Goal: Task Accomplishment & Management: Use online tool/utility

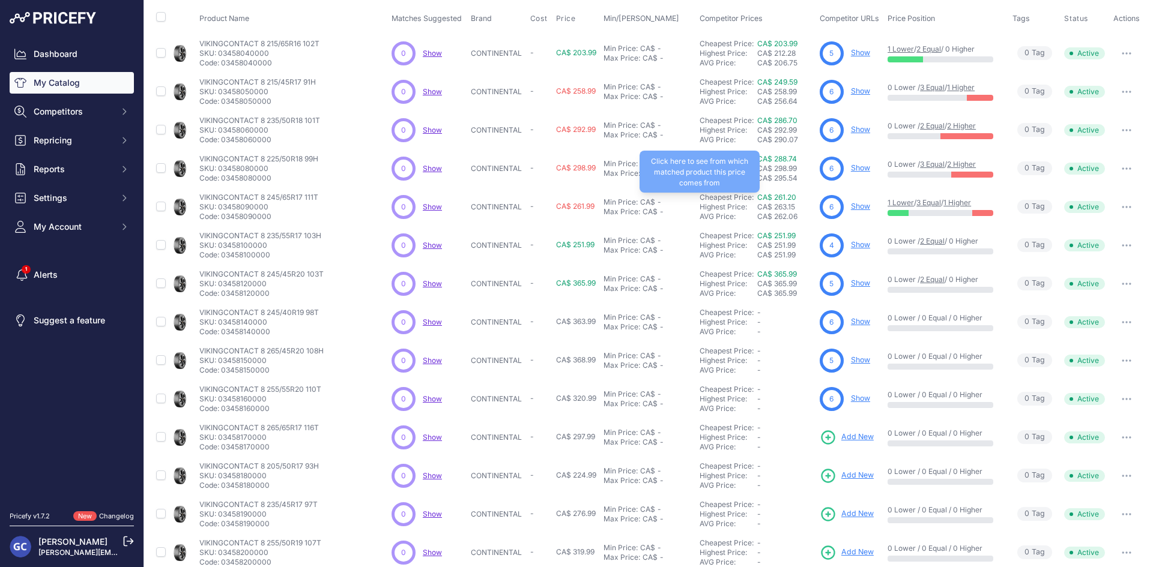
scroll to position [154, 0]
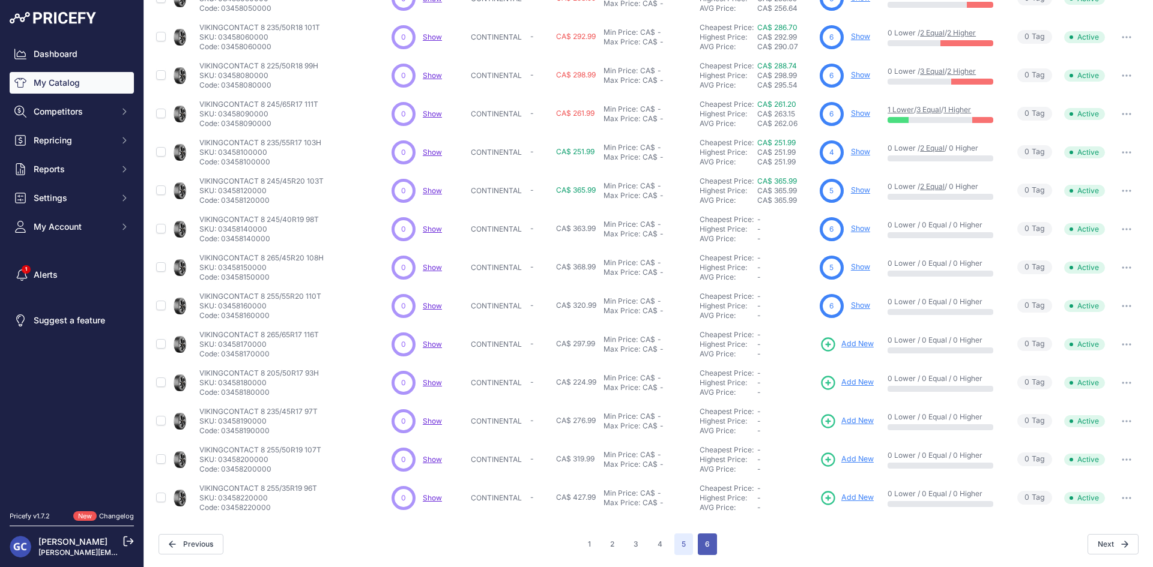
click at [705, 537] on button "6" at bounding box center [707, 545] width 19 height 22
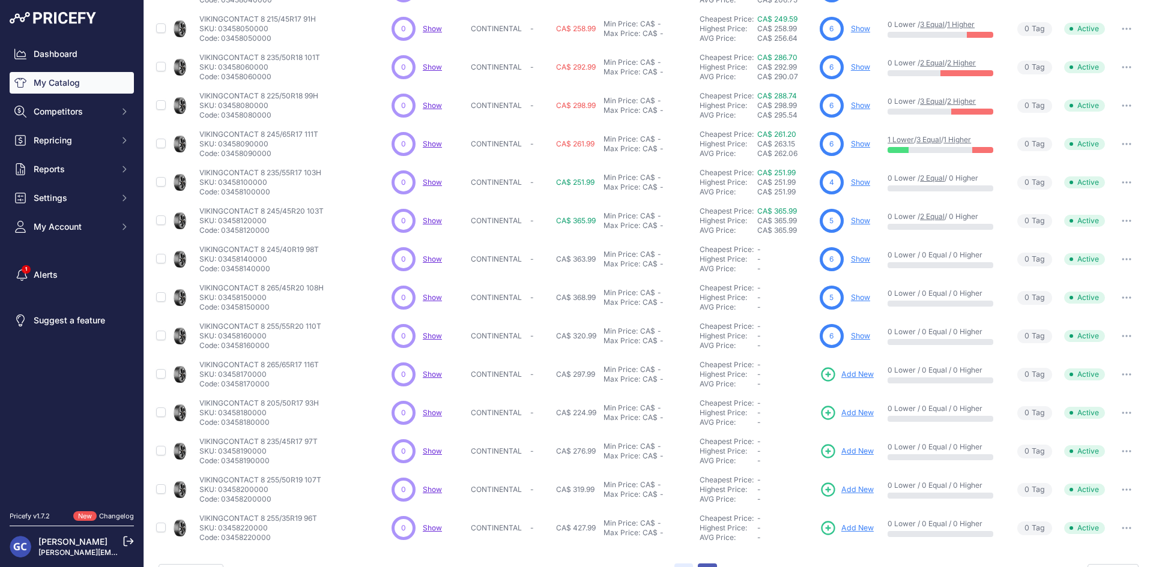
scroll to position [184, 0]
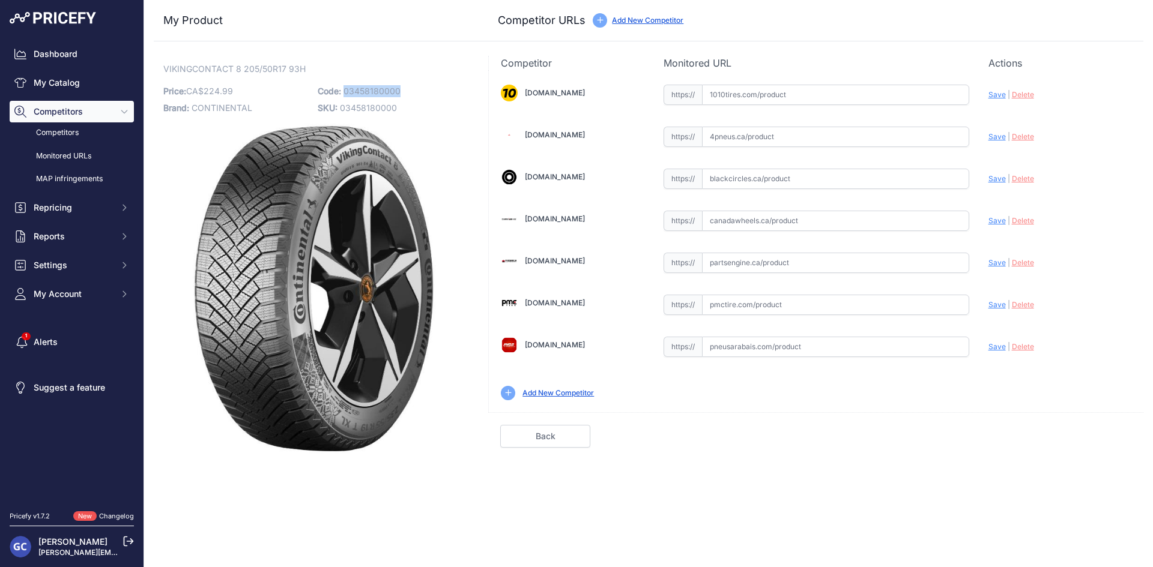
drag, startPoint x: 404, startPoint y: 86, endPoint x: 344, endPoint y: 91, distance: 60.2
click at [344, 91] on p "Code: 03458180000" at bounding box center [391, 91] width 147 height 17
copy span "03458180000"
click at [880, 98] on input "text" at bounding box center [835, 95] width 267 height 20
paste input "https://www.1010tires.com/Tires/Continental/Viking+Contact+8/03458180000"
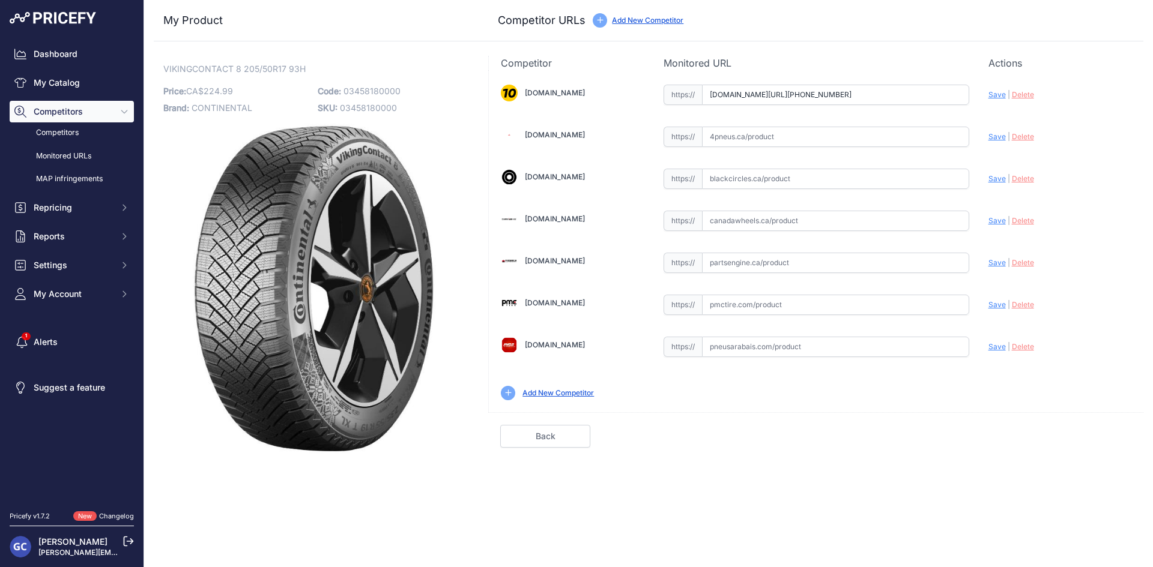
click at [990, 94] on span "Save" at bounding box center [996, 94] width 17 height 9
type input "https://www.1010tires.com/Tires/Continental/Viking+Contact+8/03458180000?prirul…"
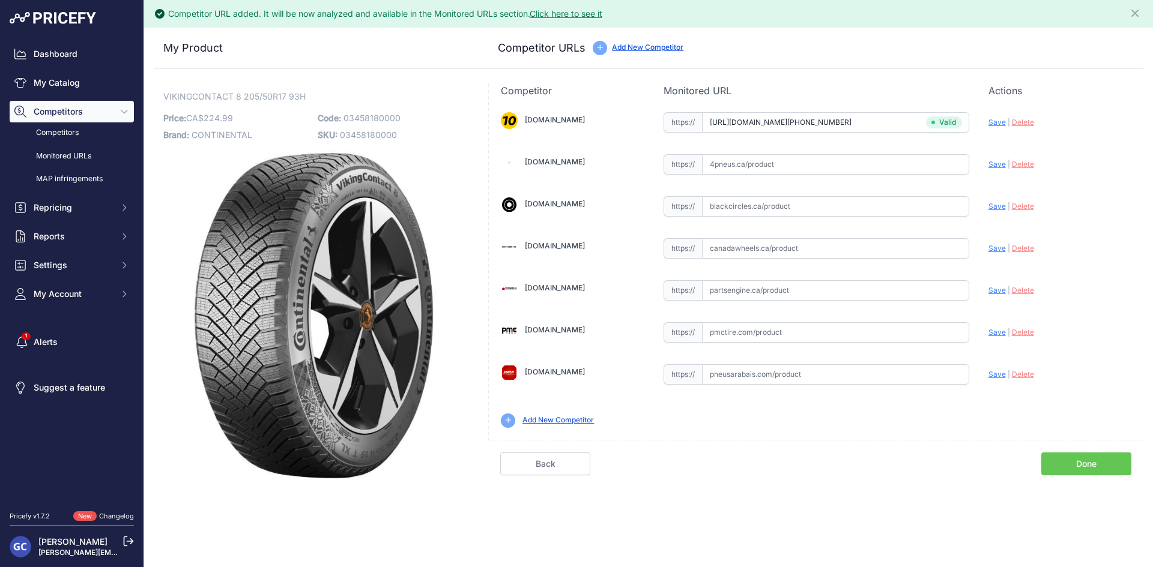
drag, startPoint x: 859, startPoint y: 289, endPoint x: 877, endPoint y: 286, distance: 18.3
click at [859, 289] on input "text" at bounding box center [835, 290] width 267 height 20
paste input "https://www.partsengine.ca/03458180000-vp-continental-371.aspx"
click at [995, 288] on span "Save" at bounding box center [996, 290] width 17 height 9
type input "https://www.partsengine.ca/03458180000-vp-continental-371.aspx?prirule_jdsnikfk…"
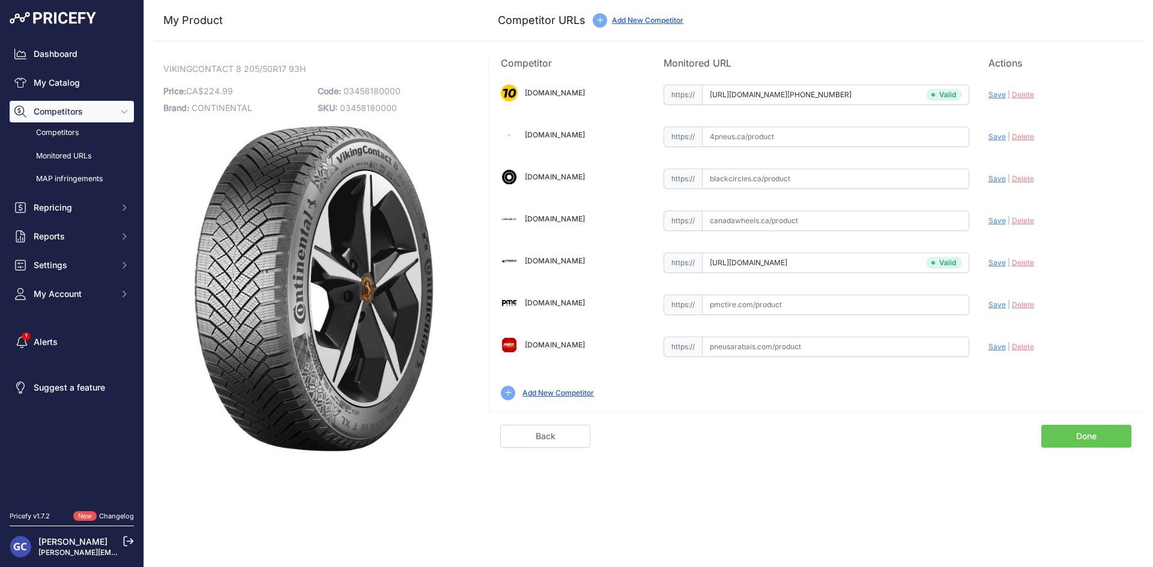
drag, startPoint x: 881, startPoint y: 293, endPoint x: 898, endPoint y: 292, distance: 16.9
click at [881, 293] on div "https:// Valid" at bounding box center [816, 303] width 306 height 23
click at [920, 298] on input "text" at bounding box center [835, 305] width 267 height 20
paste input "https://pmctire.com/fr/tires/continental-vikingcontact-8-205-50r17-xl-93h-bsw-0…"
click at [991, 301] on span "Save" at bounding box center [996, 304] width 17 height 9
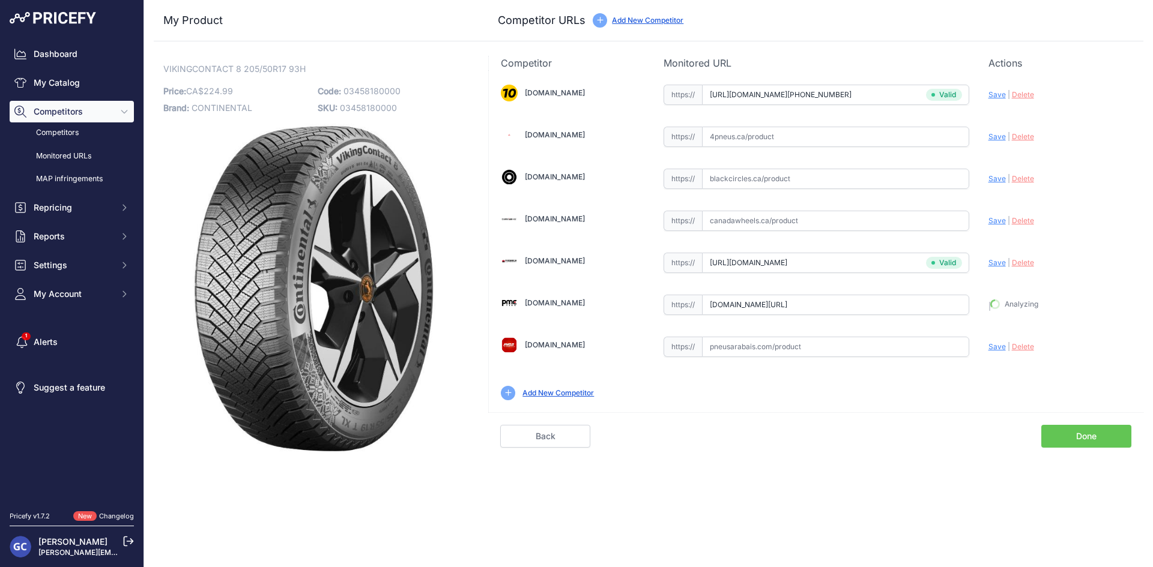
type input "https://pmctire.com/fr/tires/continental-vikingcontact-8-205-50r17-xl-93h-bsw-0…"
click at [840, 137] on input "text" at bounding box center [835, 137] width 267 height 20
paste input "https://www.4pneus.ca/pneus/continental-viking-contact-8-hiver/205-50-r17-xl/29…"
click at [994, 137] on span "Save" at bounding box center [996, 136] width 17 height 9
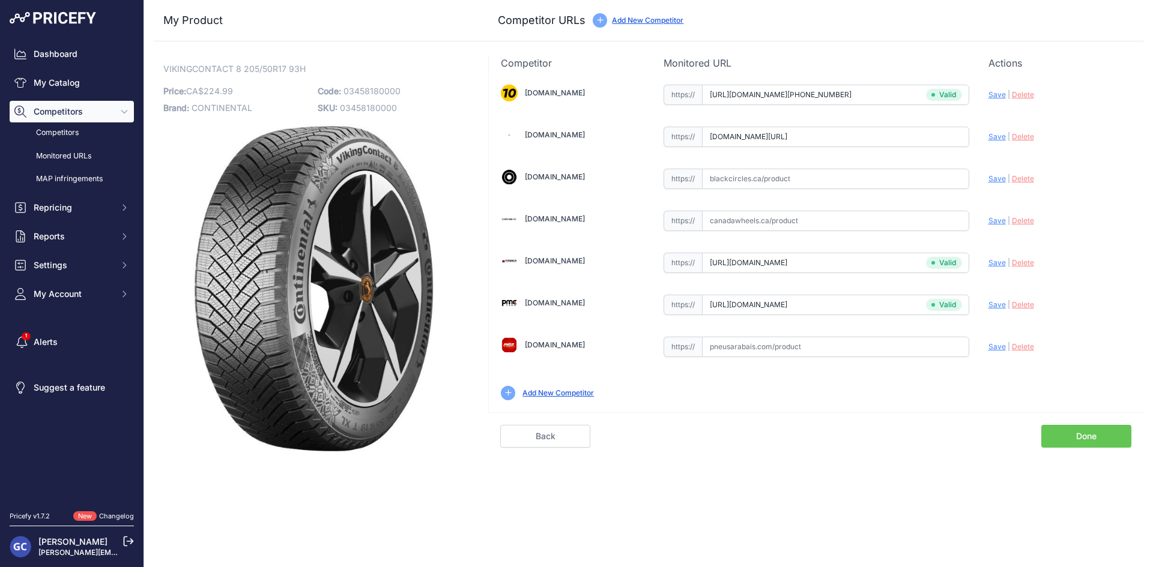
scroll to position [0, 0]
type input "https://www.4pneus.ca/pneus/continental-viking-contact-8-hiver/205-50-r17-xl/29…"
click at [860, 181] on input "text" at bounding box center [835, 179] width 267 height 20
paste input "https://www.blackcircles.ca/en/tire/continental/vikingcontact-8/205-50-r17-93-h"
click at [992, 181] on span "Save" at bounding box center [996, 178] width 17 height 9
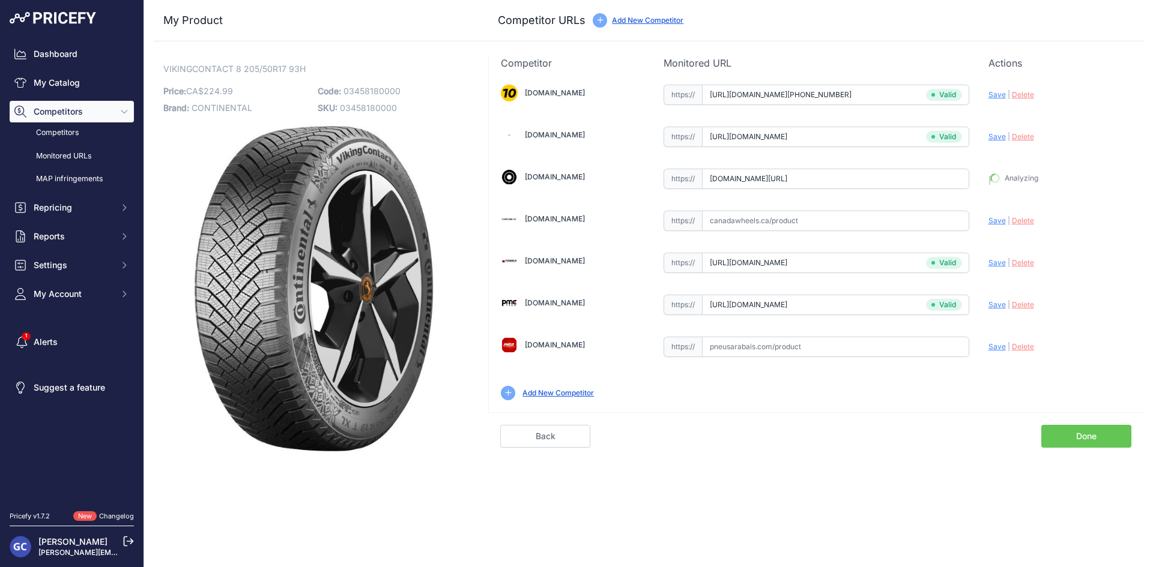
type input "https://www.blackcircles.ca/en/tire/continental/vikingcontact-8/205-50-r17-93-h…"
click at [847, 350] on input "text" at bounding box center [835, 347] width 267 height 20
paste input "https://pneusarabais.com/pneus/continental-vikingcontact-8/52426"
click at [1000, 346] on span "Save" at bounding box center [996, 346] width 17 height 9
type input "https://pneusarabais.com/pneus/continental-vikingcontact-8/52426?prirule_jdsnik…"
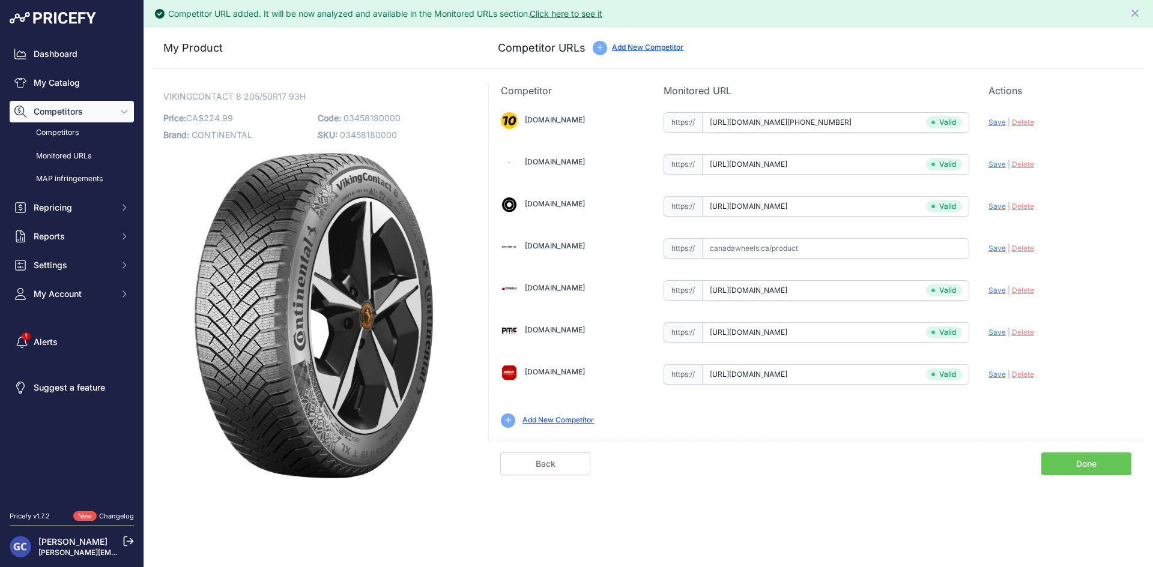
click at [1079, 462] on link "Done" at bounding box center [1086, 464] width 90 height 23
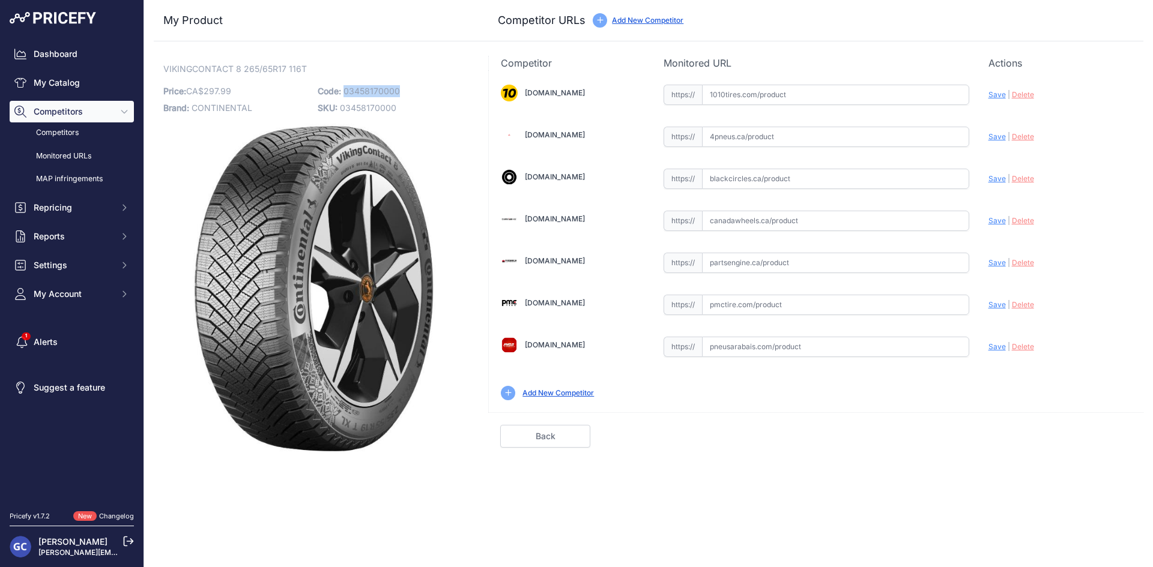
drag, startPoint x: 414, startPoint y: 89, endPoint x: 346, endPoint y: 90, distance: 68.4
click at [346, 90] on p "Code: 03458170000" at bounding box center [391, 91] width 147 height 17
copy span "03458170000"
click at [807, 88] on input "text" at bounding box center [835, 95] width 267 height 20
paste input "https://www.1010tires.com/Tires/Continental/Viking+Contact+8/03458170000"
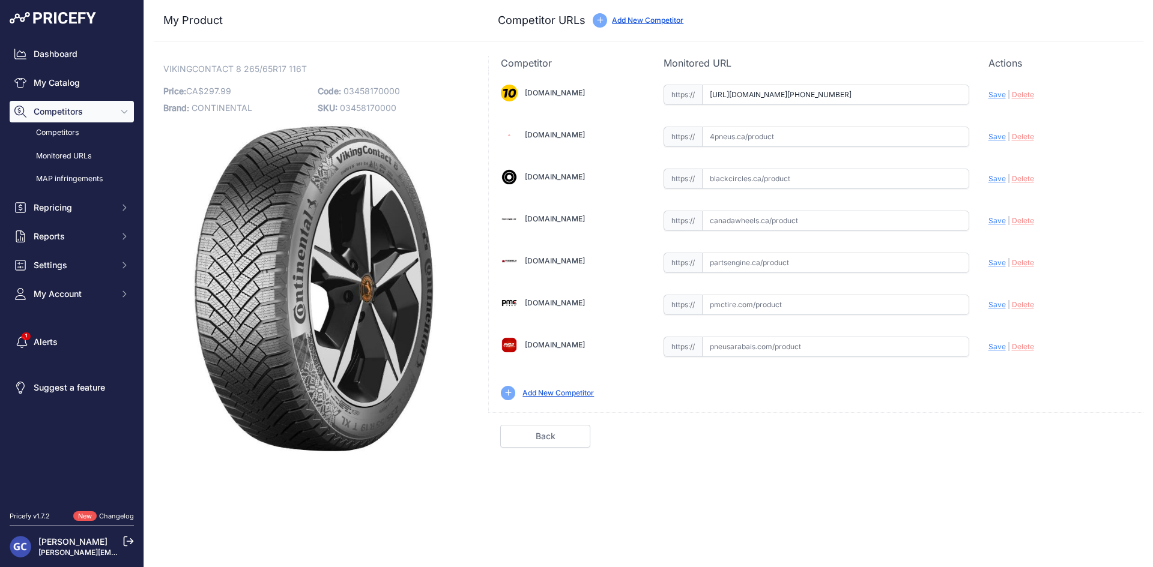
scroll to position [0, 14]
click at [996, 94] on span "Save" at bounding box center [996, 94] width 17 height 9
type input "https://www.1010tires.com/Tires/Continental/Viking+Contact+8/03458170000?prirul…"
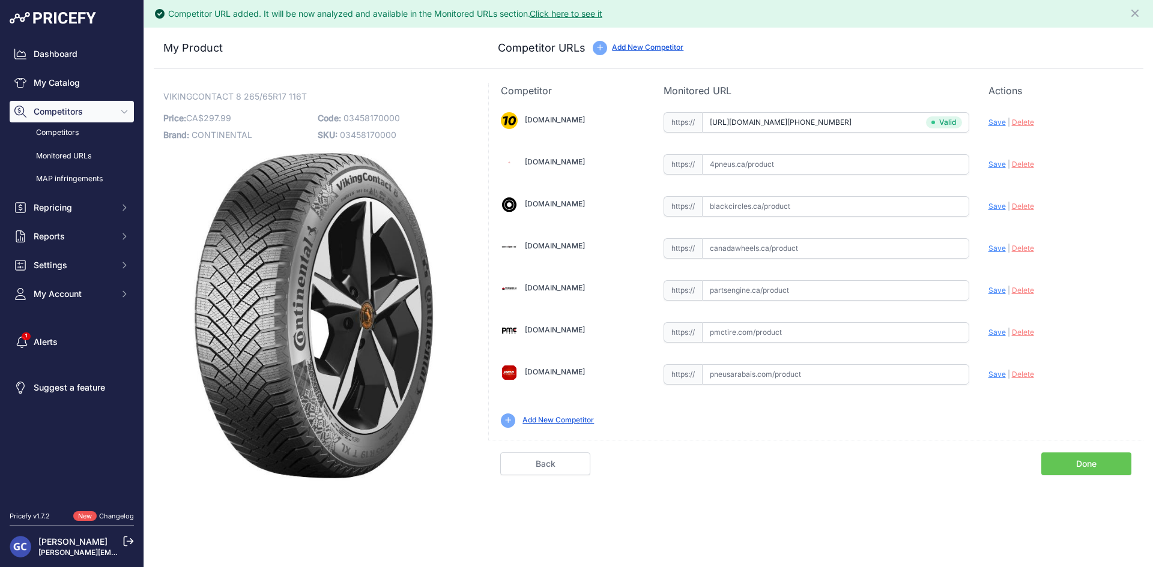
click at [806, 288] on input "text" at bounding box center [835, 290] width 267 height 20
paste input "https://www.partsengine.ca/03458170000-vp-continental-371.aspx"
click at [993, 288] on span "Save" at bounding box center [996, 290] width 17 height 9
type input "https://www.partsengine.ca/03458170000-vp-continental-371.aspx?prirule_jdsnikfk…"
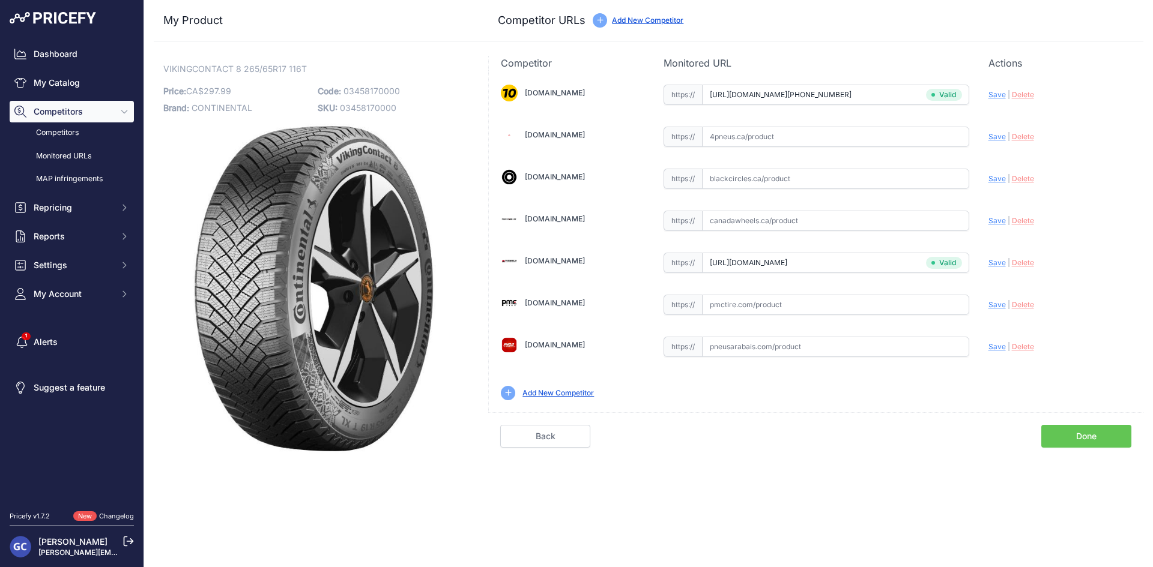
click at [816, 311] on input "text" at bounding box center [835, 305] width 267 height 20
paste input "https://pmctire.com/fr/tires/continental-vikingcontact-8-265-65r17-xl-116t-bsw-…"
click at [995, 307] on span "Save" at bounding box center [996, 304] width 17 height 9
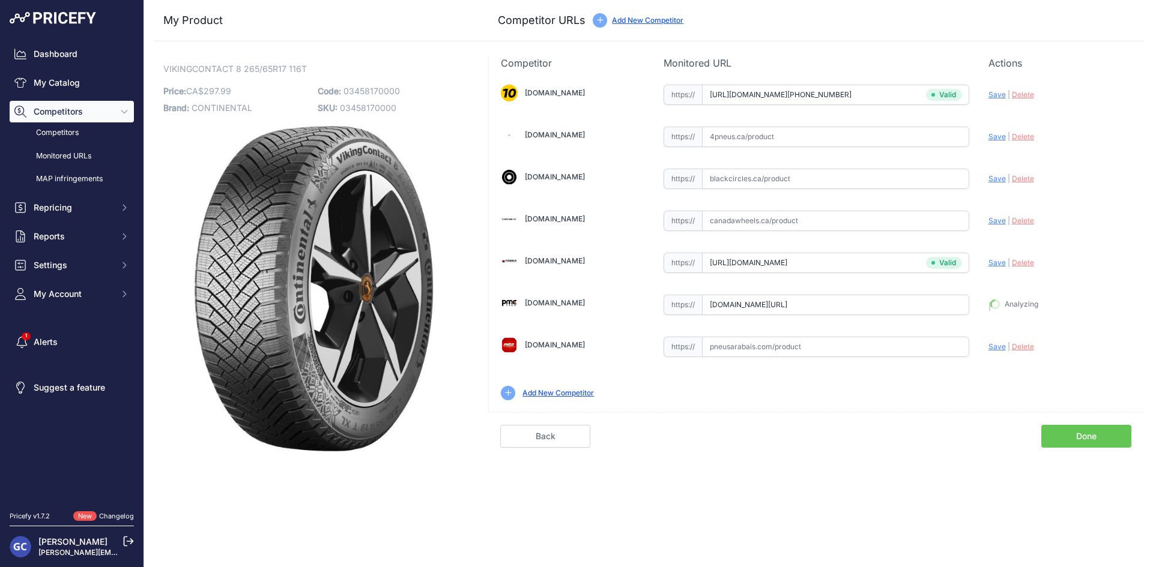
type input "https://pmctire.com/fr/tires/continental-vikingcontact-8-265-65r17-xl-116t-bsw-…"
click at [835, 142] on input "text" at bounding box center [835, 137] width 267 height 20
paste input "https://www.4pneus.ca/pneus/continental-viking-contact-8-hiver/265-65-r17-xl/29…"
click at [996, 138] on span "Save" at bounding box center [996, 136] width 17 height 9
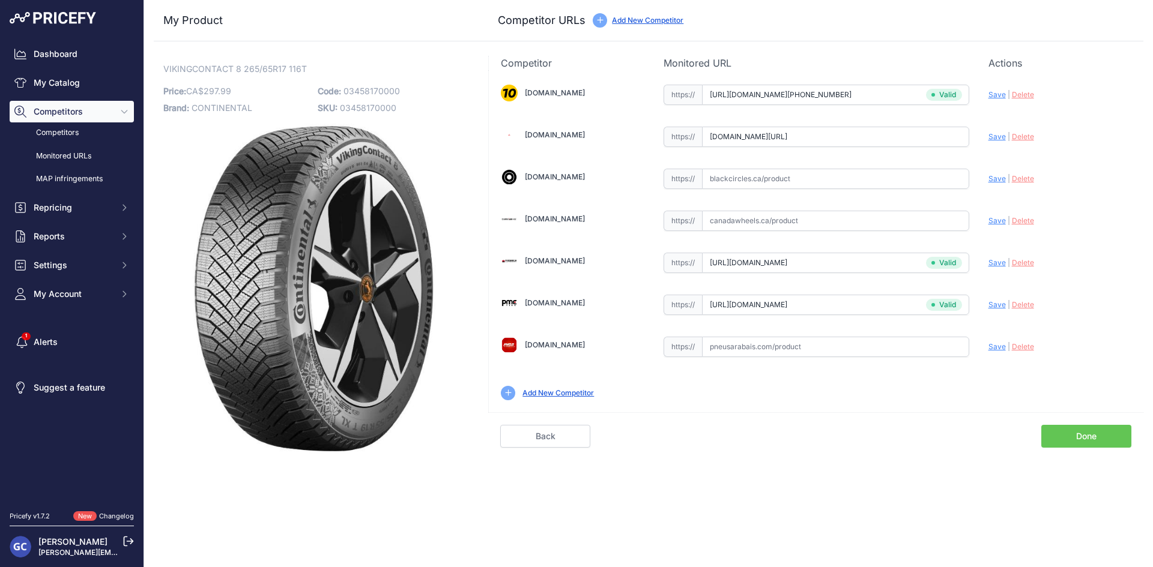
scroll to position [0, 0]
type input "https://www.4pneus.ca/pneus/continental-viking-contact-8-hiver/265-65-r17-xl/29…"
click at [859, 181] on input "text" at bounding box center [835, 179] width 267 height 20
paste input "https://www.blackcircles.ca/en/tire/continental/vikingcontact-8/265-65-r17-116-t"
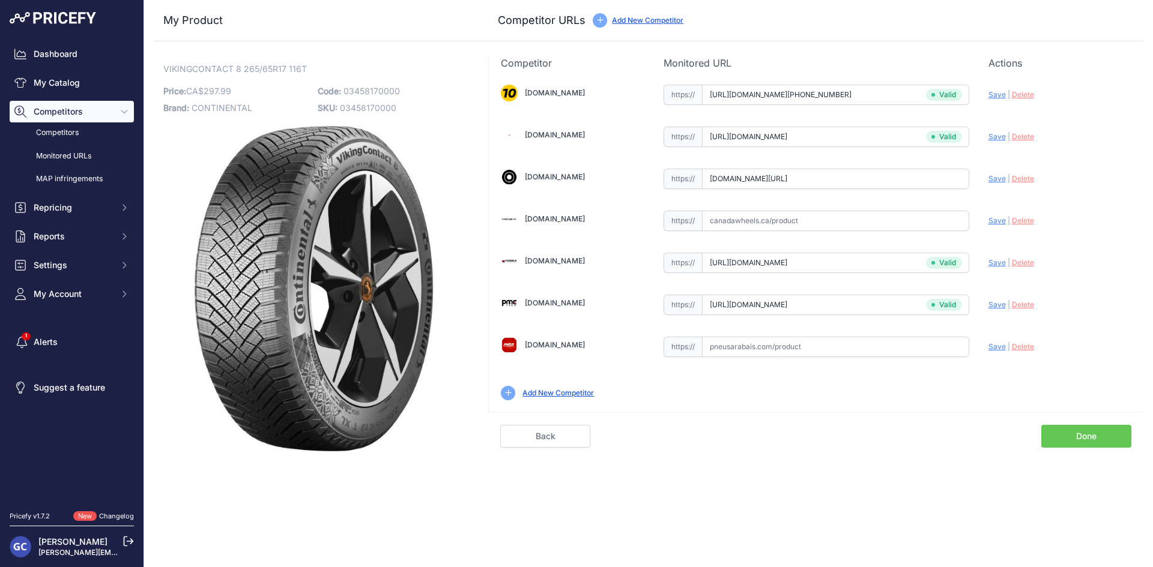
click at [994, 177] on span "Save" at bounding box center [996, 178] width 17 height 9
type input "https://www.blackcircles.ca/en/tire/continental/vikingcontact-8/265-65-r17-116-…"
drag, startPoint x: 898, startPoint y: 340, endPoint x: 918, endPoint y: 341, distance: 20.4
click at [898, 341] on input "text" at bounding box center [835, 347] width 267 height 20
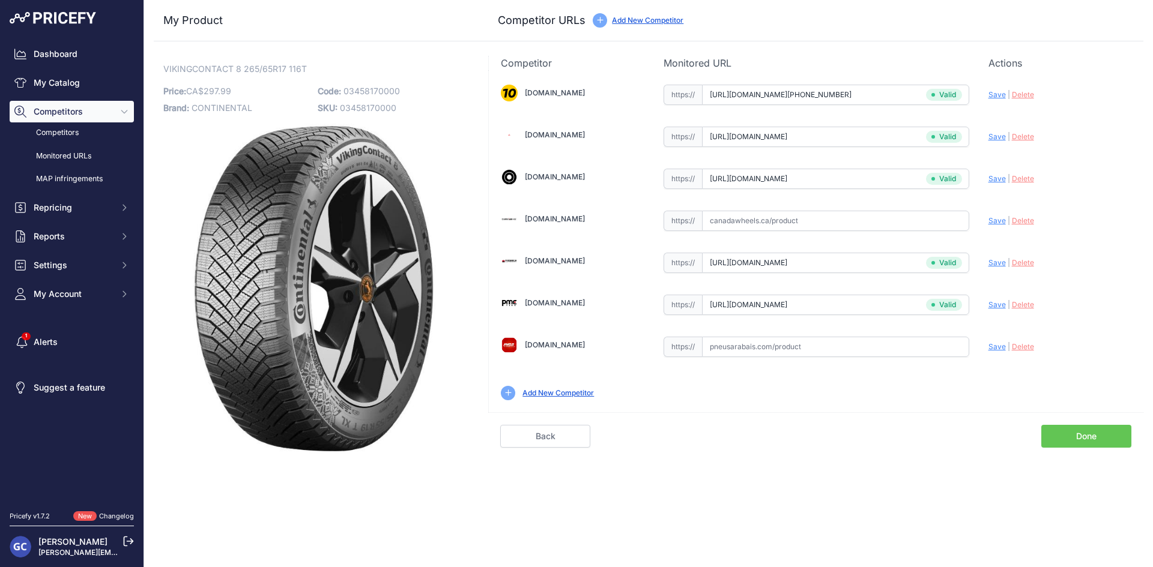
paste input "https://pneusarabais.com/pneus/continental-vikingcontact-8/52435"
click at [998, 347] on span "Save" at bounding box center [996, 346] width 17 height 9
type input "https://pneusarabais.com/pneus/continental-vikingcontact-8/52435?prirule_jdsnik…"
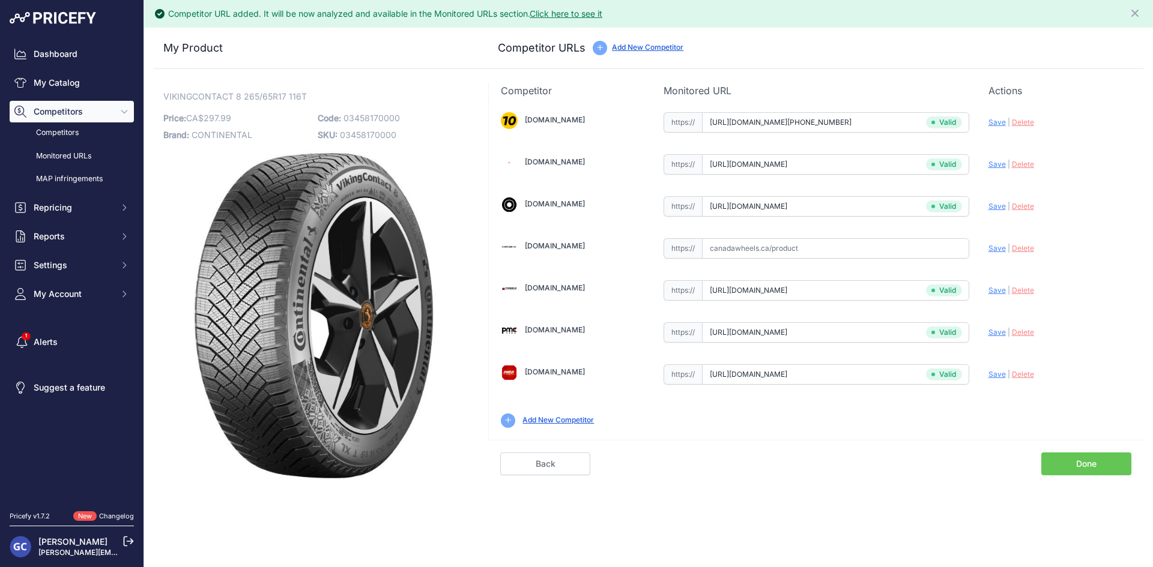
click at [1075, 463] on link "Done" at bounding box center [1086, 464] width 90 height 23
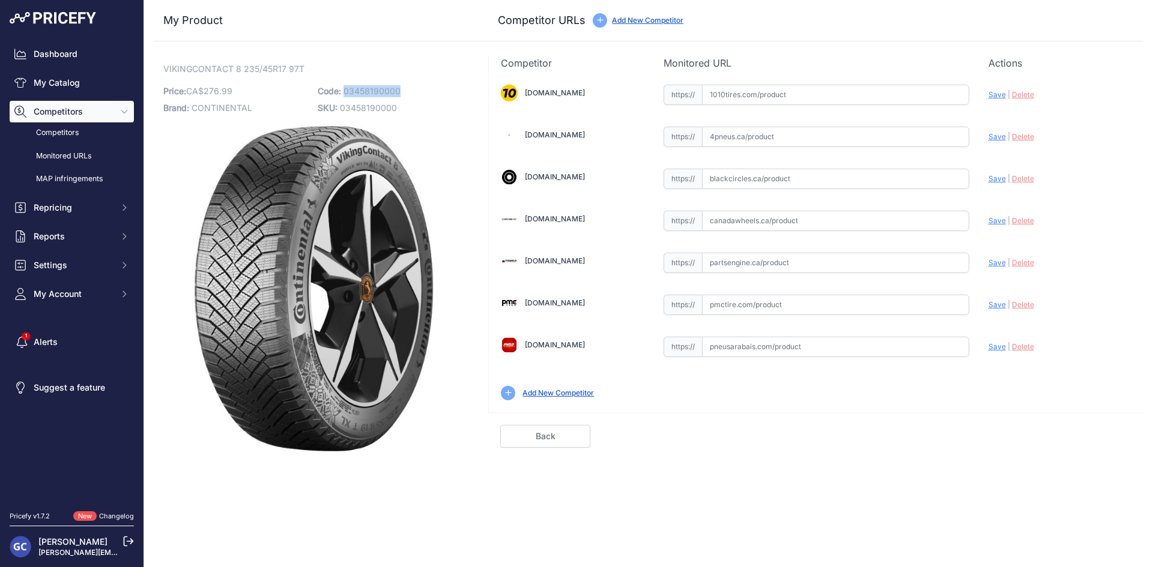
drag, startPoint x: 406, startPoint y: 91, endPoint x: 343, endPoint y: 95, distance: 62.6
click at [343, 95] on p "Code: 03458190000" at bounding box center [391, 91] width 147 height 17
copy span "03458190000"
drag, startPoint x: 805, startPoint y: 93, endPoint x: 889, endPoint y: 98, distance: 83.6
click at [805, 95] on input "text" at bounding box center [835, 95] width 267 height 20
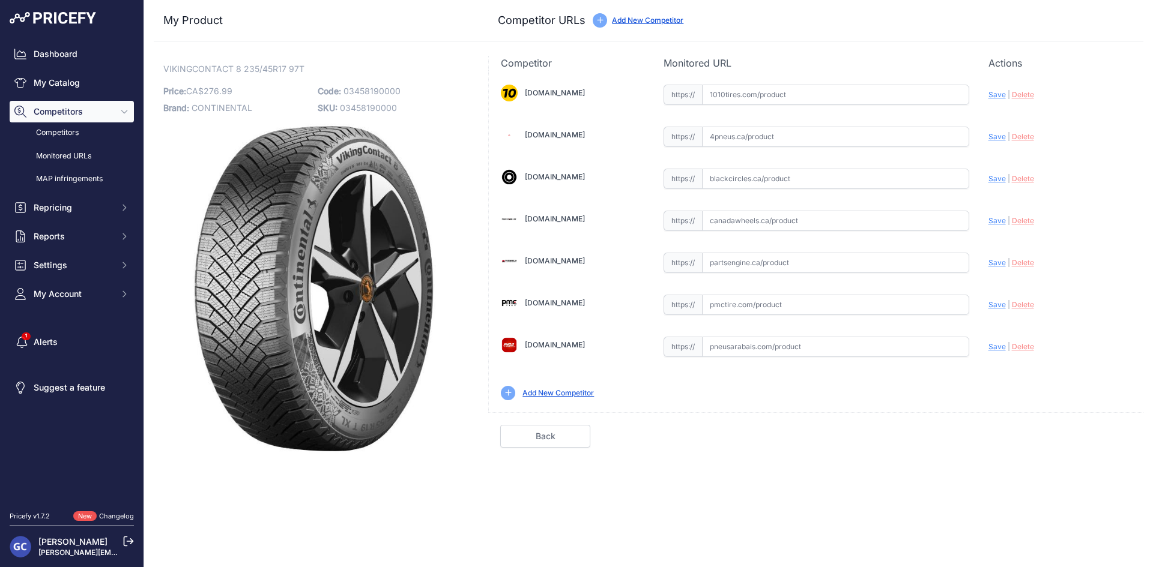
paste input "[URL][DOMAIN_NAME][PHONE_NUMBER]"
click at [994, 95] on span "Save" at bounding box center [996, 94] width 17 height 9
type input "[URL][DOMAIN_NAME][PHONE_NUMBER]"
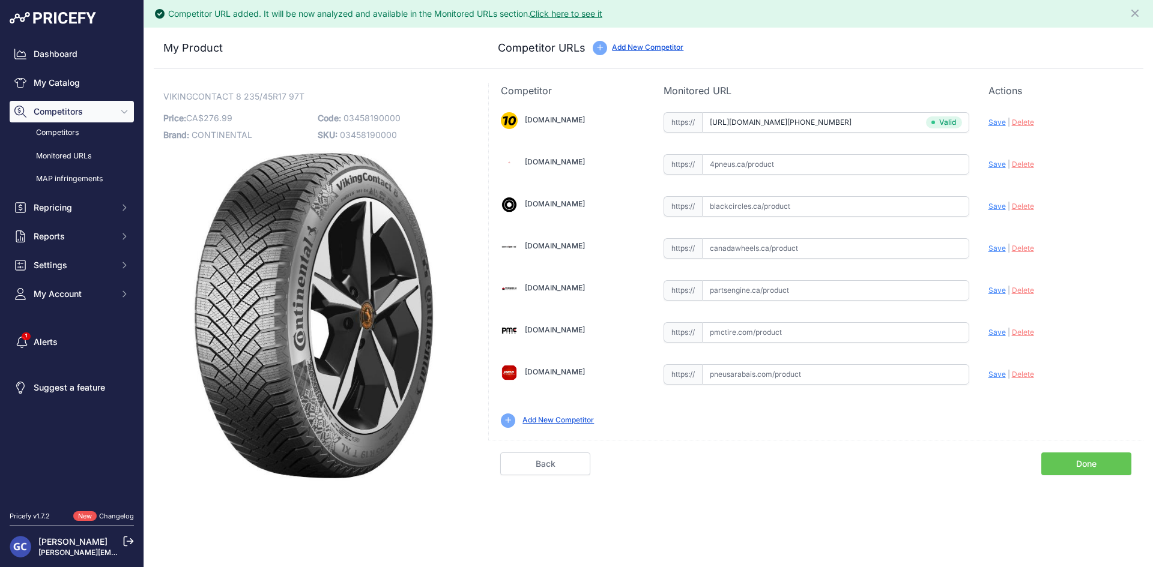
drag, startPoint x: 856, startPoint y: 294, endPoint x: 868, endPoint y: 290, distance: 12.7
click at [856, 294] on input "text" at bounding box center [835, 290] width 267 height 20
paste input "[URL][DOMAIN_NAME]"
click at [995, 289] on span "Save" at bounding box center [996, 290] width 17 height 9
type input "https://www.partsengine.ca/03458190000-vp-continental-371.aspx?prirule_jdsnikfk…"
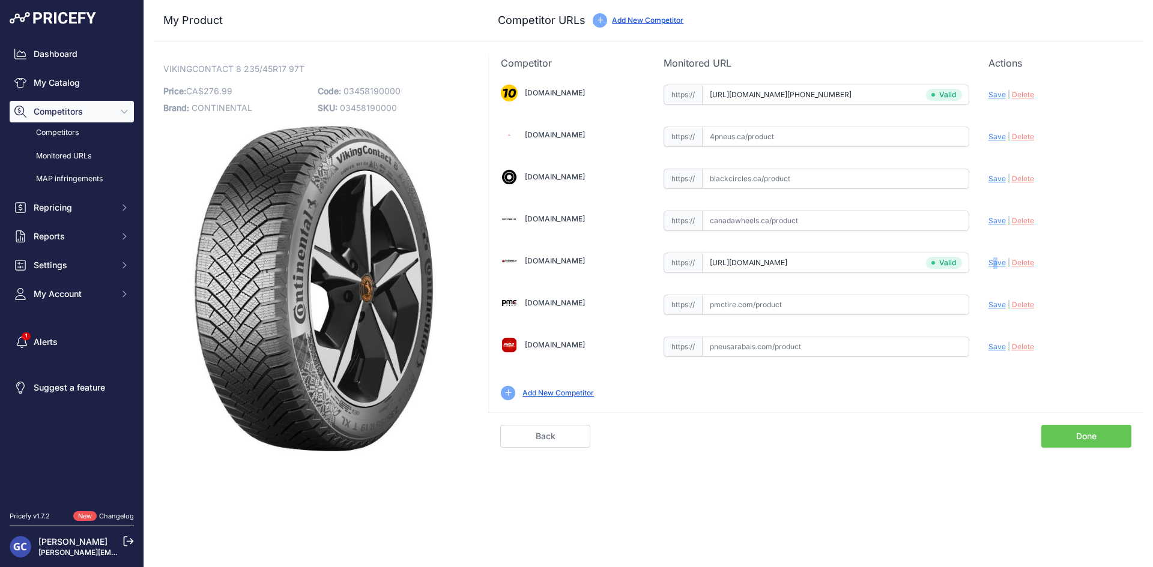
click at [795, 309] on input "text" at bounding box center [835, 305] width 267 height 20
paste input "https://pmctire.com/fr/tires/continental-vikingcontact-8-235-45r17-xl-97t-bsw-0…"
click at [997, 304] on span "Save" at bounding box center [996, 304] width 17 height 9
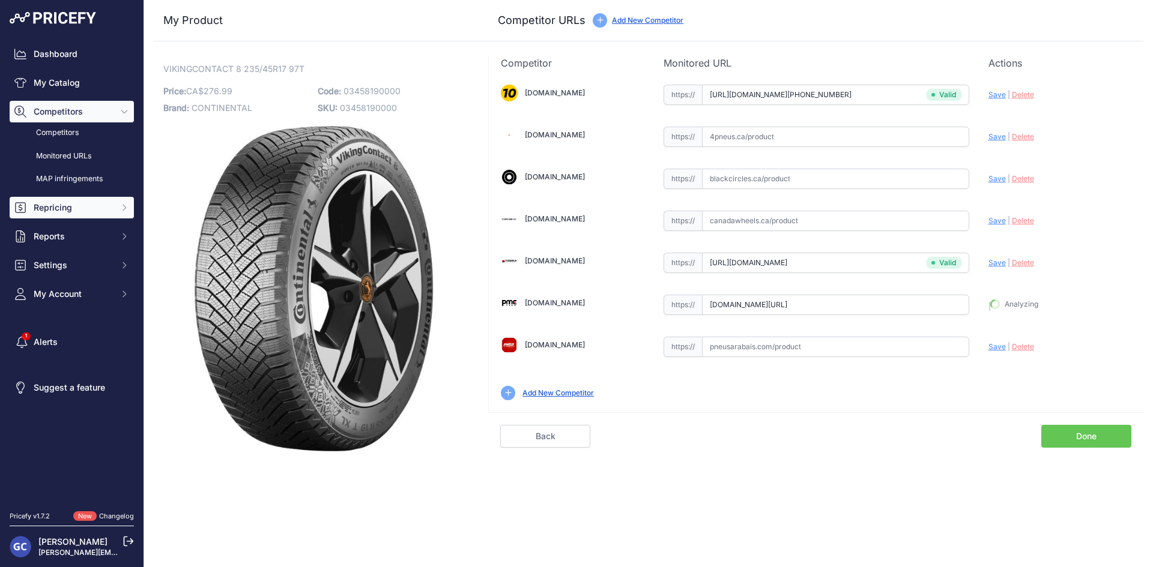
type input "https://pmctire.com/fr/tires/continental-vikingcontact-8-235-45r17-xl-97t-bsw-0…"
click at [921, 137] on input "text" at bounding box center [835, 137] width 267 height 20
paste input "https://www.4pneus.ca/pneus/continental-viking-contact-8-hiver/235-45-r17-xl/29…"
click at [998, 135] on span "Save" at bounding box center [996, 136] width 17 height 9
type input "https://www.4pneus.ca/pneus/continental-viking-contact-8-hiver/235-45-r17-xl/29…"
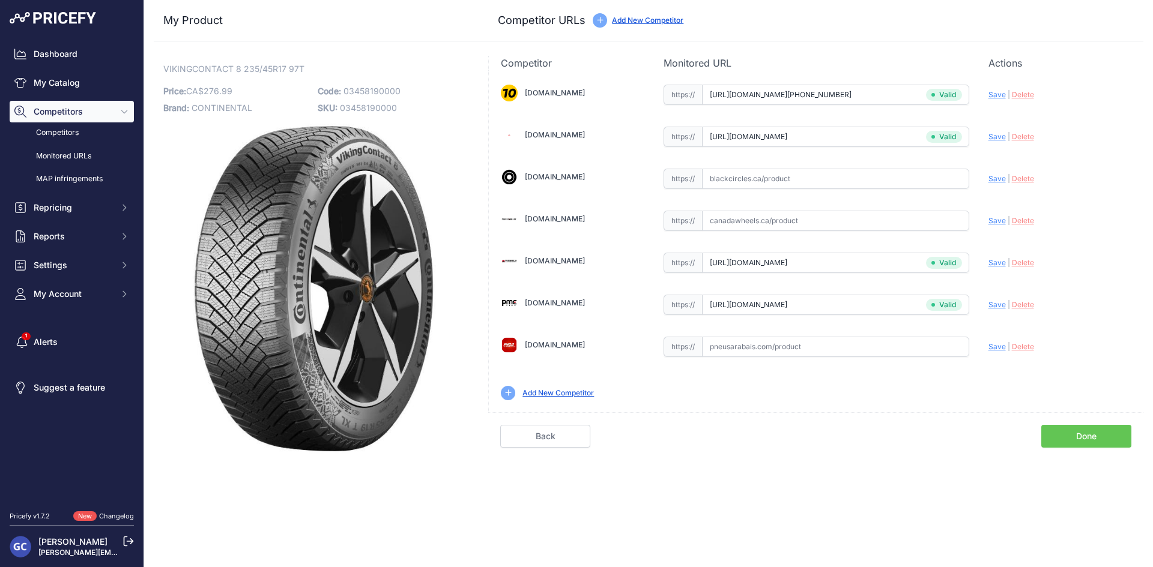
click at [850, 224] on input "text" at bounding box center [835, 221] width 267 height 20
paste input "https://www.blackcircles.ca/en/tire/continental/vikingcontact-8/235-45-r17-97-t"
type input "https://www.blackcircles.ca/en/tire/continental/vikingcontact-8/235-45-r17-97-t"
click at [914, 217] on input "https://www.blackcircles.ca/en/tire/continental/vikingcontact-8/235-45-r17-97-t" at bounding box center [835, 221] width 267 height 20
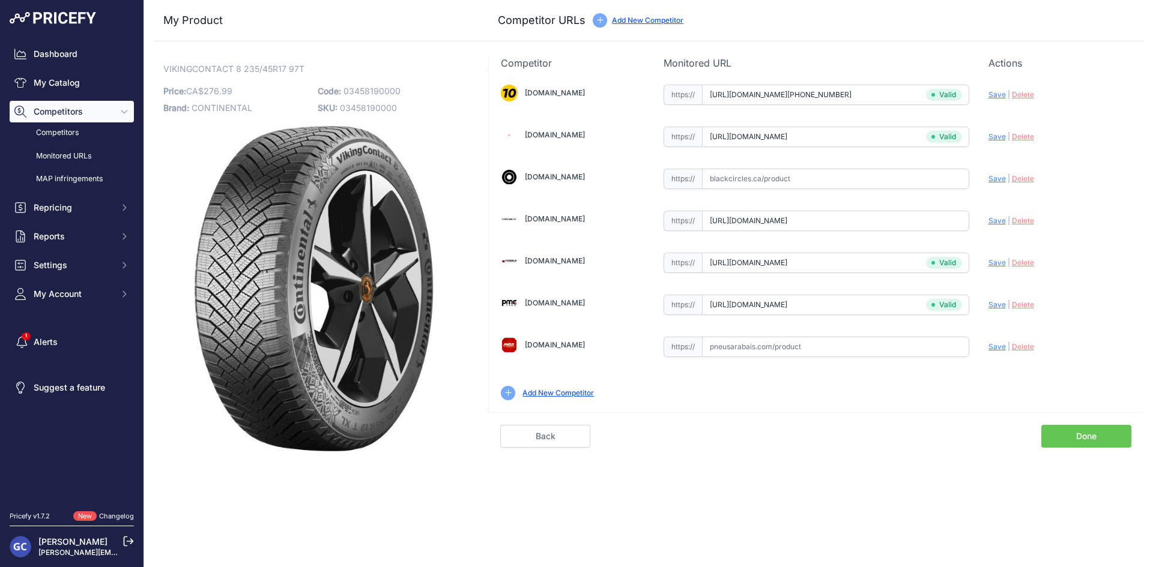
click at [914, 217] on input "https://www.blackcircles.ca/en/tire/continental/vikingcontact-8/235-45-r17-97-t" at bounding box center [835, 221] width 267 height 20
click at [911, 183] on input "text" at bounding box center [835, 179] width 267 height 20
paste input "https://www.blackcircles.ca/en/tire/continental/vikingcontact-8/235-45-r17-97-t"
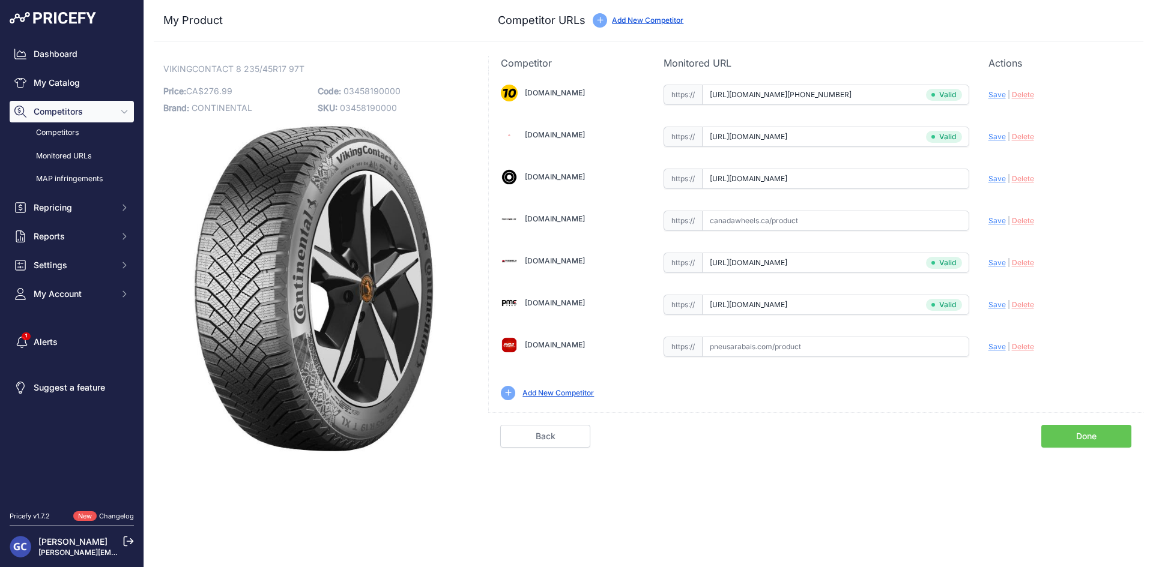
scroll to position [0, 23]
click at [1000, 183] on div "Update Profile Save | Delete Analyzing" at bounding box center [1059, 175] width 143 height 19
click at [994, 177] on span "Save" at bounding box center [996, 178] width 17 height 9
type input "https://www.blackcircles.ca/en/tire/continental/vikingcontact-8/235-45-r17-97-t…"
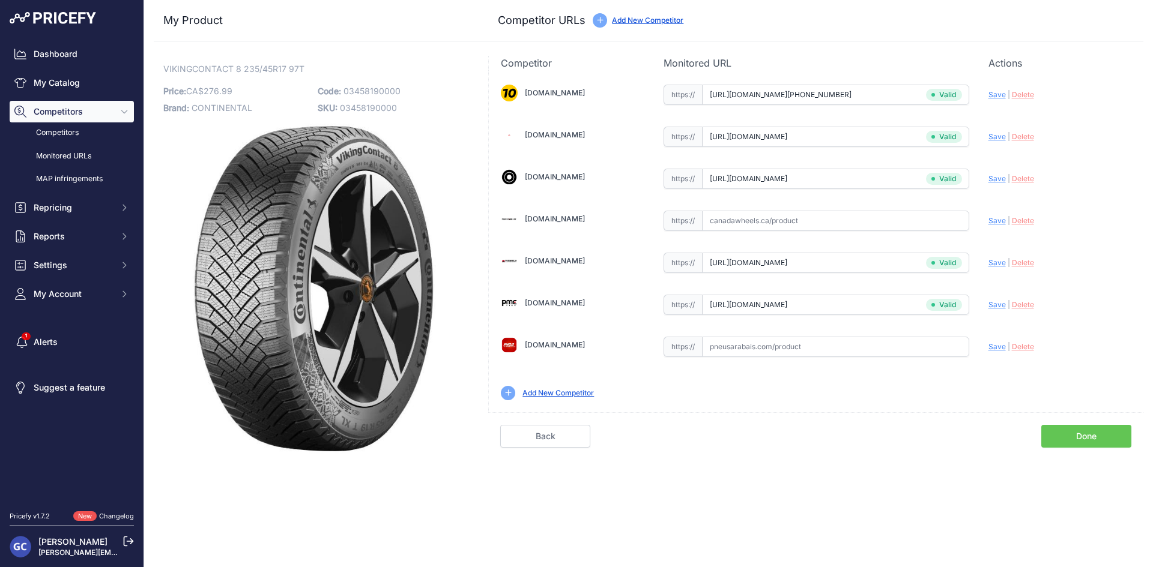
click at [918, 346] on input "text" at bounding box center [835, 347] width 267 height 20
paste input "https://pneusarabais.com/pneus/continental-vikingcontact-8/52419"
click at [996, 343] on span "Save" at bounding box center [996, 346] width 17 height 9
type input "https://pneusarabais.com/pneus/continental-vikingcontact-8/52419?prirule_jdsnik…"
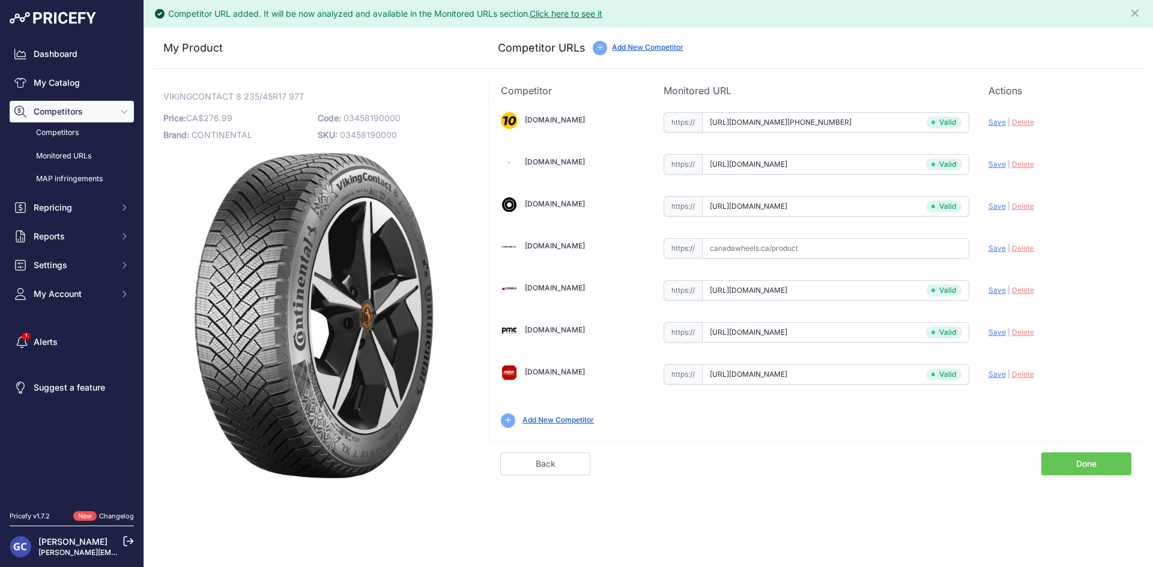
click at [1078, 468] on link "Done" at bounding box center [1086, 464] width 90 height 23
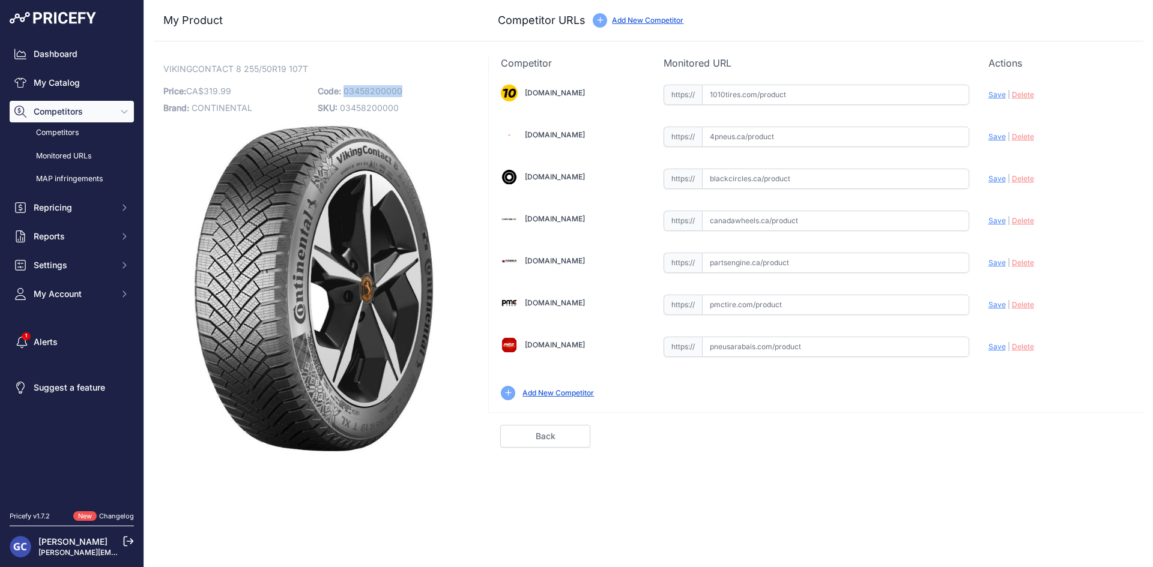
drag, startPoint x: 412, startPoint y: 91, endPoint x: 343, endPoint y: 91, distance: 69.6
click at [343, 91] on p "Code: 03458200000" at bounding box center [391, 91] width 147 height 17
copy span "03458200000"
click at [850, 97] on input "text" at bounding box center [835, 95] width 267 height 20
paste input "https://www.1010tires.com/Tires/Continental/Viking+Contact+8/03458200000"
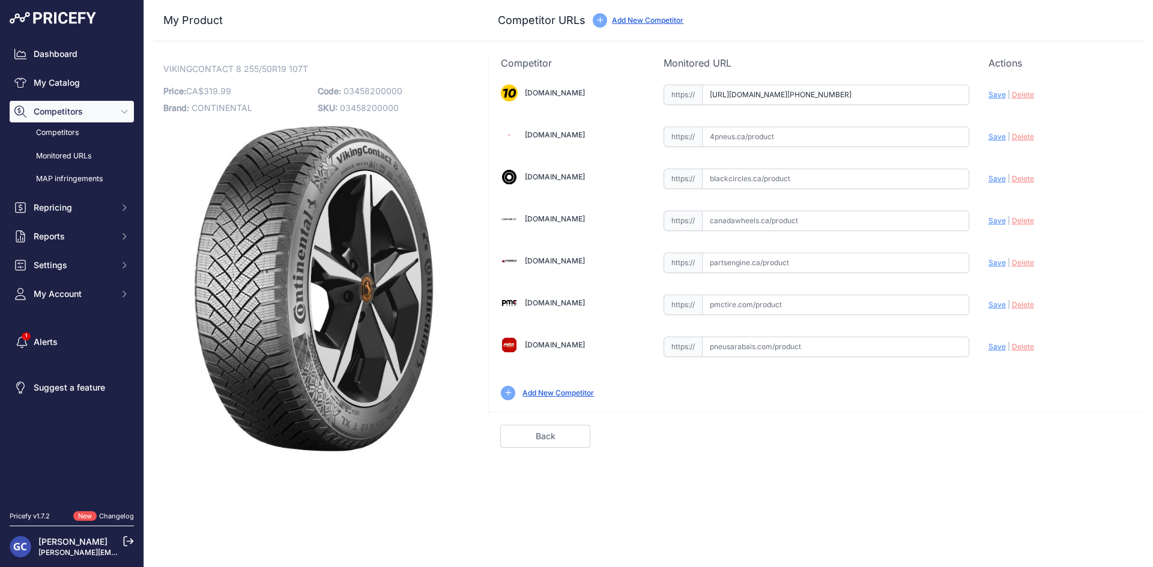
scroll to position [0, 16]
click at [1001, 94] on span "Save" at bounding box center [996, 94] width 17 height 9
type input "https://www.1010tires.com/Tires/Continental/Viking+Contact+8/03458200000?prirul…"
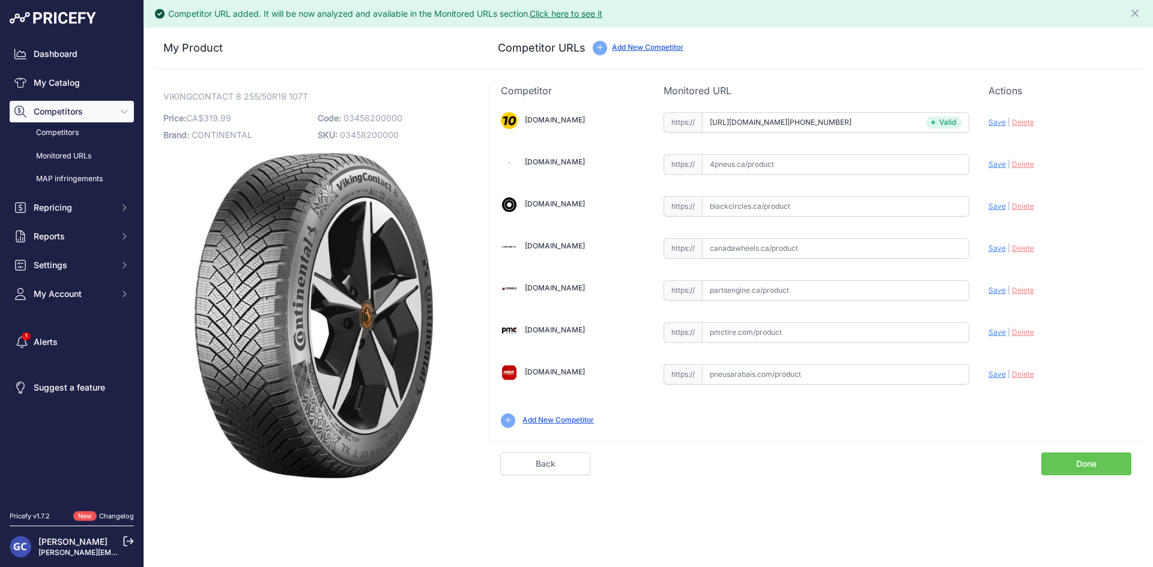
click at [829, 252] on input "text" at bounding box center [835, 248] width 267 height 20
click at [929, 289] on input "text" at bounding box center [835, 290] width 267 height 20
paste input "https://www.partsengine.ca/03458200000-vp-continental-371.aspx"
click at [999, 291] on span "Save" at bounding box center [996, 290] width 17 height 9
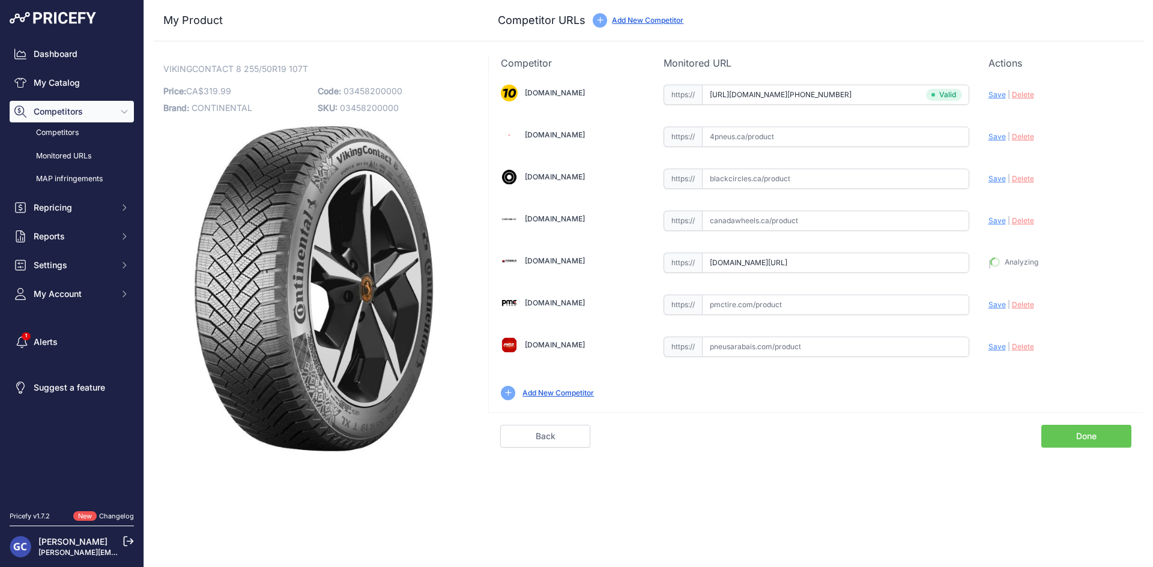
type input "https://www.partsengine.ca/03458200000-vp-continental-371.aspx?prirule_jdsnikfk…"
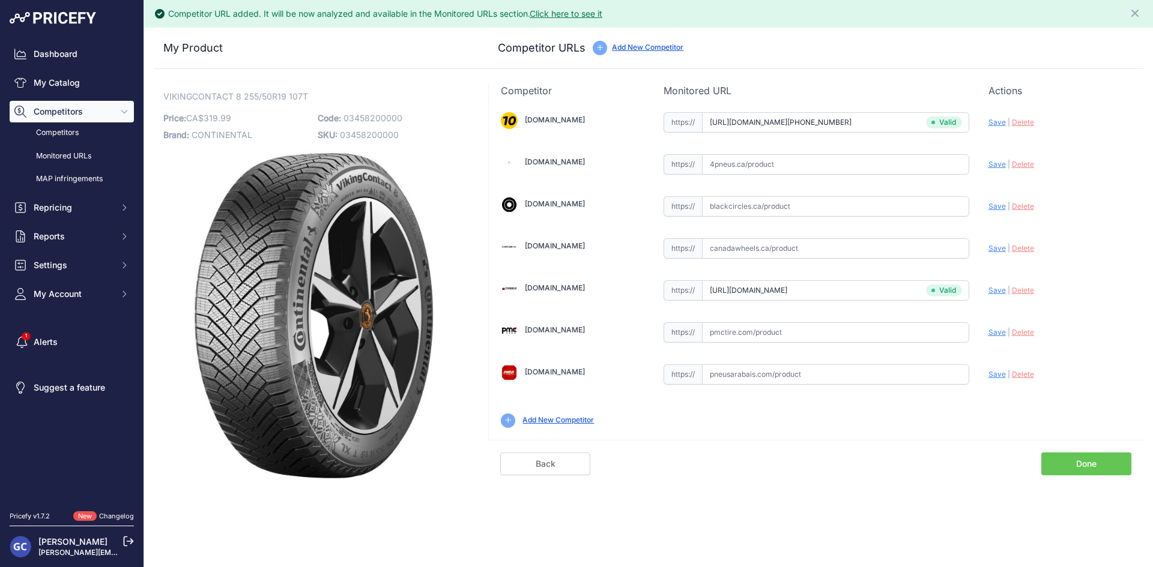
click at [851, 336] on input "text" at bounding box center [835, 332] width 267 height 20
paste input "https://pmctire.com/fr/tires/continental-vikingcontact-8-255-50r19-xl-107t-bsw-…"
click at [992, 330] on span "Save" at bounding box center [996, 332] width 17 height 9
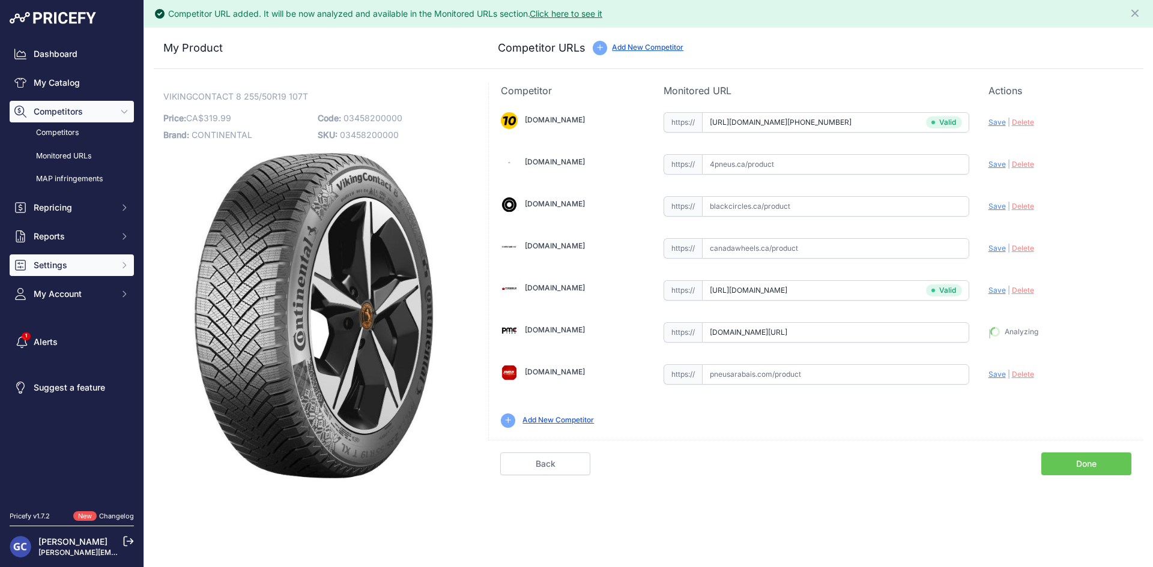
type input "https://pmctire.com/fr/tires/continental-vikingcontact-8-255-50r19-xl-107t-bsw-…"
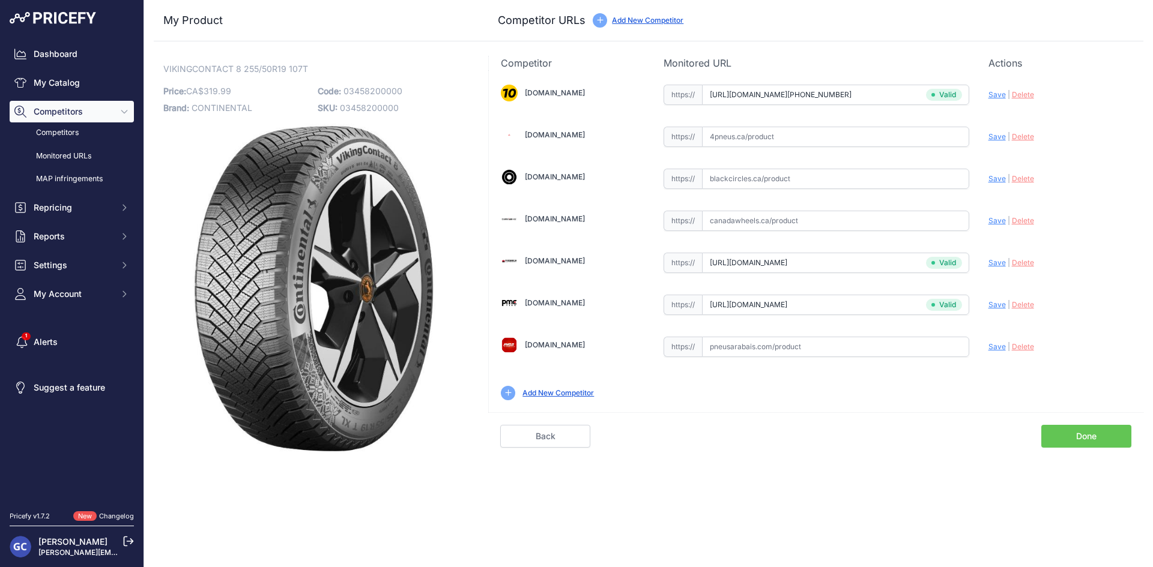
click at [875, 136] on input "text" at bounding box center [835, 137] width 267 height 20
paste input "https://www.4pneus.ca/pneus/continental-viking-contact-8-hiver/255-50-r19-xl/29…"
click at [1000, 135] on span "Save" at bounding box center [996, 136] width 17 height 9
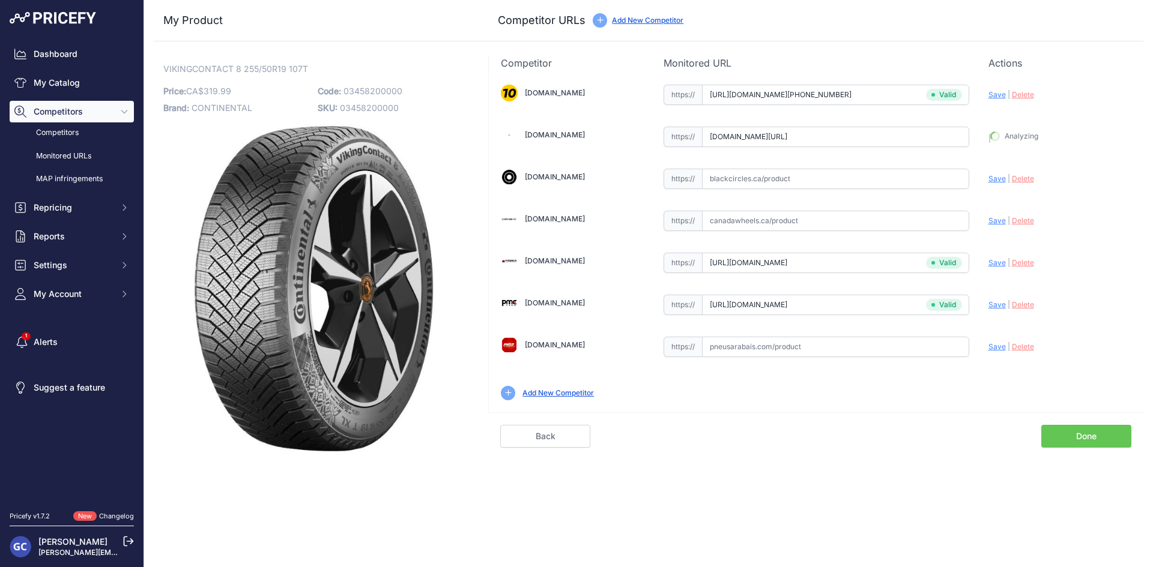
type input "https://www.4pneus.ca/pneus/continental-viking-contact-8-hiver/255-50-r19-xl/29…"
click at [922, 175] on input "text" at bounding box center [835, 179] width 267 height 20
paste input "https://www.blackcircles.ca/en/tire/continental/vikingcontact-8/255-50-r19-107-t"
click at [1007, 180] on span "|" at bounding box center [1008, 178] width 2 height 9
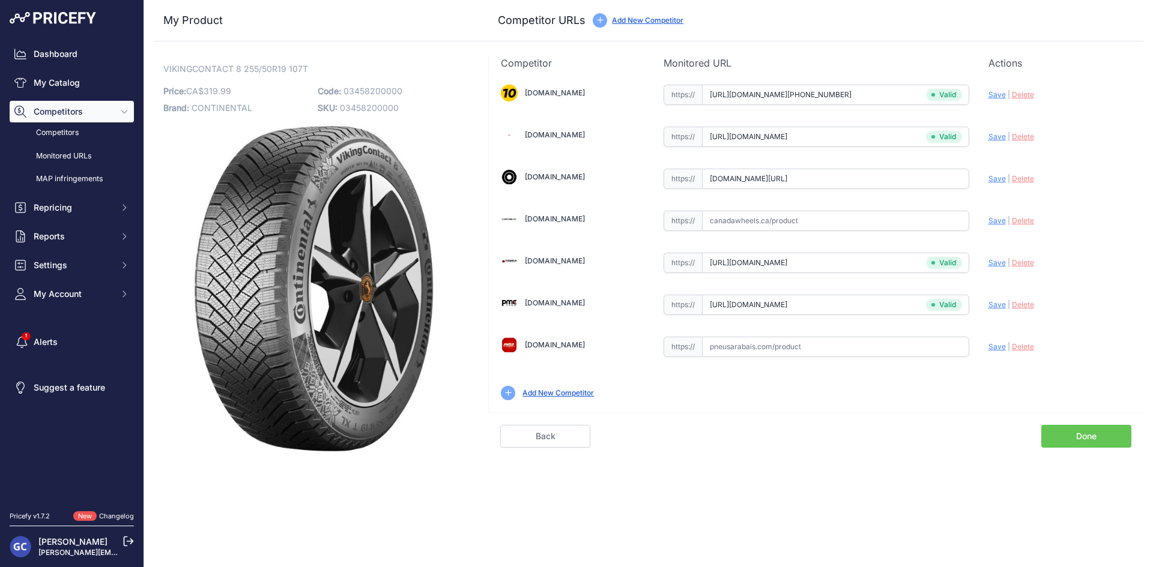
scroll to position [0, 0]
click at [1000, 180] on span "Save" at bounding box center [996, 178] width 17 height 9
type input "https://www.blackcircles.ca/en/tire/continental/vikingcontact-8/255-50-r19-107-…"
click at [937, 345] on input "text" at bounding box center [835, 347] width 267 height 20
paste input "https://pneusarabais.com/pneus/continental-vikingcontact-8/52420"
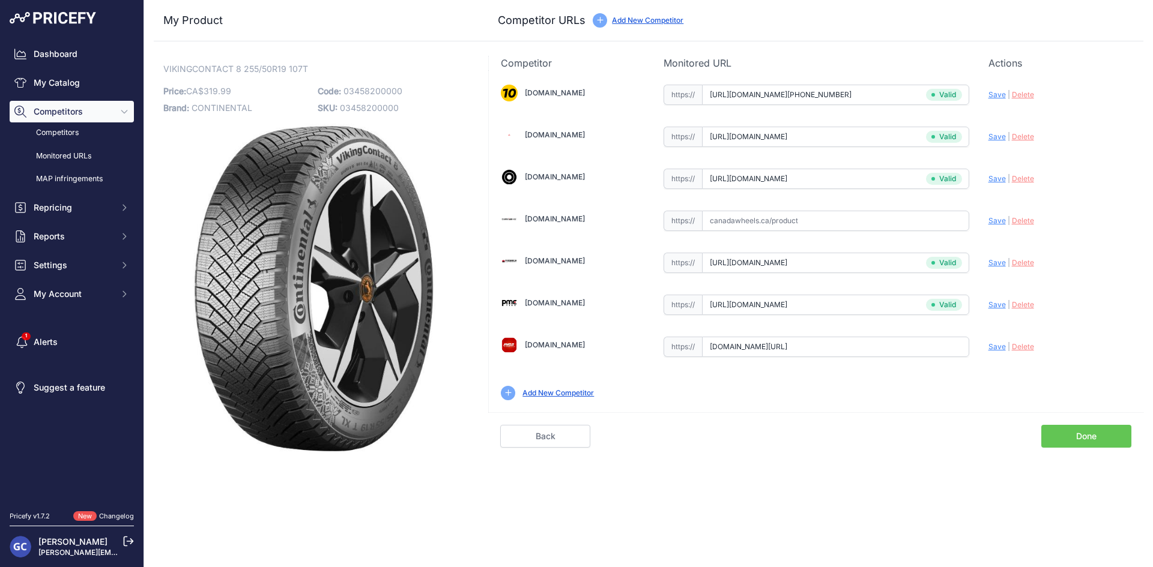
click at [988, 345] on span "Save" at bounding box center [996, 346] width 17 height 9
type input "https://pneusarabais.com/pneus/continental-vikingcontact-8/52420?prirule_jdsnik…"
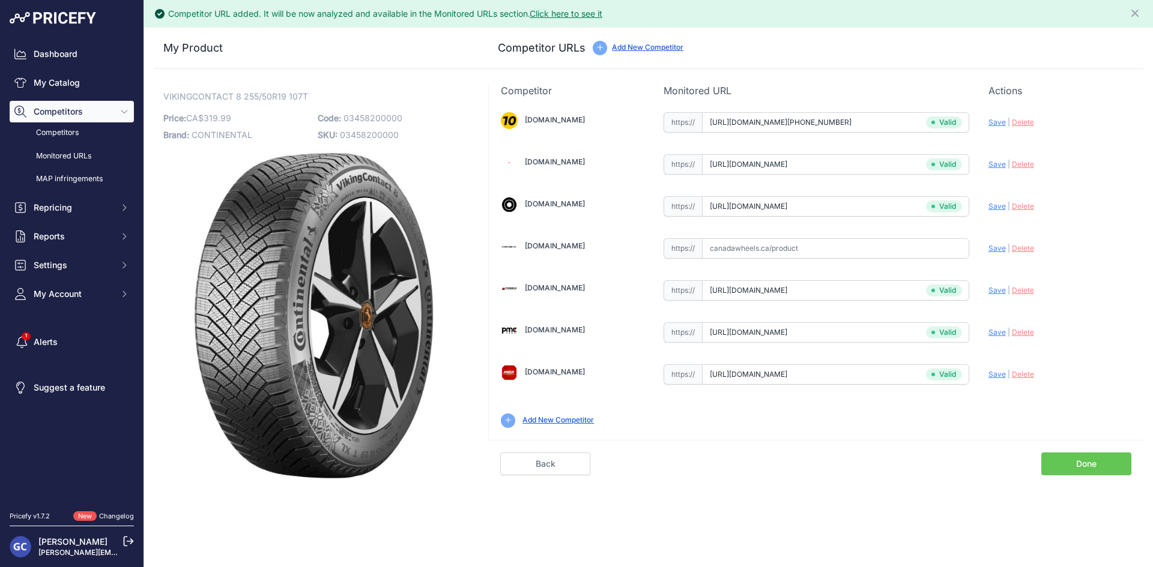
click at [1082, 461] on link "Done" at bounding box center [1086, 464] width 90 height 23
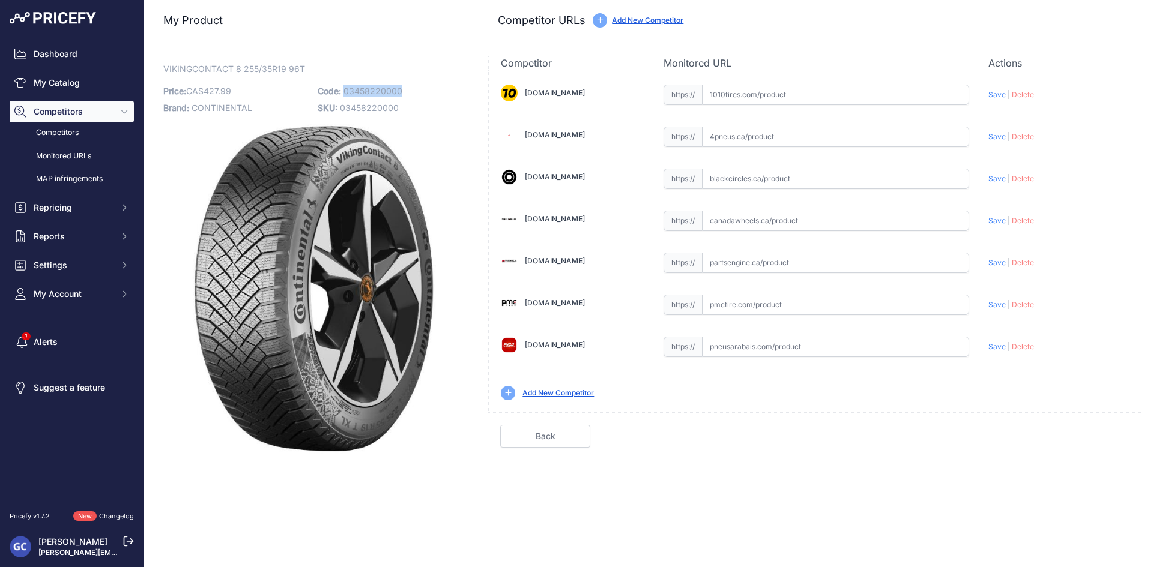
drag, startPoint x: 409, startPoint y: 89, endPoint x: 345, endPoint y: 91, distance: 63.7
click at [345, 91] on p "Code: 03458220000" at bounding box center [391, 91] width 147 height 17
copy span "03458220000"
click at [855, 91] on input "text" at bounding box center [835, 95] width 267 height 20
paste input "[URL][DOMAIN_NAME][PHONE_NUMBER]"
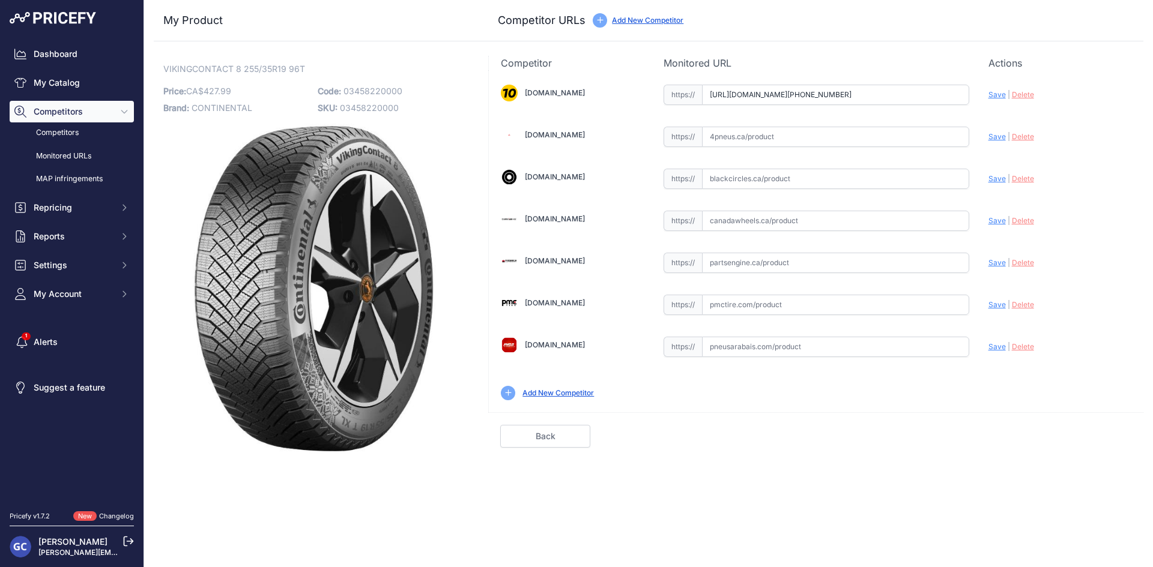
scroll to position [0, 16]
click at [994, 98] on span "Save" at bounding box center [996, 94] width 17 height 9
type input "https://www.1010tires.com/Tires/Continental/Viking+Contact+8/03458220000?prirul…"
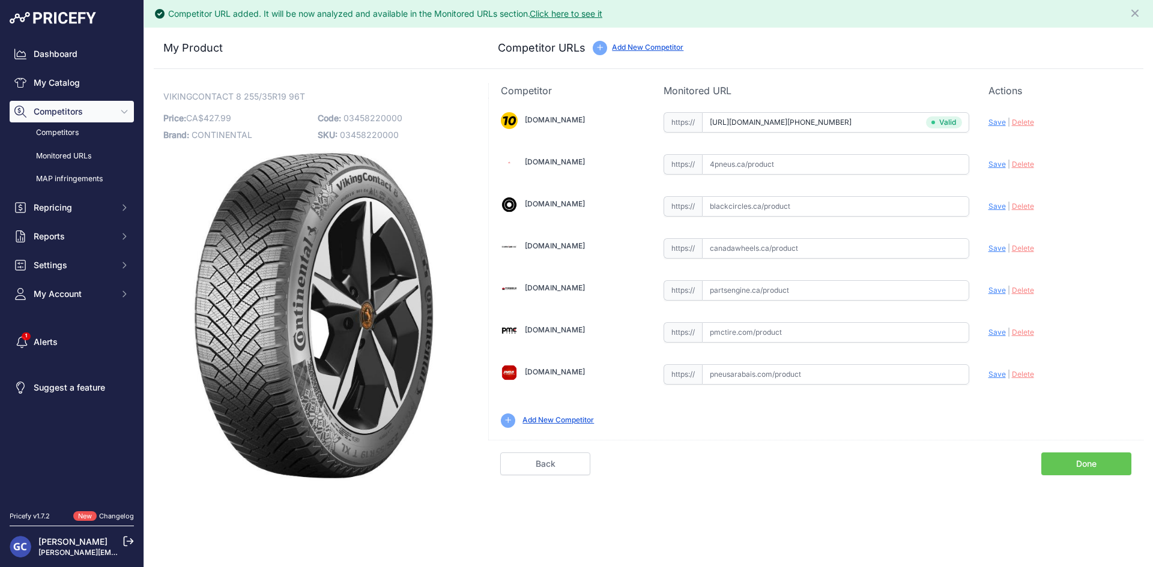
drag, startPoint x: 853, startPoint y: 294, endPoint x: 888, endPoint y: 287, distance: 35.4
click at [854, 294] on input "text" at bounding box center [835, 290] width 267 height 20
paste input "https://www.partsengine.ca/03458220000-vp-continental-371.aspx"
click at [992, 295] on div "Update Profile Save | Delete Analyzing" at bounding box center [1059, 287] width 143 height 19
click at [995, 290] on span "Save" at bounding box center [996, 290] width 17 height 9
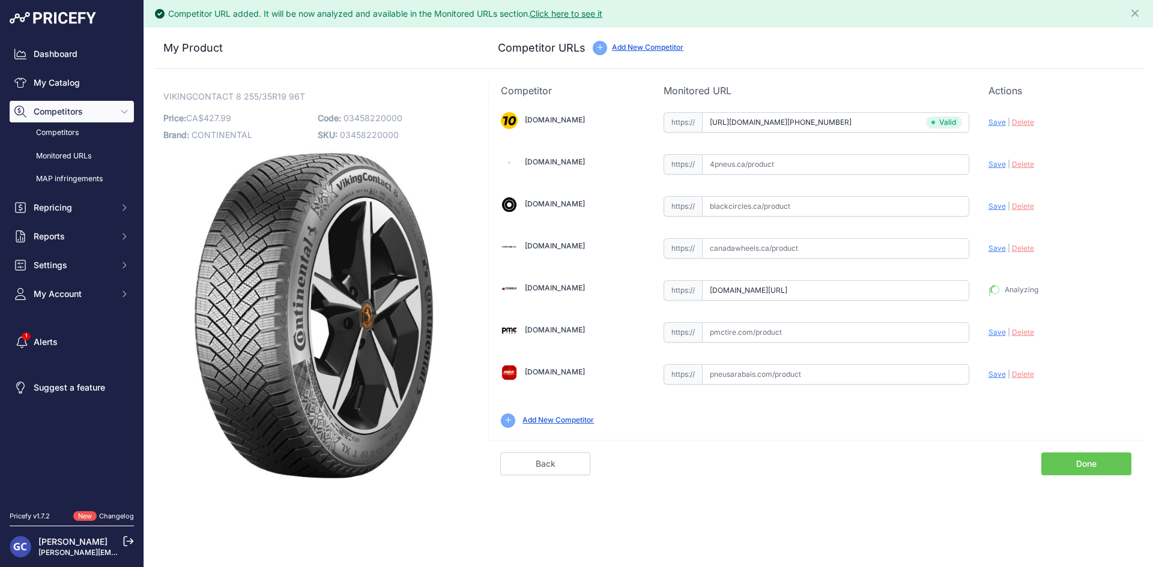
type input "https://www.partsengine.ca/03458220000-vp-continental-371.aspx?prirule_jdsnikfk…"
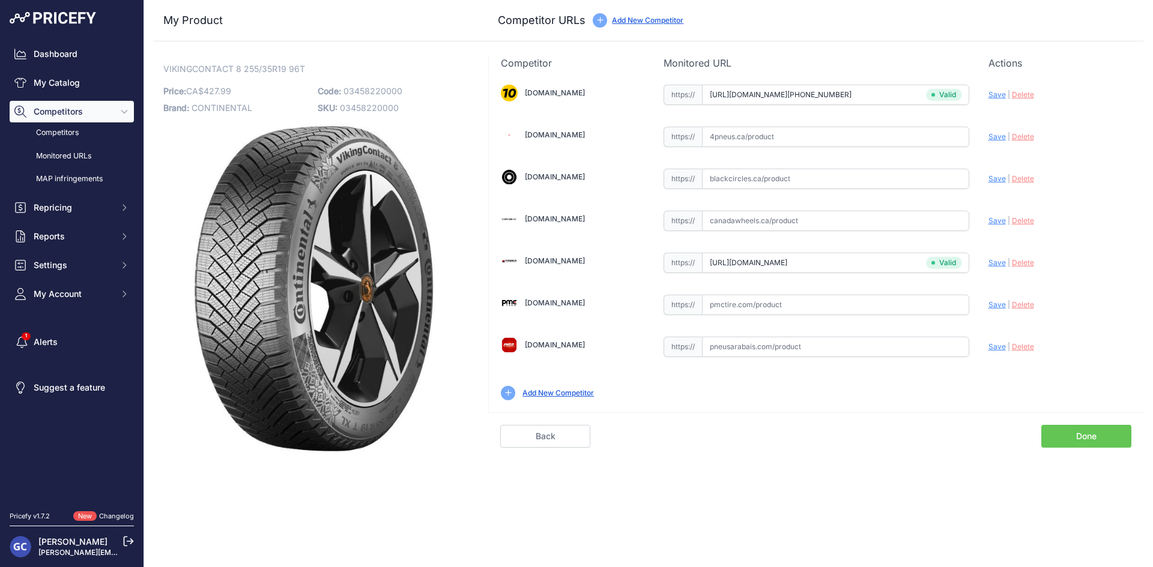
click at [850, 305] on input "text" at bounding box center [835, 305] width 267 height 20
paste input "https://pmctire.com/fr/tires/continental-vikingcontact-8-255-35r19-xl-96t-bsw-0…"
click at [988, 307] on span "Save" at bounding box center [996, 304] width 17 height 9
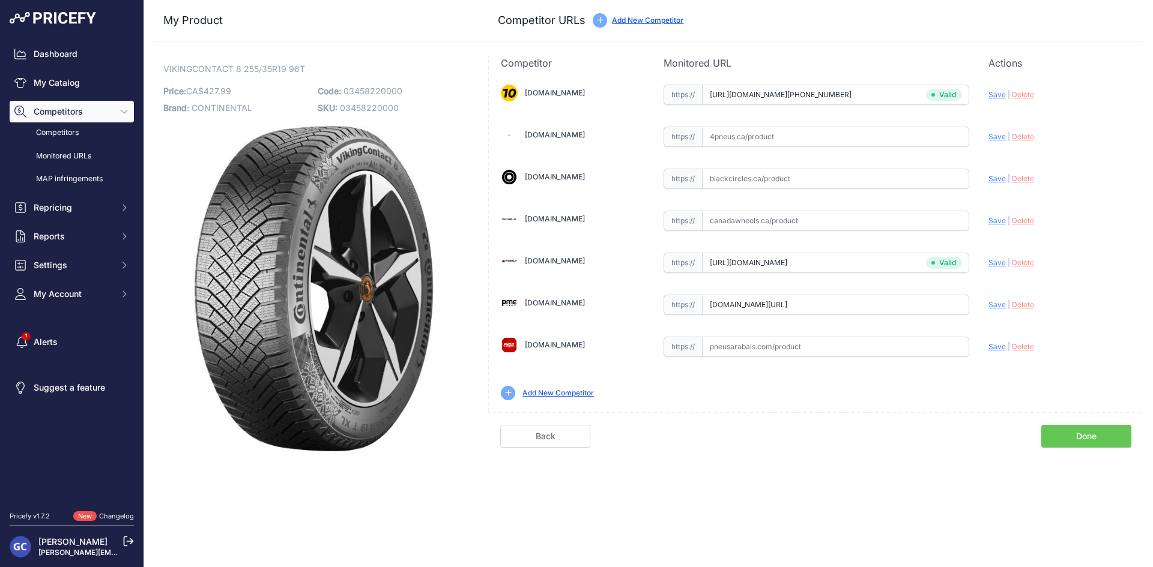
type input "https://pmctire.com/fr/tires/continental-vikingcontact-8-255-35r19-xl-96t-bsw-0…"
drag, startPoint x: 916, startPoint y: 141, endPoint x: 941, endPoint y: 134, distance: 26.1
click at [916, 141] on input "text" at bounding box center [835, 137] width 267 height 20
paste input "https://www.4pneus.ca/pneus/continental-viking-contact-8-hiver/255-35-r19-xl/29…"
click at [994, 136] on span "Save" at bounding box center [996, 136] width 17 height 9
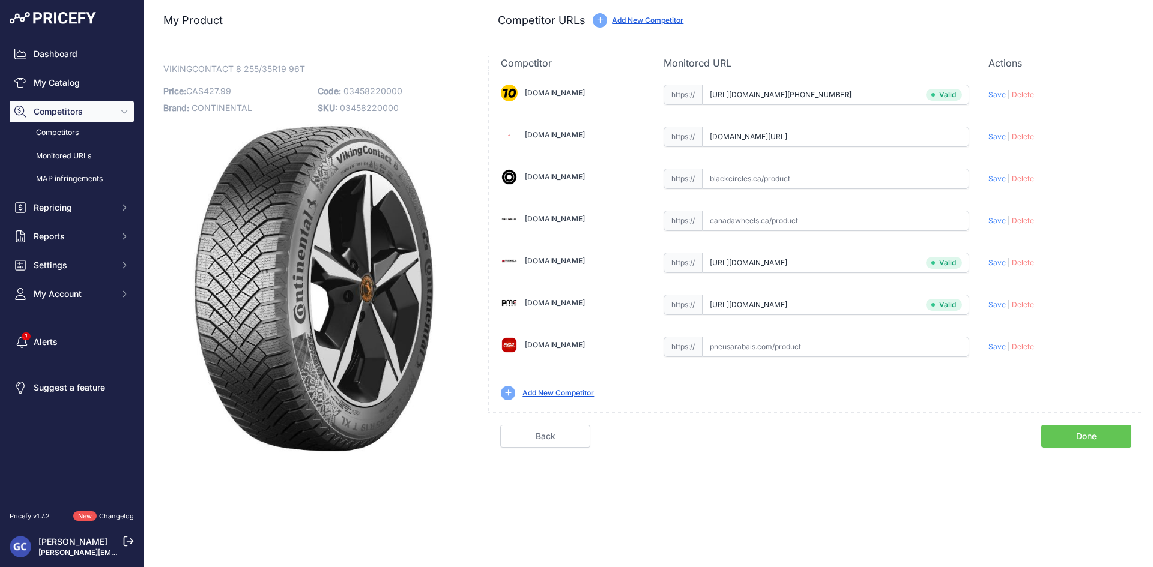
type input "https://www.4pneus.ca/pneus/continental-viking-contact-8-hiver/255-35-r19-xl/29…"
click at [839, 174] on input "text" at bounding box center [835, 179] width 267 height 20
paste input "https://www.blackcircles.ca/en/tire/continental/vikingcontact-8/255-35-r19-96-t"
click at [989, 177] on span "Save" at bounding box center [996, 178] width 17 height 9
type input "https://www.blackcircles.ca/en/tire/continental/vikingcontact-8/255-35-r19-96-t…"
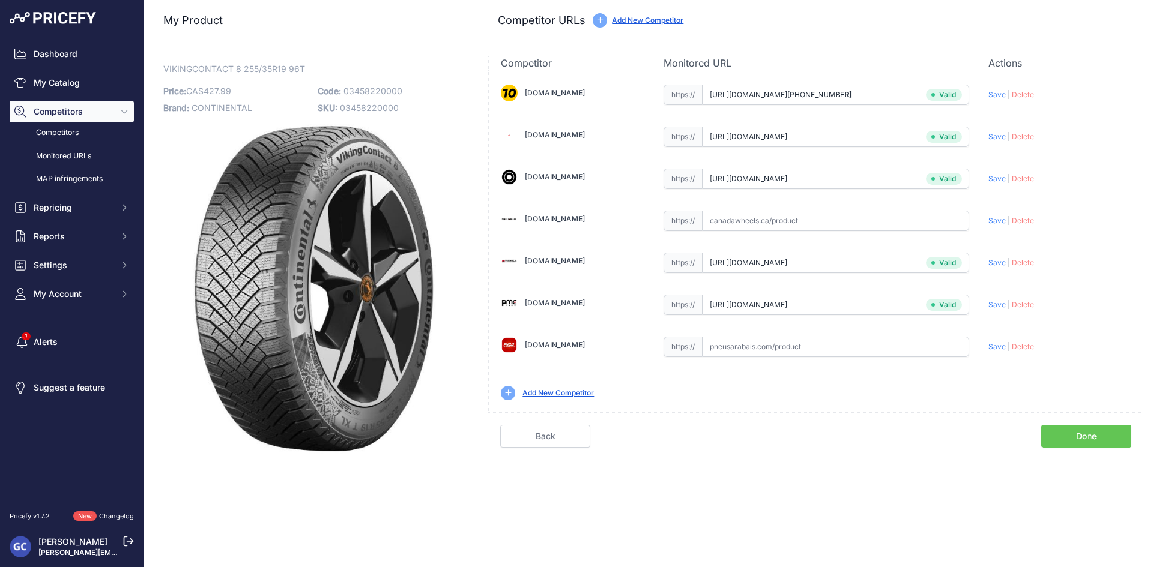
click at [878, 340] on input "text" at bounding box center [835, 347] width 267 height 20
paste input "https://pneusarabais.com/pneus/continental-vikingcontact-8/52421"
click at [993, 351] on span "Save" at bounding box center [996, 346] width 17 height 9
type input "https://pneusarabais.com/pneus/continental-vikingcontact-8/52421?prirule_jdsnik…"
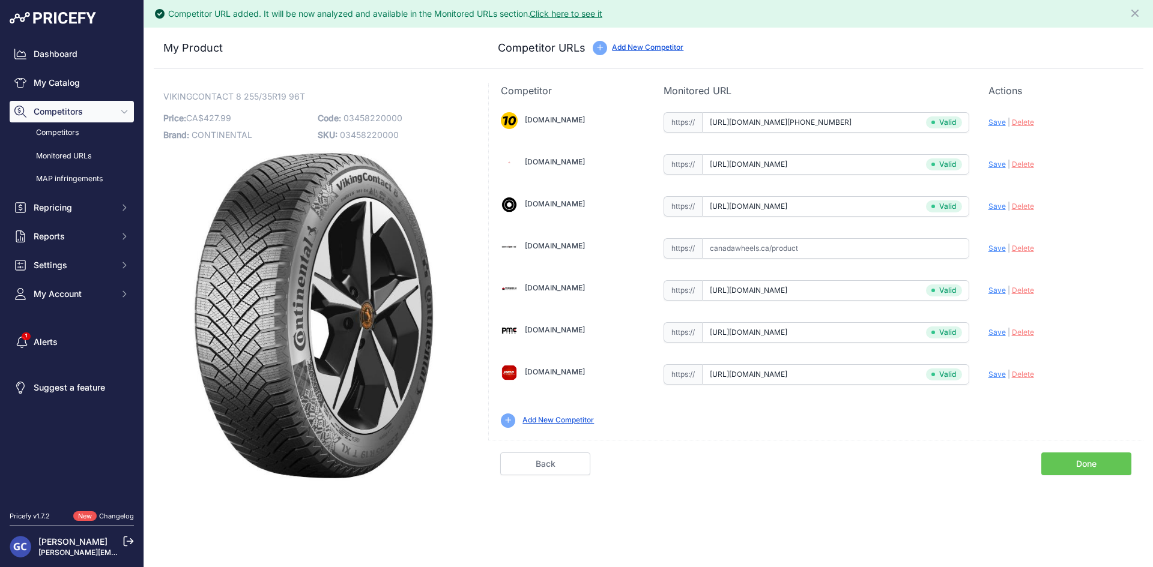
click at [1069, 463] on link "Done" at bounding box center [1086, 464] width 90 height 23
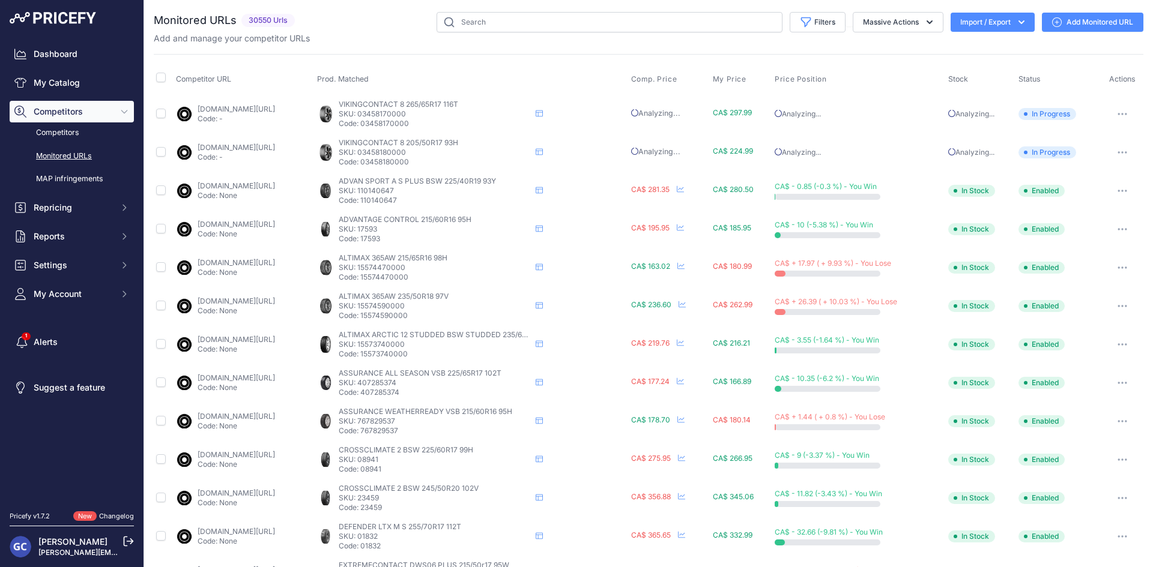
scroll to position [346, 0]
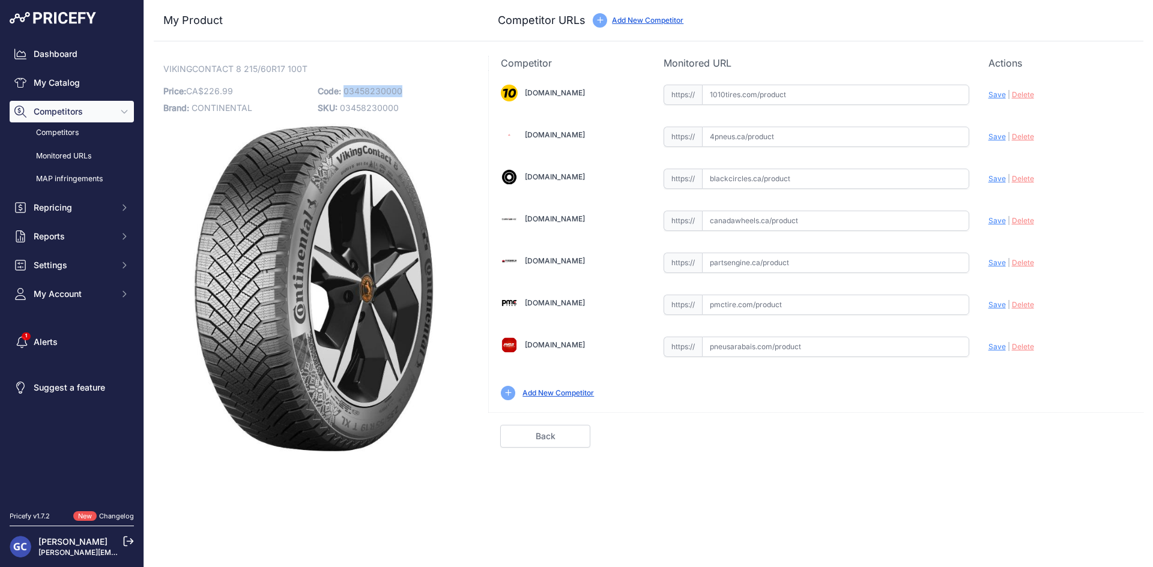
drag, startPoint x: 410, startPoint y: 92, endPoint x: 343, endPoint y: 91, distance: 66.7
click at [343, 91] on p "Code: 03458230000" at bounding box center [391, 91] width 147 height 17
copy span "03458230000"
click at [835, 98] on input "text" at bounding box center [835, 95] width 267 height 20
paste input "[URL][DOMAIN_NAME][PHONE_NUMBER]"
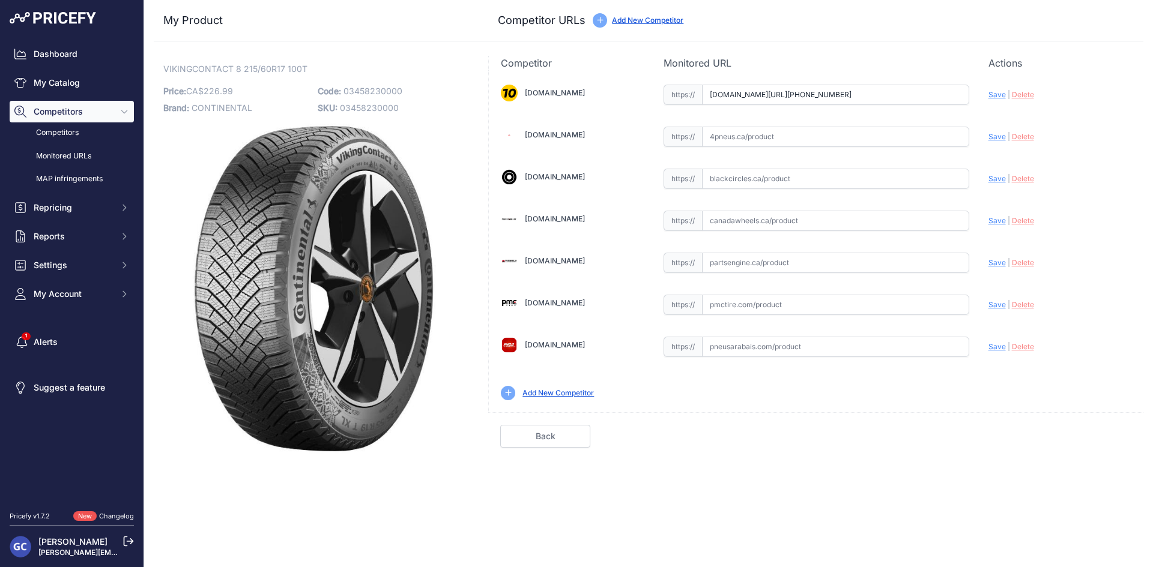
click at [991, 97] on span "Save" at bounding box center [996, 94] width 17 height 9
type input "[URL][DOMAIN_NAME][PHONE_NUMBER]"
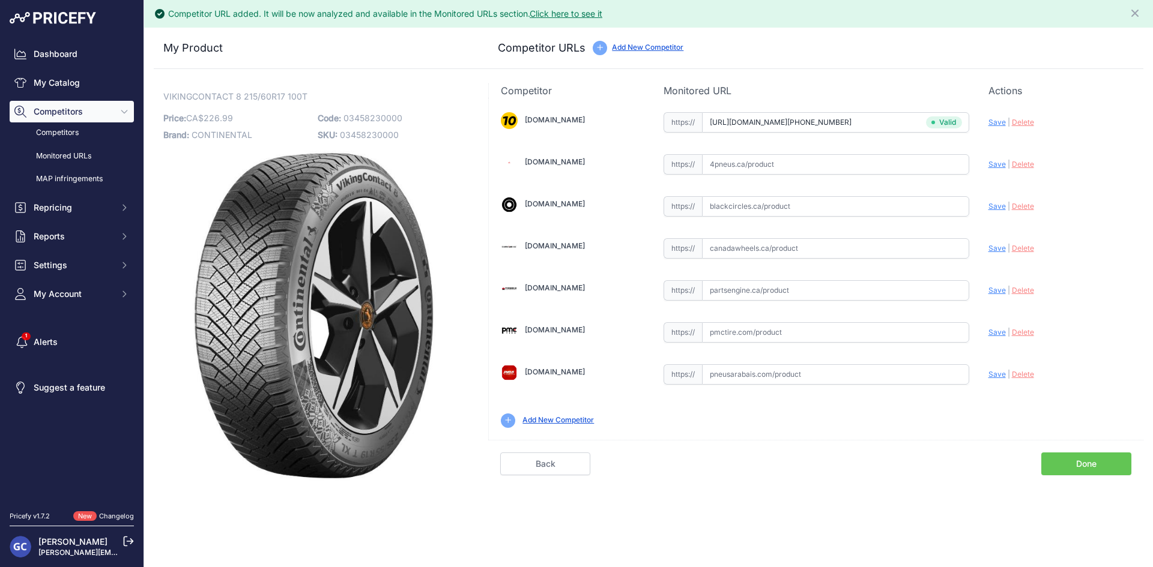
click at [884, 297] on input "text" at bounding box center [835, 290] width 267 height 20
paste input "https://www.partsengine.ca/03458230000-vp-continental-371.aspx"
click at [997, 292] on span "Save" at bounding box center [996, 290] width 17 height 9
type input "https://www.partsengine.ca/03458230000-vp-continental-371.aspx?prirule_jdsnikfk…"
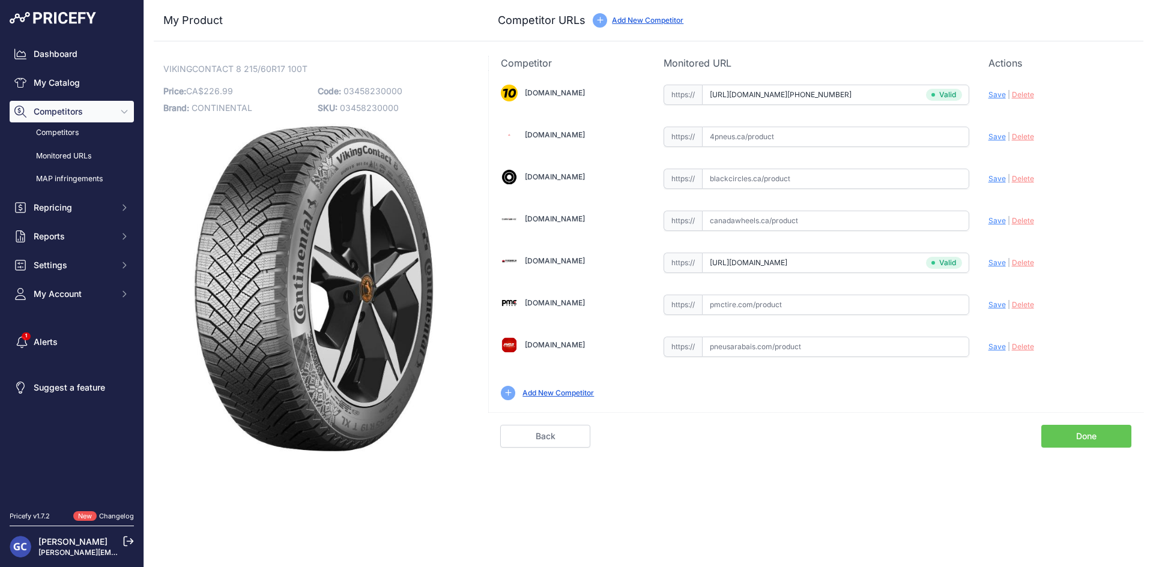
click at [744, 290] on div "1010tires.com Valid Invalid" at bounding box center [816, 241] width 654 height 342
drag, startPoint x: 768, startPoint y: 303, endPoint x: 783, endPoint y: 304, distance: 15.6
click at [768, 303] on input "text" at bounding box center [835, 305] width 267 height 20
paste input "https://pmctire.com/fr/tires/continental-vikingcontact-8-215-60r17-xl-100t-bsw-…"
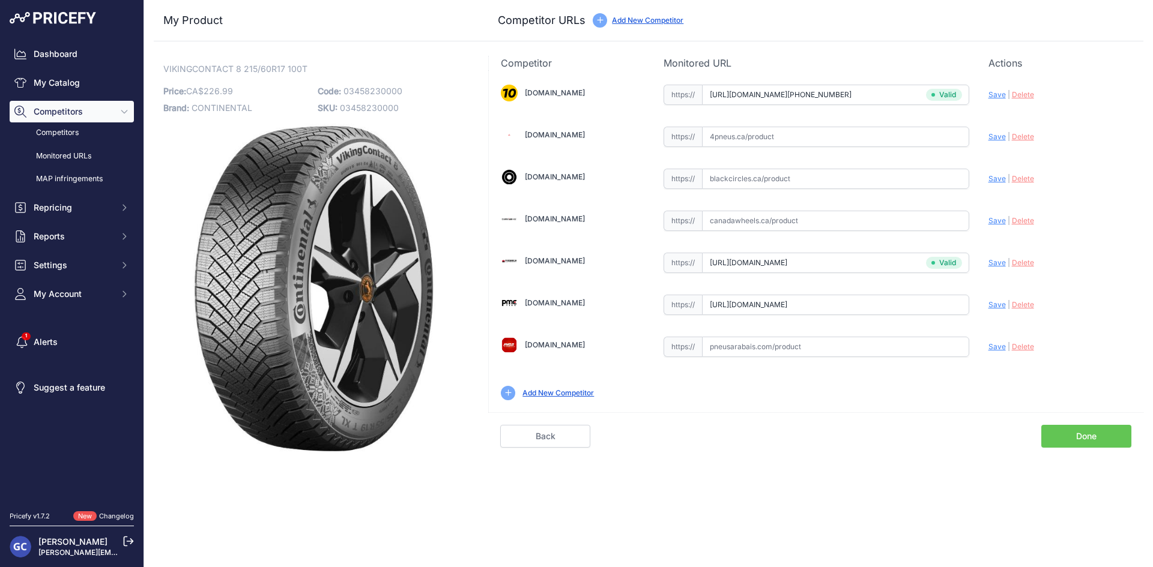
type input "pmctire.com/fr/tires/continental-vikingcontact-8-215-60r17-xl-100t-bsw-03458230…"
click at [998, 300] on div "Update Profile Save | [GEOGRAPHIC_DATA] Analyzing" at bounding box center [1059, 301] width 143 height 19
drag, startPoint x: 813, startPoint y: 129, endPoint x: 849, endPoint y: 126, distance: 35.5
click at [813, 128] on input "text" at bounding box center [835, 137] width 267 height 20
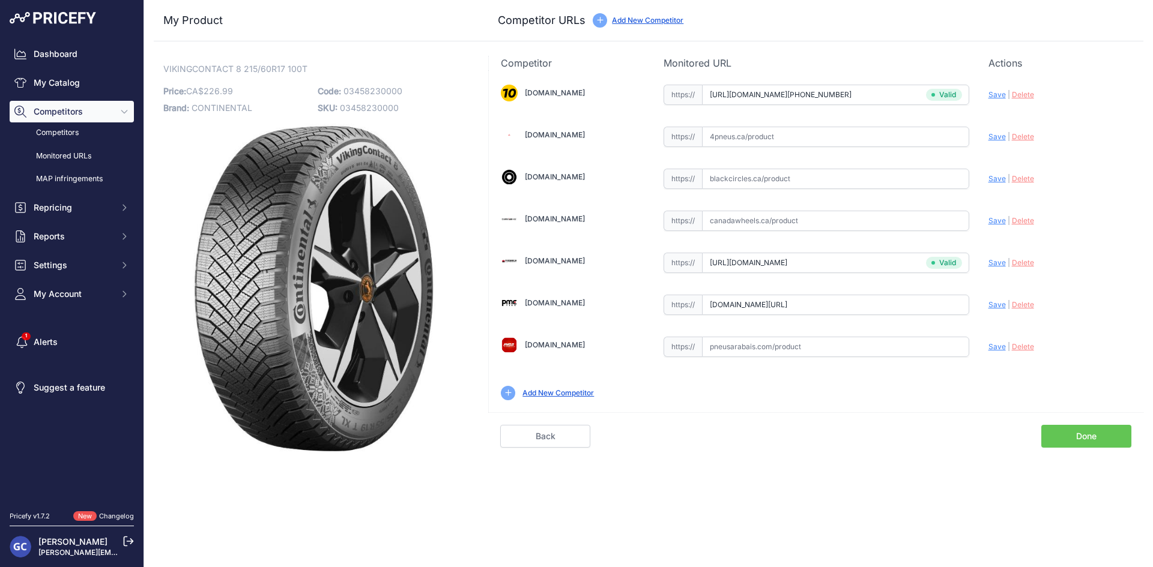
paste input "https://www.4pneus.ca/pneus/continental-viking-contact-8-hiver/215-60-r17-xl/29…"
click at [996, 137] on span "Save" at bounding box center [996, 136] width 17 height 9
type input "https://www.4pneus.ca/pneus/continental-viking-contact-8-hiver/215-60-r17-xl/29…"
click at [922, 175] on input "text" at bounding box center [835, 179] width 267 height 20
paste input "https://www.blackcircles.ca/en/tire/continental/vikingcontact-8/215-60-r17-100-t"
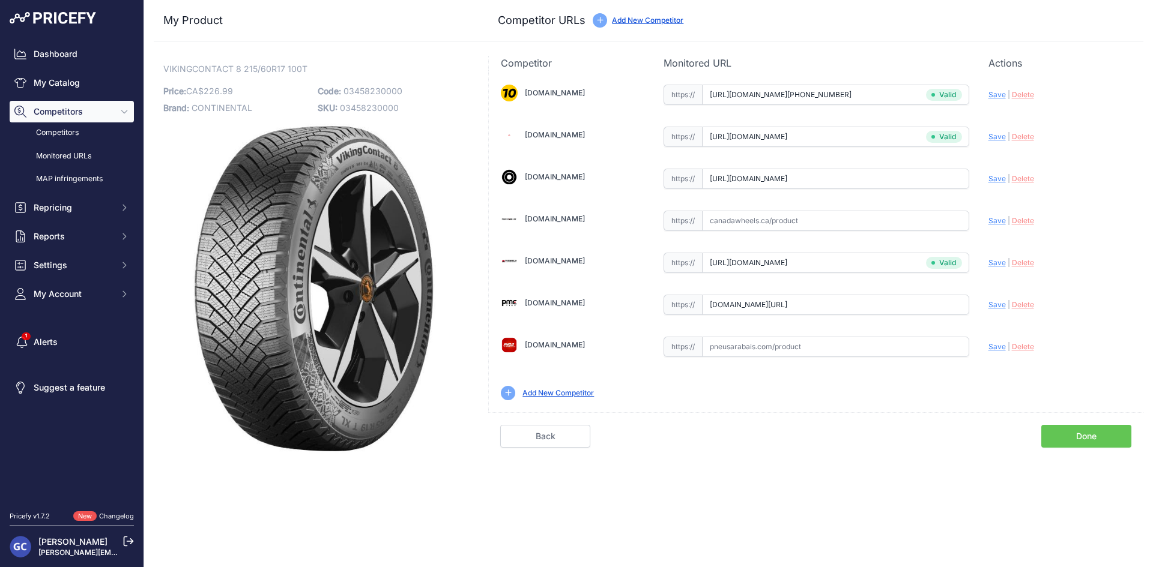
scroll to position [0, 25]
click at [992, 177] on span "Save" at bounding box center [996, 178] width 17 height 9
type input "https://www.blackcircles.ca/en/tire/continental/vikingcontact-8/215-60-r17-100-…"
click at [911, 338] on input "text" at bounding box center [835, 347] width 267 height 20
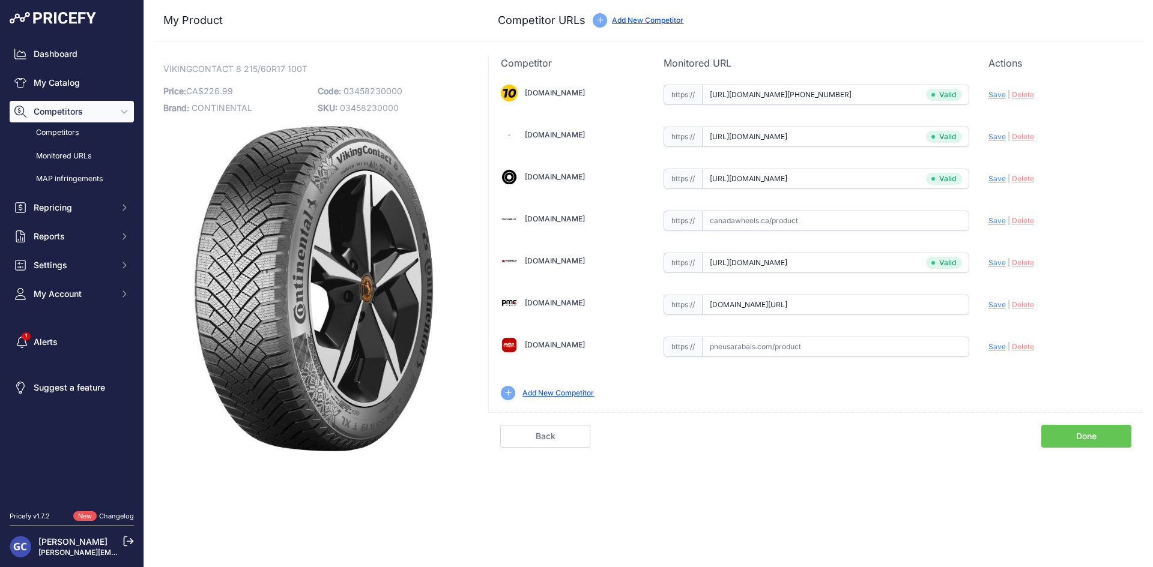
click at [925, 345] on input "text" at bounding box center [835, 347] width 267 height 20
paste input "https://pneusarabais.com/pneus/continental-vikingcontact-8/52422"
click at [990, 346] on span "Save" at bounding box center [996, 346] width 17 height 9
type input "https://pneusarabais.com/pneus/continental-vikingcontact-8/52422?prirule_jdsnik…"
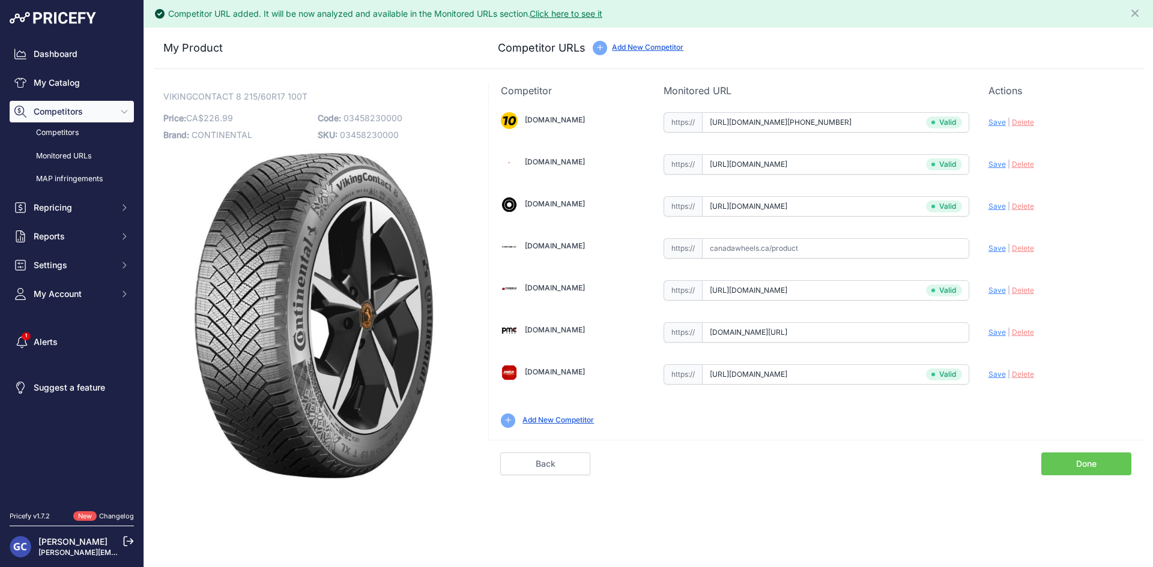
click at [1089, 471] on link "Done" at bounding box center [1086, 464] width 90 height 23
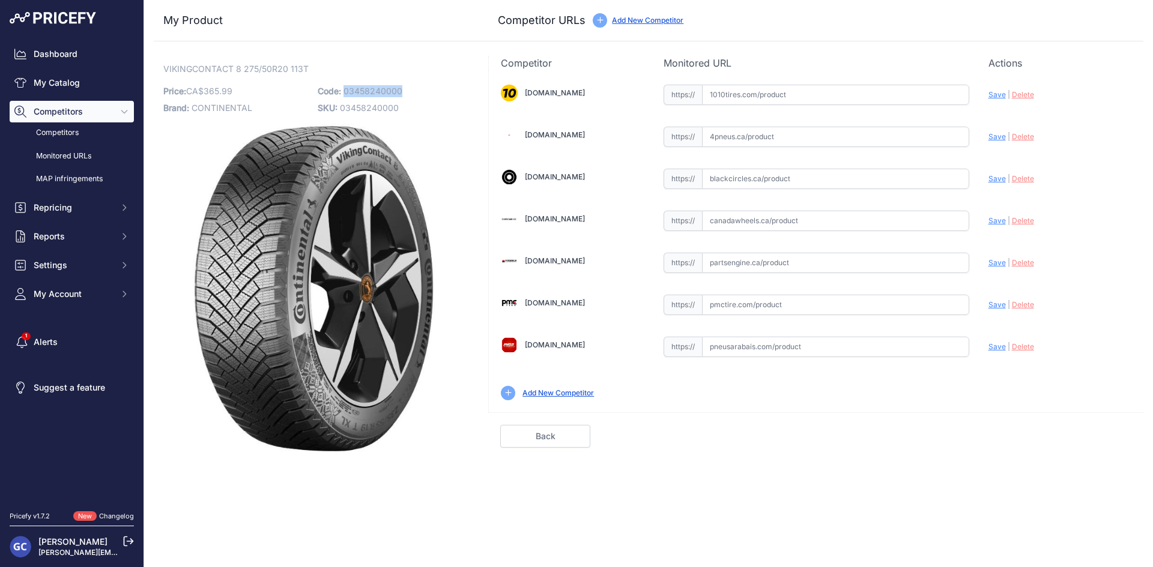
drag, startPoint x: 422, startPoint y: 85, endPoint x: 344, endPoint y: 87, distance: 78.1
click at [344, 87] on p "Code: 03458240000" at bounding box center [391, 91] width 147 height 17
copy span "03458240000"
drag, startPoint x: 847, startPoint y: 97, endPoint x: 901, endPoint y: 95, distance: 54.1
click at [847, 97] on input "text" at bounding box center [835, 95] width 267 height 20
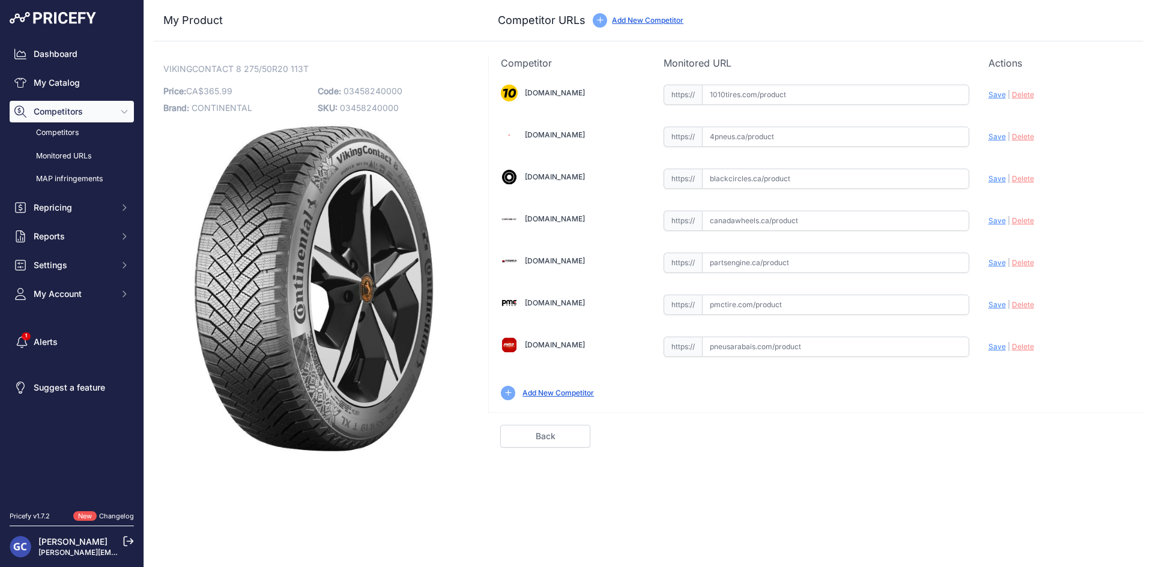
paste input "https://www.1010tires.com/Tires/Continental/Viking+Contact+8/03458240000"
click at [998, 95] on span "Save" at bounding box center [996, 94] width 17 height 9
type input "https://www.1010tires.com/Tires/Continental/Viking+Contact+8/03458240000?prirul…"
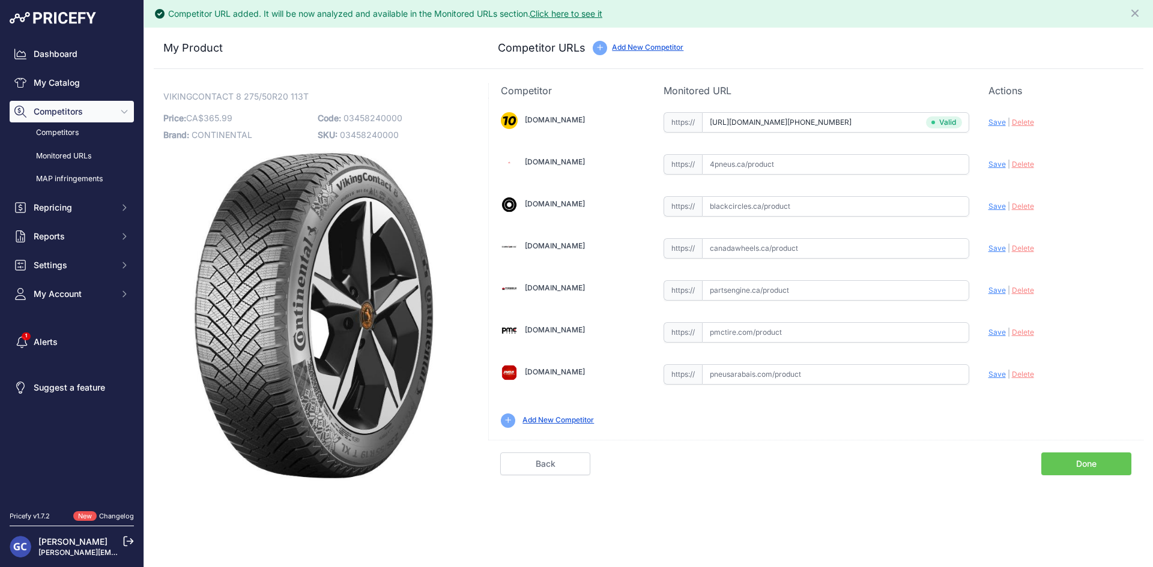
click at [854, 297] on input "text" at bounding box center [835, 290] width 267 height 20
paste input "https://www.partsengine.ca/03458240000-vp-continental-371.aspx"
click at [986, 288] on div "1010tires.com Valid Invalid" at bounding box center [816, 269] width 654 height 342
click at [992, 288] on span "Save" at bounding box center [996, 290] width 17 height 9
type input "https://www.partsengine.ca/03458240000-vp-continental-371.aspx?prirule_jdsnikfk…"
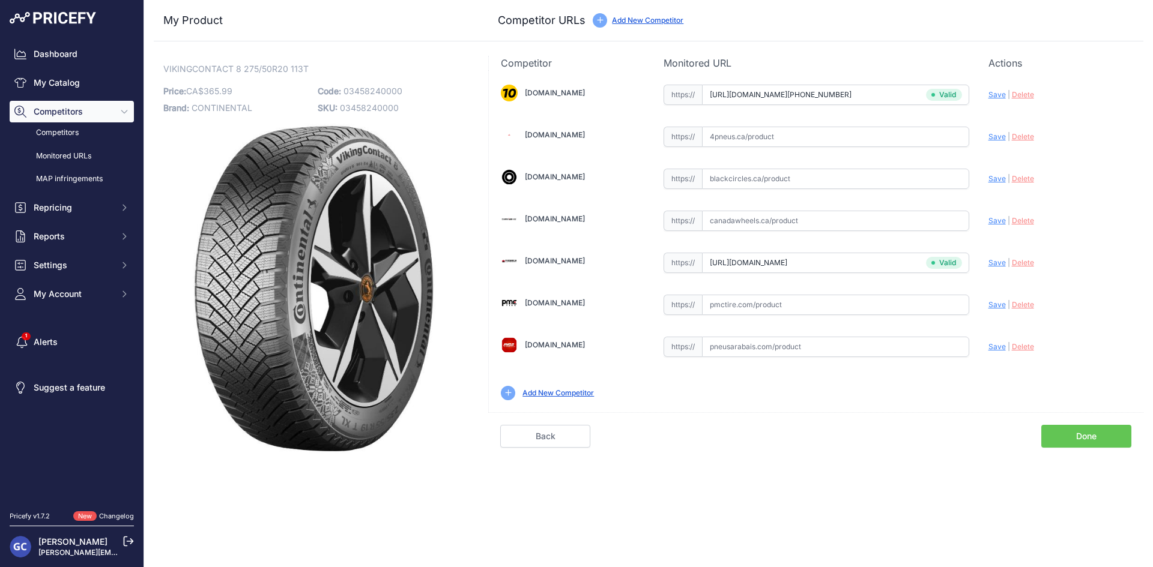
drag, startPoint x: 911, startPoint y: 301, endPoint x: 960, endPoint y: 306, distance: 48.8
click at [911, 301] on input "text" at bounding box center [835, 305] width 267 height 20
paste input "https://pmctire.com/fr/tires/continental-vikingcontact-8-275-50r20-xl-113t-bsw-…"
click at [987, 307] on div "1010tires.com Valid Invalid" at bounding box center [816, 241] width 654 height 342
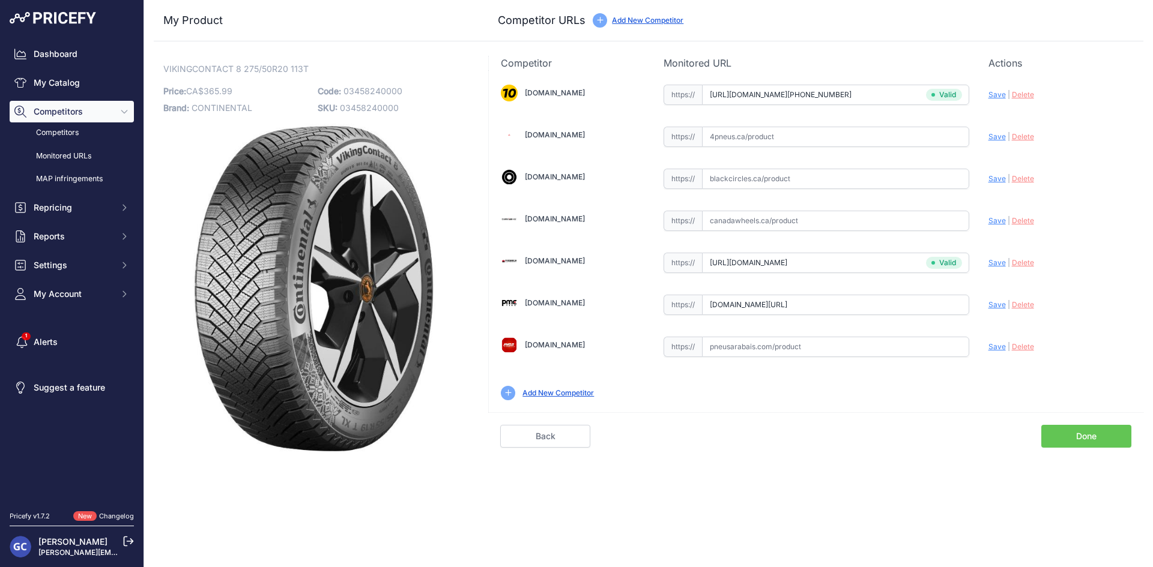
scroll to position [0, 0]
click at [992, 306] on span "Save" at bounding box center [996, 304] width 17 height 9
type input "https://pmctire.com/fr/tires/continental-vikingcontact-8-275-50r20-xl-113t-bsw-…"
drag, startPoint x: 922, startPoint y: 137, endPoint x: 932, endPoint y: 137, distance: 10.2
click at [922, 137] on input "text" at bounding box center [835, 137] width 267 height 20
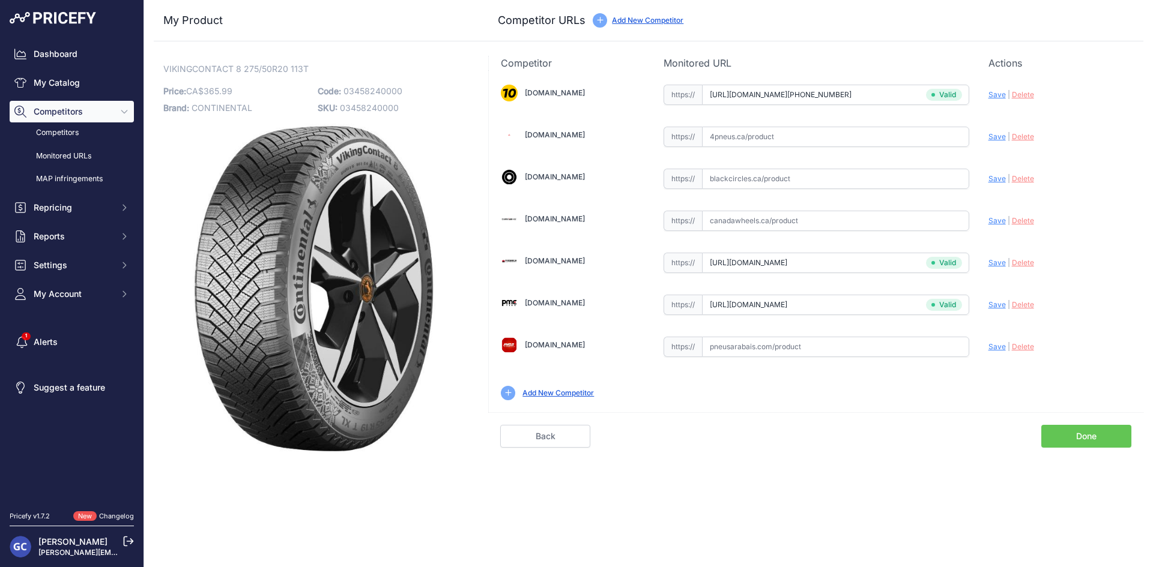
paste input "https://www.4pneus.ca/pneus/continental-viking-contact-8-hiver/275-50-r20-xl/29…"
click at [993, 136] on span "Save" at bounding box center [996, 136] width 17 height 9
type input "https://www.4pneus.ca/pneus/continental-viking-contact-8-hiver/275-50-r20-xl/29…"
click at [945, 179] on input "text" at bounding box center [835, 179] width 267 height 20
paste input "https://www.blackcircles.ca/en/tire/continental/vikingcontact-8/275-50-r20-113-t"
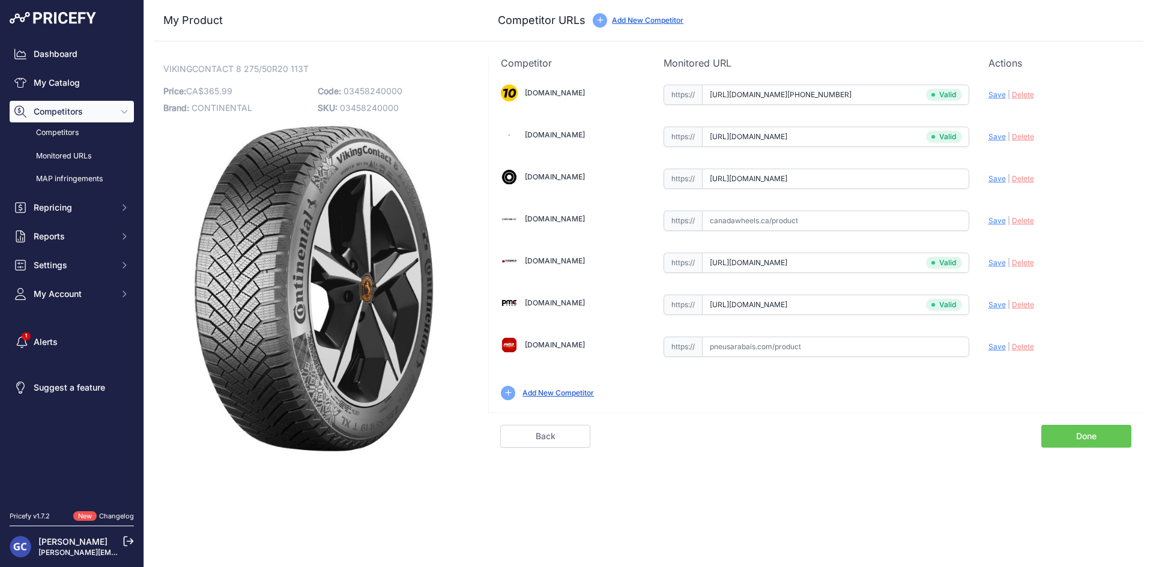
scroll to position [0, 26]
click at [994, 178] on span "Save" at bounding box center [996, 178] width 17 height 9
type input "https://www.blackcircles.ca/en/tire/continental/vikingcontact-8/275-50-r20-113-…"
drag, startPoint x: 937, startPoint y: 354, endPoint x: 973, endPoint y: 350, distance: 35.7
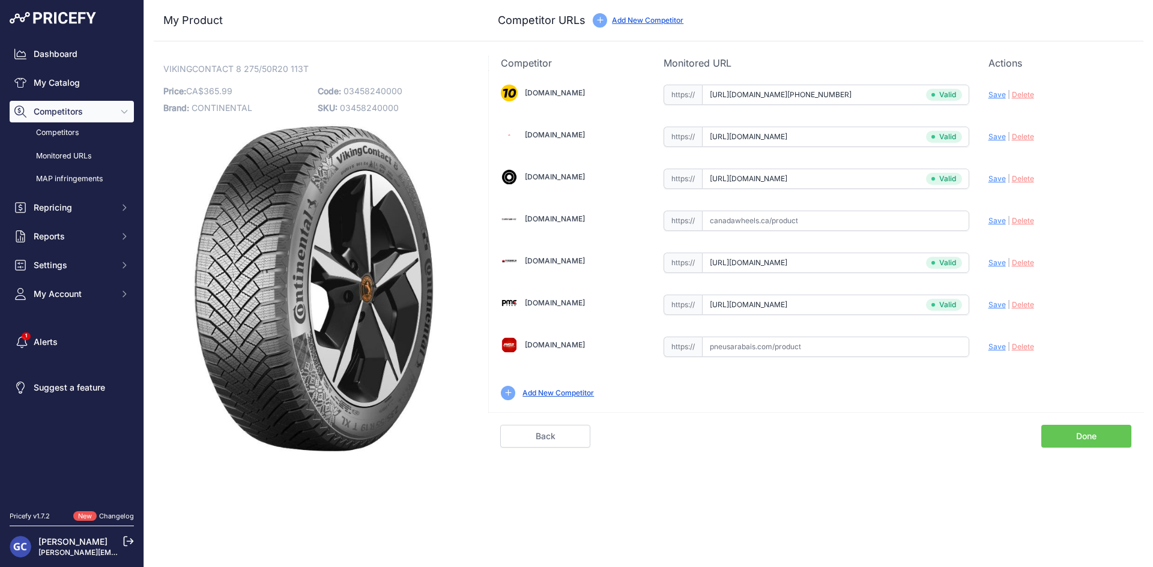
click at [937, 354] on input "text" at bounding box center [835, 347] width 267 height 20
paste input "https://pneusarabais.com/pneus/continental-vikingcontact-8/52423"
click at [994, 346] on span "Save" at bounding box center [996, 346] width 17 height 9
type input "https://pneusarabais.com/pneus/continental-vikingcontact-8/52423?prirule_jdsnik…"
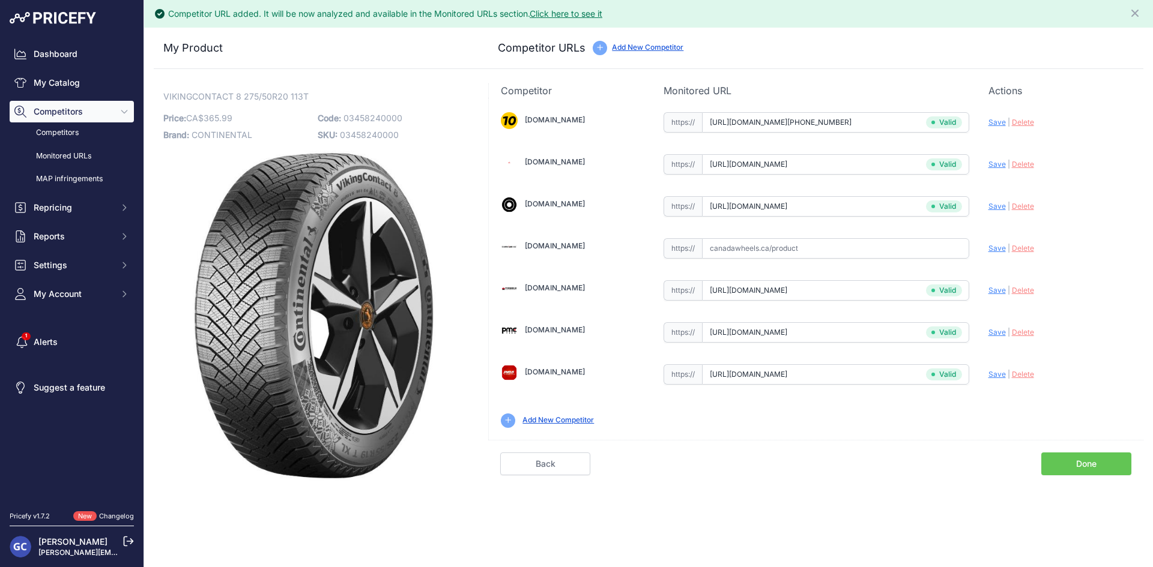
click at [1085, 463] on link "Done" at bounding box center [1086, 464] width 90 height 23
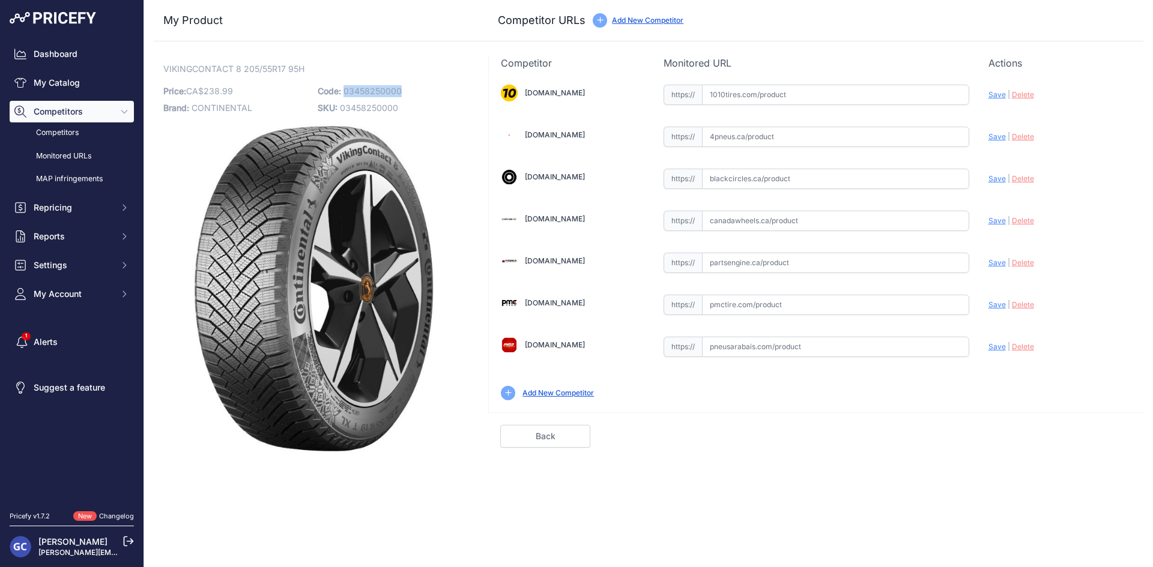
drag, startPoint x: 410, startPoint y: 91, endPoint x: 344, endPoint y: 90, distance: 66.0
click at [344, 90] on p "Code: 03458250000" at bounding box center [391, 91] width 147 height 17
copy span "03458250000"
click at [866, 92] on input "text" at bounding box center [835, 95] width 267 height 20
paste input "[URL][DOMAIN_NAME][PHONE_NUMBER]"
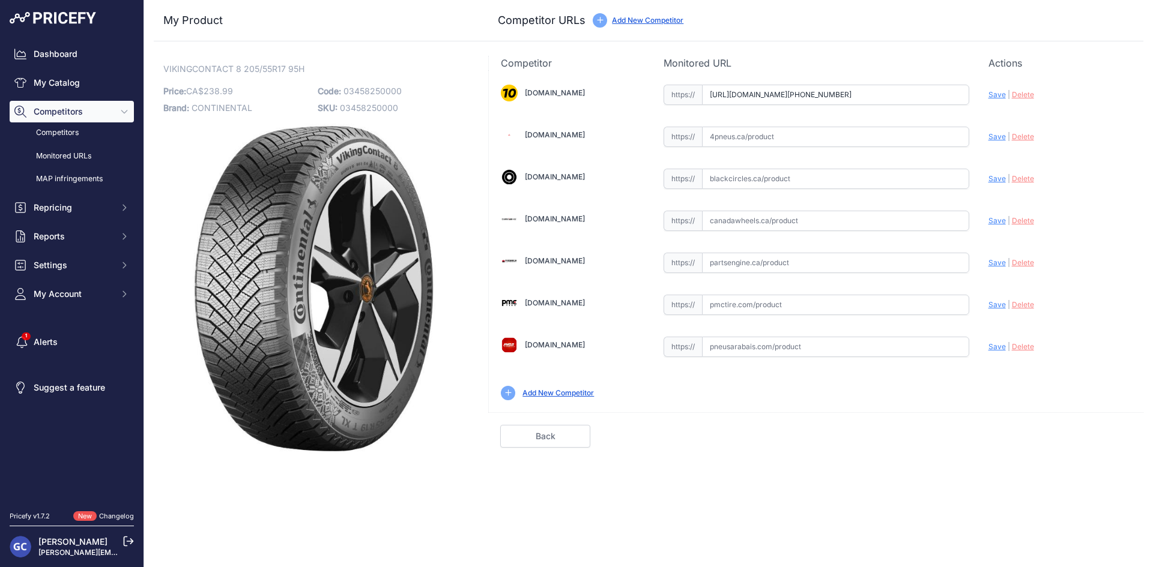
scroll to position [0, 16]
click at [992, 88] on div "Update Profile Save | [GEOGRAPHIC_DATA] Analyzing" at bounding box center [1059, 91] width 143 height 19
click at [992, 92] on span "Save" at bounding box center [996, 94] width 17 height 9
type input "[URL][DOMAIN_NAME][PHONE_NUMBER]"
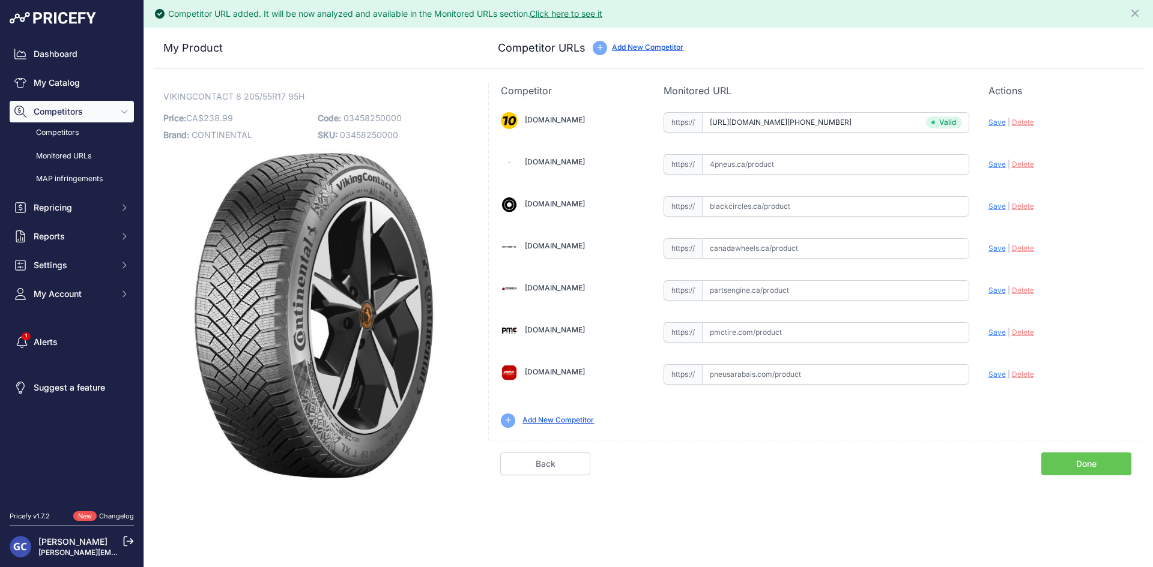
click at [842, 292] on input "text" at bounding box center [835, 290] width 267 height 20
paste input "[URL][DOMAIN_NAME]"
click at [1010, 286] on div "Update Profile Save | [GEOGRAPHIC_DATA] Analyzing" at bounding box center [1059, 287] width 143 height 19
click at [994, 286] on span "Save" at bounding box center [996, 290] width 17 height 9
type input "[URL][DOMAIN_NAME]"
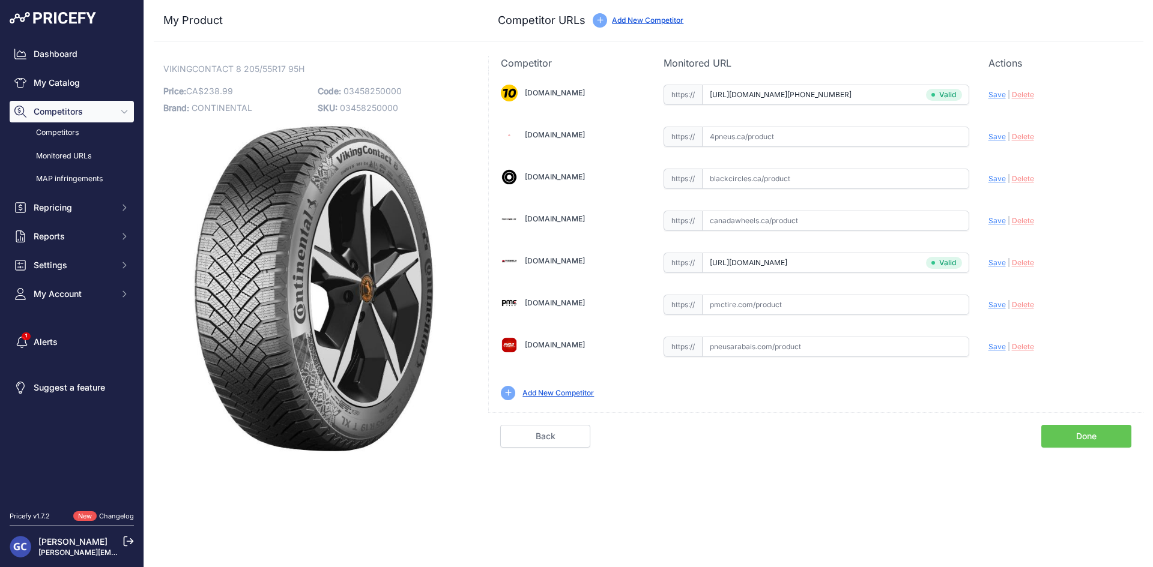
click at [877, 304] on input "text" at bounding box center [835, 305] width 267 height 20
paste input "[URL][DOMAIN_NAME]"
click at [990, 302] on span "Save" at bounding box center [996, 304] width 17 height 9
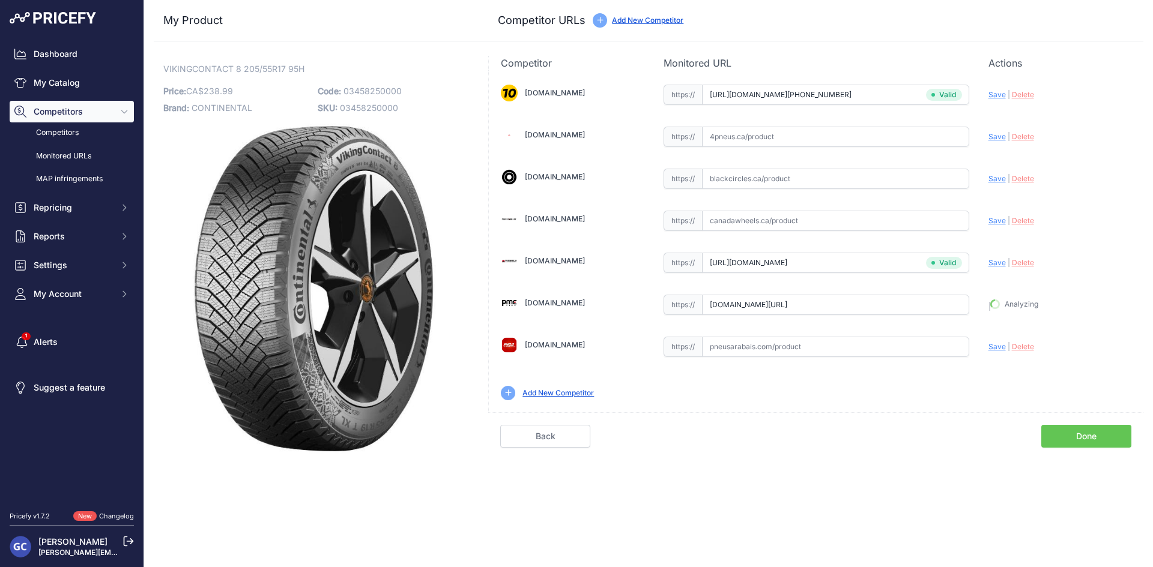
type input "[URL][DOMAIN_NAME]"
click at [863, 136] on input "text" at bounding box center [835, 137] width 267 height 20
paste input "[URL][DOMAIN_NAME]"
click at [997, 136] on span "Save" at bounding box center [996, 136] width 17 height 9
type input "[URL][DOMAIN_NAME]"
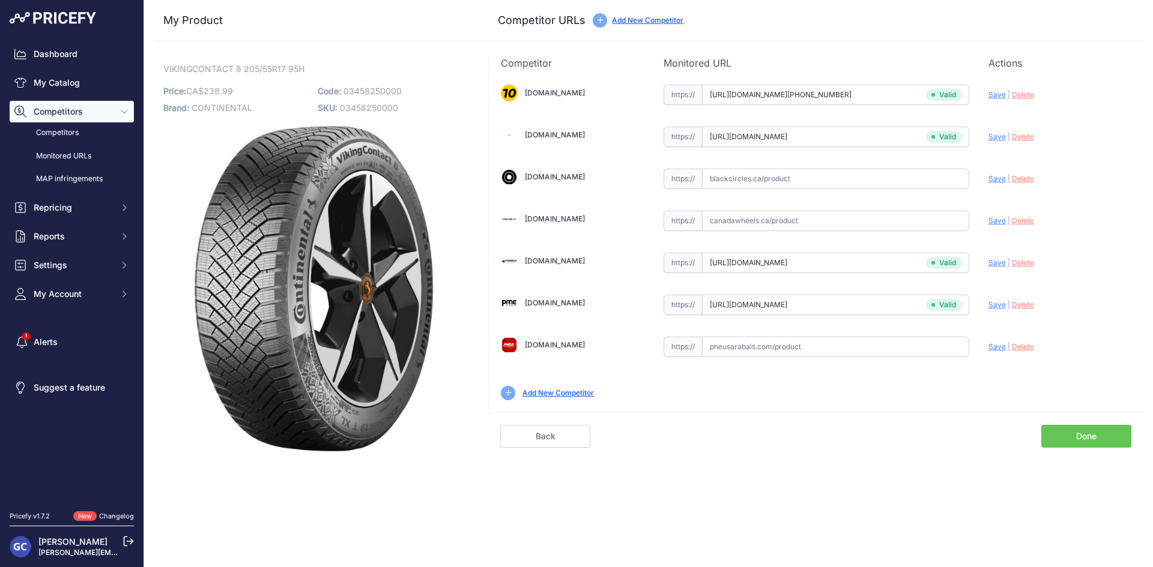
click at [943, 180] on input "text" at bounding box center [835, 179] width 267 height 20
paste input "[URL][DOMAIN_NAME]"
click at [996, 176] on span "Save" at bounding box center [996, 178] width 17 height 9
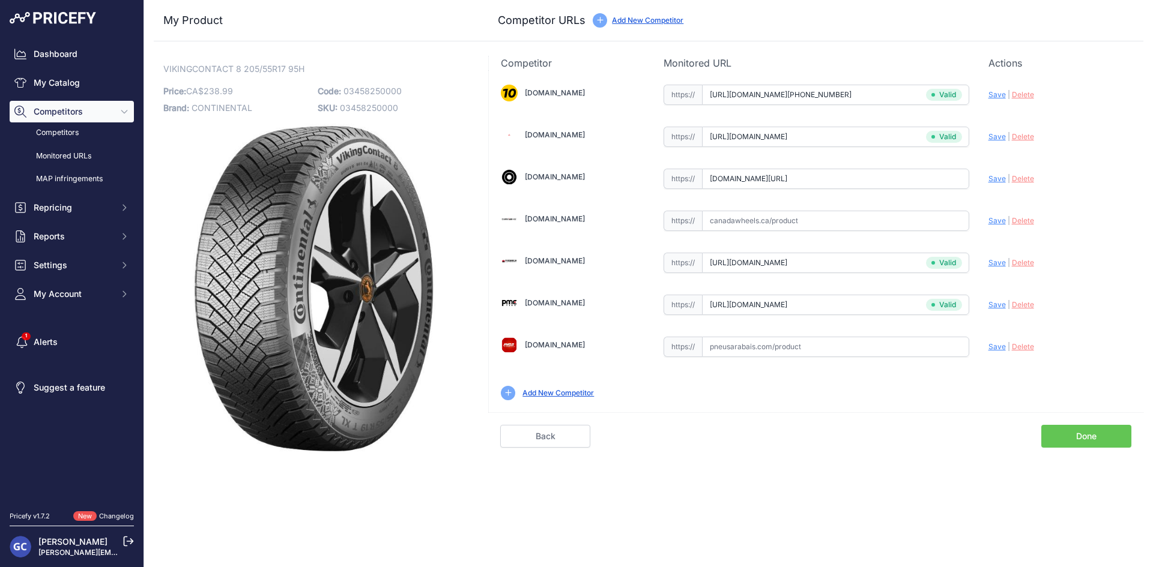
type input "[URL][DOMAIN_NAME]"
click at [871, 342] on input "text" at bounding box center [835, 347] width 267 height 20
paste input "[URL][DOMAIN_NAME]"
click at [999, 340] on div "Update Profile Save | [GEOGRAPHIC_DATA] Analyzing" at bounding box center [1059, 343] width 143 height 19
click at [995, 346] on span "Save" at bounding box center [996, 346] width 17 height 9
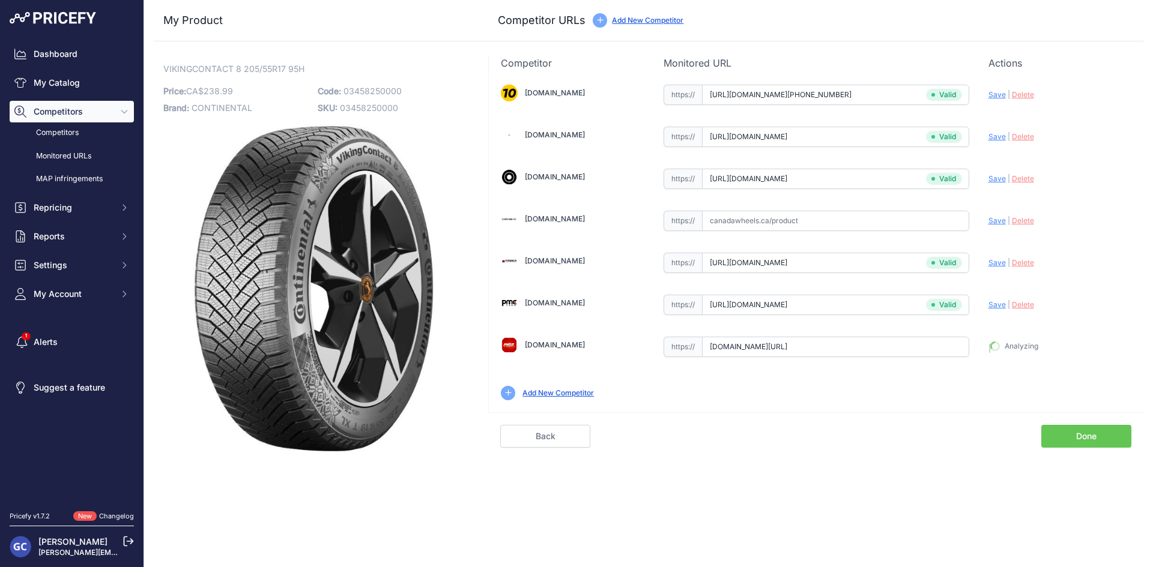
type input "[URL][DOMAIN_NAME]"
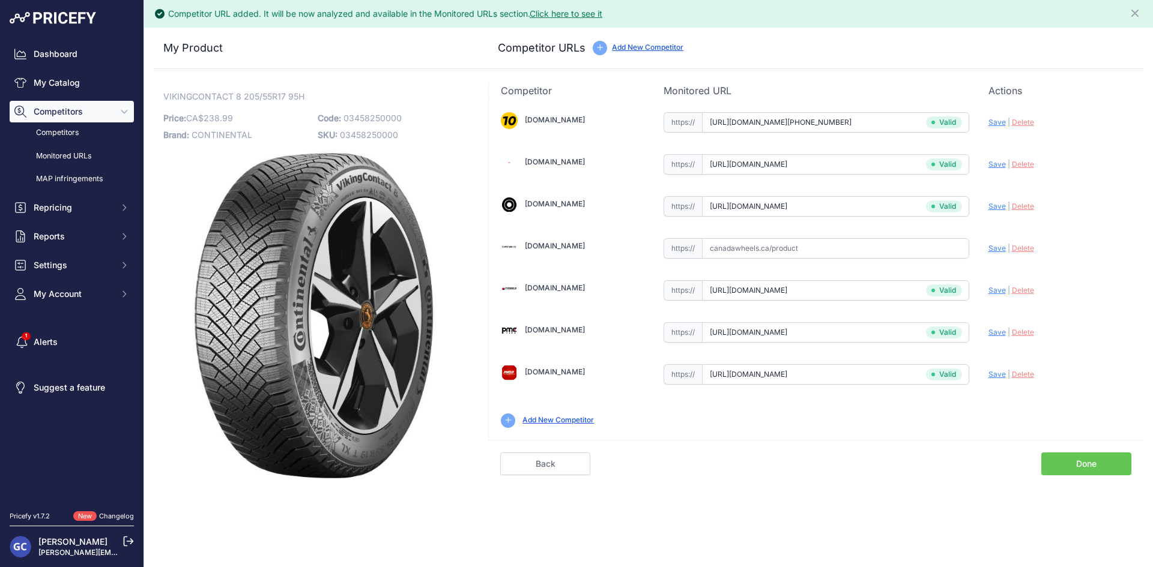
click at [1080, 463] on link "Done" at bounding box center [1086, 464] width 90 height 23
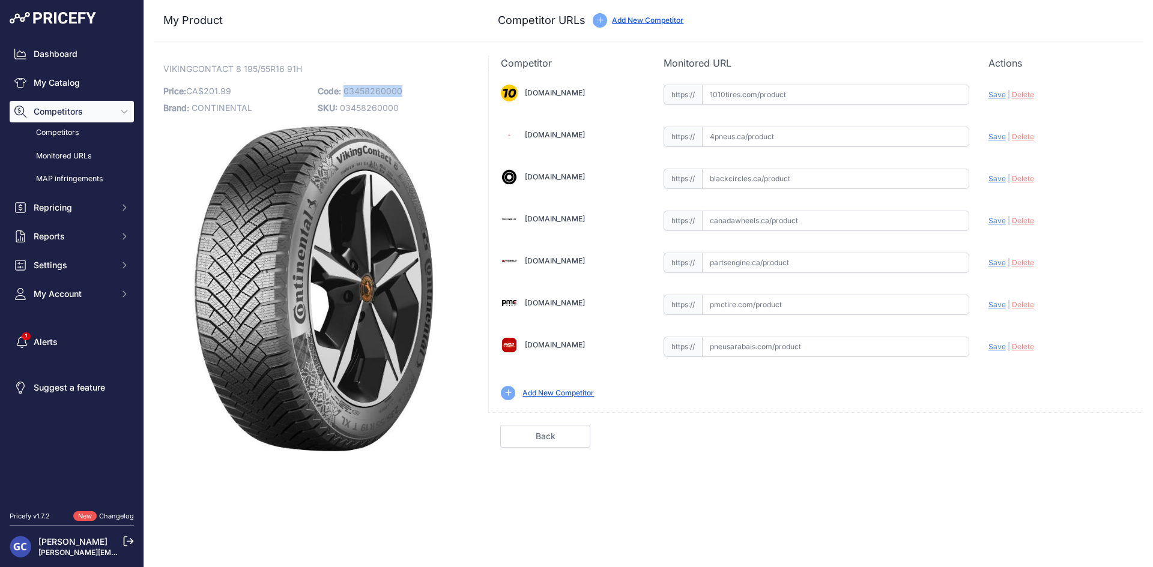
drag, startPoint x: 409, startPoint y: 89, endPoint x: 343, endPoint y: 92, distance: 66.1
click at [343, 92] on p "Code: 03458260000" at bounding box center [391, 91] width 147 height 17
copy span "03458260000"
drag, startPoint x: 825, startPoint y: 91, endPoint x: 941, endPoint y: 97, distance: 115.4
click at [825, 91] on input "text" at bounding box center [835, 95] width 267 height 20
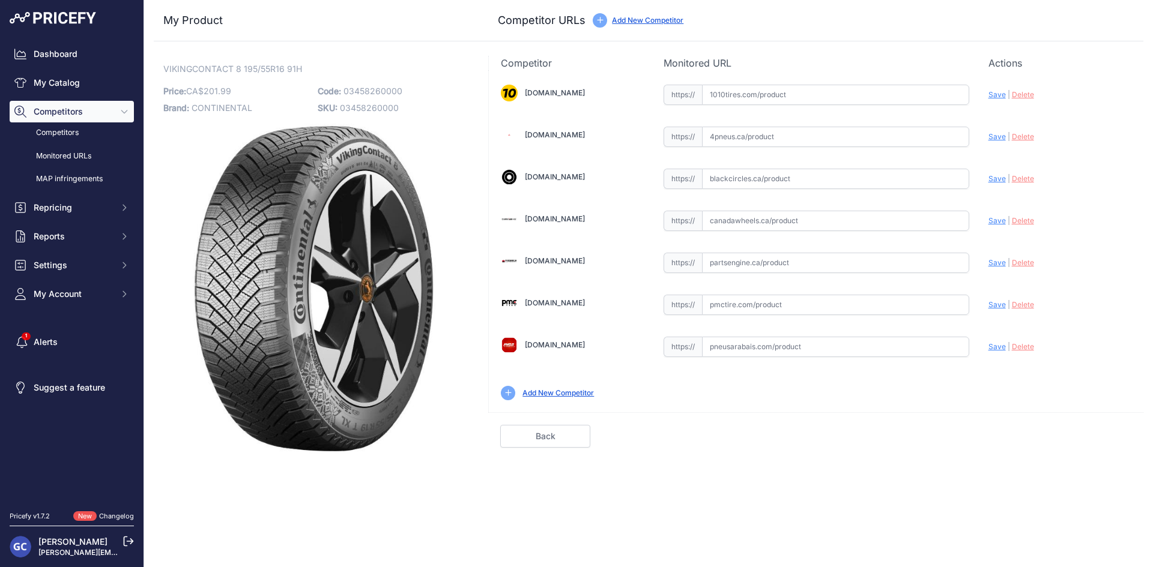
click at [983, 97] on div "1010tires.com Valid Invalid" at bounding box center [816, 241] width 654 height 342
click at [991, 94] on span "Save" at bounding box center [996, 94] width 17 height 9
click at [851, 94] on input "text" at bounding box center [835, 95] width 267 height 20
paste input "https://www.1010tires.com/Tires/Continental/Viking+Contact+8/03458260000"
click at [998, 90] on span "Save" at bounding box center [996, 94] width 17 height 9
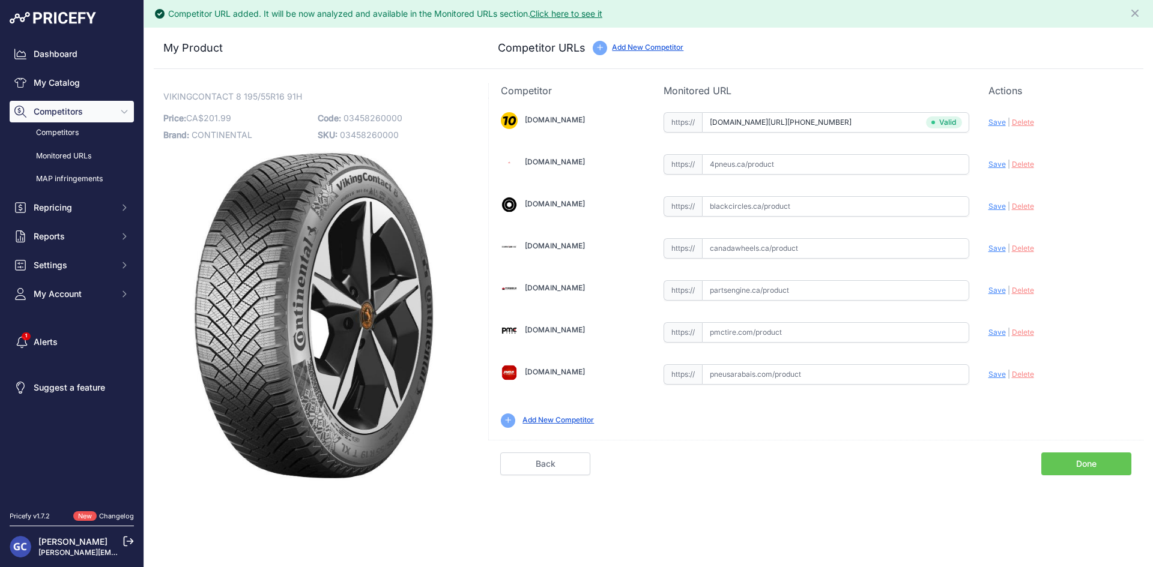
type input "https://www.1010tires.com/Tires/Continental/Viking+Contact+8/03458260000?prirul…"
click at [868, 285] on input "text" at bounding box center [835, 290] width 267 height 20
paste input "https://www.partsengine.ca/03458260000-vp-continental-371.aspx"
click at [994, 292] on span "Save" at bounding box center [996, 290] width 17 height 9
type input "https://www.partsengine.ca/03458260000-vp-continental-371.aspx?prirule_jdsnikfk…"
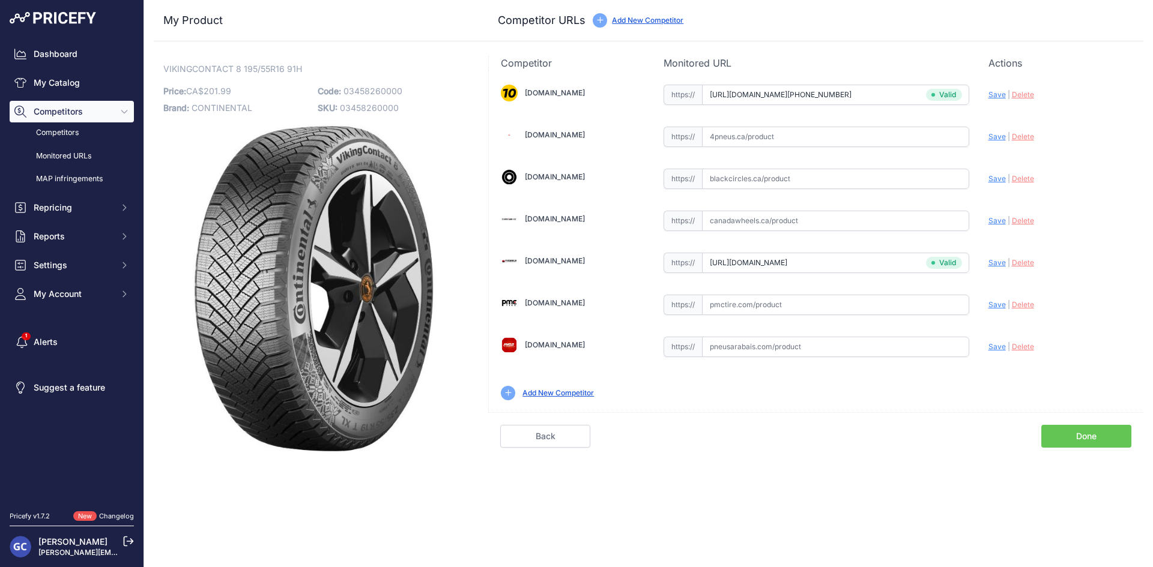
click at [804, 305] on input "text" at bounding box center [835, 305] width 267 height 20
paste input "https://pmctire.com/fr/tires/continental-vikingcontact-8-195-55r16-xl-91h-bsw-0…"
click at [994, 303] on span "Save" at bounding box center [996, 304] width 17 height 9
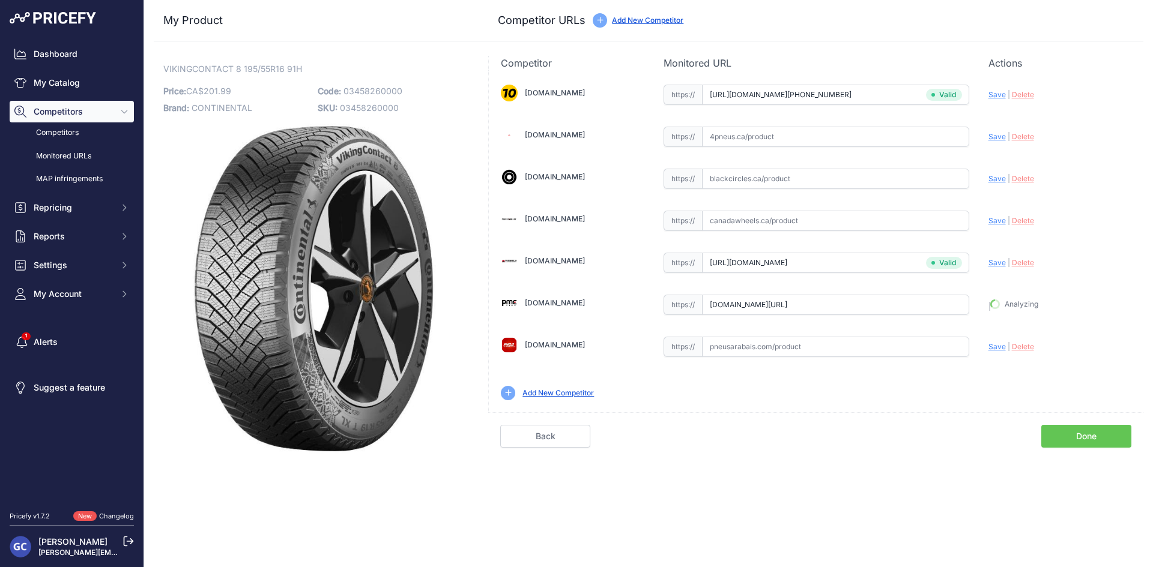
type input "https://pmctire.com/fr/tires/continental-vikingcontact-8-195-55r16-xl-91h-bsw-0…"
click at [964, 144] on input "text" at bounding box center [835, 137] width 267 height 20
paste input "https://www.4pneus.ca/pneus/continental-viking-contact-8-hiver/195-55-r16-xl/29…"
click at [991, 134] on span "Save" at bounding box center [996, 136] width 17 height 9
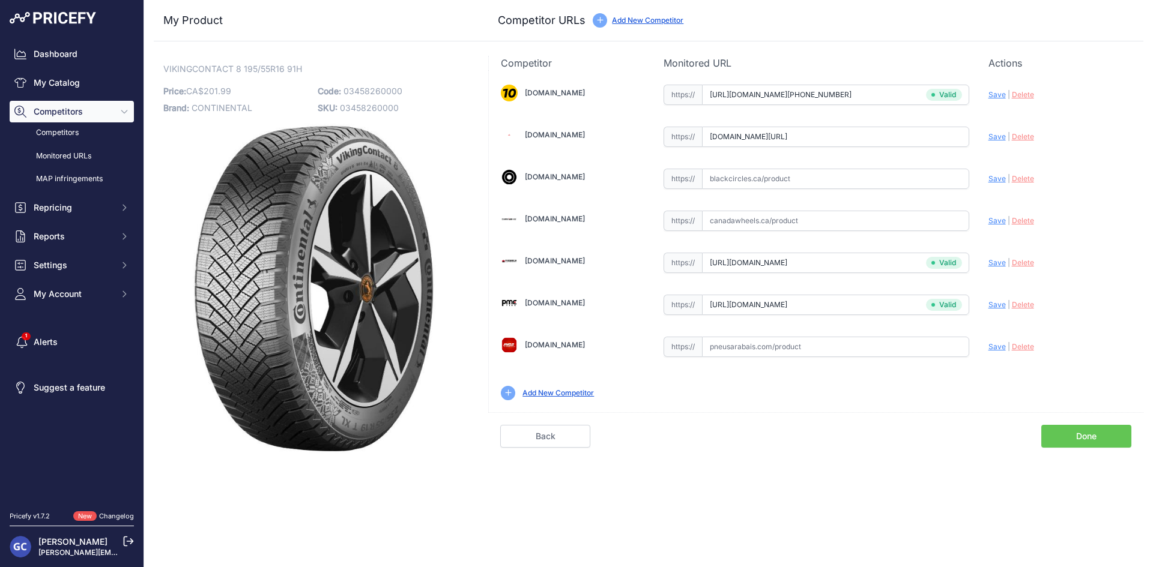
scroll to position [0, 0]
type input "https://www.4pneus.ca/pneus/continental-viking-contact-8-hiver/195-55-r16-xl/29…"
click at [919, 181] on input "text" at bounding box center [835, 179] width 267 height 20
paste input "https://www.blackcircles.ca/en/tire/continental/vikingcontact-8/195-55-r16-91-h"
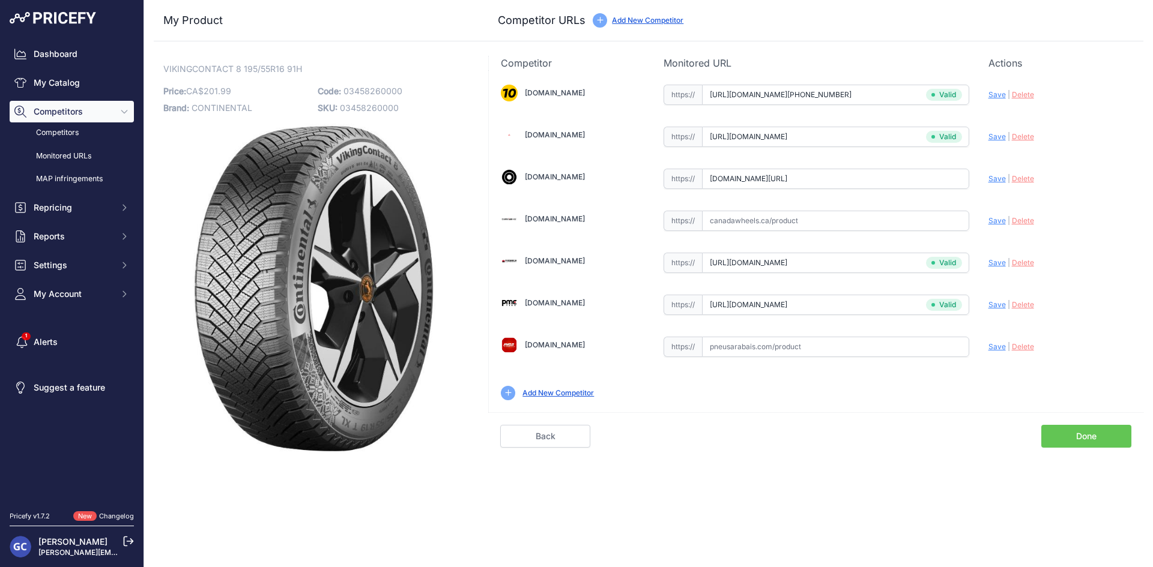
click at [997, 178] on span "Save" at bounding box center [996, 178] width 17 height 9
type input "https://www.blackcircles.ca/en/tire/continental/vikingcontact-8/195-55-r16-91-h…"
click at [892, 344] on input "text" at bounding box center [835, 347] width 267 height 20
paste input "https://pneusarabais.com/pneus/continental-vikingcontact-8/52427"
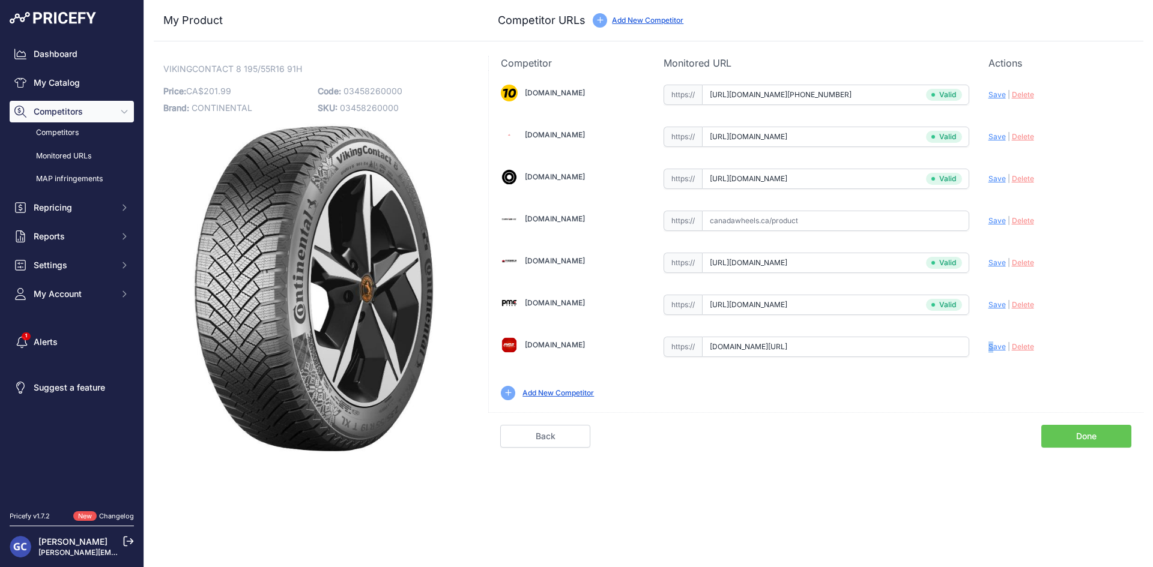
click at [992, 343] on span "Save" at bounding box center [996, 346] width 17 height 9
type input "https://pneusarabais.com/pneus/continental-vikingcontact-8/52427?prirule_jdsnik…"
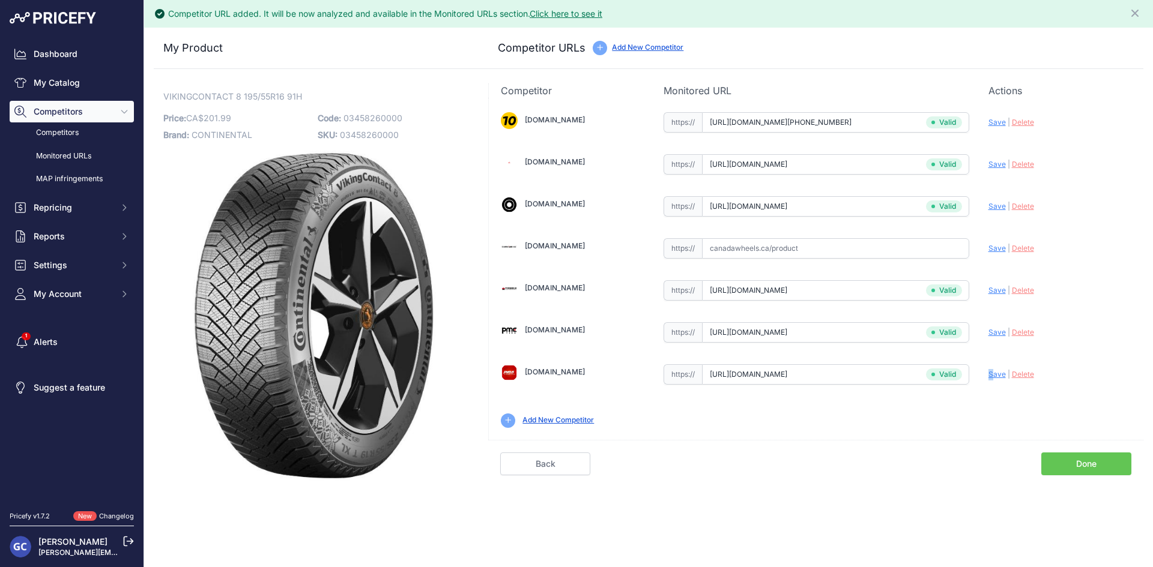
click at [1067, 468] on link "Done" at bounding box center [1086, 464] width 90 height 23
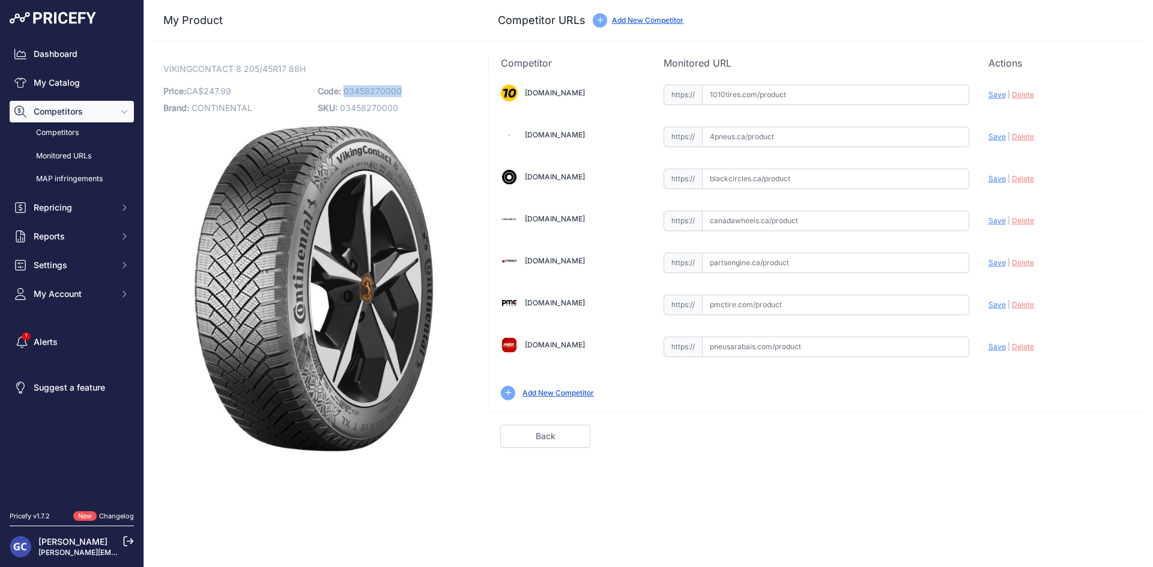
drag, startPoint x: 428, startPoint y: 93, endPoint x: 346, endPoint y: 90, distance: 82.3
click at [346, 90] on p "Code: 03458270000" at bounding box center [391, 91] width 147 height 17
copy span "03458270000"
click at [850, 100] on input "text" at bounding box center [835, 95] width 267 height 20
paste input "https://www.1010tires.com/Tires/Continental/Viking+Contact+8/03458270000"
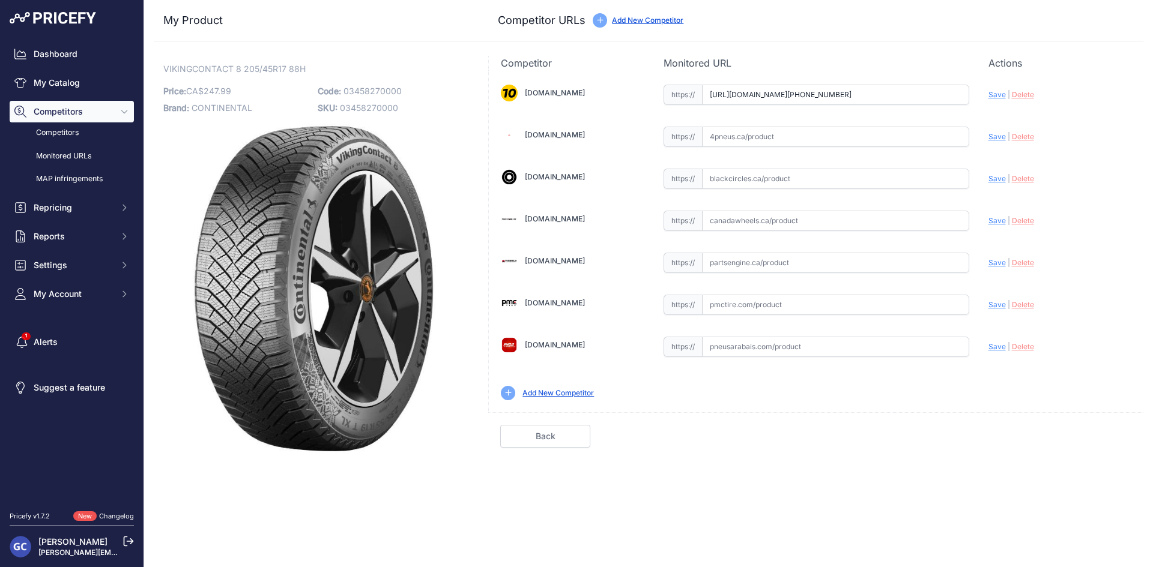
scroll to position [0, 16]
click at [996, 95] on span "Save" at bounding box center [996, 94] width 17 height 9
type input "https://www.1010tires.com/Tires/Continental/Viking+Contact+8/03458270000?prirul…"
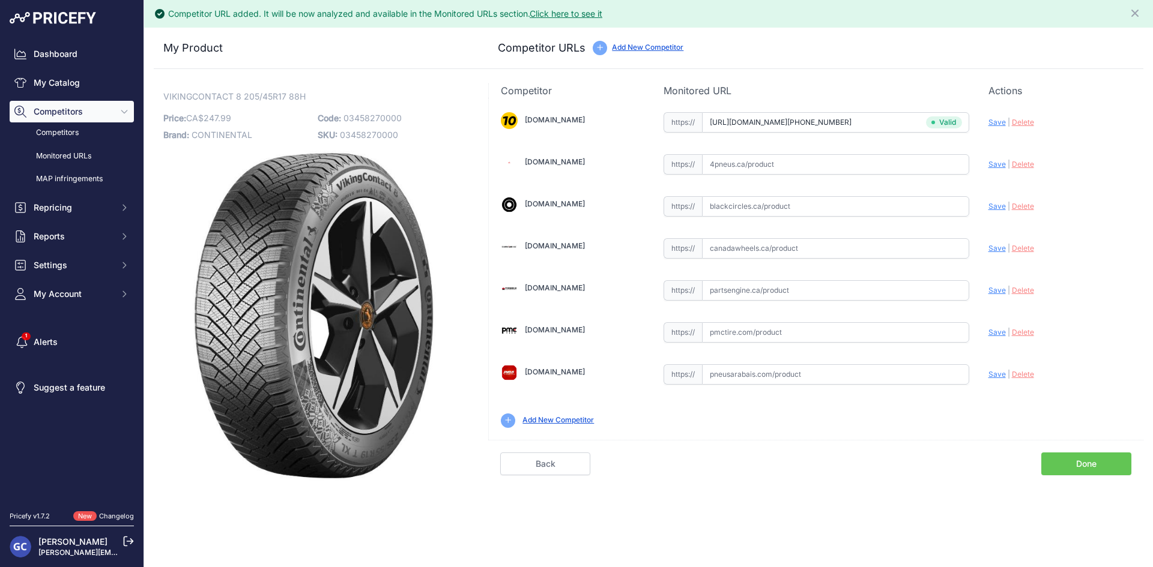
click at [865, 340] on input "text" at bounding box center [835, 332] width 267 height 20
paste input "https://pmctire.com/fr/tires/continental-vikingcontact-8-205-45r17-xl-88h-bsw-0…"
click at [999, 330] on span "Save" at bounding box center [996, 332] width 17 height 9
type input "https://pmctire.com/fr/tires/continental-vikingcontact-8-205-45r17-xl-88h-bsw-0…"
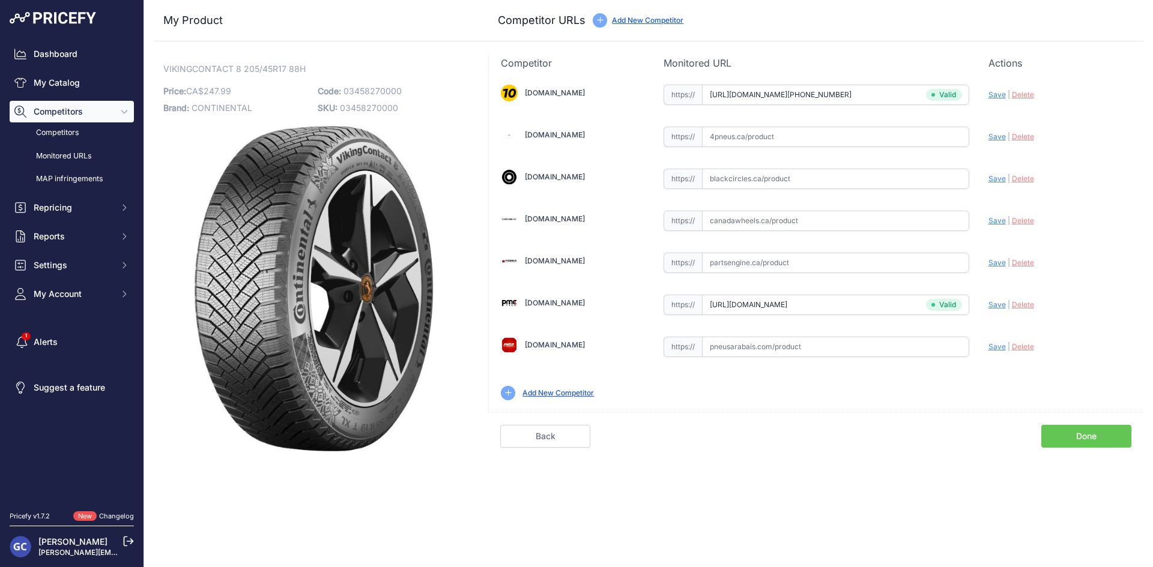
click at [853, 172] on input "text" at bounding box center [835, 179] width 267 height 20
paste input "https://www.blackcircles.ca/en/tire/continental/vikingcontact-8/205-45-r17-88-h"
click at [997, 179] on span "Save" at bounding box center [996, 178] width 17 height 9
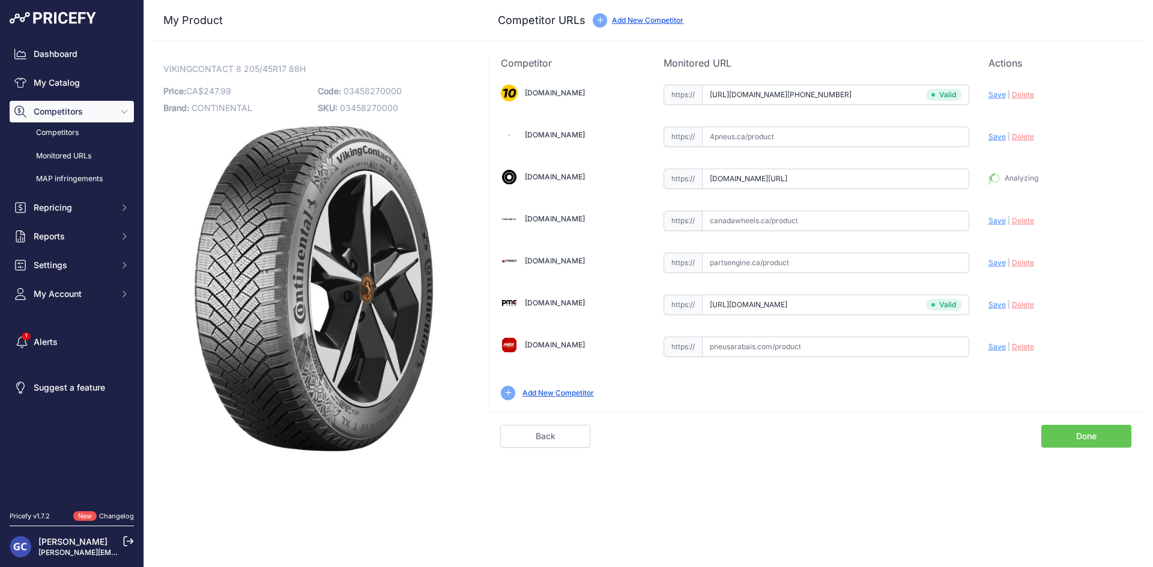
type input "https://www.blackcircles.ca/en/tire/continental/vikingcontact-8/205-45-r17-88-h…"
click at [865, 349] on input "text" at bounding box center [835, 347] width 267 height 20
paste input "https://pneusarabais.com/pneus/continental-vikingcontact-8/52428"
click at [988, 348] on span "Save" at bounding box center [996, 346] width 17 height 9
type input "https://pneusarabais.com/pneus/continental-vikingcontact-8/52428?prirule_jdsnik…"
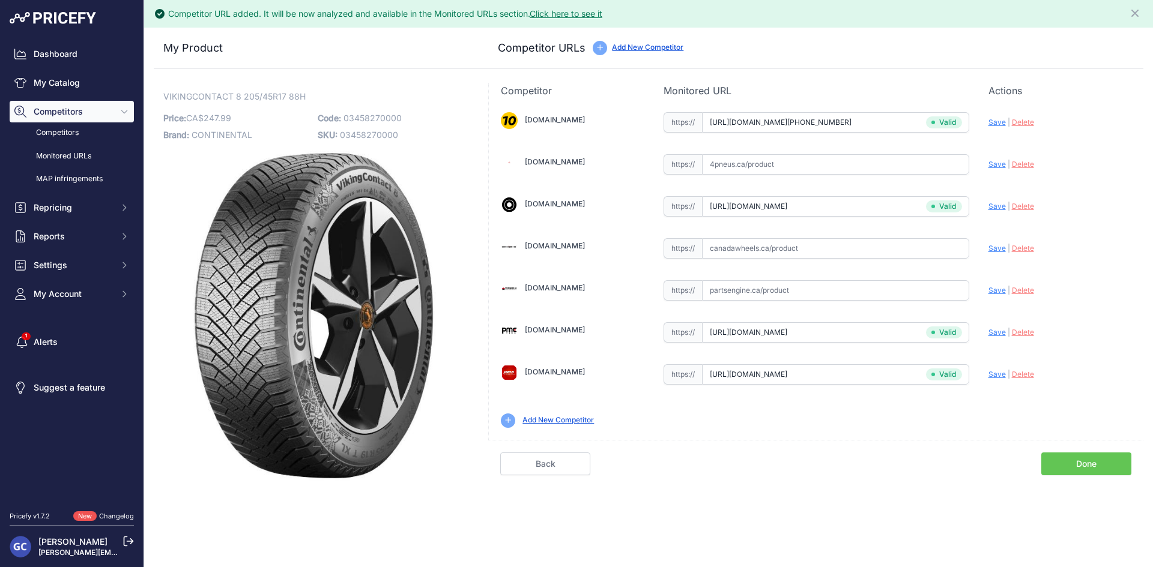
drag, startPoint x: 1076, startPoint y: 460, endPoint x: 1065, endPoint y: 459, distance: 10.9
click at [1076, 460] on link "Done" at bounding box center [1086, 464] width 90 height 23
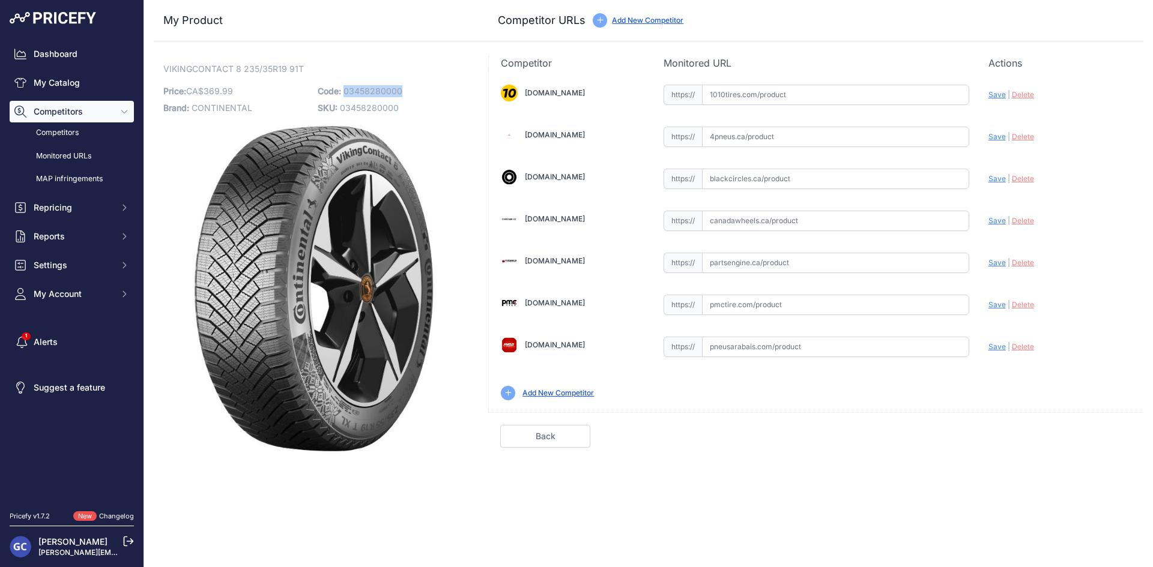
drag, startPoint x: 420, startPoint y: 86, endPoint x: 345, endPoint y: 86, distance: 75.6
click at [345, 86] on p "Code: 03458280000" at bounding box center [391, 91] width 147 height 17
copy span "03458280000"
click at [943, 92] on input "text" at bounding box center [835, 95] width 267 height 20
paste input "[URL][DOMAIN_NAME][PHONE_NUMBER]"
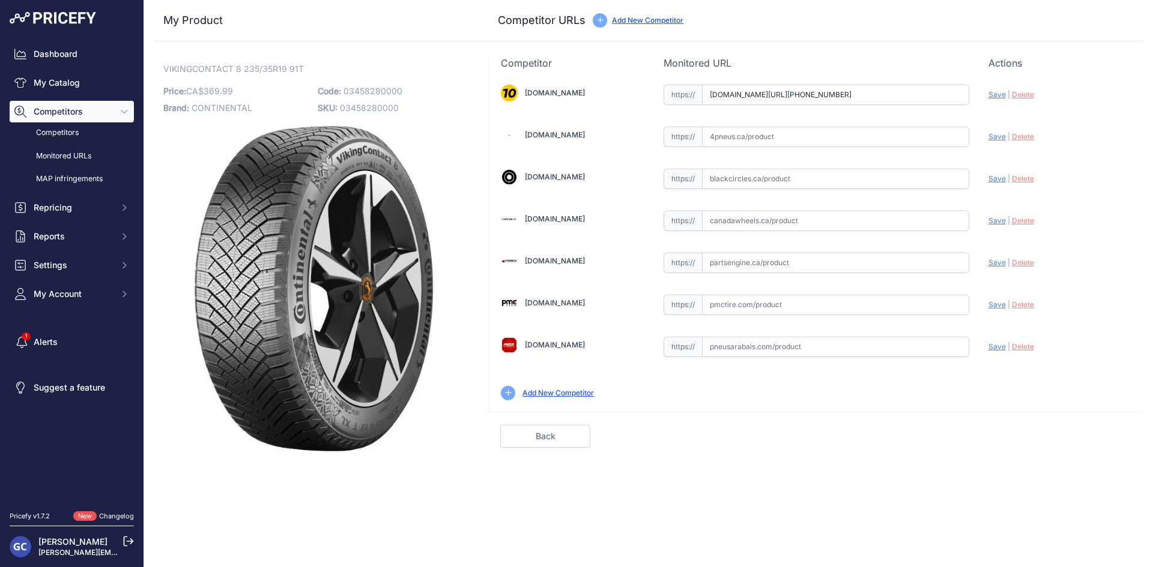
click at [988, 91] on span "Save" at bounding box center [996, 94] width 17 height 9
type input "[URL][DOMAIN_NAME][PHONE_NUMBER]"
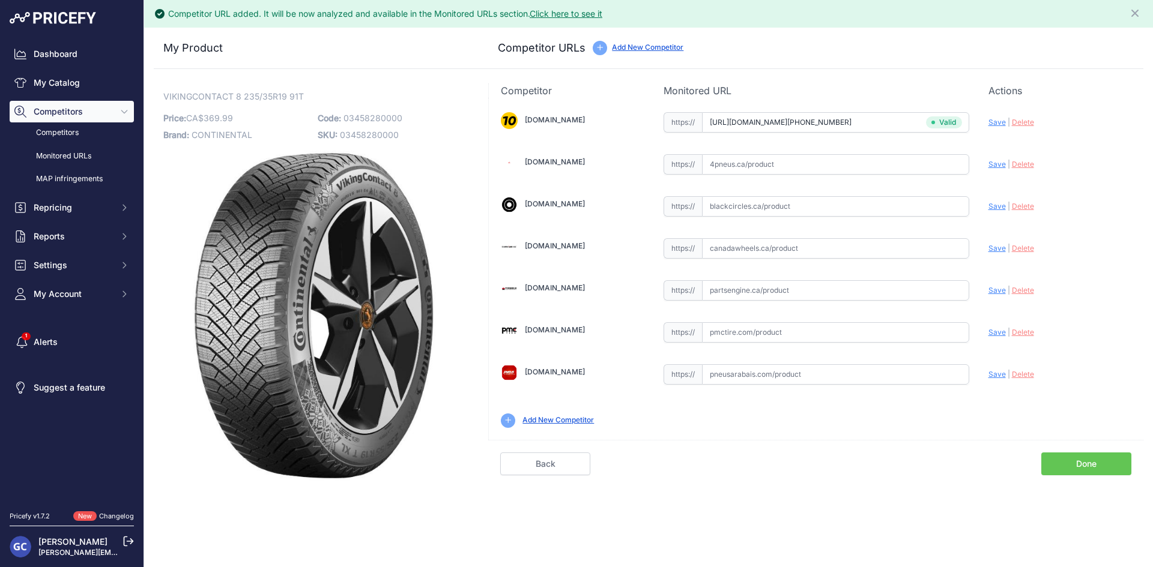
click at [838, 333] on input "text" at bounding box center [835, 332] width 267 height 20
paste input "[URL][DOMAIN_NAME]"
click at [991, 333] on span "Save" at bounding box center [996, 332] width 17 height 9
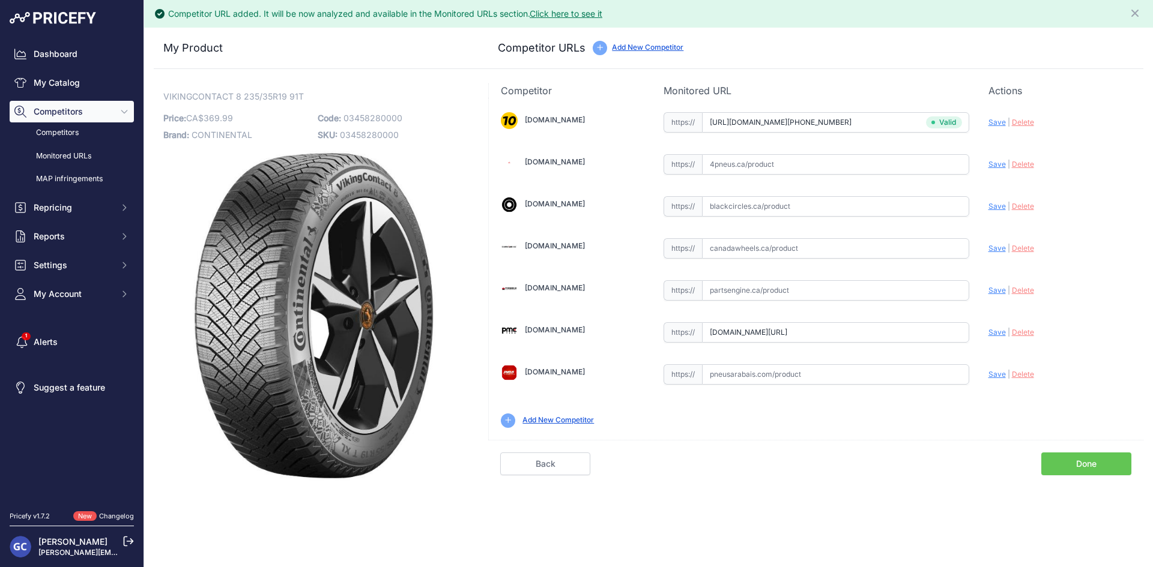
type input "https://pmctire.com/fr/tires/continental-vikingcontact-8-235-35r19-xl-91t-bsw-0…"
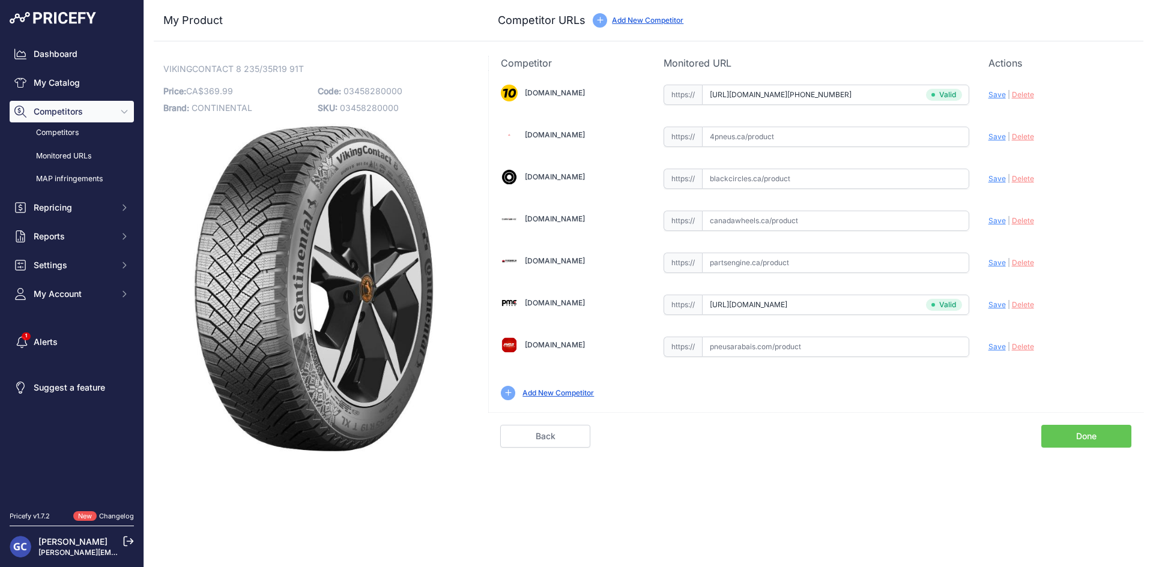
click at [899, 138] on input "text" at bounding box center [835, 137] width 267 height 20
paste input "https://www.4pneus.ca/pneus/continental-viking-contact-8-hiver/235-35-r19-xl/29…"
click at [993, 137] on span "Save" at bounding box center [996, 136] width 17 height 9
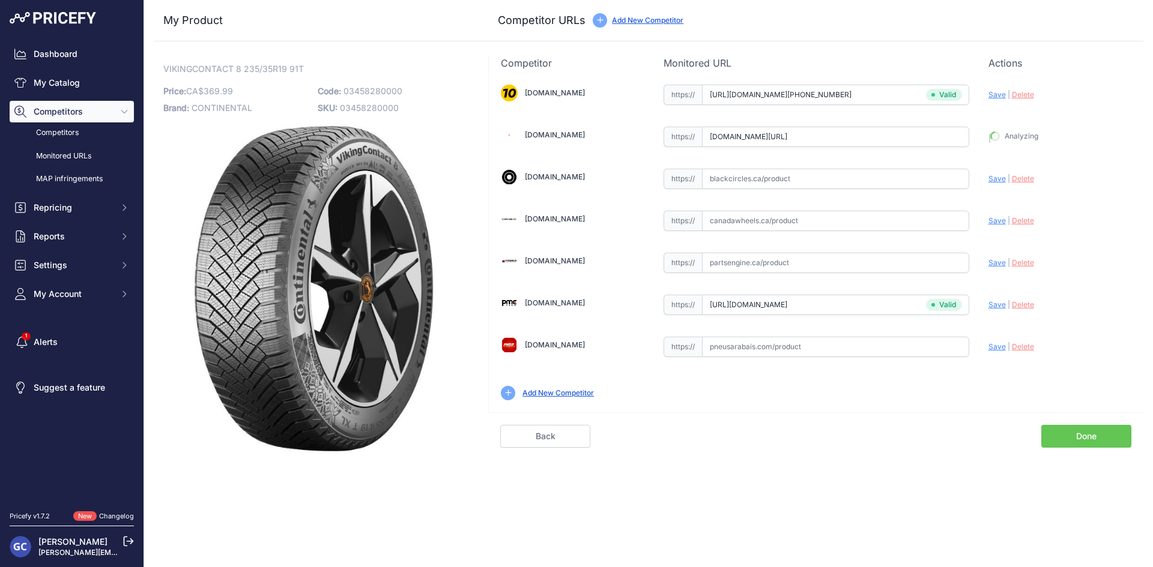
type input "https://www.4pneus.ca/pneus/continental-viking-contact-8-hiver/235-35-r19-xl/29…"
click at [854, 179] on input "text" at bounding box center [835, 179] width 267 height 20
paste input "https://www.blackcircles.ca/en/tire/continental/vikingcontact-8/235-35-r19-91-t"
click at [994, 179] on span "Save" at bounding box center [996, 178] width 17 height 9
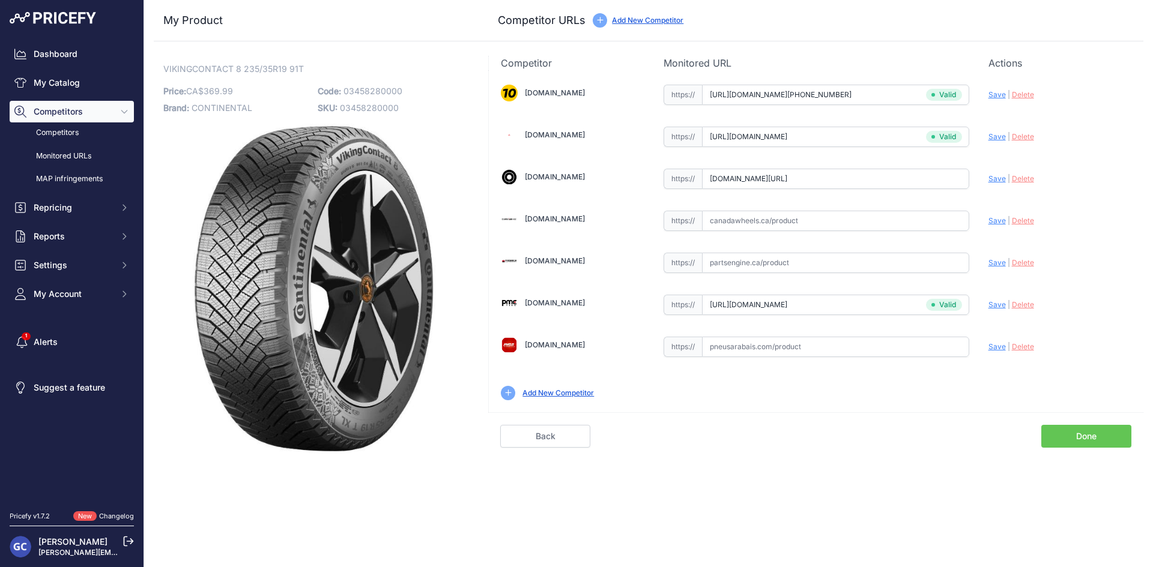
scroll to position [0, 0]
type input "https://www.blackcircles.ca/en/tire/continental/vikingcontact-8/235-35-r19-91-t…"
click at [924, 342] on input "text" at bounding box center [835, 347] width 267 height 20
paste input "https://pneusarabais.com/pneus/continental-vikingcontact-8/52429"
click at [994, 345] on span "Save" at bounding box center [996, 346] width 17 height 9
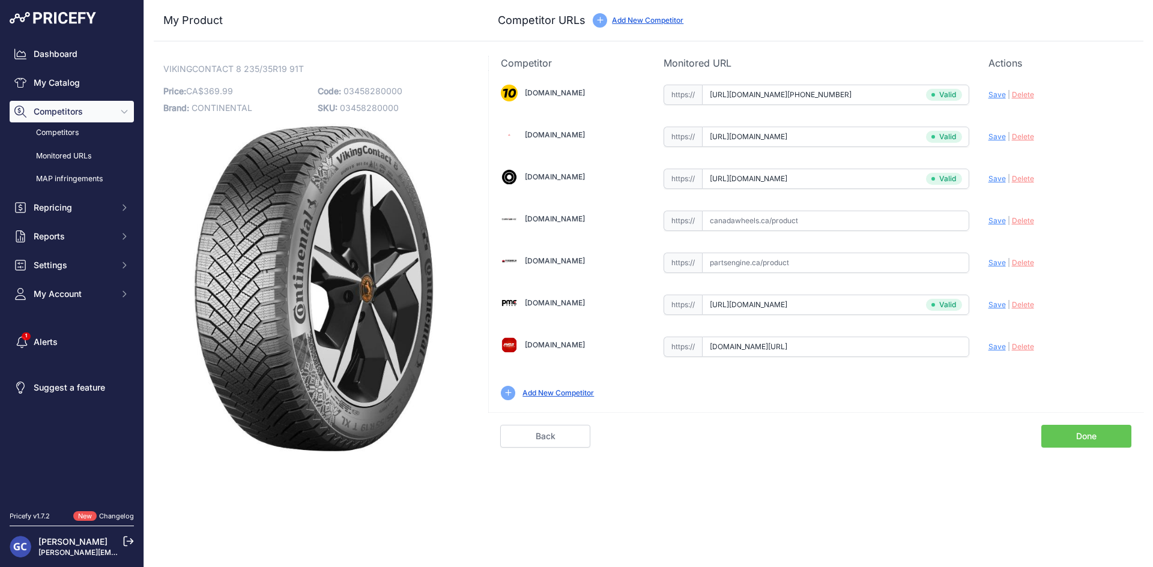
type input "https://pneusarabais.com/pneus/continental-vikingcontact-8/52429?prirule_jdsnik…"
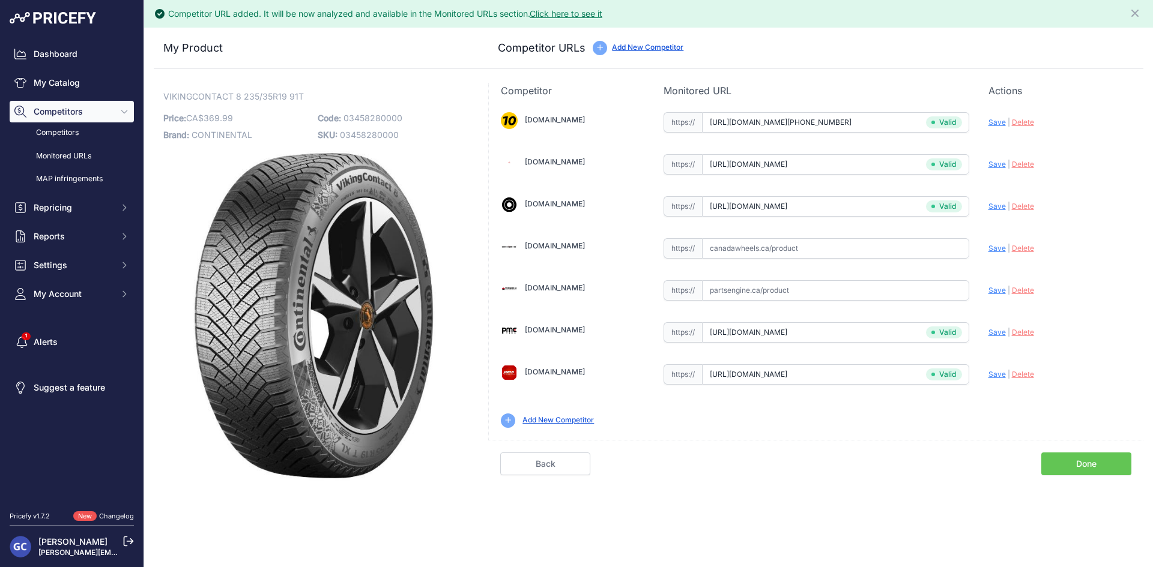
click at [1099, 467] on link "Done" at bounding box center [1086, 464] width 90 height 23
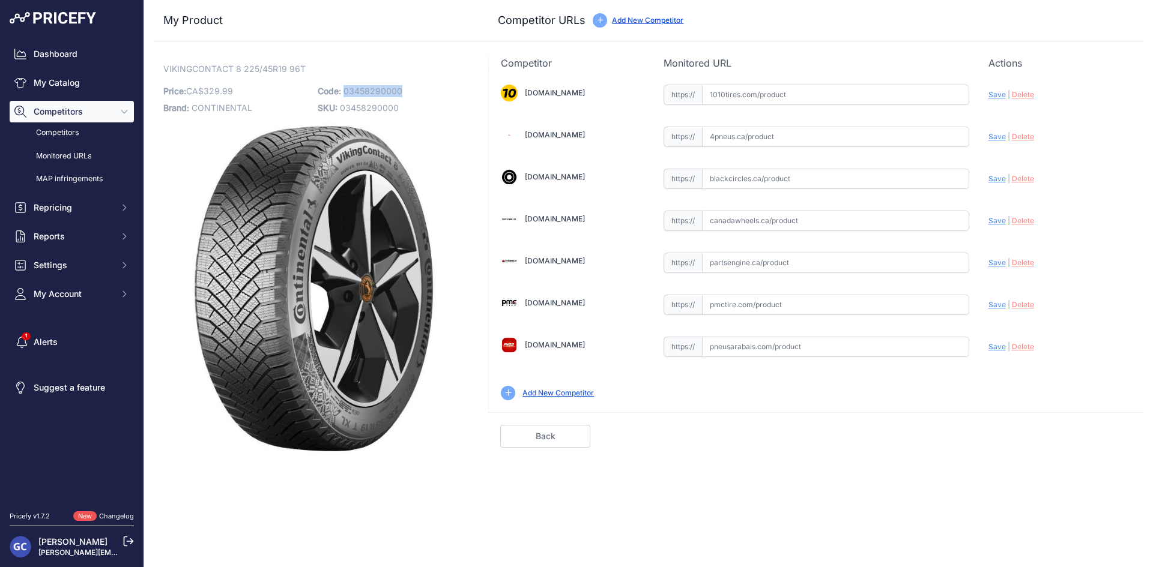
drag, startPoint x: 408, startPoint y: 86, endPoint x: 345, endPoint y: 89, distance: 63.1
click at [345, 89] on p "Code: 03458290000" at bounding box center [391, 91] width 147 height 17
copy span "03458290000"
click at [850, 94] on input "text" at bounding box center [835, 95] width 267 height 20
paste input "[URL][DOMAIN_NAME][PHONE_NUMBER]"
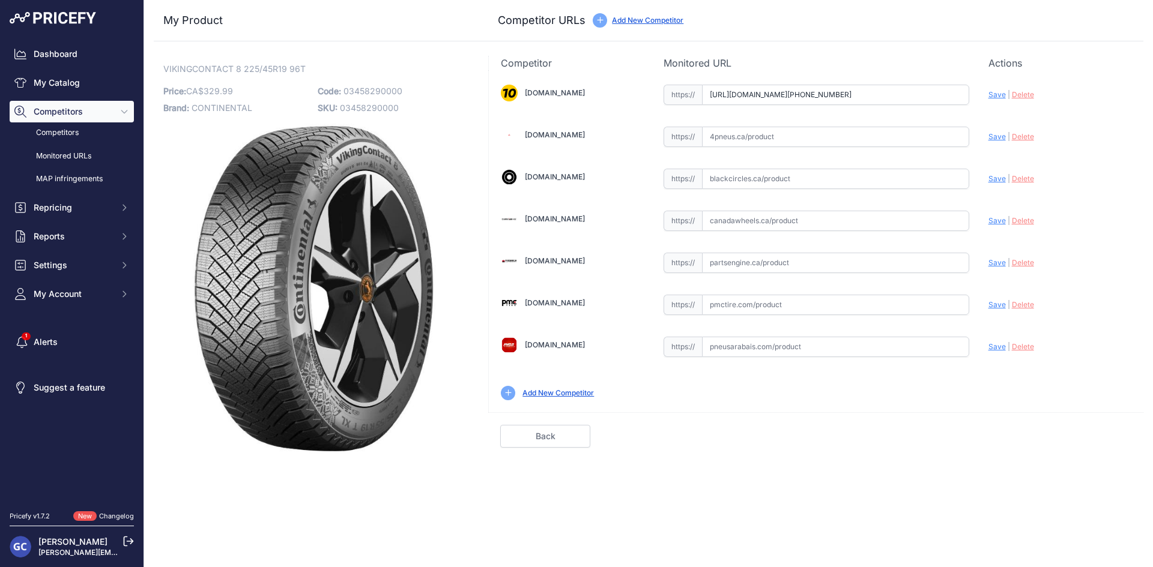
scroll to position [0, 16]
click at [999, 94] on span "Save" at bounding box center [996, 94] width 17 height 9
type input "[URL][DOMAIN_NAME][PHONE_NUMBER]"
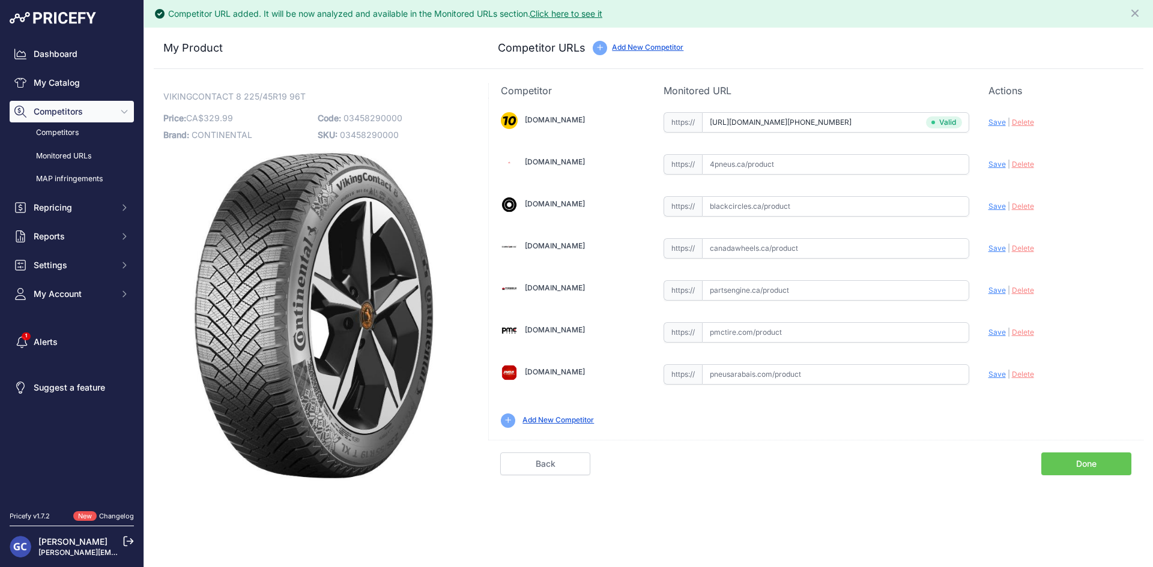
click at [849, 292] on input "text" at bounding box center [835, 290] width 267 height 20
paste input "https://www.partsengine.ca/03458290000-vp-continental-371.aspx"
click at [995, 291] on span "Save" at bounding box center [996, 290] width 17 height 9
type input "https://www.partsengine.ca/03458290000-vp-continental-371.aspx?prirule_jdsnikfk…"
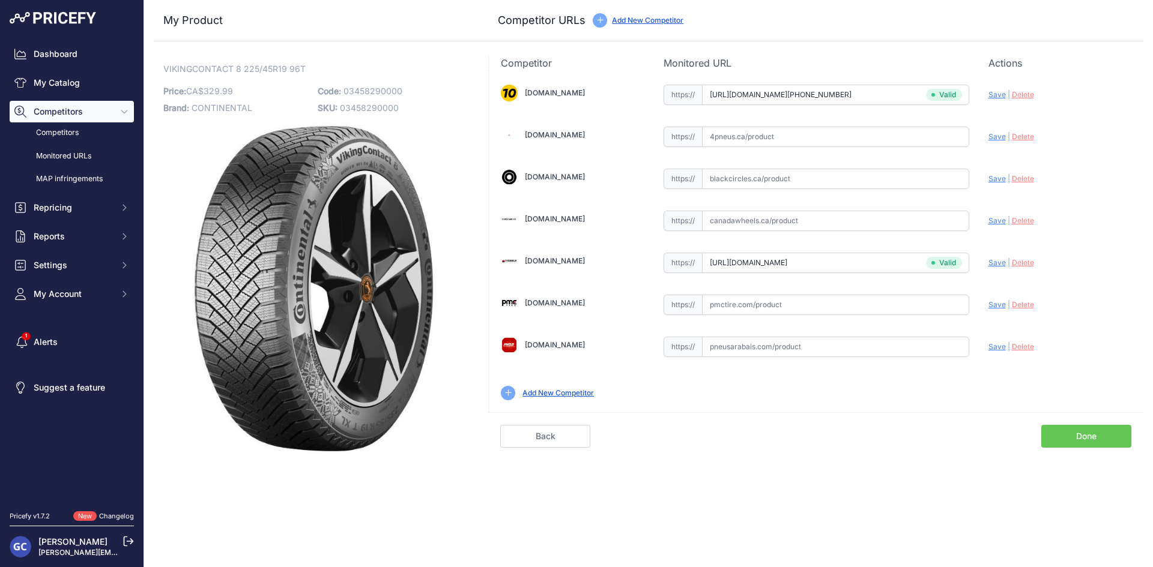
click at [837, 313] on input "text" at bounding box center [835, 305] width 267 height 20
paste input "https://pmctire.com/fr/tires/continental-vikingcontact-8-225-45r19-xl-96t-bsw-0…"
click at [995, 303] on span "Save" at bounding box center [996, 304] width 17 height 9
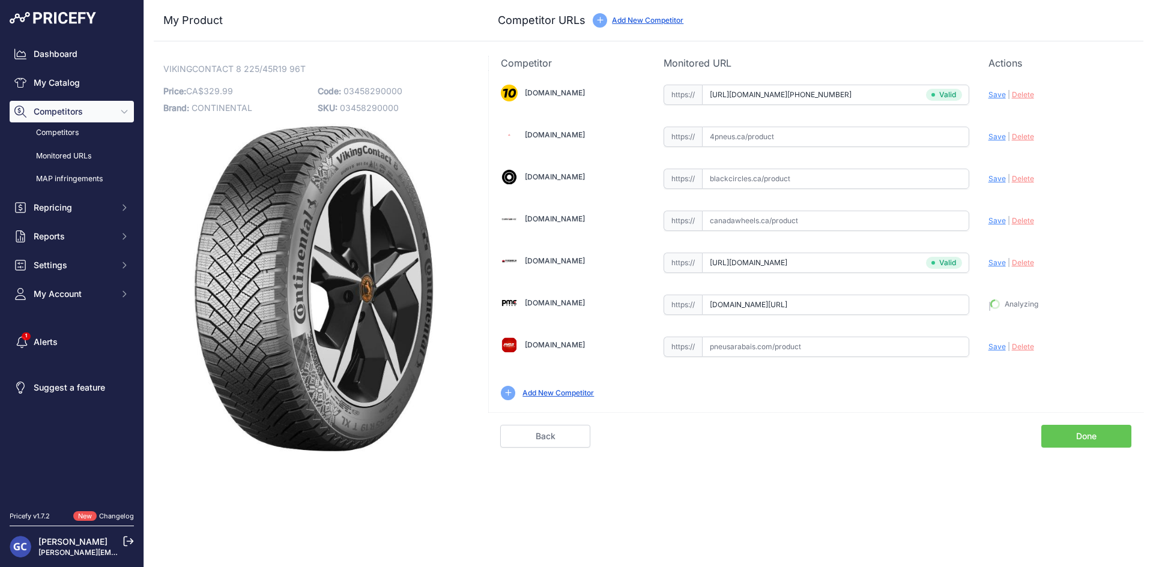
type input "https://pmctire.com/fr/tires/continental-vikingcontact-8-225-45r19-xl-96t-bsw-0…"
click at [880, 140] on input "text" at bounding box center [835, 137] width 267 height 20
paste input "https://www.4pneus.ca/pneus/continental-viking-contact-8-hiver/225-45-r19-xl/29…"
click at [999, 140] on span "Save" at bounding box center [996, 136] width 17 height 9
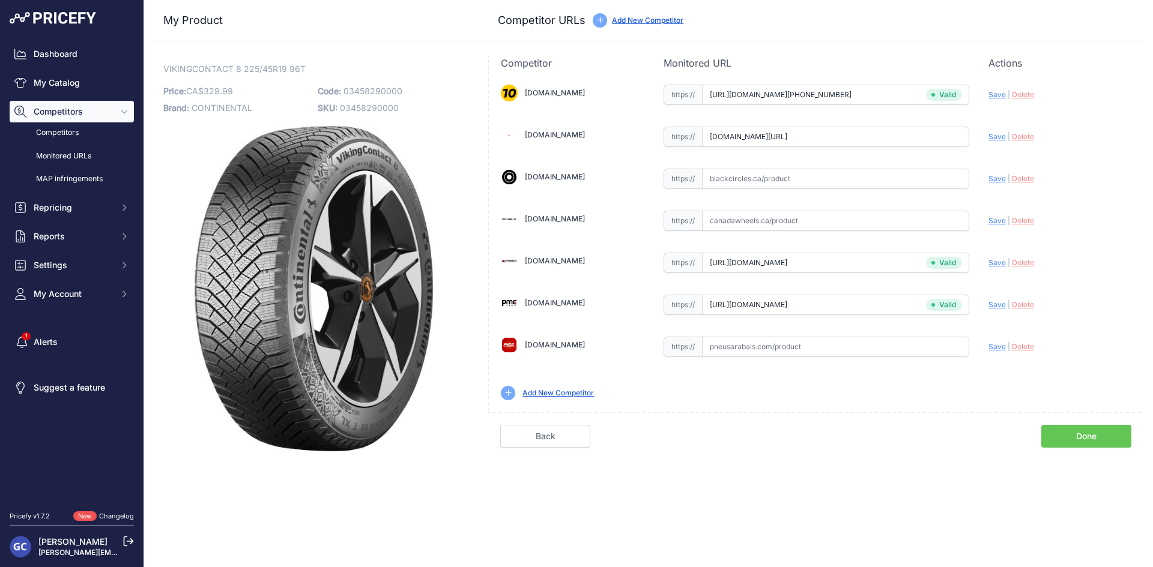
scroll to position [0, 0]
type input "https://www.4pneus.ca/pneus/continental-viking-contact-8-hiver/225-45-r19-xl/29…"
click at [896, 177] on input "text" at bounding box center [835, 179] width 267 height 20
paste input "https://www.blackcircles.ca/en/tire/continental/vikingcontact-8/225-45-r19-96-t"
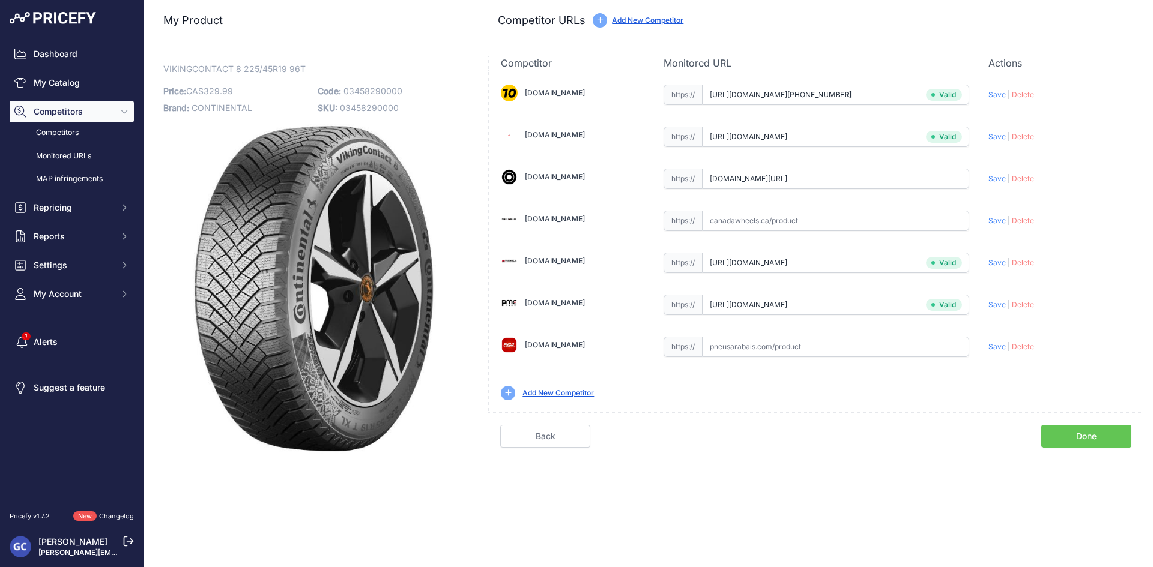
click at [998, 180] on span "Save" at bounding box center [996, 178] width 17 height 9
type input "https://www.blackcircles.ca/en/tire/continental/vikingcontact-8/225-45-r19-96-t…"
click at [943, 344] on input "text" at bounding box center [835, 347] width 267 height 20
paste input "https://pneusarabais.com/pneus/continental-vikingcontact-8/52430"
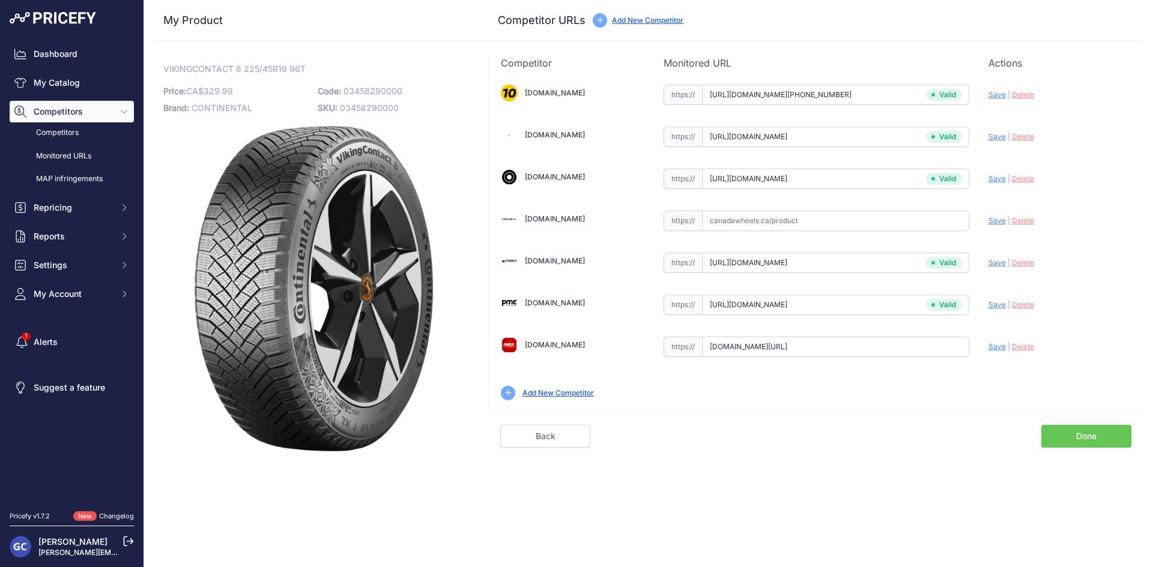
click at [985, 342] on div "1010tires.com Valid Invalid" at bounding box center [816, 241] width 654 height 342
click at [998, 349] on span "Save" at bounding box center [996, 346] width 17 height 9
type input "https://pneusarabais.com/pneus/continental-vikingcontact-8/52430?prirule_jdsnik…"
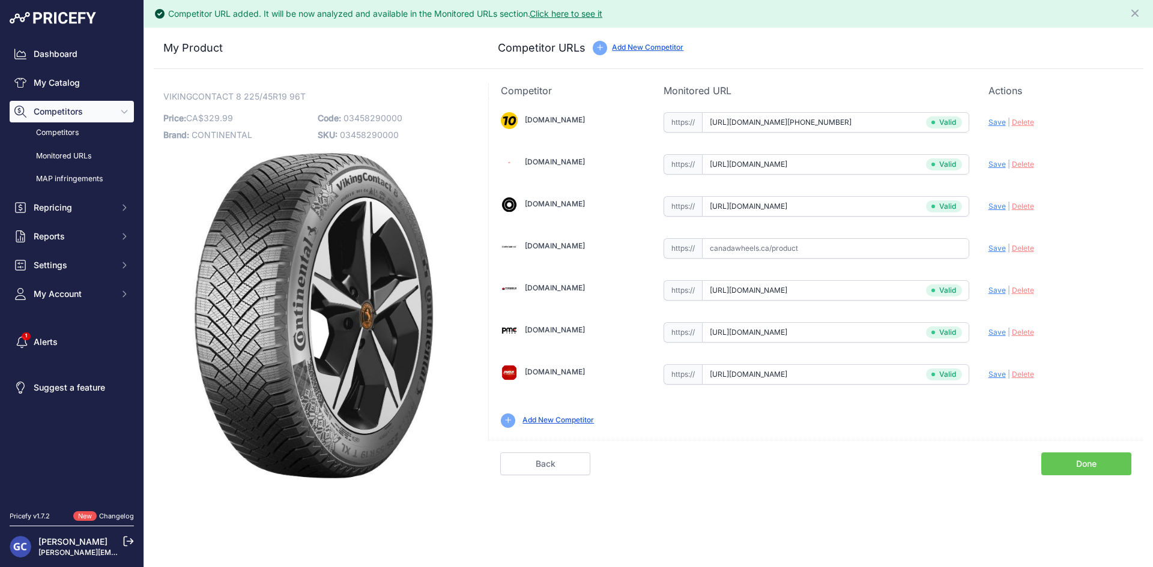
click at [1070, 454] on link "Done" at bounding box center [1086, 464] width 90 height 23
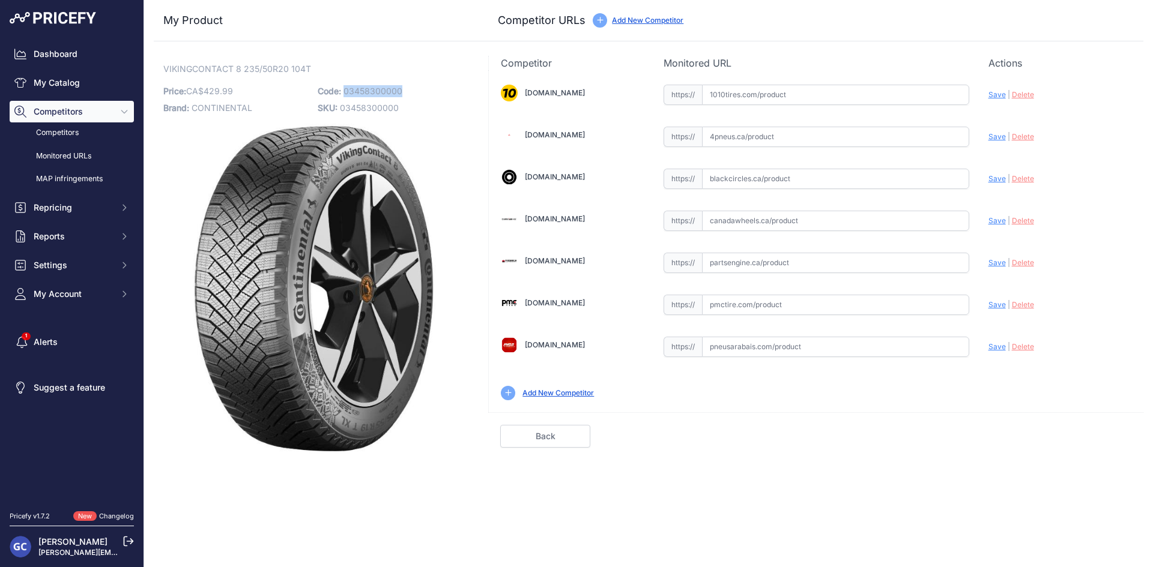
drag, startPoint x: 412, startPoint y: 90, endPoint x: 345, endPoint y: 91, distance: 67.3
click at [345, 91] on p "Code: 03458300000" at bounding box center [391, 91] width 147 height 17
copy span "03458300000"
click at [774, 92] on input "text" at bounding box center [835, 95] width 267 height 20
paste input "[URL][DOMAIN_NAME][PHONE_NUMBER]"
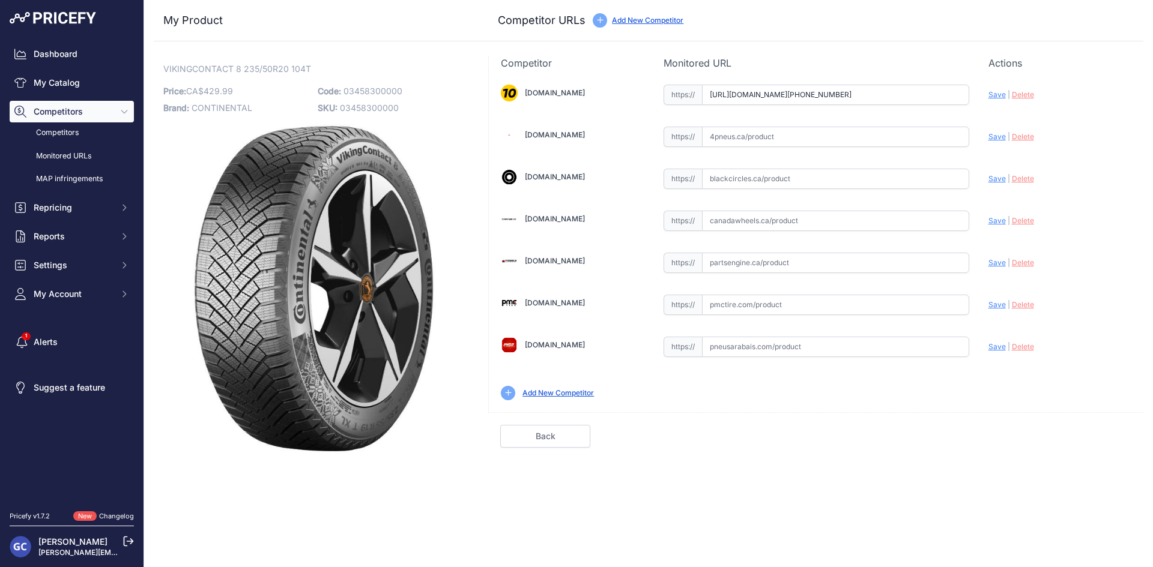
scroll to position [0, 16]
click at [991, 91] on span "Save" at bounding box center [996, 94] width 17 height 9
type input "[URL][DOMAIN_NAME][PHONE_NUMBER]"
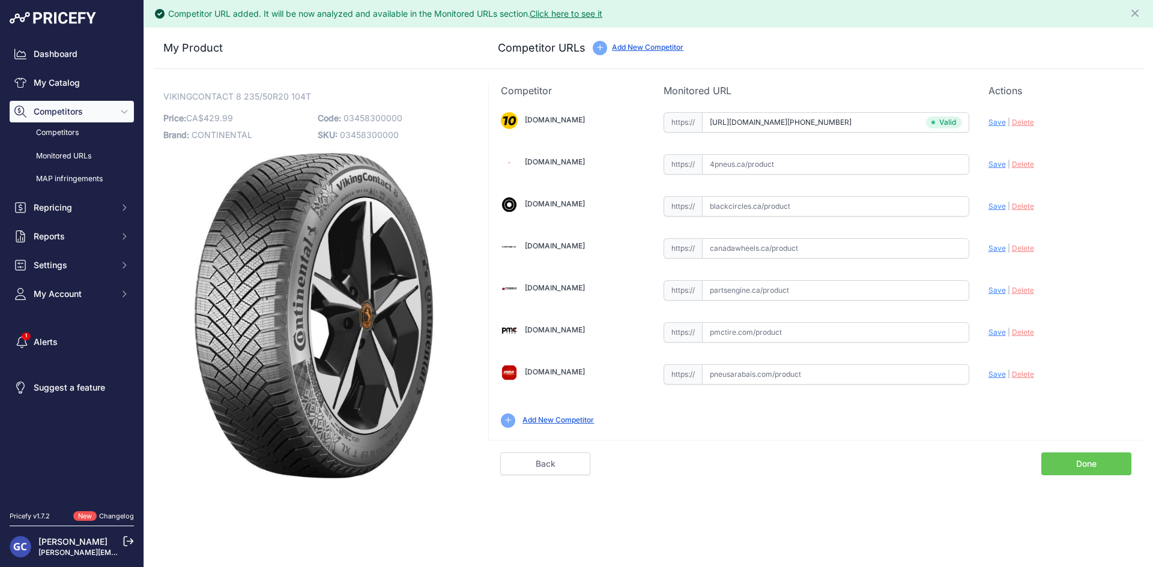
drag, startPoint x: 866, startPoint y: 333, endPoint x: 884, endPoint y: 332, distance: 18.1
click at [866, 333] on input "text" at bounding box center [835, 332] width 267 height 20
paste input "[URL][DOMAIN_NAME]"
click at [992, 327] on div "Update Profile Save | [GEOGRAPHIC_DATA] Analyzing" at bounding box center [1059, 329] width 143 height 19
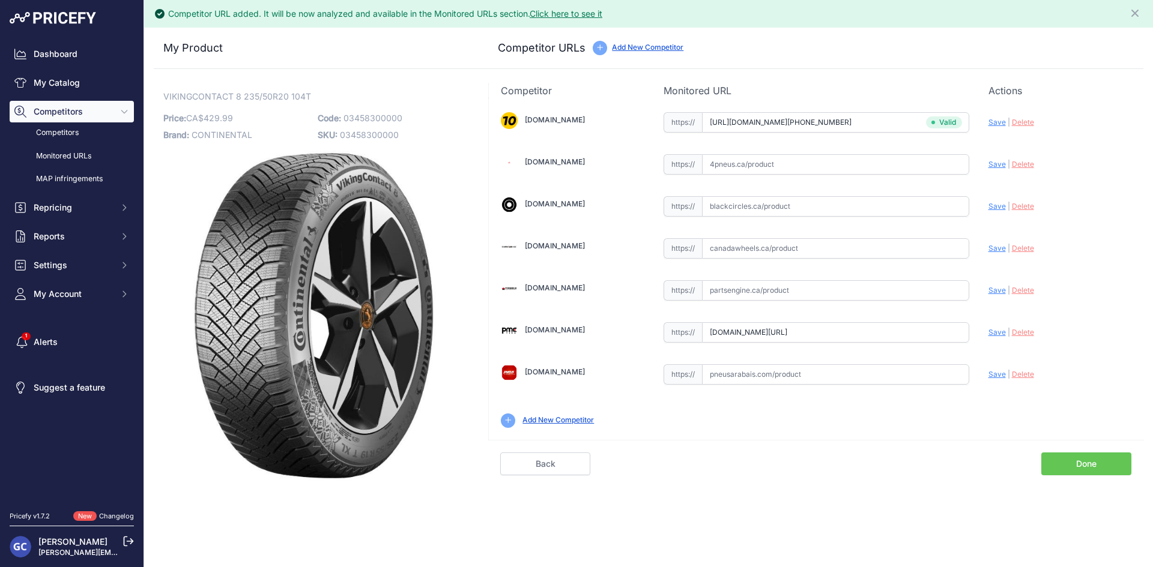
scroll to position [0, 0]
click at [992, 330] on span "Save" at bounding box center [996, 332] width 17 height 9
type input "[URL][DOMAIN_NAME]"
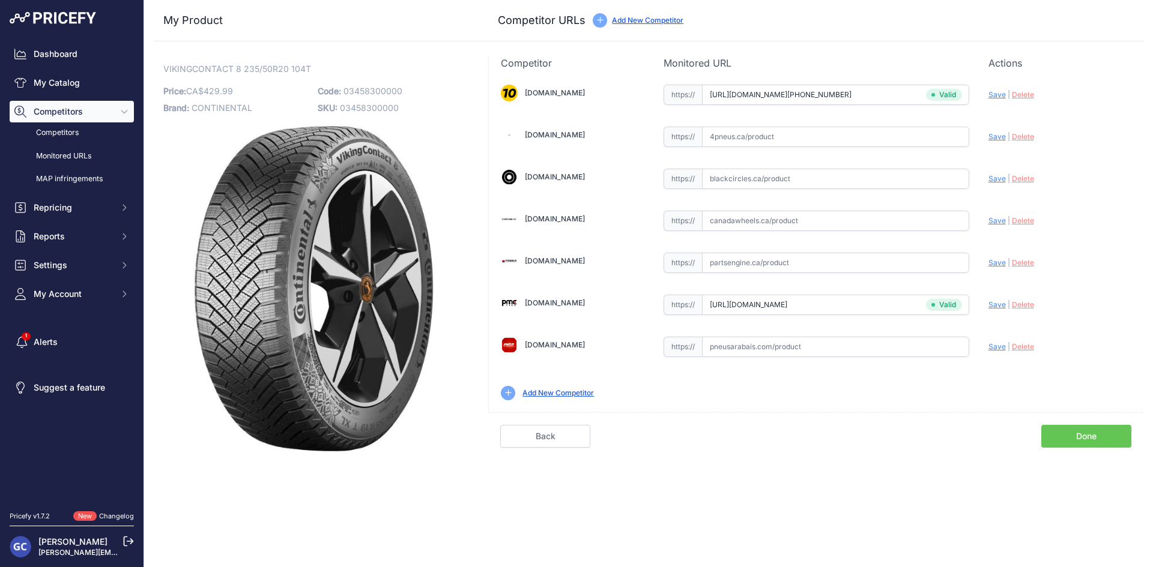
click at [819, 219] on input "text" at bounding box center [835, 221] width 267 height 20
click at [872, 174] on input "text" at bounding box center [835, 179] width 267 height 20
click at [885, 143] on input "text" at bounding box center [835, 137] width 267 height 20
paste input "[URL][DOMAIN_NAME]"
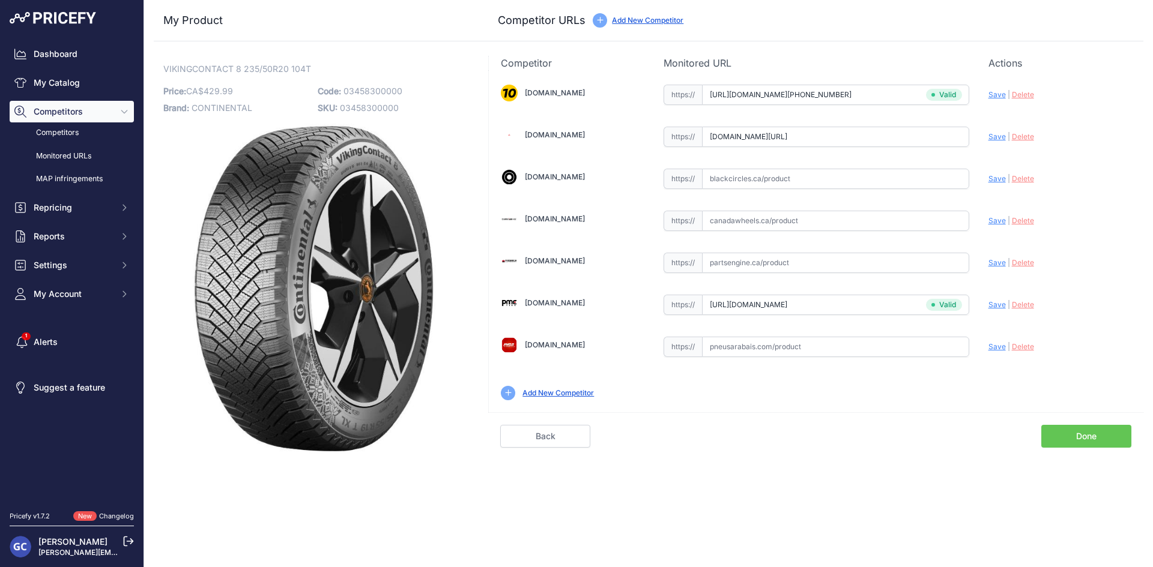
click at [992, 137] on span "Save" at bounding box center [996, 136] width 17 height 9
type input "[URL][DOMAIN_NAME]"
click at [865, 177] on input "text" at bounding box center [835, 179] width 267 height 20
paste input "[URL][DOMAIN_NAME]"
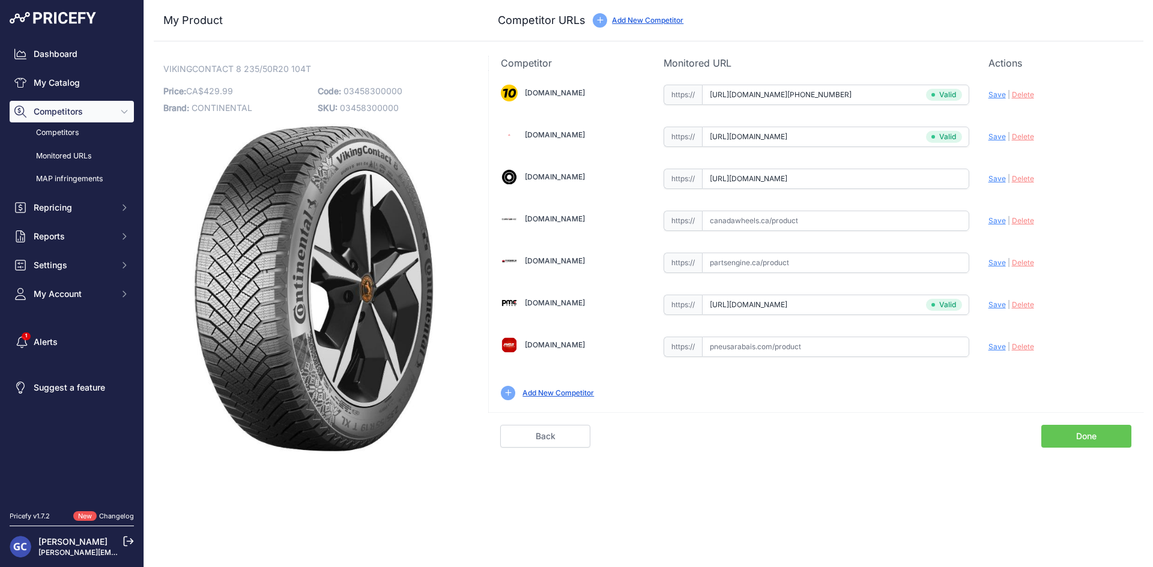
scroll to position [0, 29]
click at [1003, 175] on span "Save" at bounding box center [996, 178] width 17 height 9
type input "[URL][DOMAIN_NAME]"
click at [844, 343] on input "text" at bounding box center [835, 347] width 267 height 20
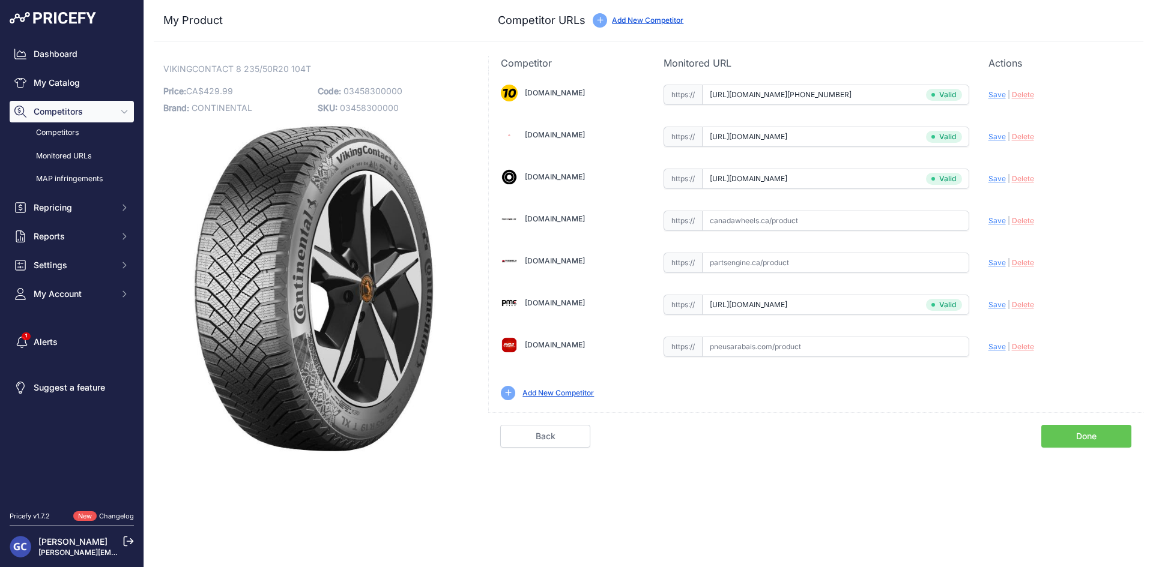
paste input "[URL][DOMAIN_NAME]"
click at [998, 346] on span "Save" at bounding box center [996, 346] width 17 height 9
type input "[URL][DOMAIN_NAME]"
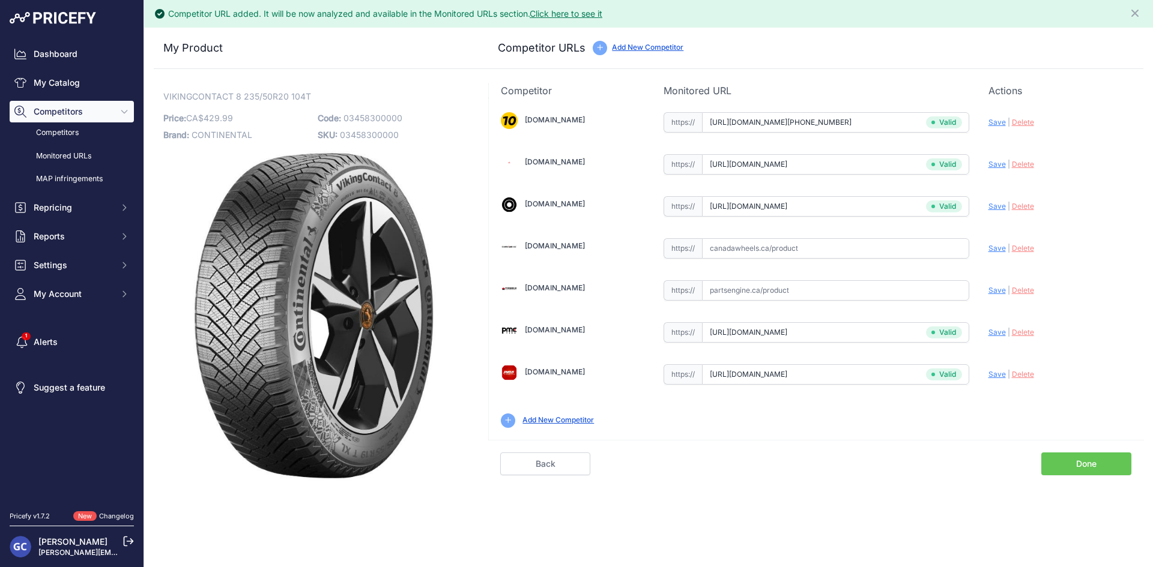
click at [1063, 459] on link "Done" at bounding box center [1086, 464] width 90 height 23
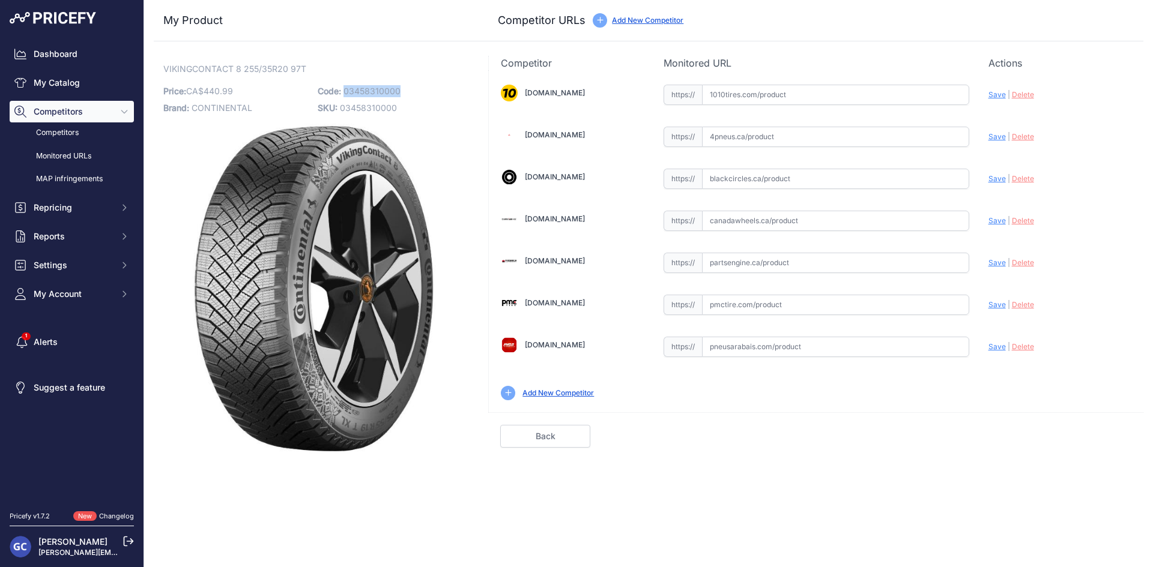
drag, startPoint x: 410, startPoint y: 89, endPoint x: 343, endPoint y: 91, distance: 66.7
click at [343, 91] on p "Code: 03458310000" at bounding box center [391, 91] width 147 height 17
copy span "03458310000"
click at [806, 101] on input "text" at bounding box center [835, 95] width 267 height 20
paste input "https://www.1010tires.com/Tires/Continental/Viking+Contact+8/03458310000"
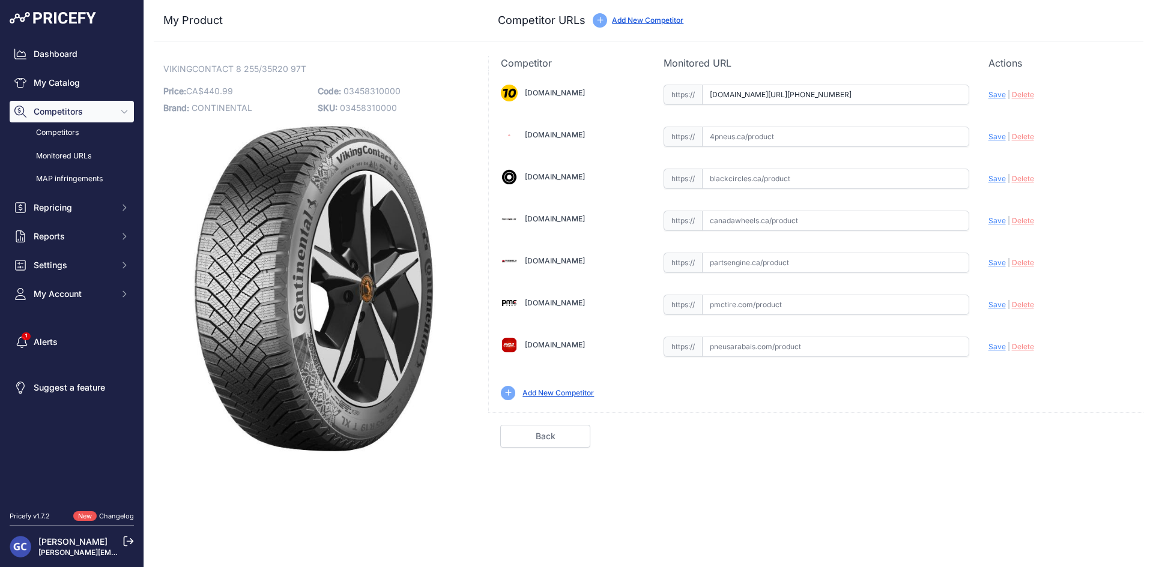
click at [995, 94] on span "Save" at bounding box center [996, 94] width 17 height 9
type input "https://www.1010tires.com/Tires/Continental/Viking+Contact+8/03458310000?prirul…"
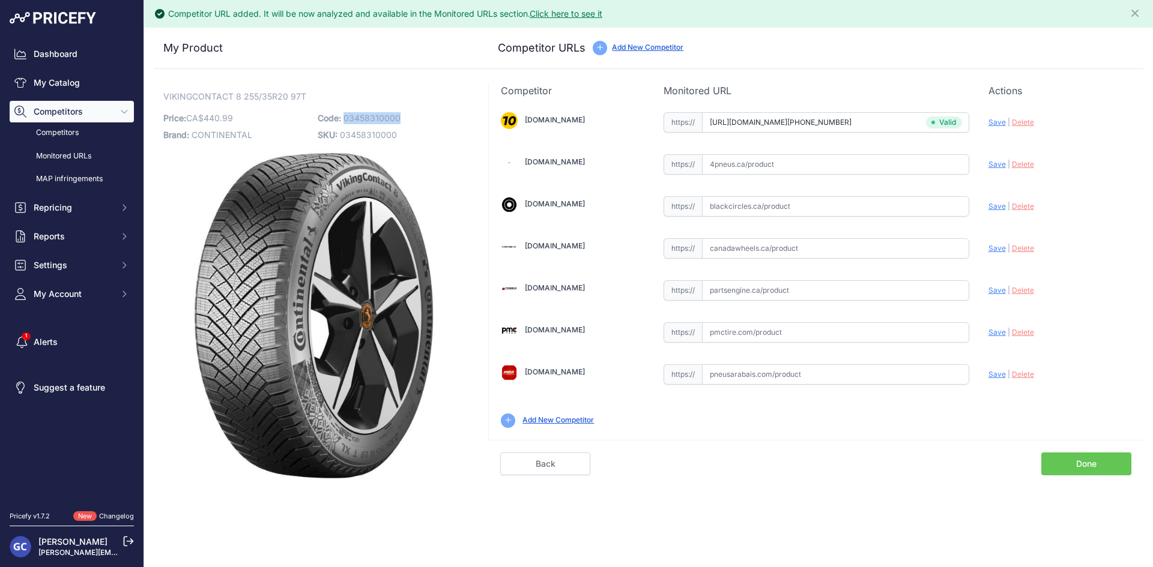
drag, startPoint x: 416, startPoint y: 113, endPoint x: 344, endPoint y: 119, distance: 72.2
click at [344, 119] on p "Code: 03458310000" at bounding box center [391, 118] width 147 height 17
copy span "03458310000"
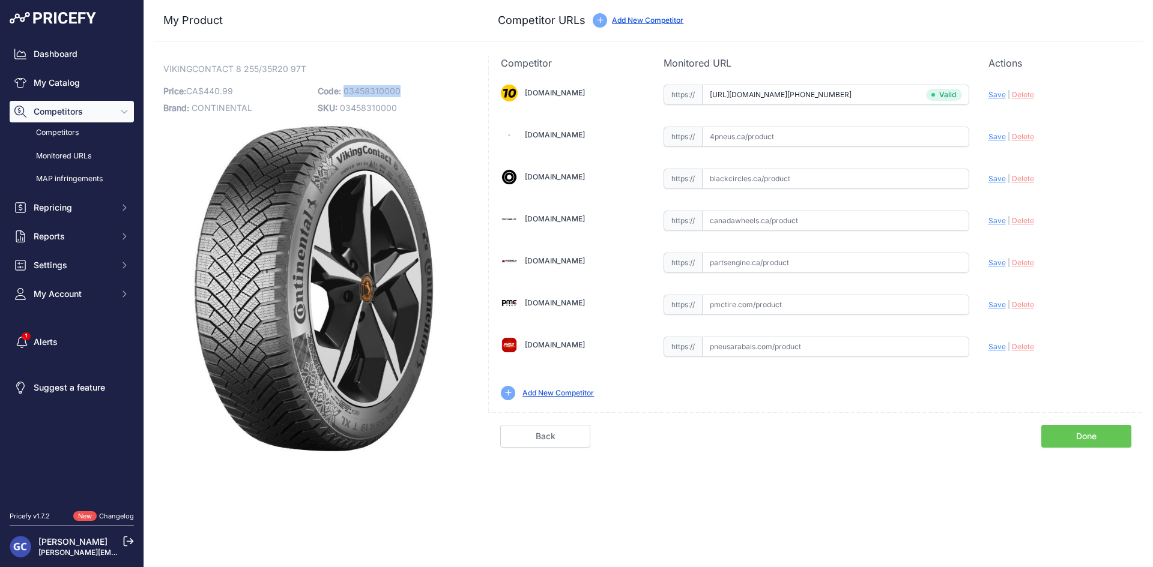
click at [878, 170] on input "text" at bounding box center [835, 179] width 267 height 20
click at [850, 255] on input "text" at bounding box center [835, 263] width 267 height 20
paste input "https://www.partsengine.ca/03458310000-vp-continental-371.aspx"
click at [992, 260] on span "Save" at bounding box center [996, 262] width 17 height 9
type input "https://www.partsengine.ca/03458310000-vp-continental-371.aspx?prirule_jdsnikfk…"
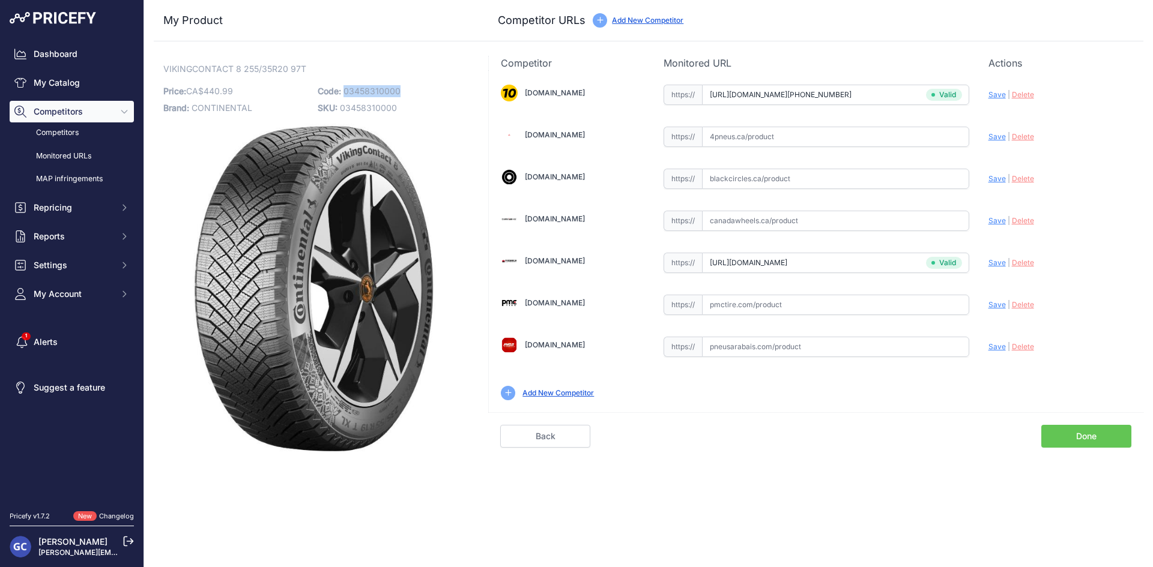
drag, startPoint x: 407, startPoint y: 90, endPoint x: 346, endPoint y: 94, distance: 61.3
click at [346, 94] on p "Code: 03458310000" at bounding box center [391, 91] width 147 height 17
copy span "03458310000"
click at [901, 183] on input "text" at bounding box center [835, 179] width 267 height 20
paste input "https://pmctire.com/fr/tires/continental-vikingcontact-8-255-35r20-xl-97t-bsw-0…"
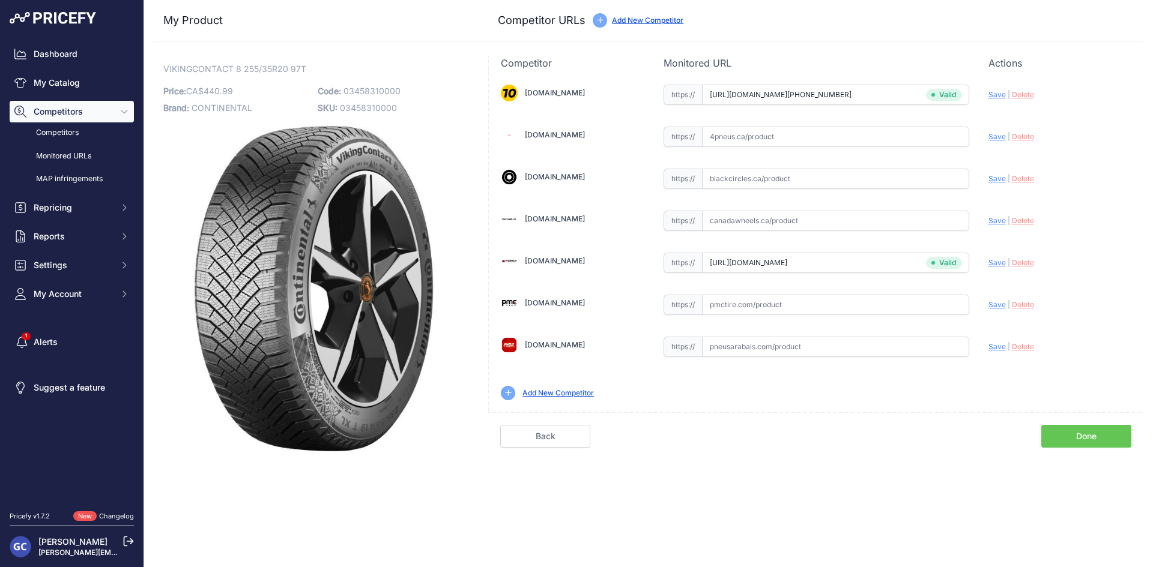
type input "https://pmctire.com/fr/tires/continental-vikingcontact-8-255-35r20-xl-97t-bsw-0…"
click at [950, 182] on input "https://pmctire.com/fr/tires/continental-vikingcontact-8-255-35r20-xl-97t-bsw-0…" at bounding box center [835, 179] width 267 height 20
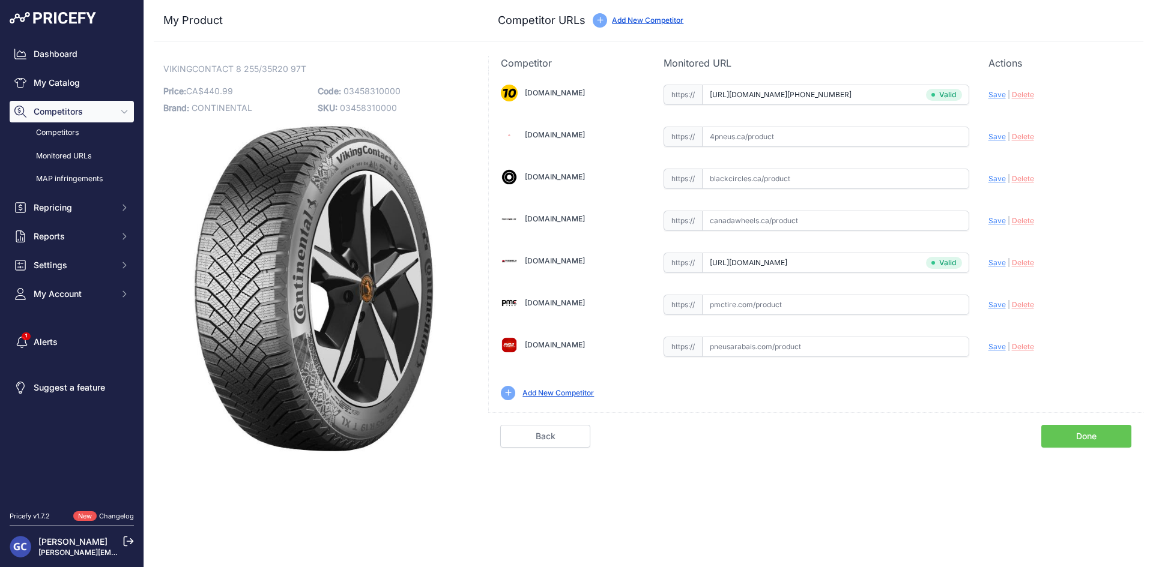
scroll to position [0, 0]
click at [804, 310] on input "text" at bounding box center [835, 305] width 267 height 20
paste input "https://pmctire.com/fr/tires/continental-vikingcontact-8-255-35r20-xl-97t-bsw-0…"
click at [995, 302] on span "Save" at bounding box center [996, 304] width 17 height 9
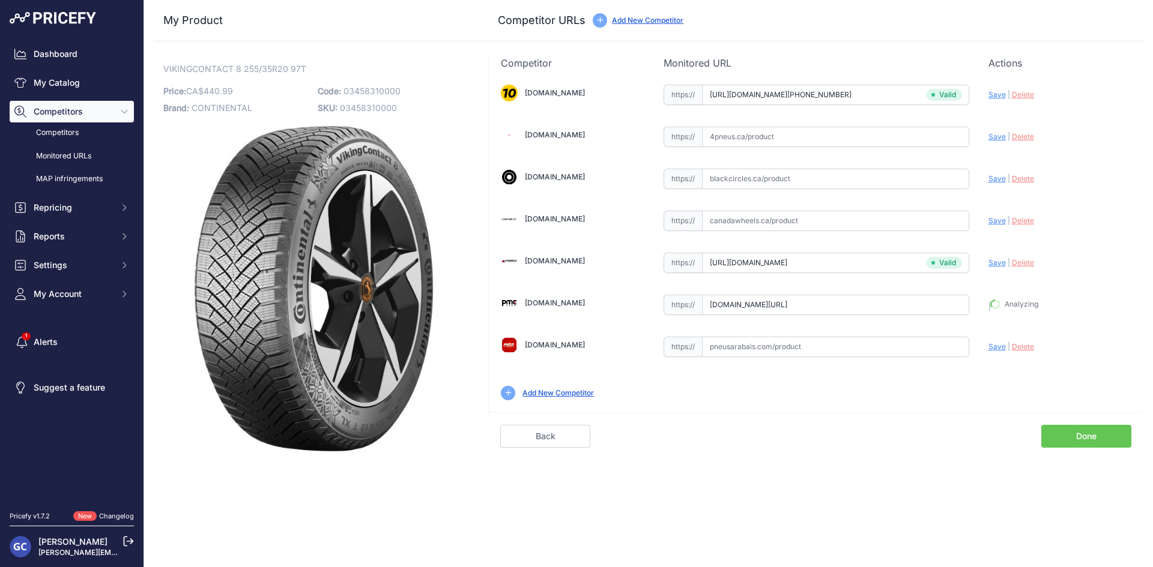
scroll to position [0, 0]
type input "https://pmctire.com/fr/tires/continental-vikingcontact-8-255-35r20-xl-97t-bsw-0…"
drag, startPoint x: 836, startPoint y: 183, endPoint x: 847, endPoint y: 183, distance: 11.4
click at [836, 183] on input "text" at bounding box center [835, 179] width 267 height 20
paste input "https://www.4pneus.ca/pneus/continental-viking-contact-8-hiver/255-35-r20-xl/29…"
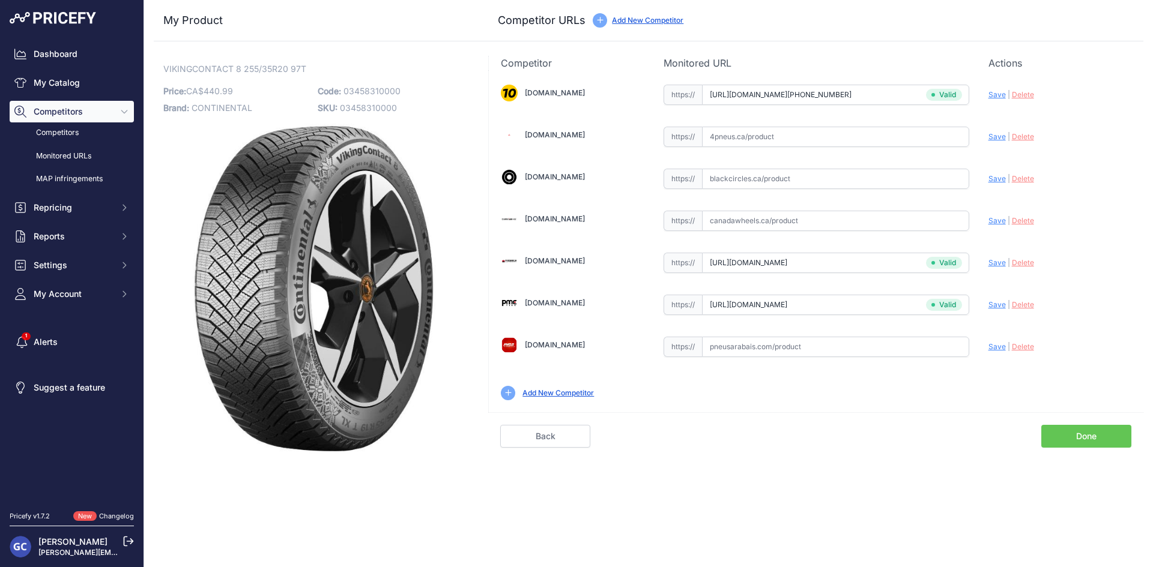
type input "https://www.4pneus.ca/pneus/continental-viking-contact-8-hiver/255-35-r20-xl/29…"
click at [946, 178] on input "https://www.4pneus.ca/pneus/continental-viking-contact-8-hiver/255-35-r20-xl/29…" at bounding box center [835, 179] width 267 height 20
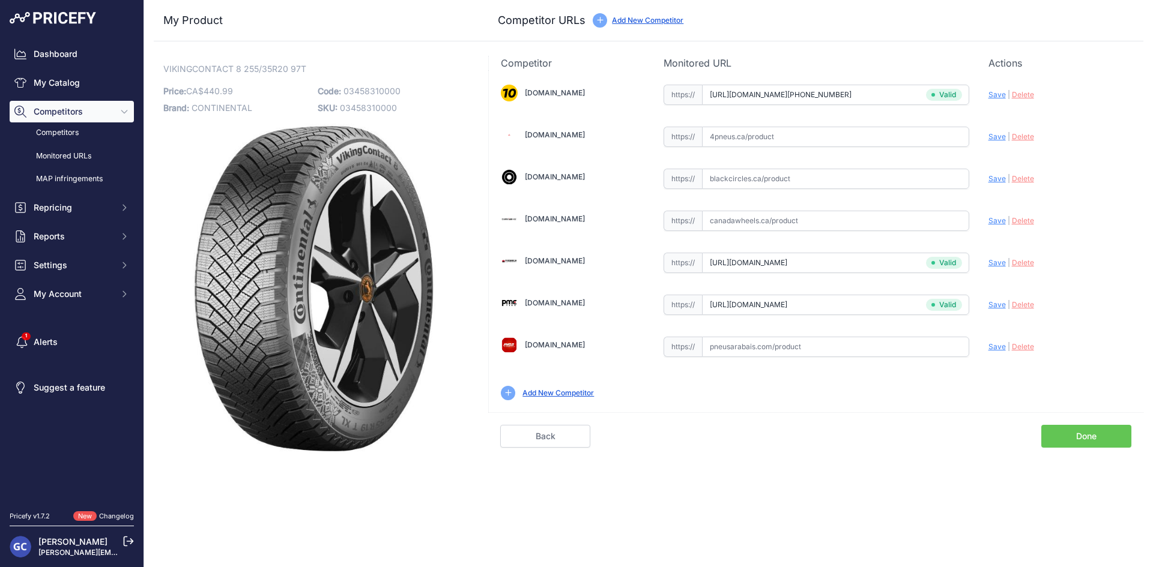
scroll to position [0, 0]
click at [931, 136] on input "text" at bounding box center [835, 137] width 267 height 20
paste input "https://www.4pneus.ca/pneus/continental-viking-contact-8-hiver/255-35-r20-xl/29…"
drag, startPoint x: 956, startPoint y: 133, endPoint x: 991, endPoint y: 134, distance: 34.2
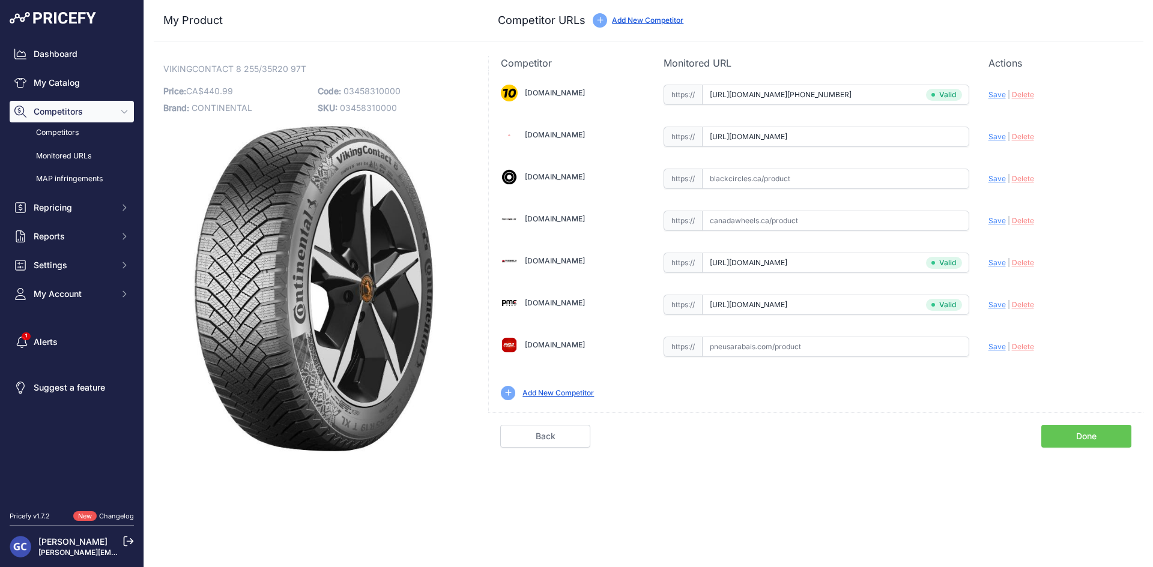
click at [985, 134] on div "1010tires.com Valid Invalid" at bounding box center [816, 241] width 654 height 342
click at [991, 134] on span "Save" at bounding box center [996, 136] width 17 height 9
type input "https://www.4pneus.ca/pneus/continental-viking-contact-8-hiver/255-35-r20-xl/29…"
click at [899, 178] on input "text" at bounding box center [835, 179] width 267 height 20
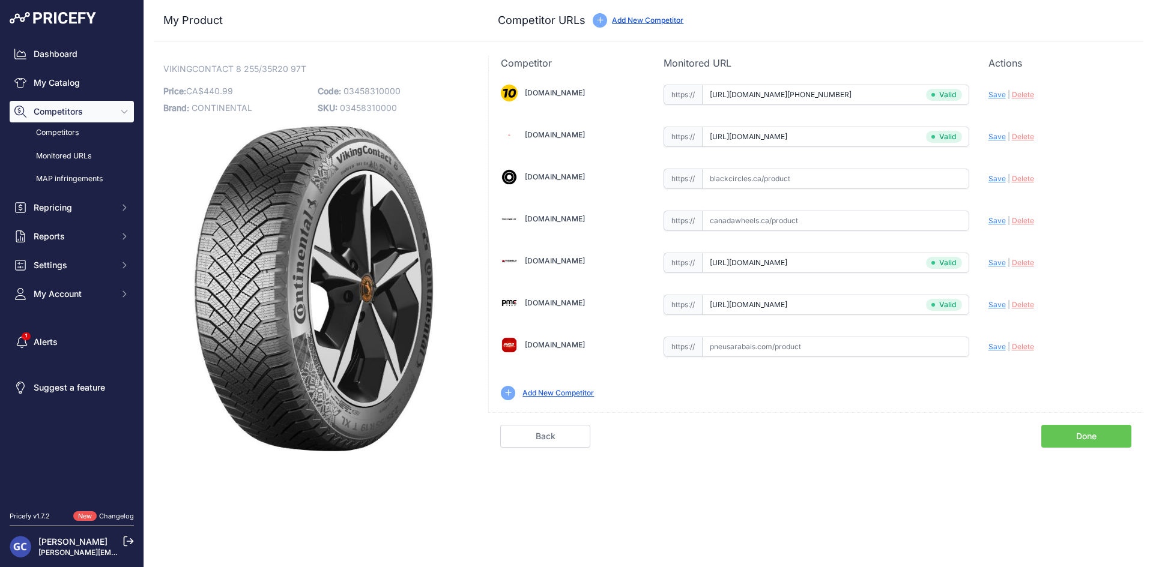
paste input "https://www.blackcircles.ca/en/tire/continental/vikingcontact-8/255-35-r20-97-t"
click at [991, 179] on span "Save" at bounding box center [996, 178] width 17 height 9
type input "https://www.blackcircles.ca/en/tire/continental/vikingcontact-8/255-35-r20-97-t…"
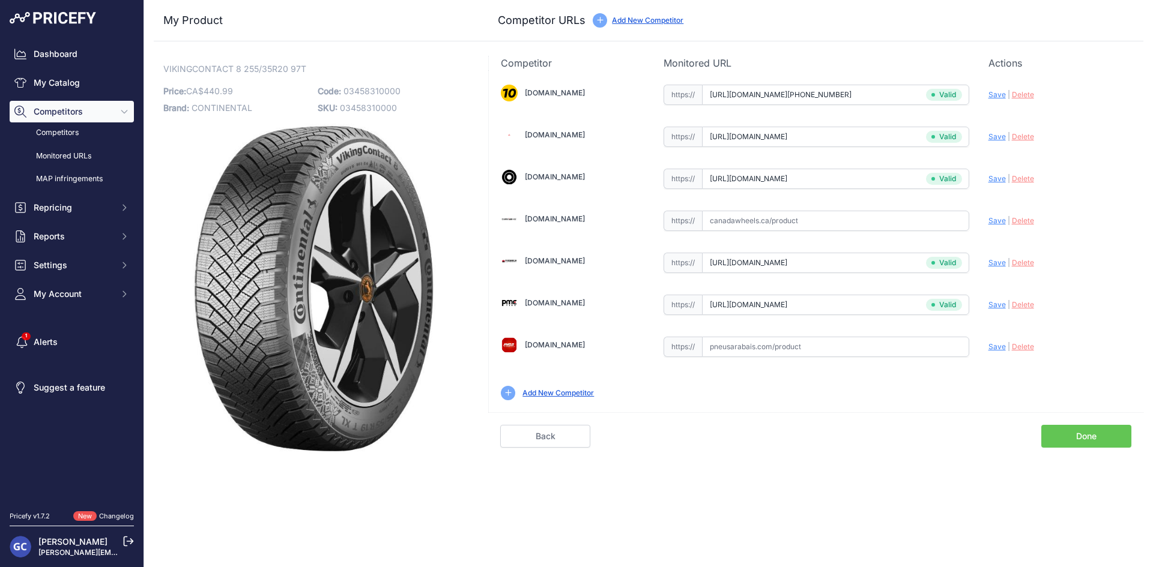
click at [942, 342] on input "text" at bounding box center [835, 347] width 267 height 20
paste input "https://pneusarabais.com/pneus/continental-vikingcontact-8/52433"
click at [987, 342] on div "1010tires.com Valid Invalid" at bounding box center [816, 241] width 654 height 342
click at [992, 346] on span "Save" at bounding box center [996, 346] width 17 height 9
type input "https://pneusarabais.com/pneus/continental-vikingcontact-8/52433?prirule_jdsnik…"
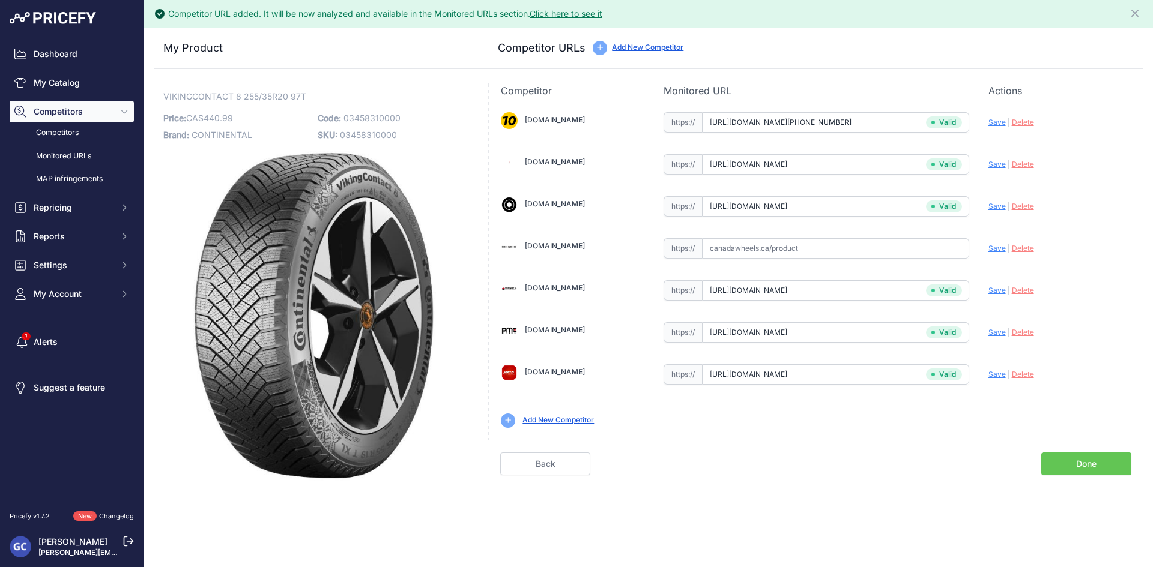
click at [1070, 450] on div "Back Done" at bounding box center [815, 457] width 655 height 35
click at [1064, 469] on link "Done" at bounding box center [1086, 464] width 90 height 23
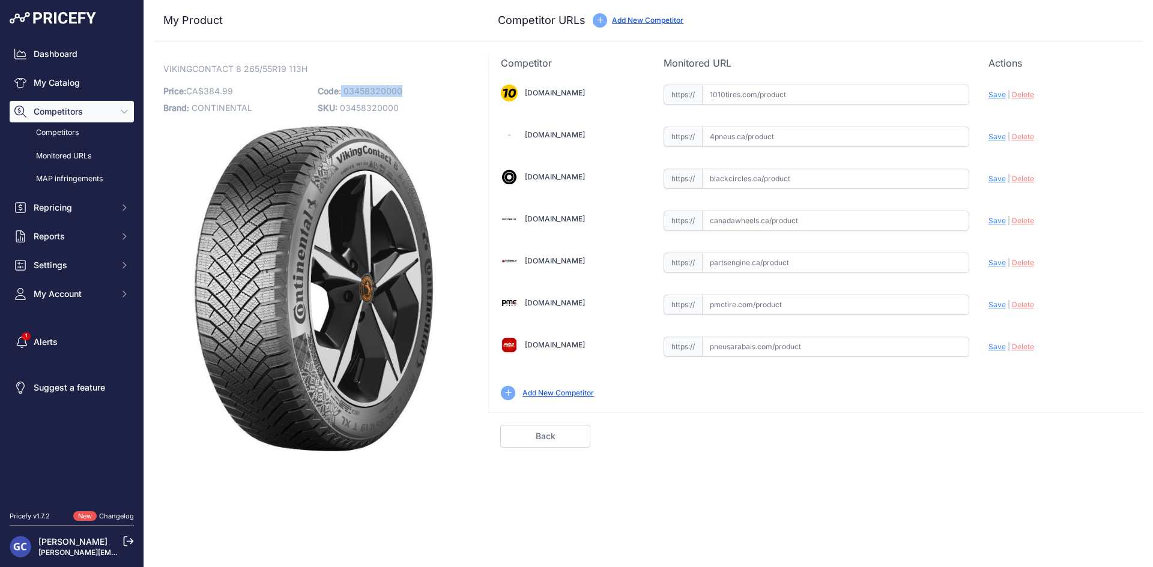
drag, startPoint x: 412, startPoint y: 83, endPoint x: 340, endPoint y: 87, distance: 71.5
click at [340, 87] on p "Code: 03458320000" at bounding box center [391, 91] width 147 height 17
copy p "03458320000"
click at [405, 90] on p "Code: 03458320000" at bounding box center [391, 91] width 147 height 17
drag, startPoint x: 409, startPoint y: 91, endPoint x: 345, endPoint y: 92, distance: 63.7
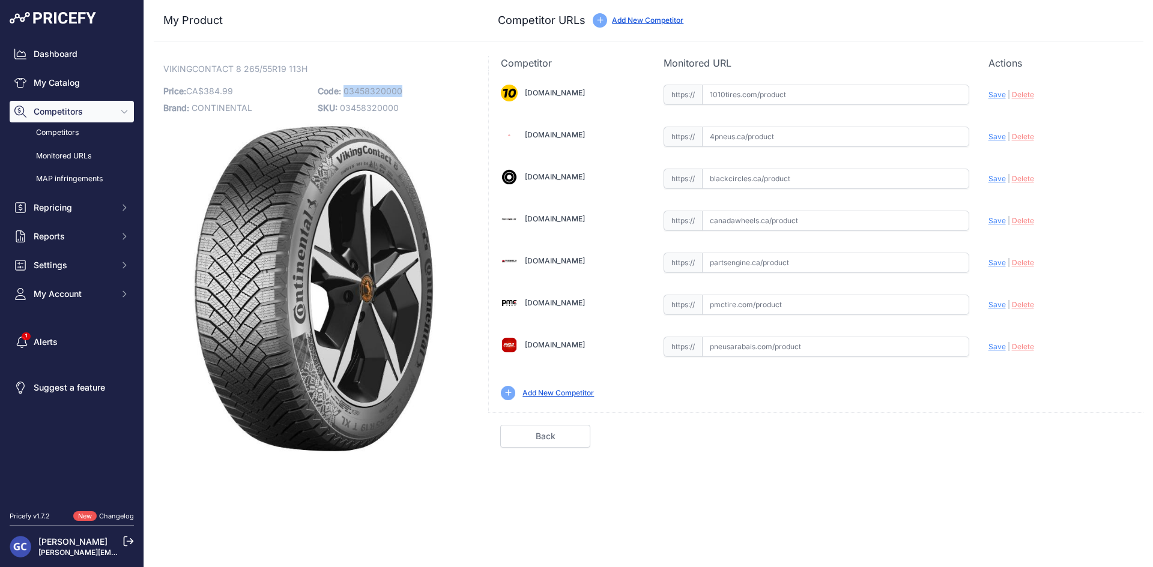
click at [345, 92] on p "Code: 03458320000" at bounding box center [391, 91] width 147 height 17
copy span "03458320000"
click at [855, 94] on input "text" at bounding box center [835, 95] width 267 height 20
paste input "https://www.1010tires.com/Tires/Continental/Viking+Contact+8/03458320000"
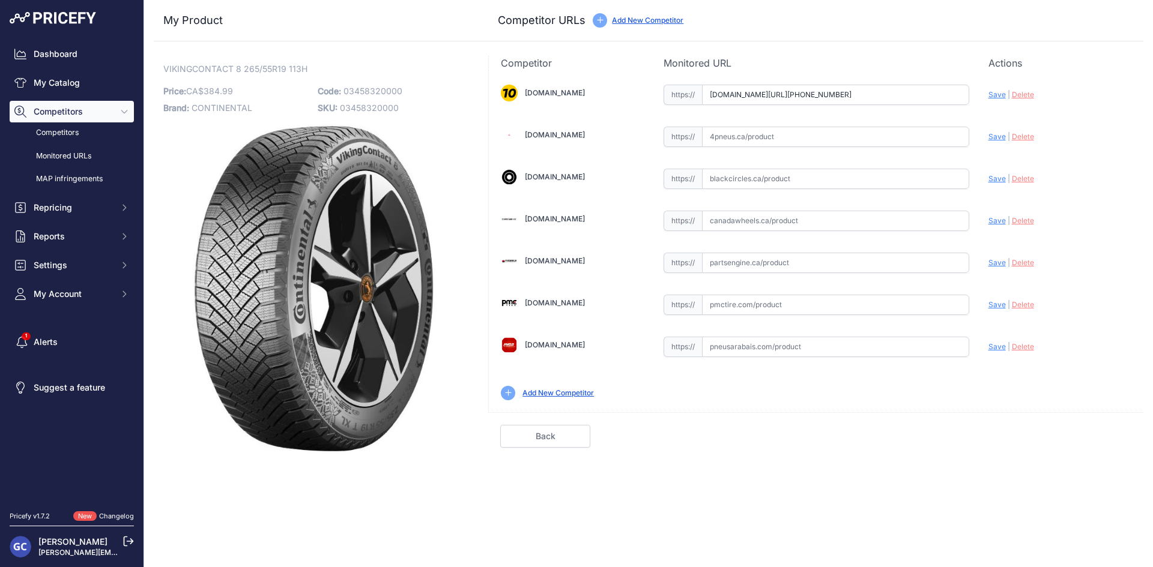
click at [995, 93] on span "Save" at bounding box center [996, 94] width 17 height 9
type input "https://www.1010tires.com/Tires/Continental/Viking+Contact+8/03458320000?prirul…"
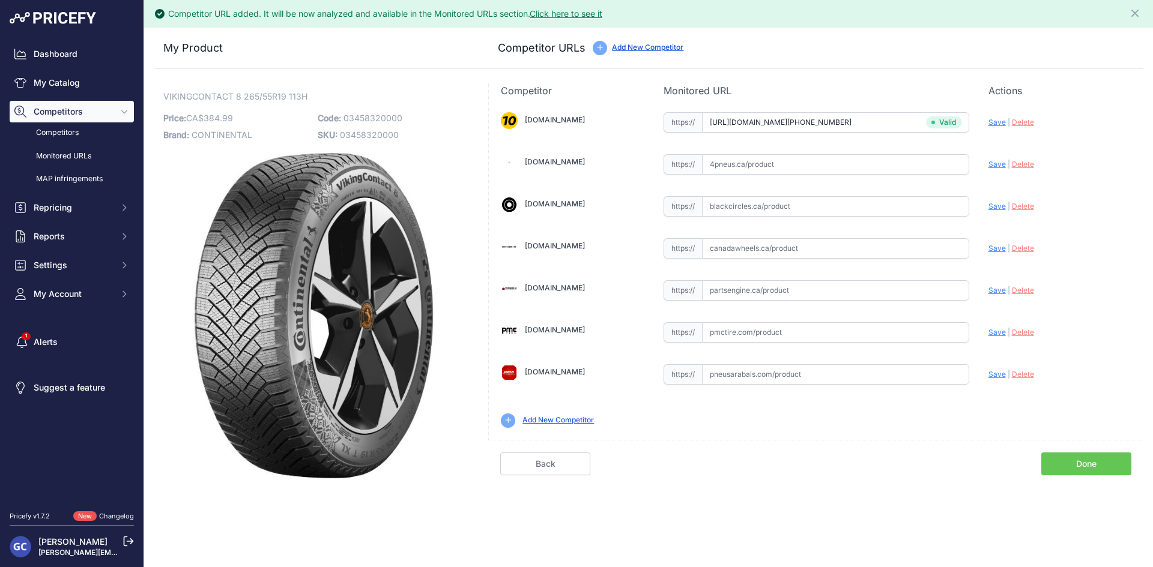
click at [880, 286] on input "text" at bounding box center [835, 290] width 267 height 20
paste input "https://www.partsengine.ca/03458320000-vp-continental-371.aspx"
click at [991, 288] on span "Save" at bounding box center [996, 290] width 17 height 9
type input "https://www.partsengine.ca/03458320000-vp-continental-371.aspx?prirule_jdsnikfk…"
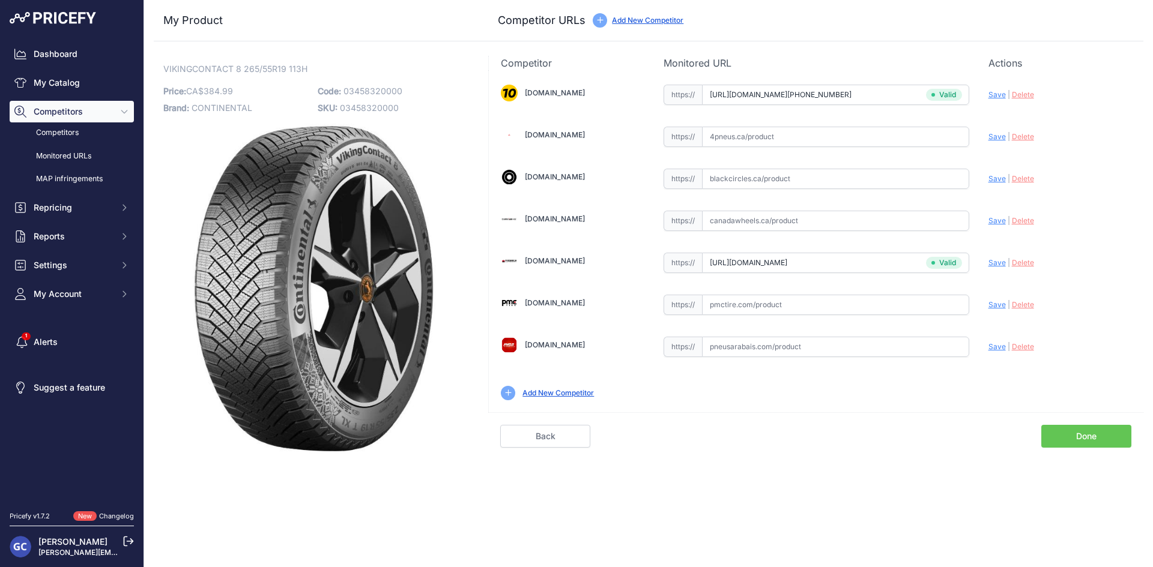
drag, startPoint x: 597, startPoint y: 293, endPoint x: 741, endPoint y: 311, distance: 145.8
click at [607, 292] on div "1010tires.com Valid Invalid" at bounding box center [816, 241] width 654 height 342
click at [819, 312] on input "text" at bounding box center [835, 305] width 267 height 20
paste input "https://pmctire.com/fr/tires/continental-vikingcontact-8-265-55r19-xl-113h-bsw-…"
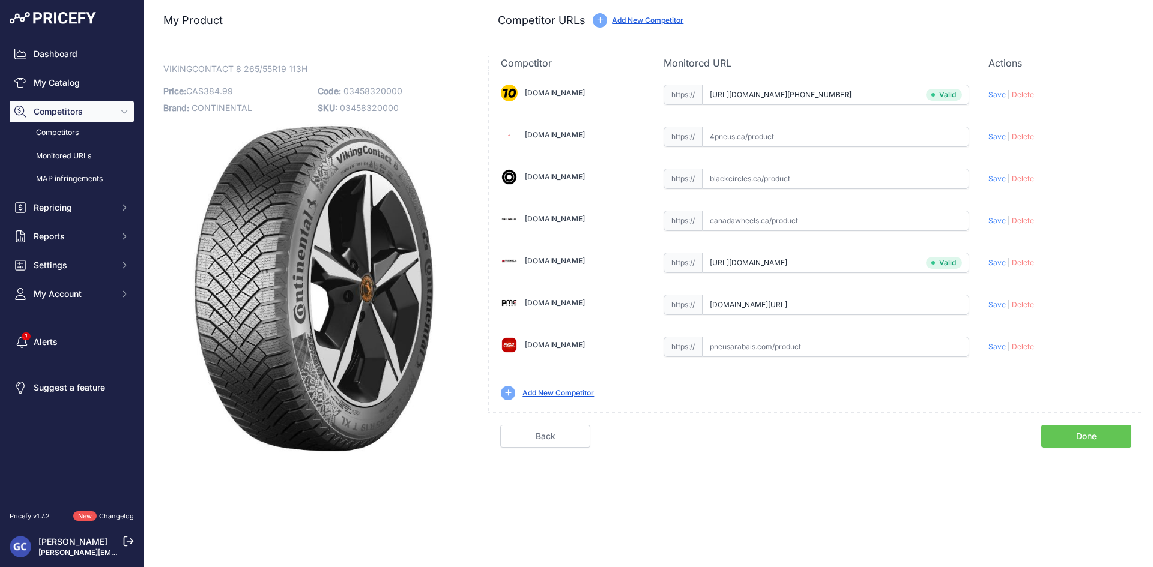
click at [990, 302] on span "Save" at bounding box center [996, 304] width 17 height 9
type input "https://pmctire.com/fr/tires/continental-vikingcontact-8-265-55r19-xl-113h-bsw-…"
click at [802, 214] on input "text" at bounding box center [835, 221] width 267 height 20
click at [875, 131] on input "text" at bounding box center [835, 137] width 267 height 20
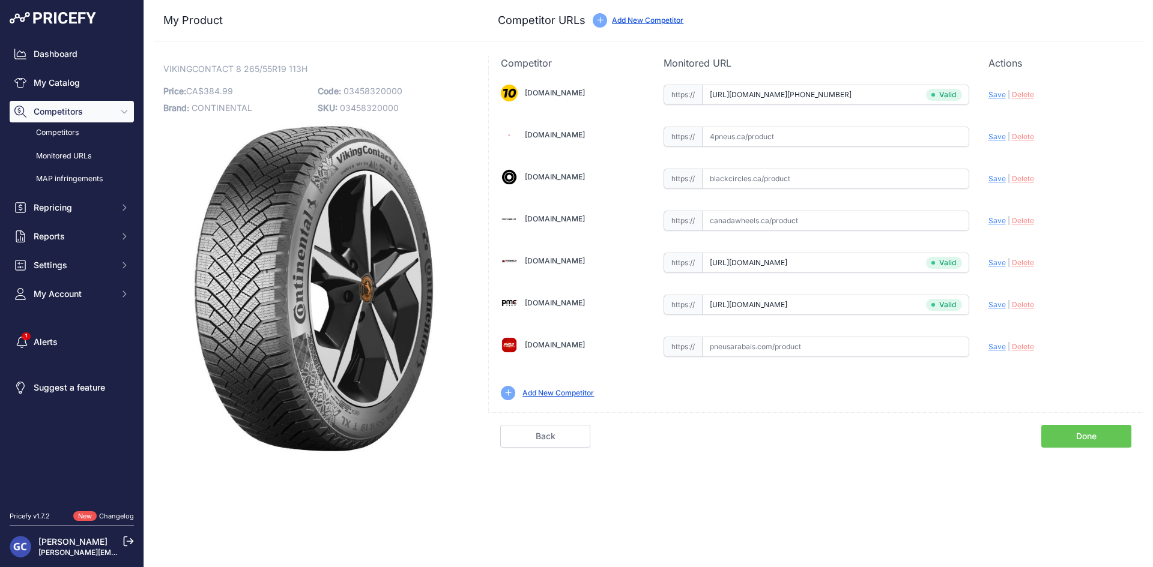
paste input "https://www.4pneus.ca/pneus/continental-viking-contact-8-hiver/265-55-r19-xl/29…"
click at [991, 136] on span "Save" at bounding box center [996, 136] width 17 height 9
type input "https://www.4pneus.ca/pneus/continental-viking-contact-8-hiver/265-55-r19-xl/29…"
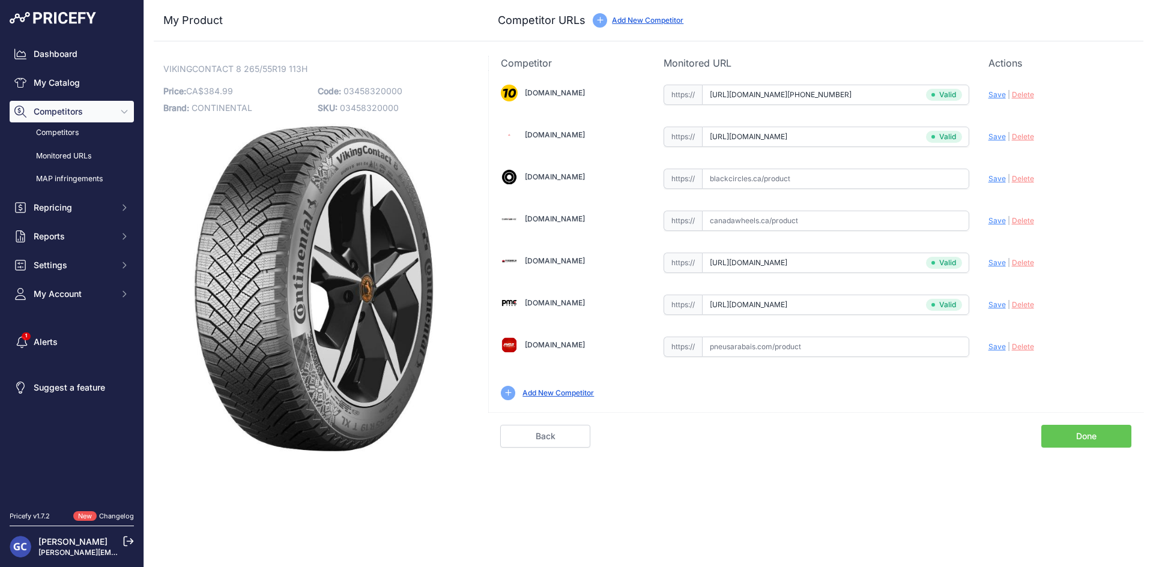
drag, startPoint x: 861, startPoint y: 173, endPoint x: 880, endPoint y: 177, distance: 19.1
click at [861, 174] on input "text" at bounding box center [835, 179] width 267 height 20
paste input "https://www.blackcircles.ca/en/tire/continental/vikingcontact-8/265-55-r19-113-h"
click at [989, 177] on span "Save" at bounding box center [996, 178] width 17 height 9
type input "https://www.blackcircles.ca/en/tire/continental/vikingcontact-8/265-55-r19-113-…"
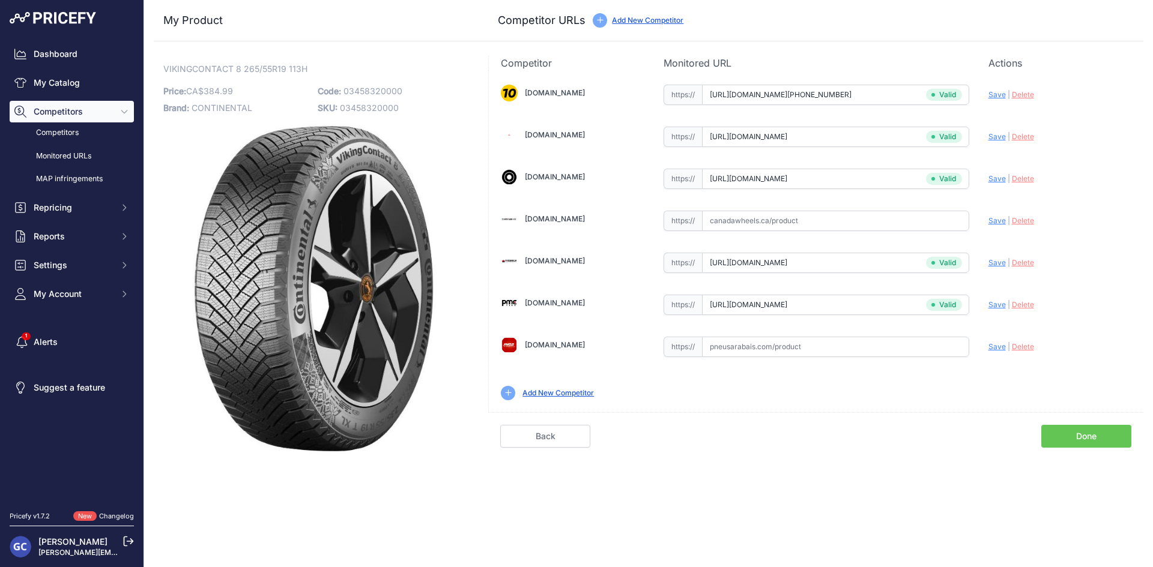
click at [792, 349] on input "text" at bounding box center [835, 347] width 267 height 20
paste input "https://pneusarabais.com/pneus/continental-vikingcontact-8/52434"
click at [992, 346] on span "Save" at bounding box center [996, 346] width 17 height 9
type input "https://pneusarabais.com/pneus/continental-vikingcontact-8/52434?prirule_jdsnik…"
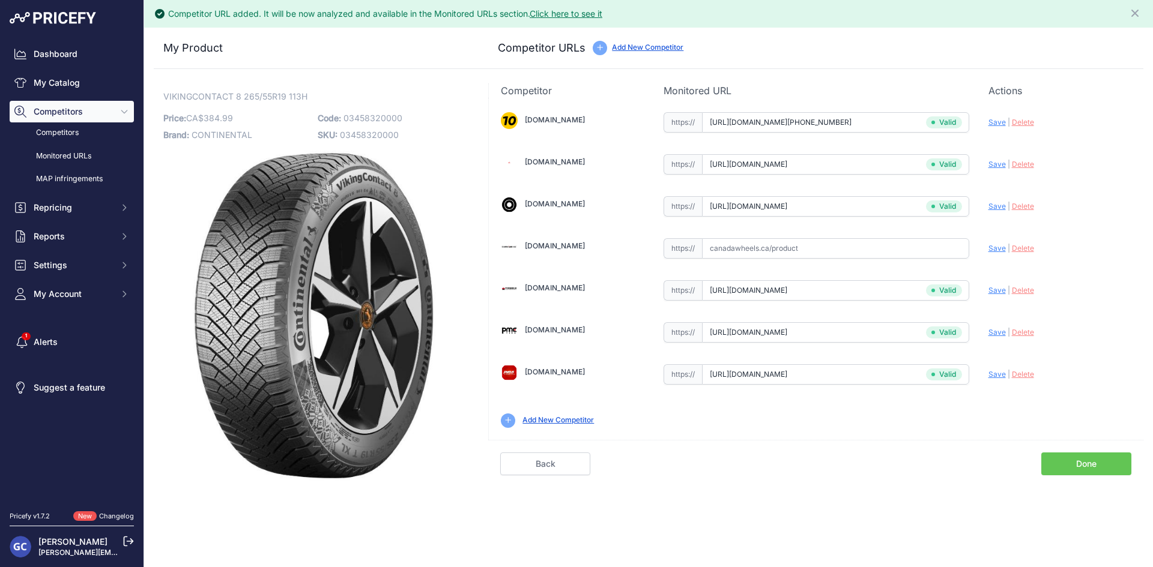
click at [1075, 466] on link "Done" at bounding box center [1086, 464] width 90 height 23
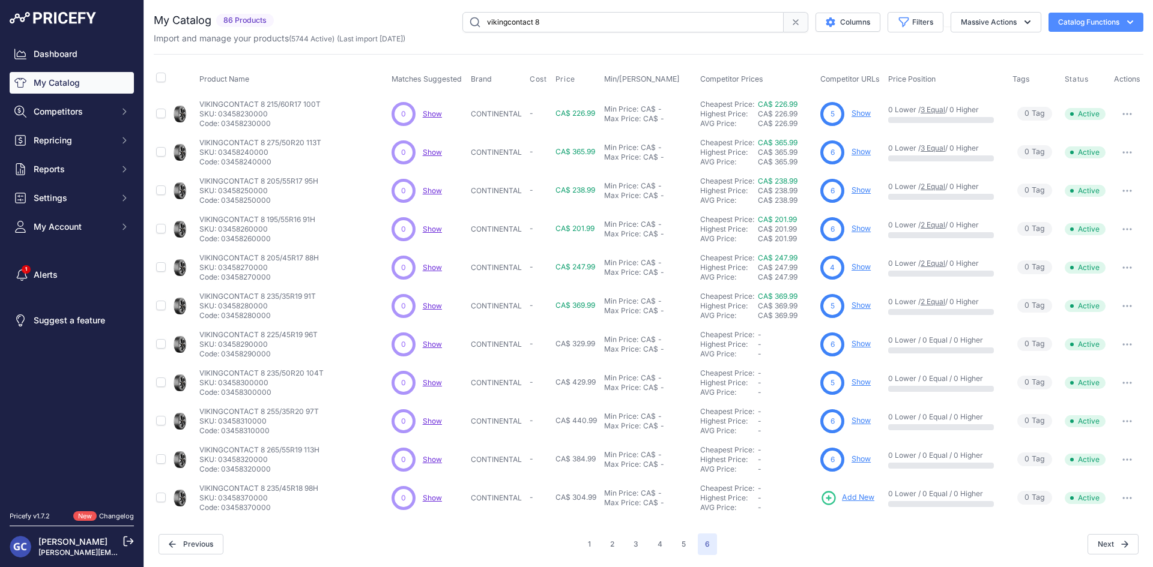
click at [860, 498] on span "Add New" at bounding box center [858, 497] width 32 height 11
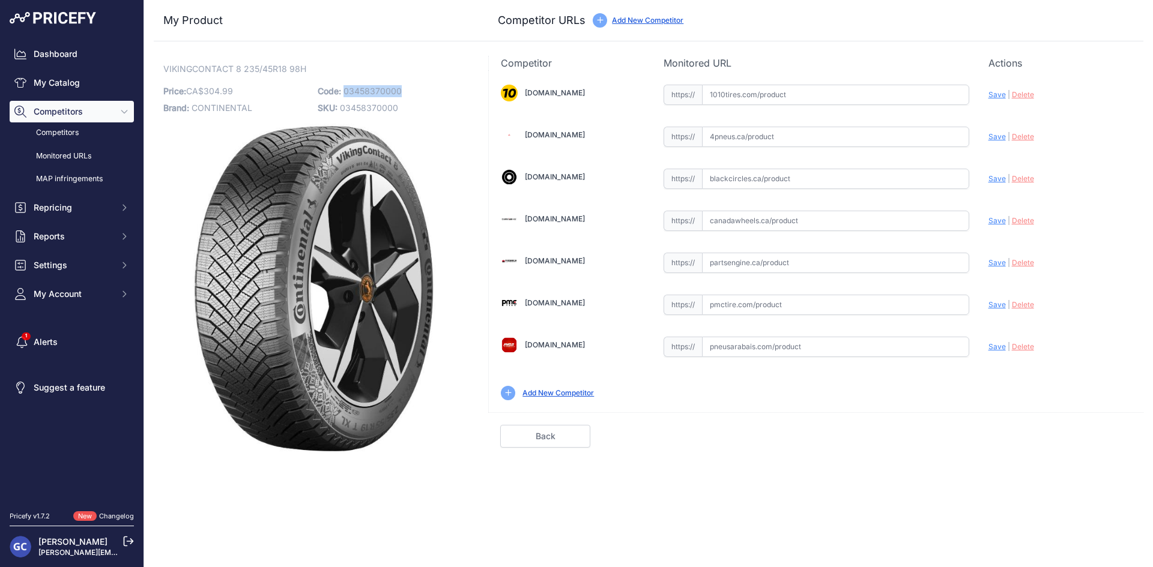
drag, startPoint x: 411, startPoint y: 87, endPoint x: 346, endPoint y: 89, distance: 65.5
click at [346, 89] on p "Code: 03458370000" at bounding box center [391, 91] width 147 height 17
copy span "03458370000"
click at [875, 97] on input "text" at bounding box center [835, 95] width 267 height 20
paste input "[URL][DOMAIN_NAME][PHONE_NUMBER]"
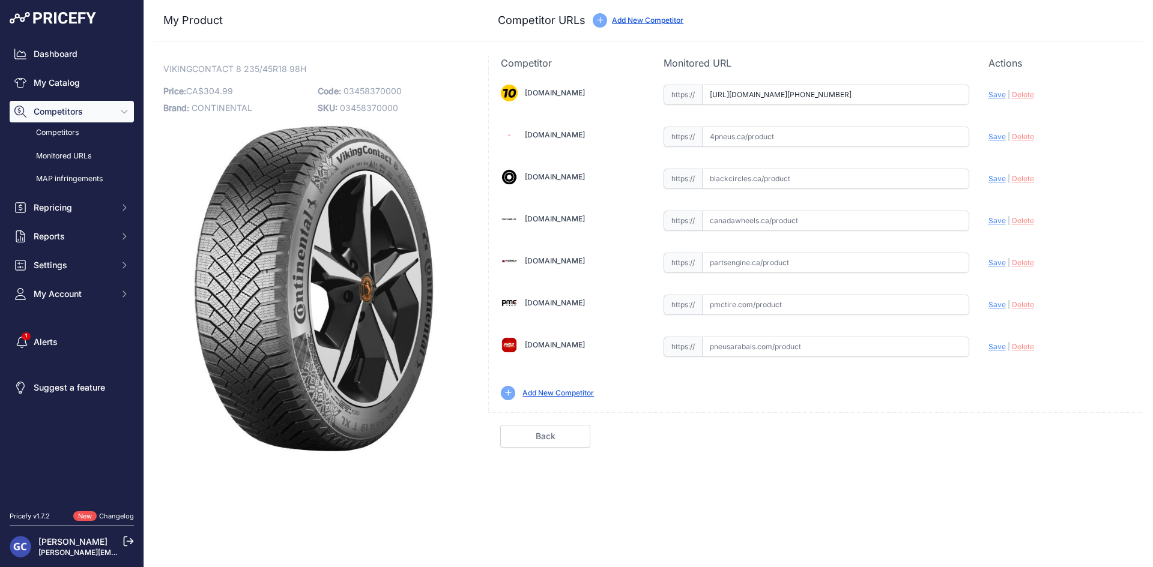
scroll to position [0, 16]
click at [992, 93] on span "Save" at bounding box center [996, 94] width 17 height 9
type input "[URL][DOMAIN_NAME][PHONE_NUMBER]"
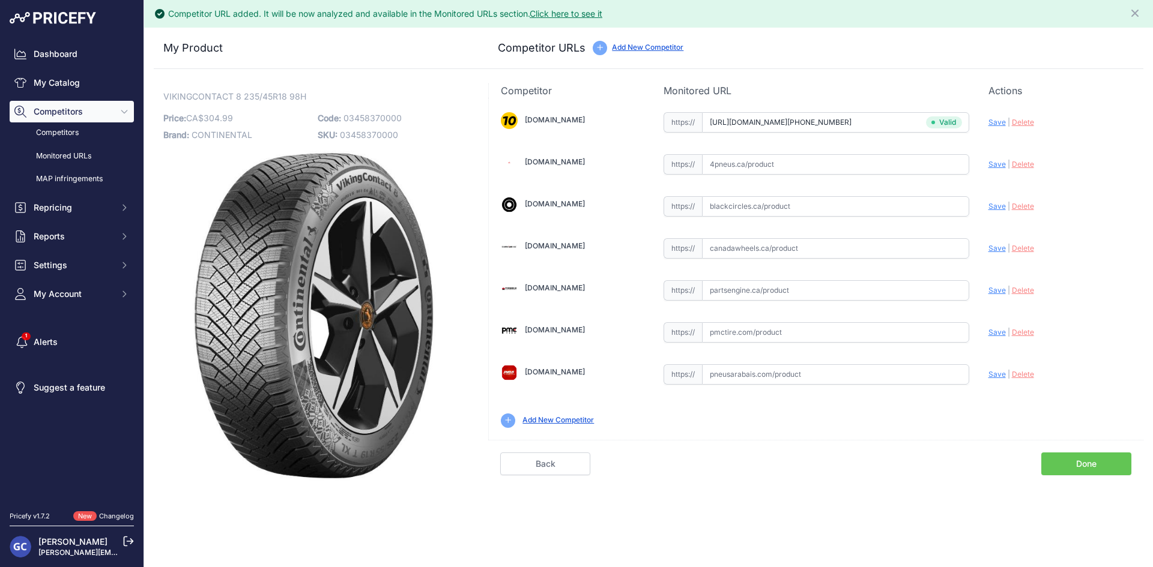
click at [854, 323] on input "text" at bounding box center [835, 332] width 267 height 20
paste input "[URL][DOMAIN_NAME]"
click at [994, 332] on span "Save" at bounding box center [996, 332] width 17 height 9
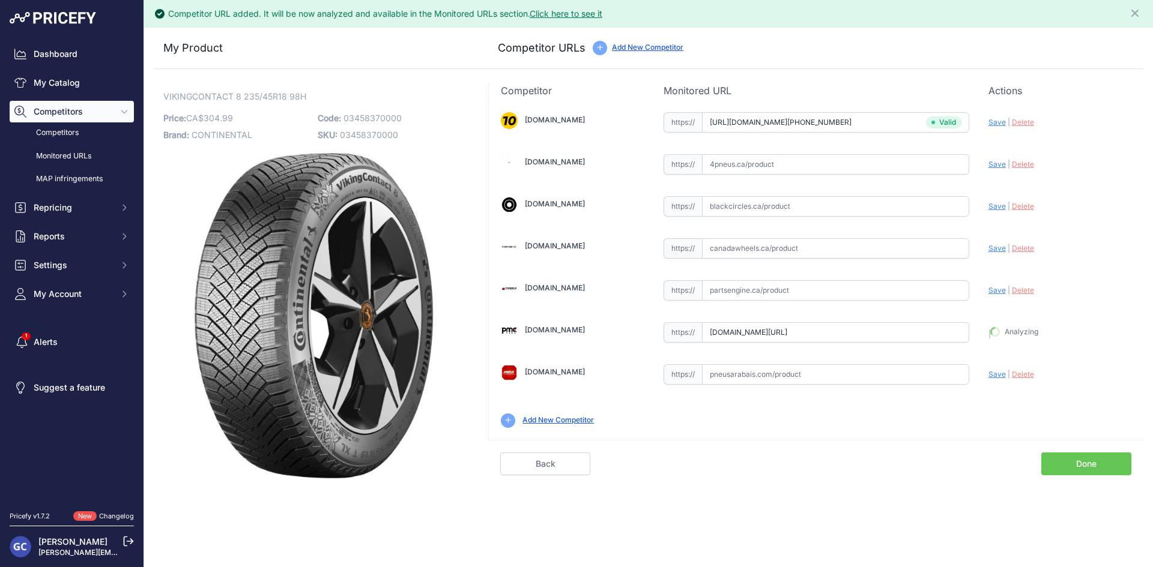
type input "[URL][DOMAIN_NAME]"
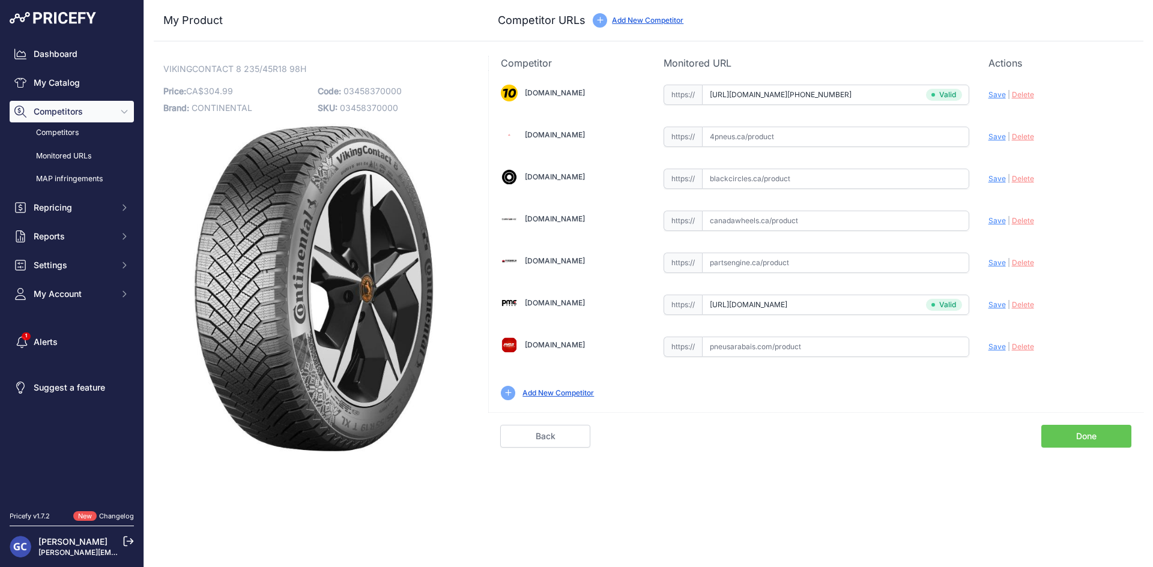
click at [882, 259] on input "text" at bounding box center [835, 263] width 267 height 20
paste input "[URL][DOMAIN_NAME]"
click at [995, 262] on span "Save" at bounding box center [996, 262] width 17 height 9
type input "[URL][DOMAIN_NAME]"
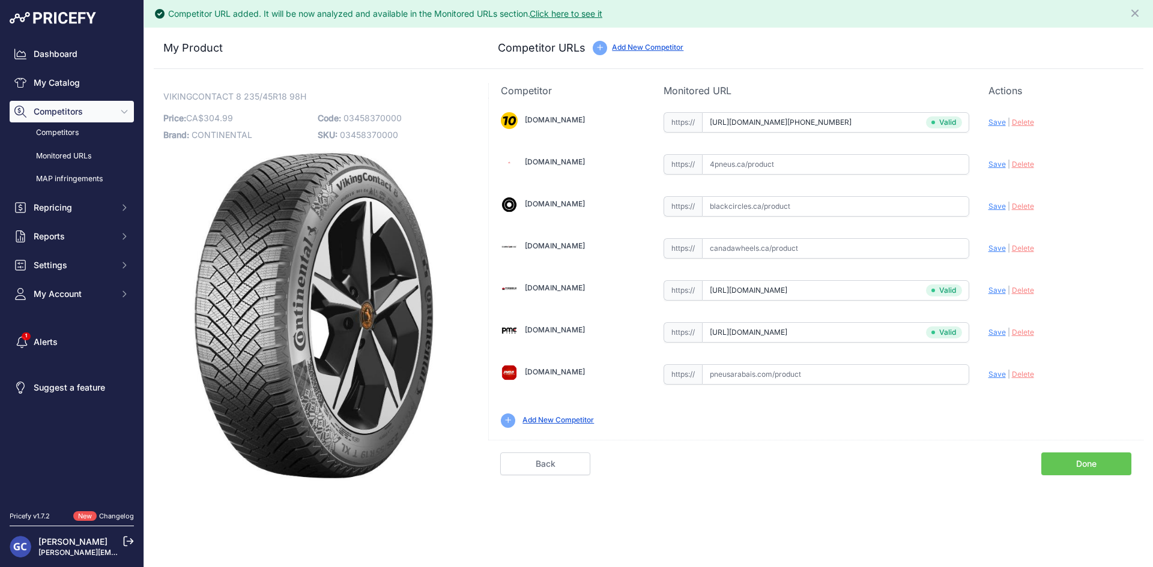
click at [881, 170] on input "text" at bounding box center [835, 164] width 267 height 20
paste input "[URL][DOMAIN_NAME]"
click at [993, 166] on span "Save" at bounding box center [996, 164] width 17 height 9
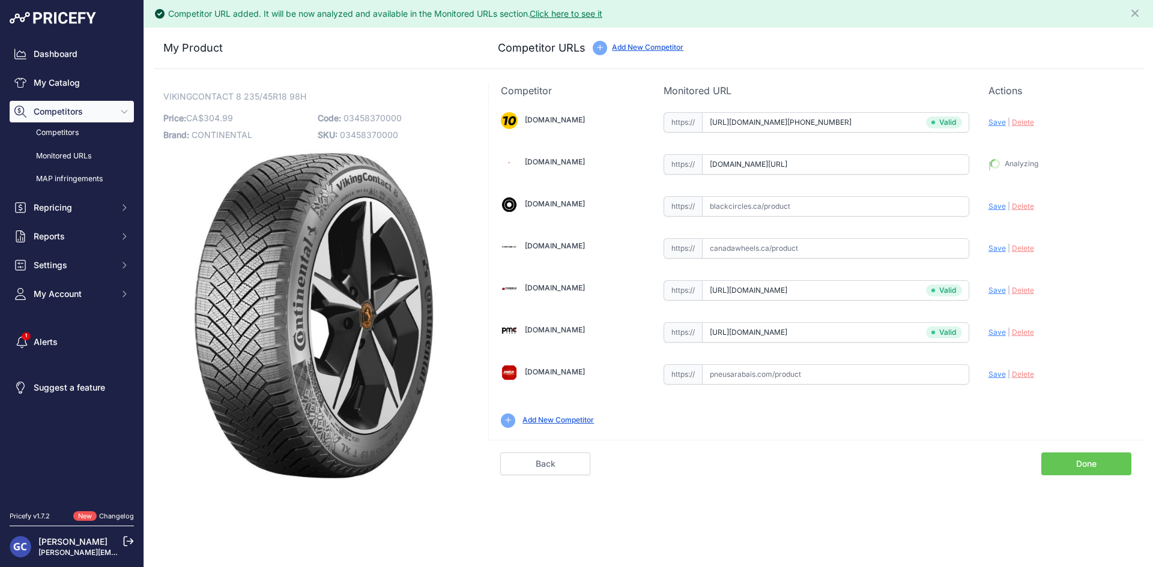
type input "[URL][DOMAIN_NAME]"
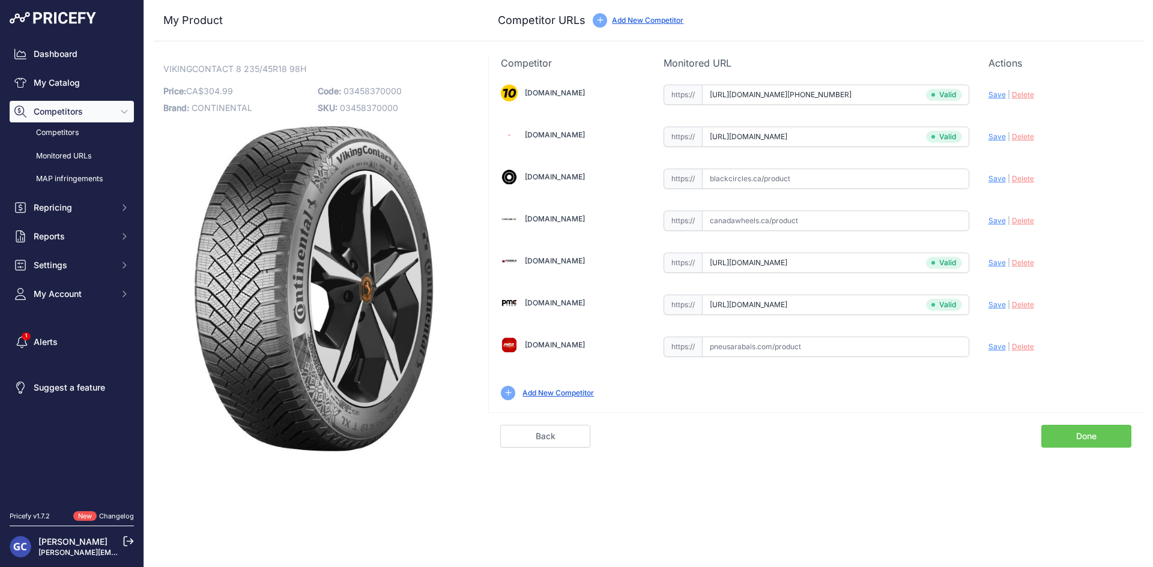
click at [803, 221] on input "text" at bounding box center [835, 221] width 267 height 20
click at [847, 181] on input "text" at bounding box center [835, 179] width 267 height 20
paste input "[URL][DOMAIN_NAME]"
click at [993, 177] on span "Save" at bounding box center [996, 178] width 17 height 9
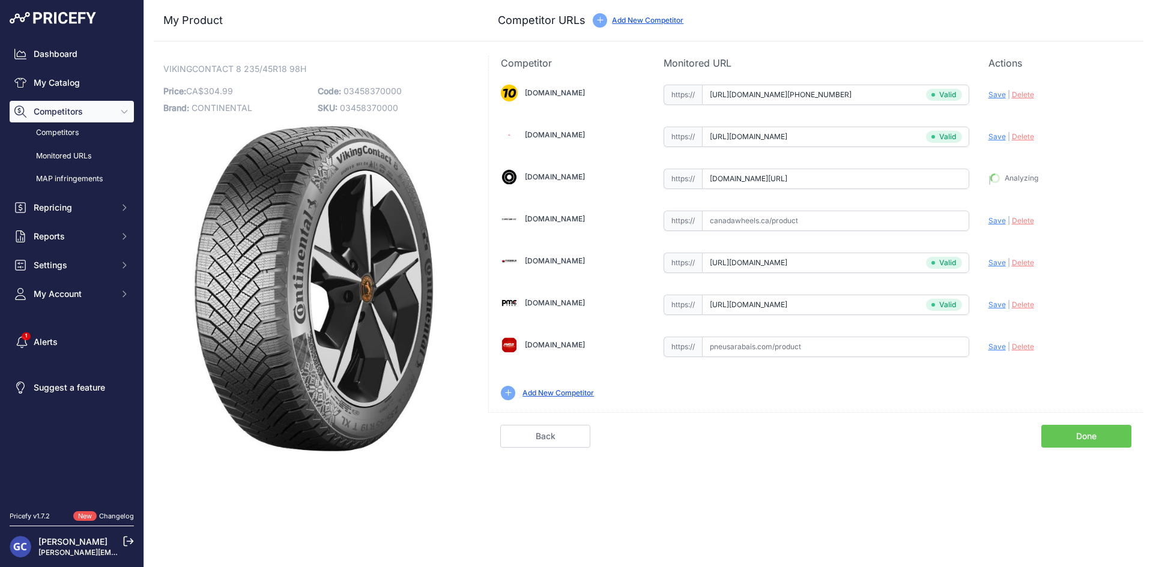
scroll to position [0, 0]
type input "[URL][DOMAIN_NAME]"
click at [889, 351] on input "text" at bounding box center [835, 347] width 267 height 20
paste input "[URL][DOMAIN_NAME]"
click at [988, 340] on div "Update Profile Save | [GEOGRAPHIC_DATA] Analyzing" at bounding box center [1059, 343] width 143 height 19
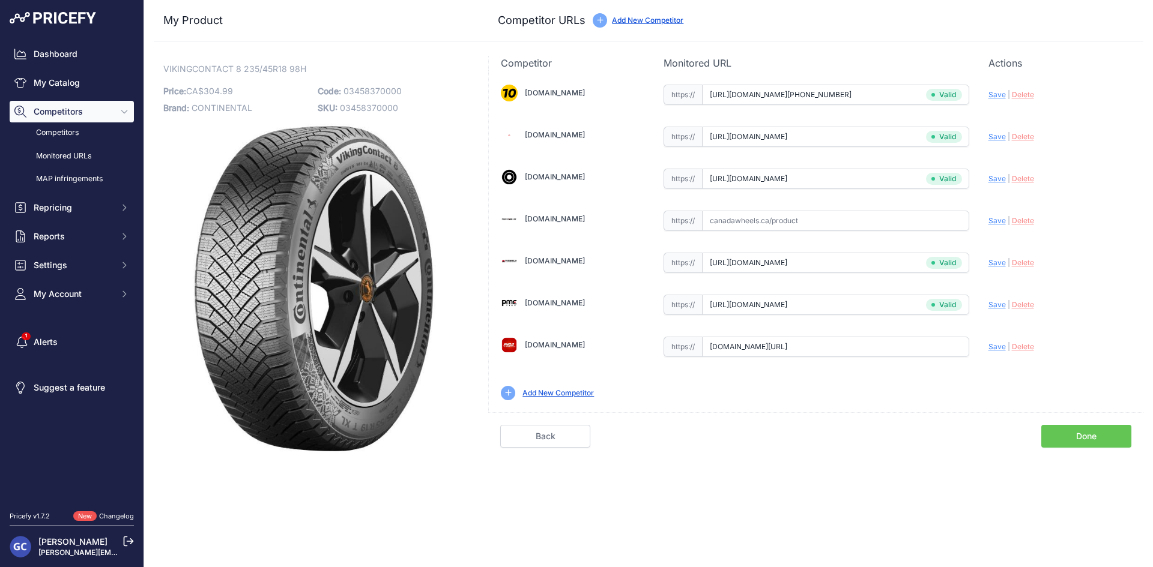
click at [989, 343] on span "Save" at bounding box center [996, 346] width 17 height 9
type input "[URL][DOMAIN_NAME]"
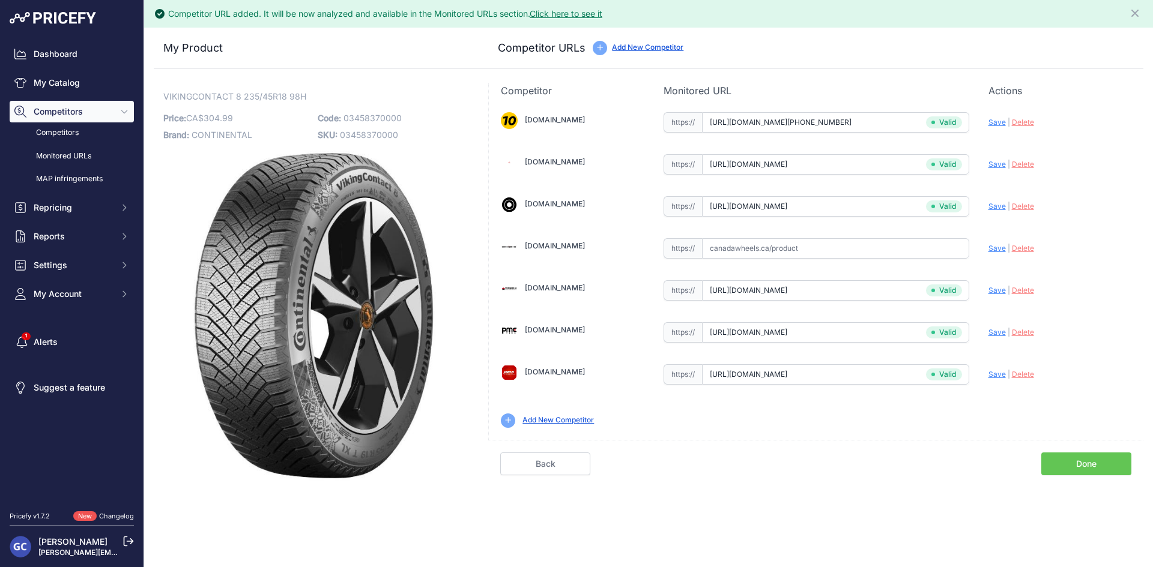
click at [1079, 463] on link "Done" at bounding box center [1086, 464] width 90 height 23
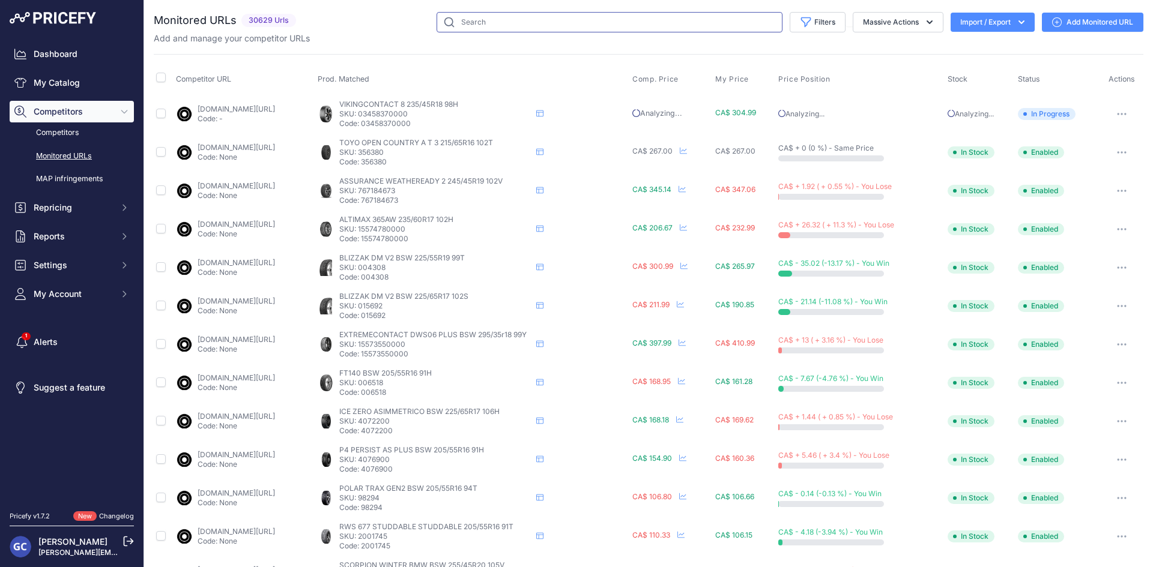
click at [474, 20] on input "text" at bounding box center [609, 22] width 346 height 20
type input "dm v2"
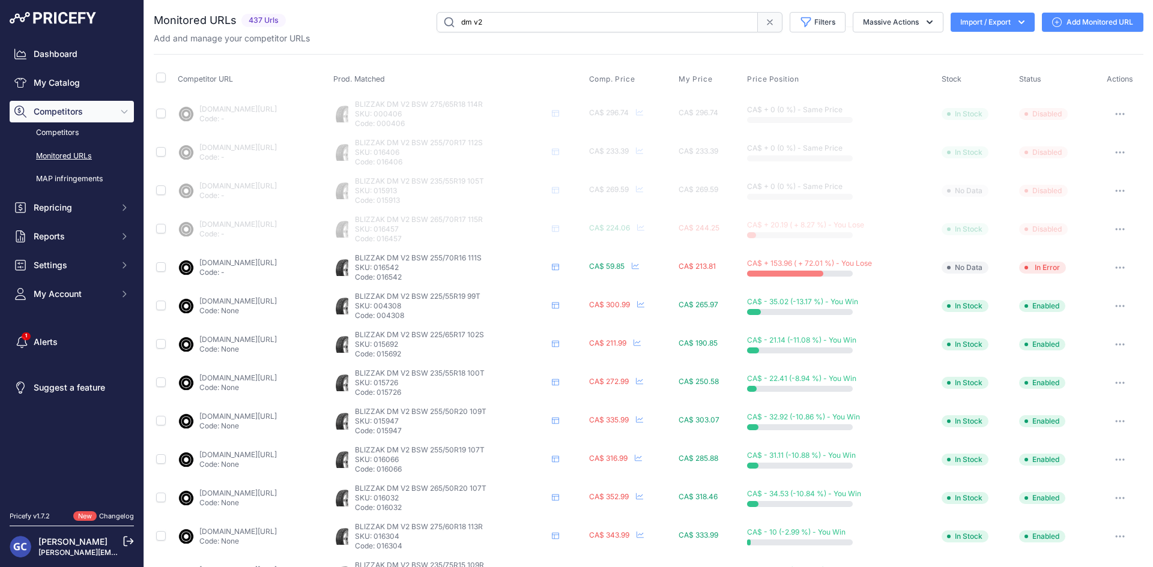
click at [509, 24] on input "dm v2" at bounding box center [596, 22] width 321 height 20
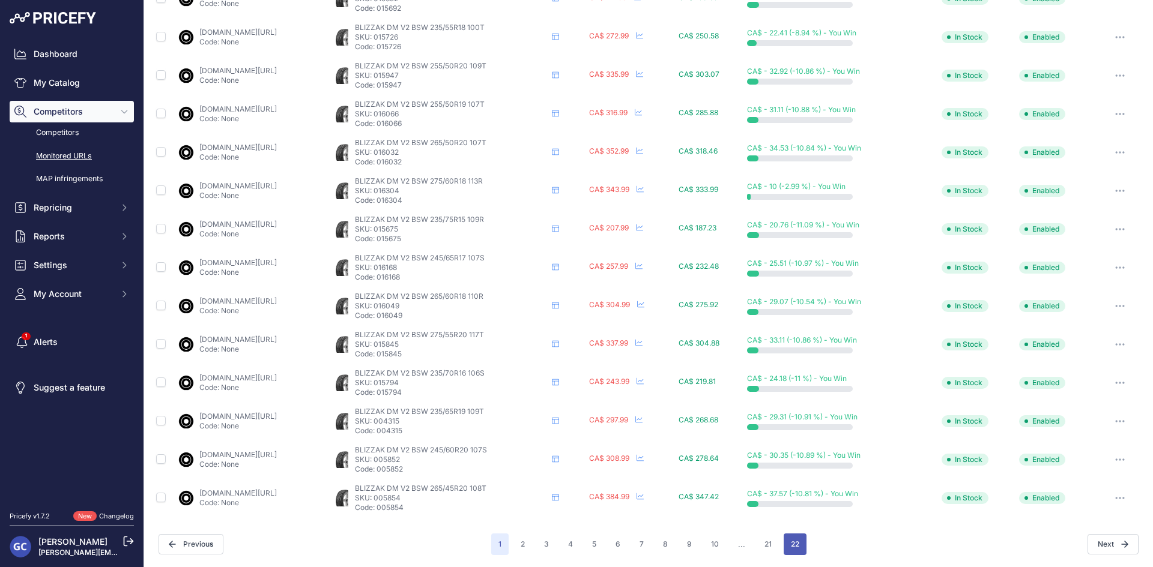
click at [786, 546] on button "22" at bounding box center [794, 545] width 23 height 22
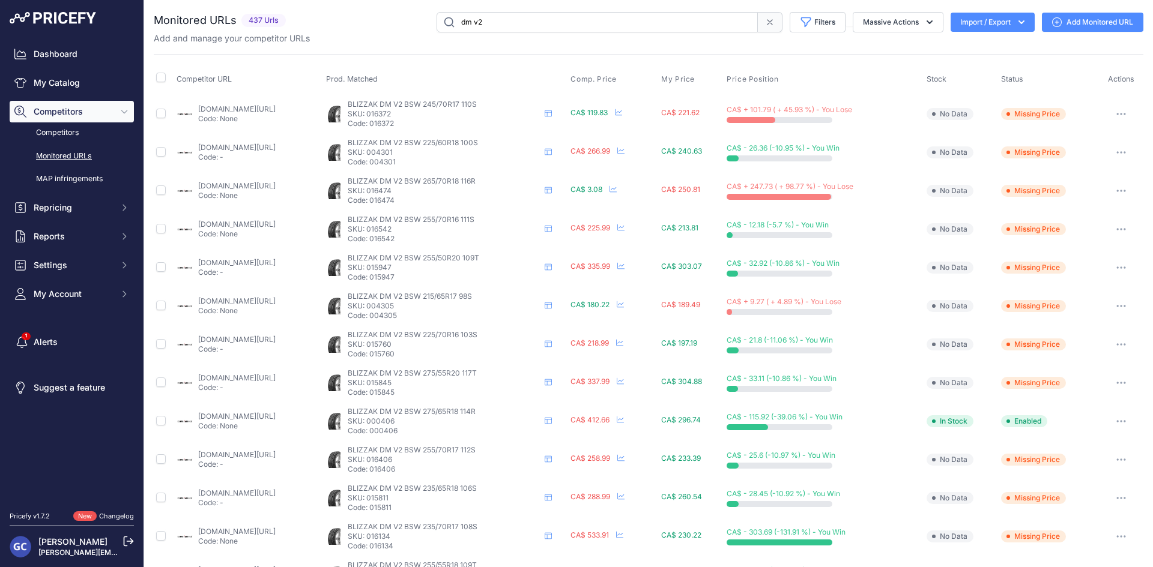
click at [505, 30] on input "dm v2" at bounding box center [596, 22] width 321 height 20
click at [508, 28] on input "dm v2" at bounding box center [596, 22] width 321 height 20
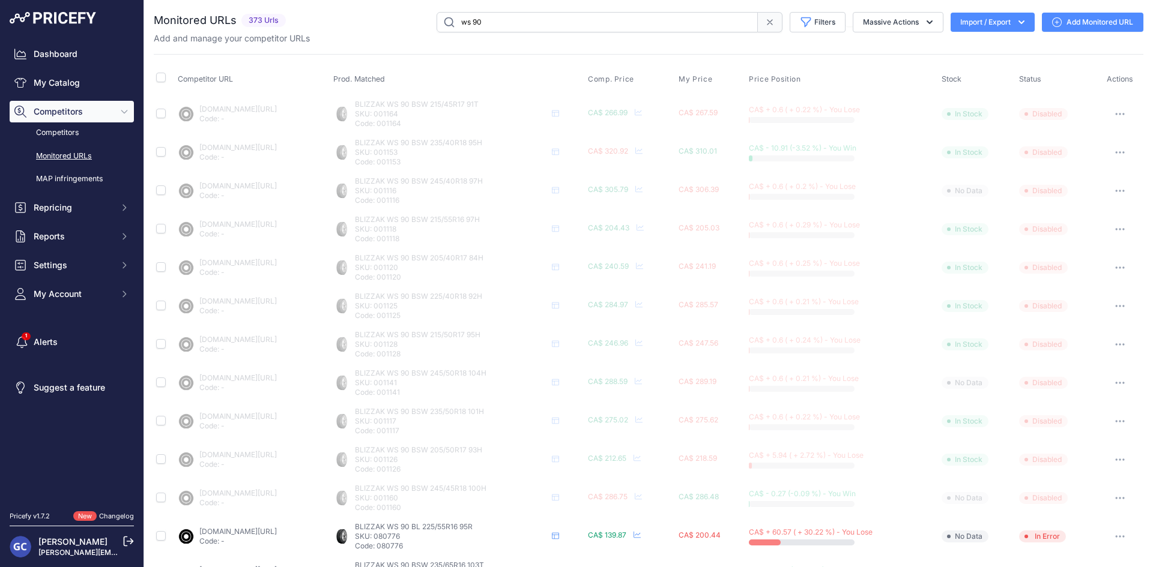
click at [515, 22] on input "ws 90" at bounding box center [596, 22] width 321 height 20
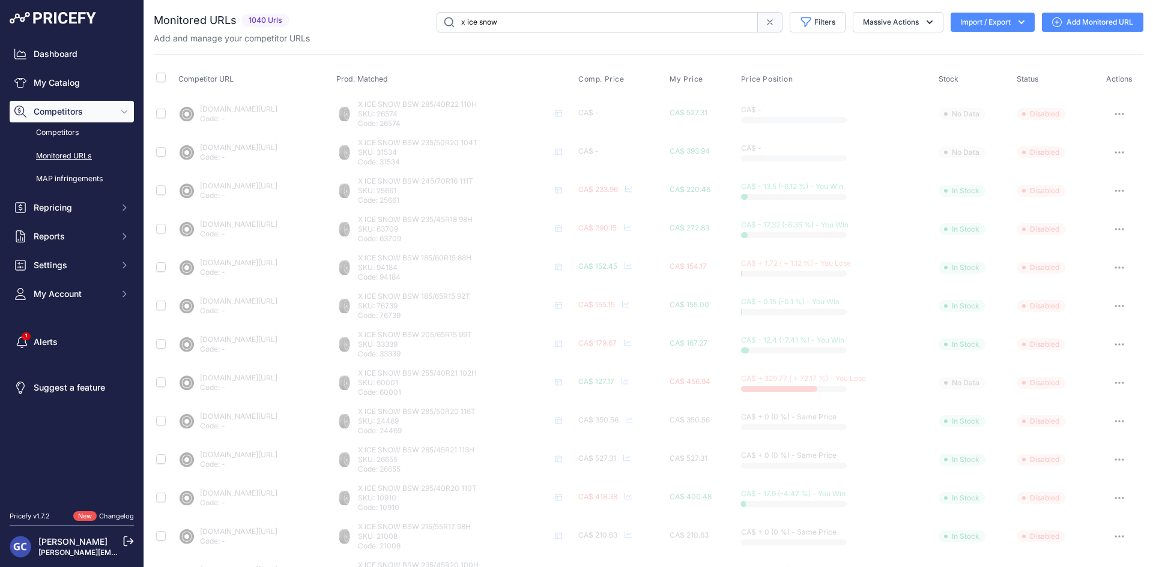
click at [515, 24] on input "x ice snow" at bounding box center [596, 22] width 321 height 20
type input "ice friction"
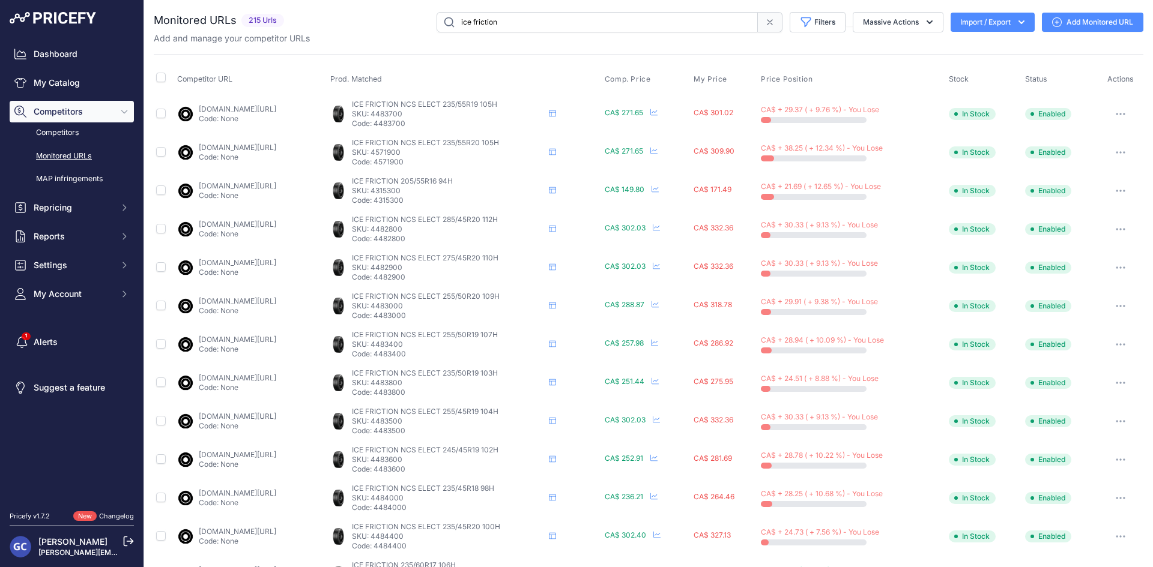
click at [526, 22] on input "ice friction" at bounding box center [596, 22] width 321 height 20
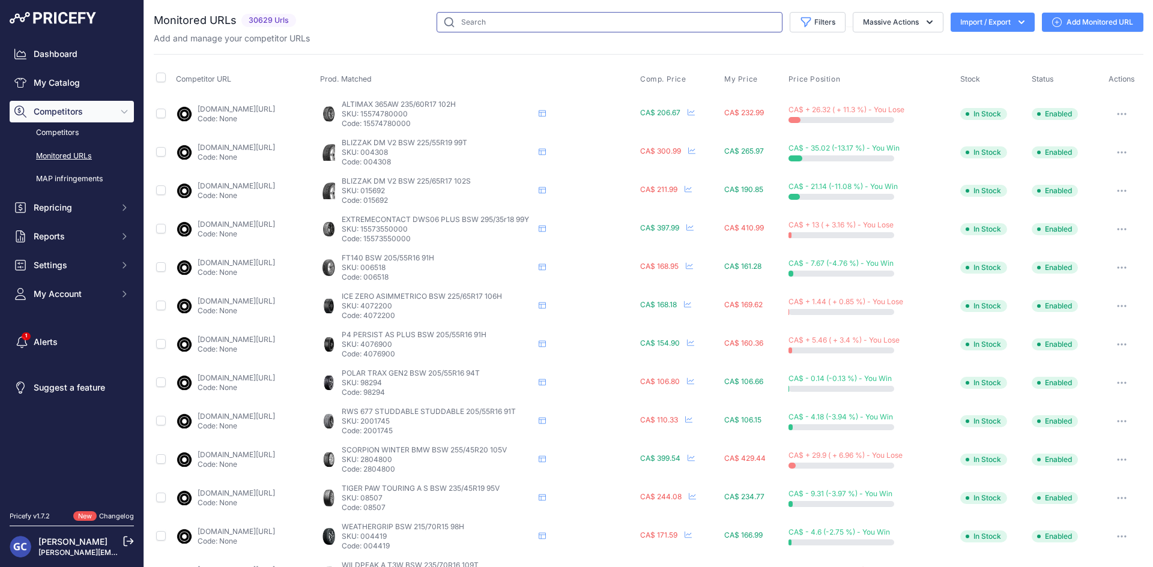
click at [530, 16] on input "text" at bounding box center [609, 22] width 346 height 20
type input "x ice snow"
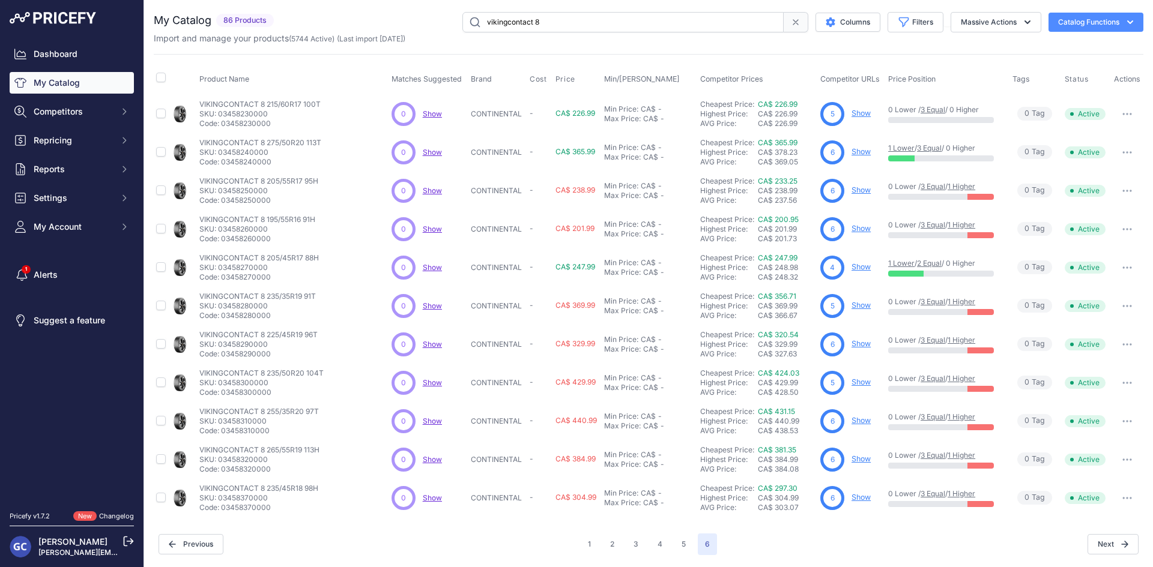
click at [566, 26] on input "vikingcontact 8" at bounding box center [622, 22] width 321 height 20
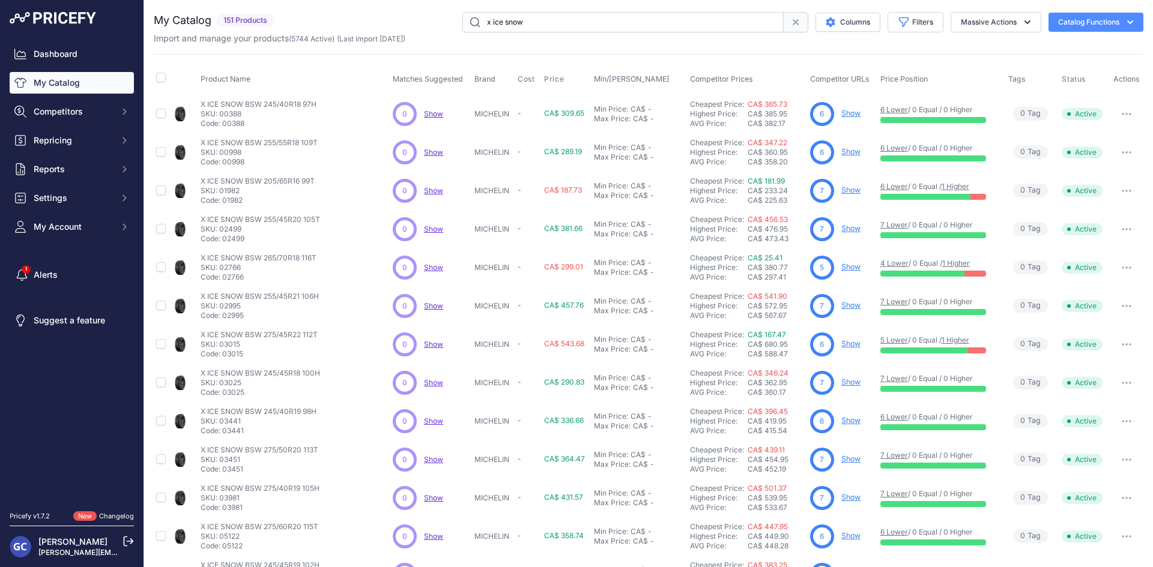
click at [525, 22] on input "x ice snow" at bounding box center [622, 22] width 321 height 20
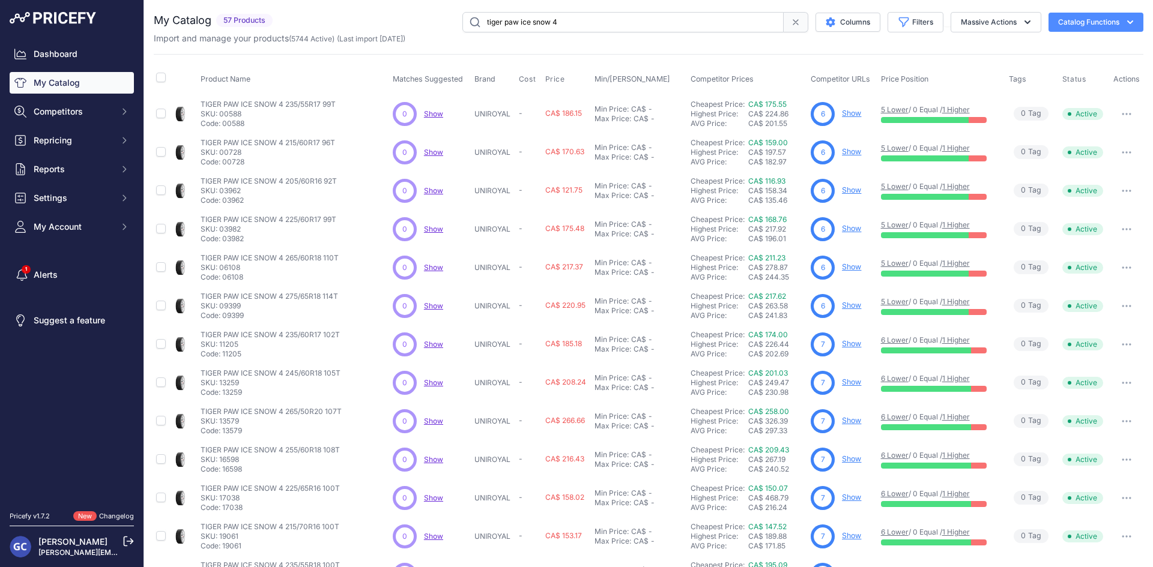
click at [566, 18] on input "tiger paw ice snow 4" at bounding box center [622, 22] width 321 height 20
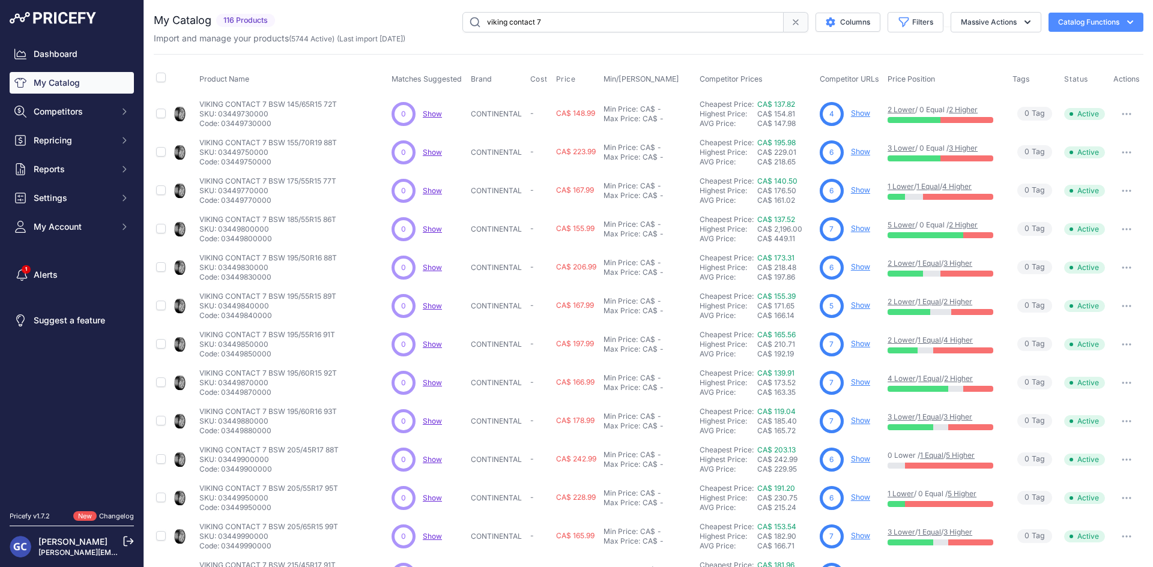
click at [528, 11] on div "You are not connected to the internet. My Catalog" at bounding box center [648, 360] width 989 height 721
click at [525, 19] on input "viking contact 7" at bounding box center [622, 22] width 321 height 20
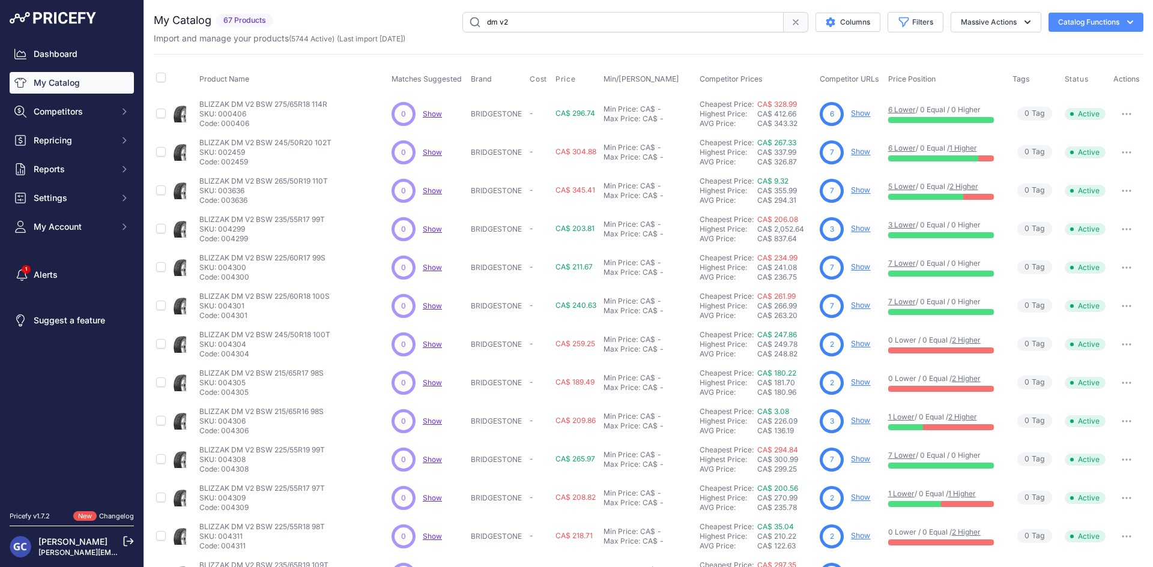
click at [515, 22] on input "dm v2" at bounding box center [622, 22] width 321 height 20
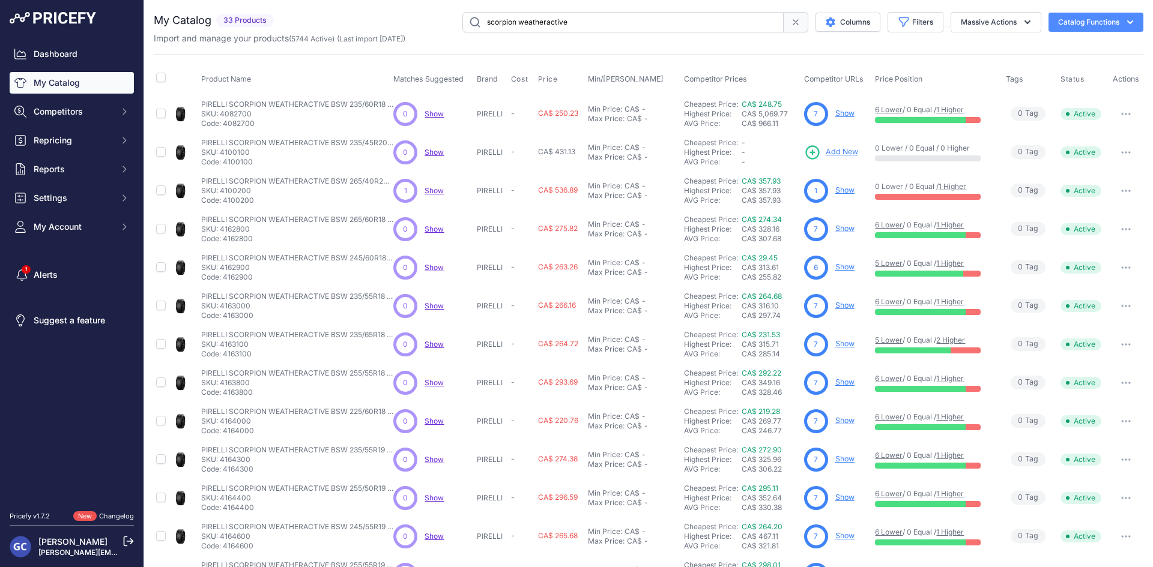
click at [531, 30] on input "scorpion weatheractive" at bounding box center [622, 22] width 321 height 20
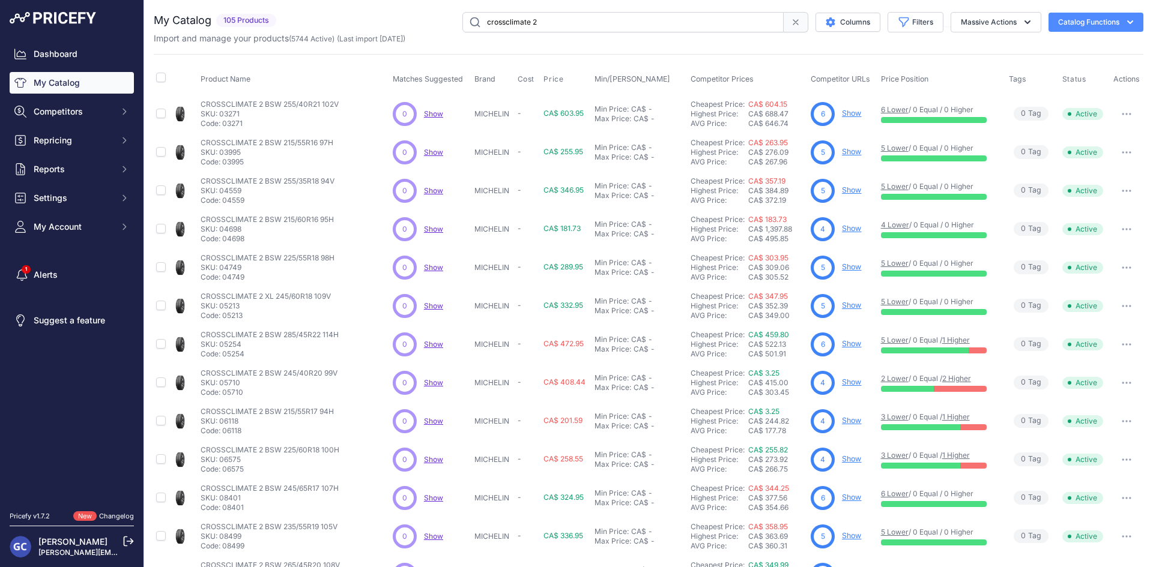
click at [502, 31] on input "crossclimate 2" at bounding box center [622, 22] width 321 height 20
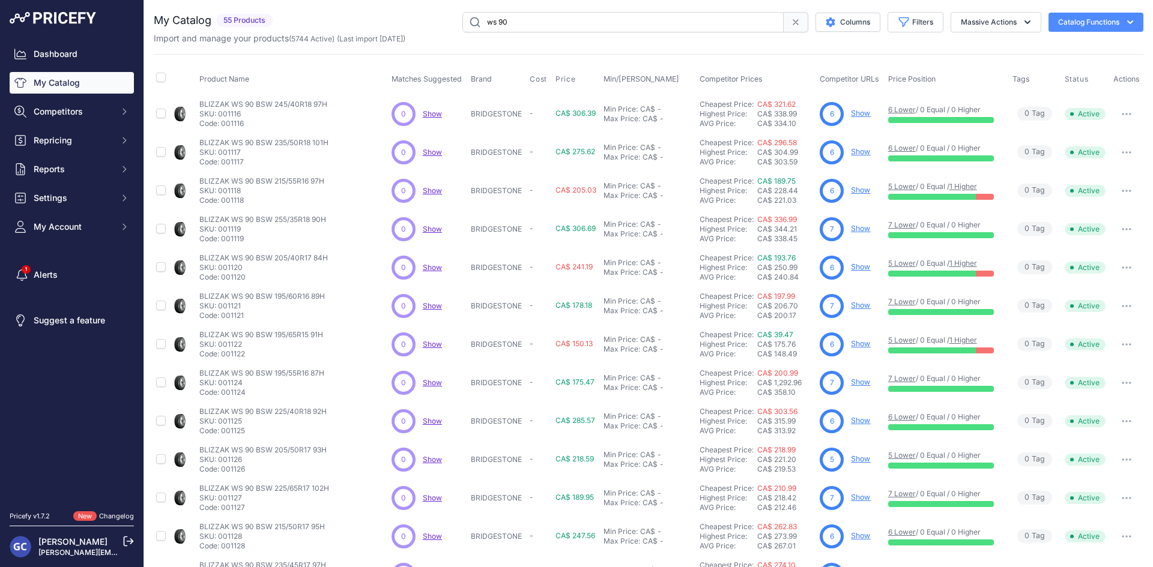
click at [569, 14] on input "ws 90" at bounding box center [622, 22] width 321 height 20
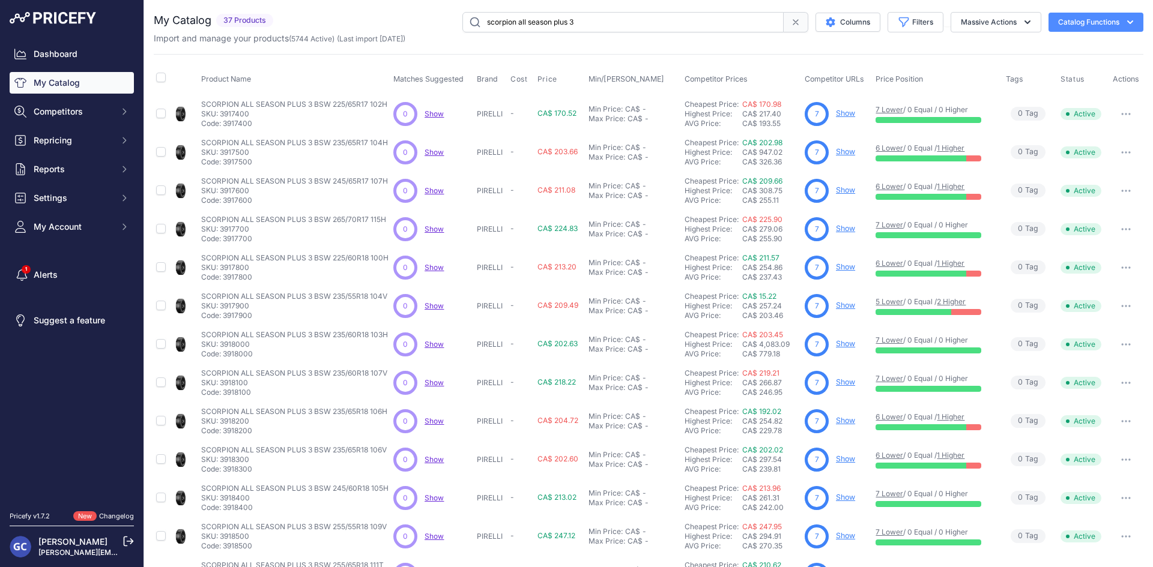
click at [549, 17] on input "scorpion all season plus 3" at bounding box center [622, 22] width 321 height 20
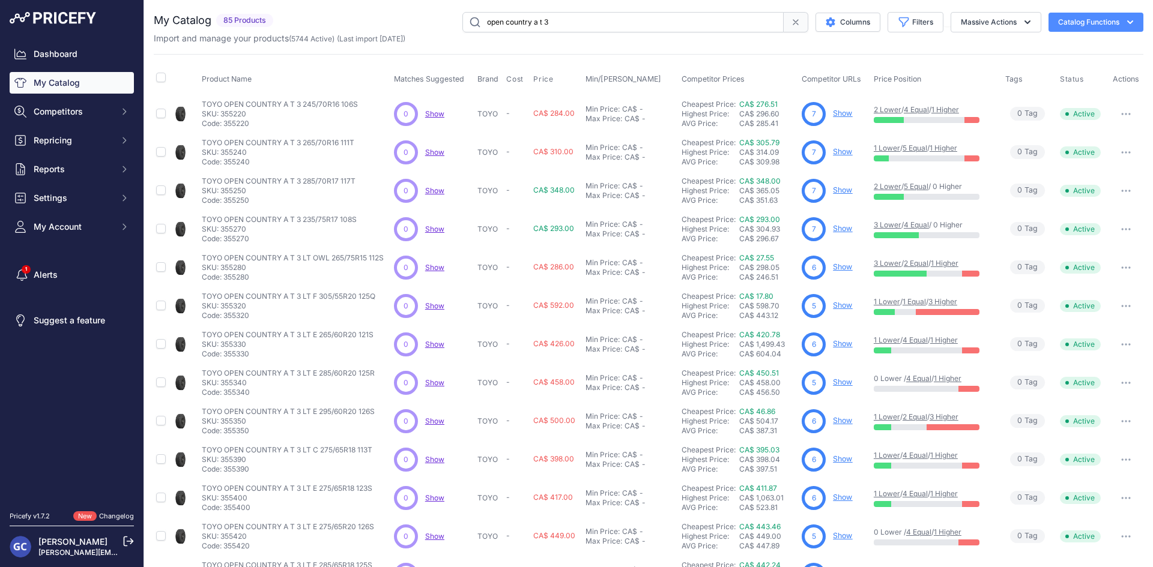
click at [582, 24] on input "open country a t 3" at bounding box center [622, 22] width 321 height 20
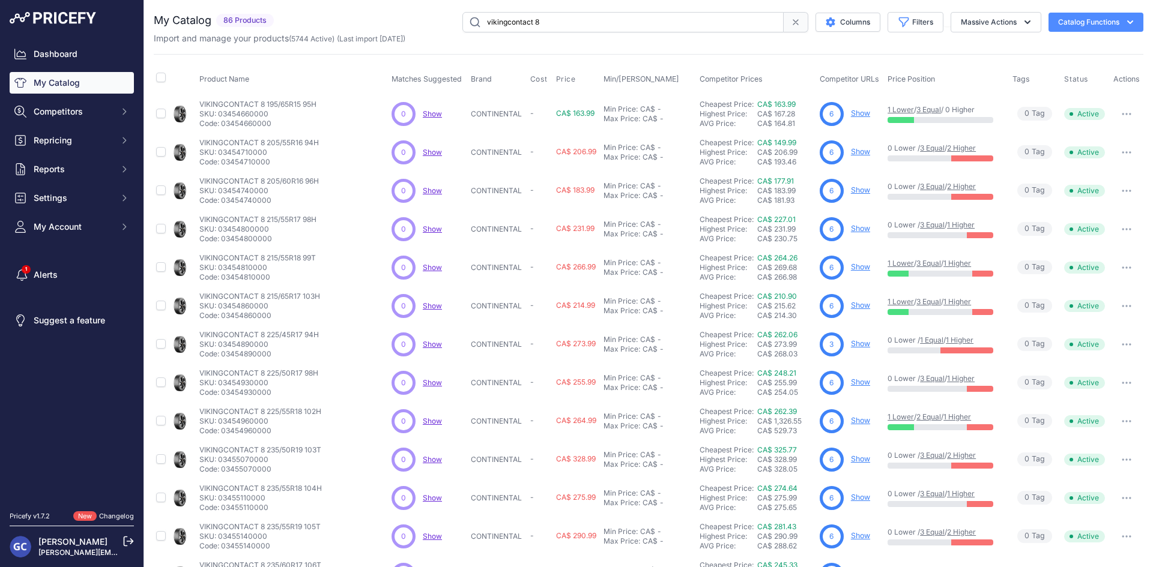
click at [561, 25] on input "vikingcontact 8" at bounding box center [622, 22] width 321 height 20
type input "tiger paw ice snow 4"
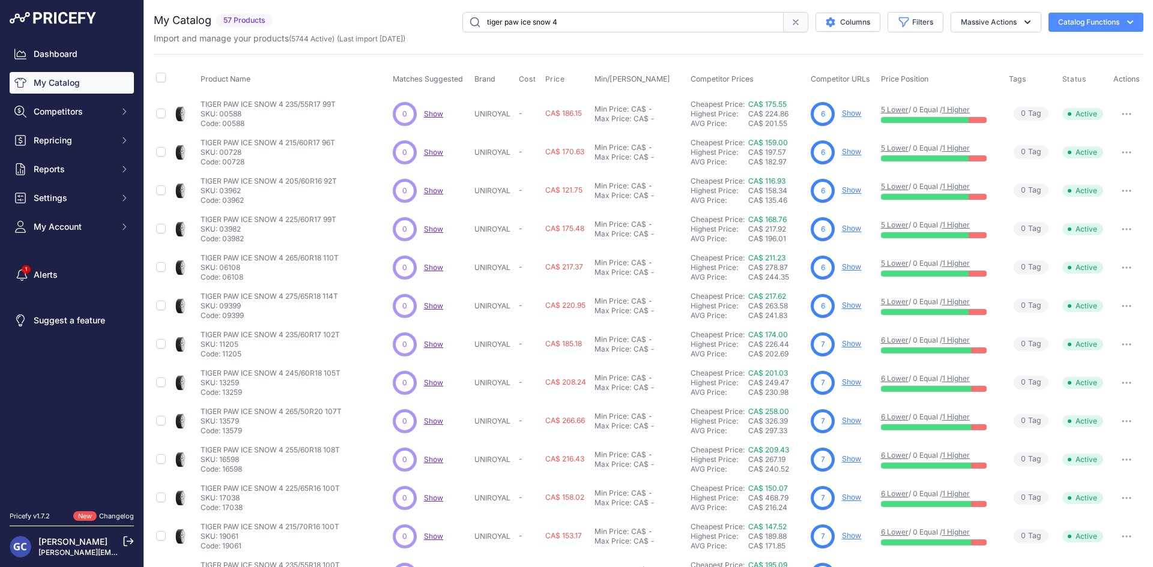
click at [845, 343] on link "Show" at bounding box center [851, 343] width 19 height 9
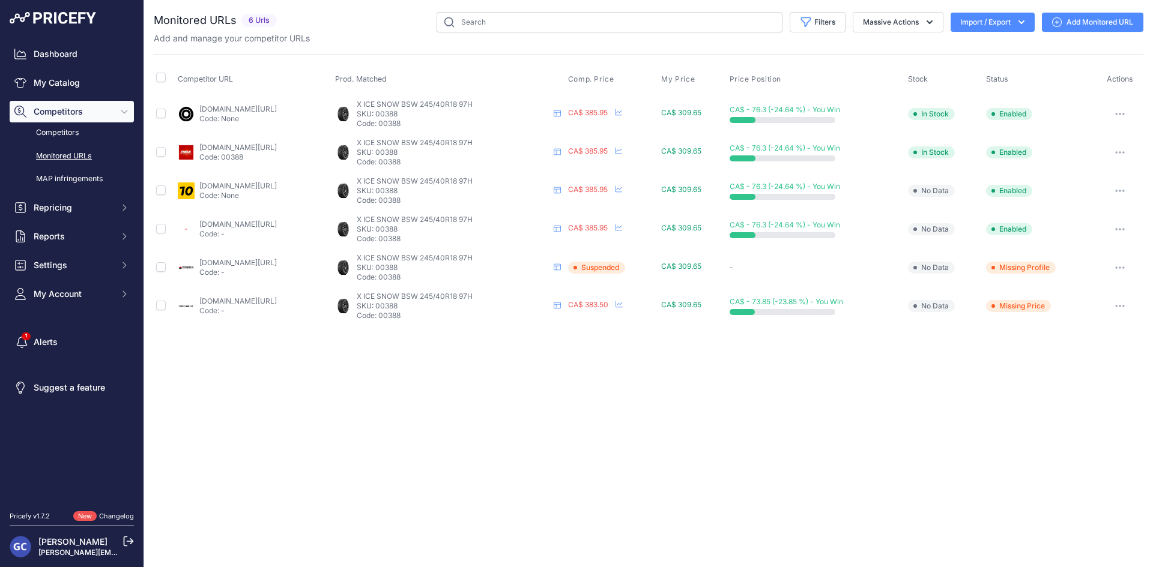
click at [277, 109] on link "[DOMAIN_NAME][URL]" at bounding box center [237, 108] width 77 height 9
click at [277, 148] on link "[DOMAIN_NAME][URL]" at bounding box center [237, 147] width 77 height 9
click at [277, 189] on link "[DOMAIN_NAME][URL]" at bounding box center [237, 185] width 77 height 9
click at [270, 225] on link "[DOMAIN_NAME][URL]" at bounding box center [237, 224] width 77 height 9
click at [237, 261] on link "[DOMAIN_NAME][URL]" at bounding box center [237, 262] width 77 height 9
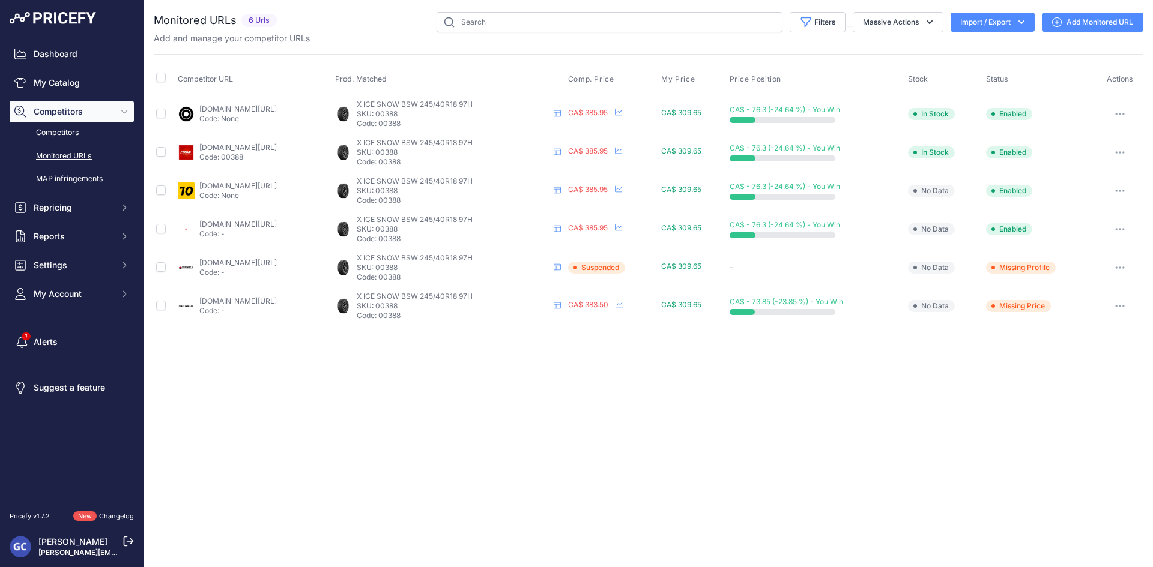
click at [261, 300] on link "[DOMAIN_NAME][URL]" at bounding box center [237, 301] width 77 height 9
click at [276, 302] on link "[DOMAIN_NAME][URL]" at bounding box center [237, 301] width 77 height 9
click at [1123, 304] on button "button" at bounding box center [1120, 306] width 24 height 17
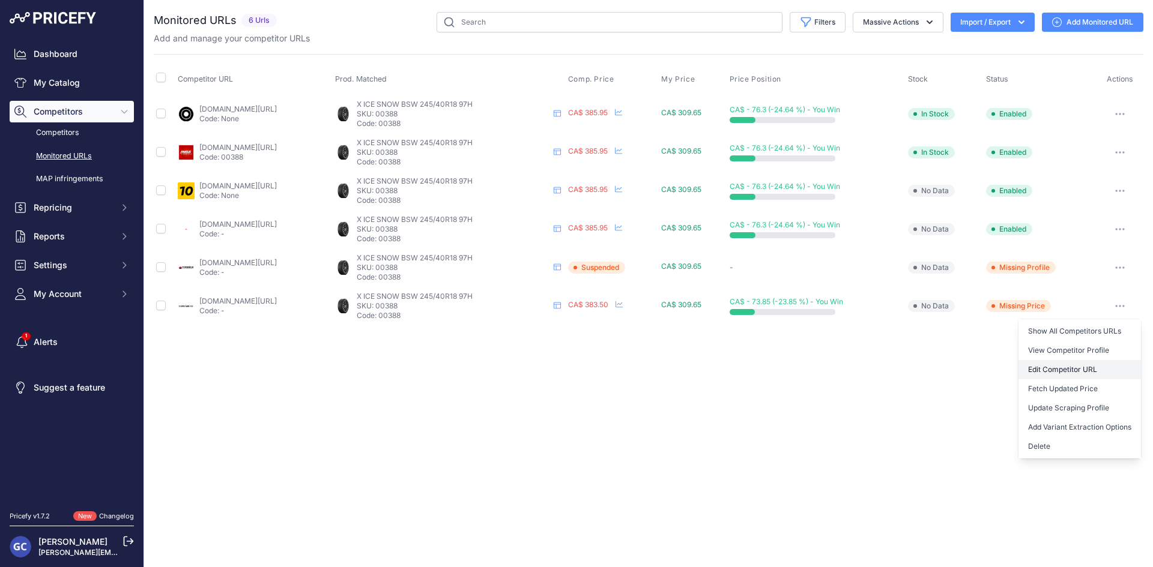
click at [1093, 370] on link "Edit Competitor URL" at bounding box center [1079, 369] width 122 height 19
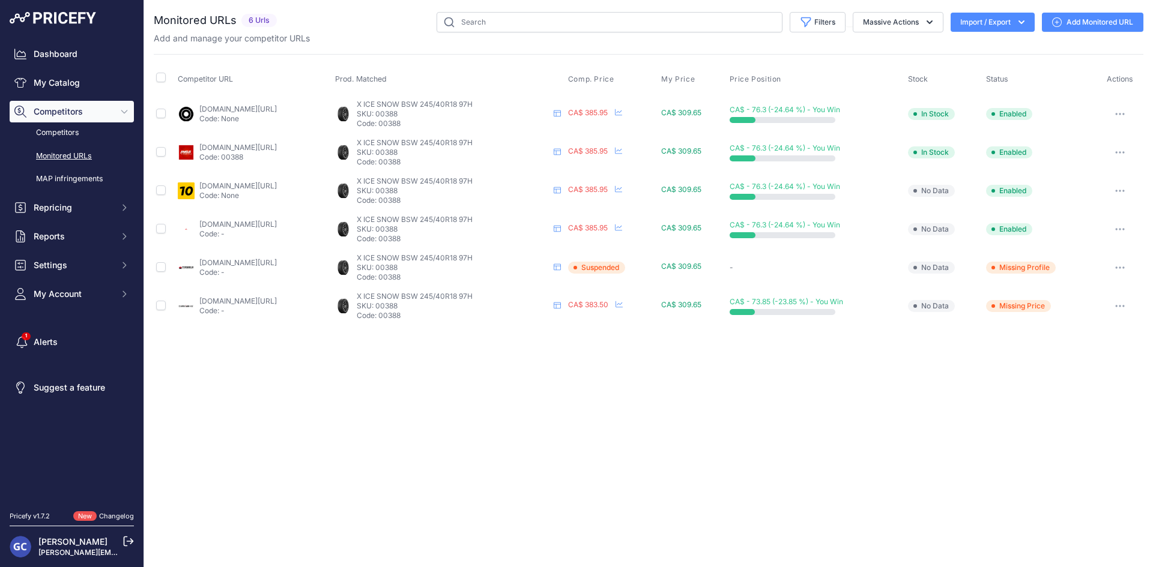
click at [1099, 24] on link "Add Monitored URL" at bounding box center [1092, 22] width 101 height 19
click at [277, 107] on link "[DOMAIN_NAME][URL]" at bounding box center [237, 108] width 77 height 9
click at [277, 146] on link "[DOMAIN_NAME][URL]" at bounding box center [237, 147] width 77 height 9
click at [246, 187] on link "[DOMAIN_NAME][URL]" at bounding box center [237, 185] width 77 height 9
click at [226, 226] on link "[DOMAIN_NAME][URL]" at bounding box center [237, 224] width 77 height 9
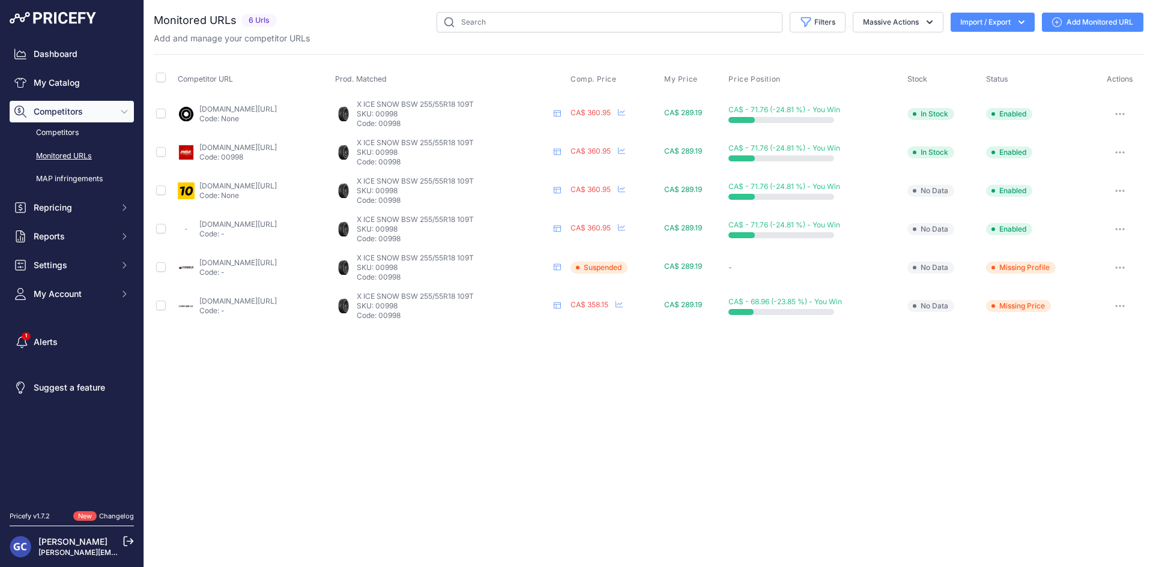
click at [252, 264] on link "[DOMAIN_NAME][URL]" at bounding box center [237, 262] width 77 height 9
click at [248, 297] on link "canadawheels.ca/michelin-tires/x-ice-snow-t197601?prirule_jdsnikfkfjsd=8125" at bounding box center [237, 301] width 77 height 9
drag, startPoint x: 464, startPoint y: 121, endPoint x: 432, endPoint y: 121, distance: 31.8
click at [432, 121] on p "Code: 00998" at bounding box center [453, 124] width 192 height 10
copy p "00998"
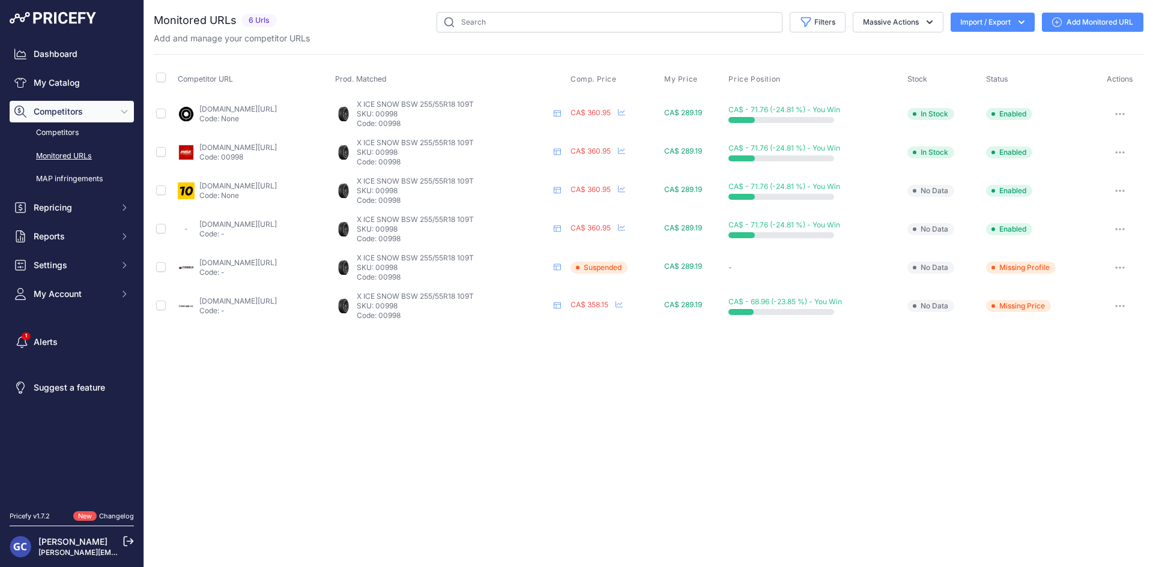
click at [1120, 306] on icon "button" at bounding box center [1119, 306] width 1 height 1
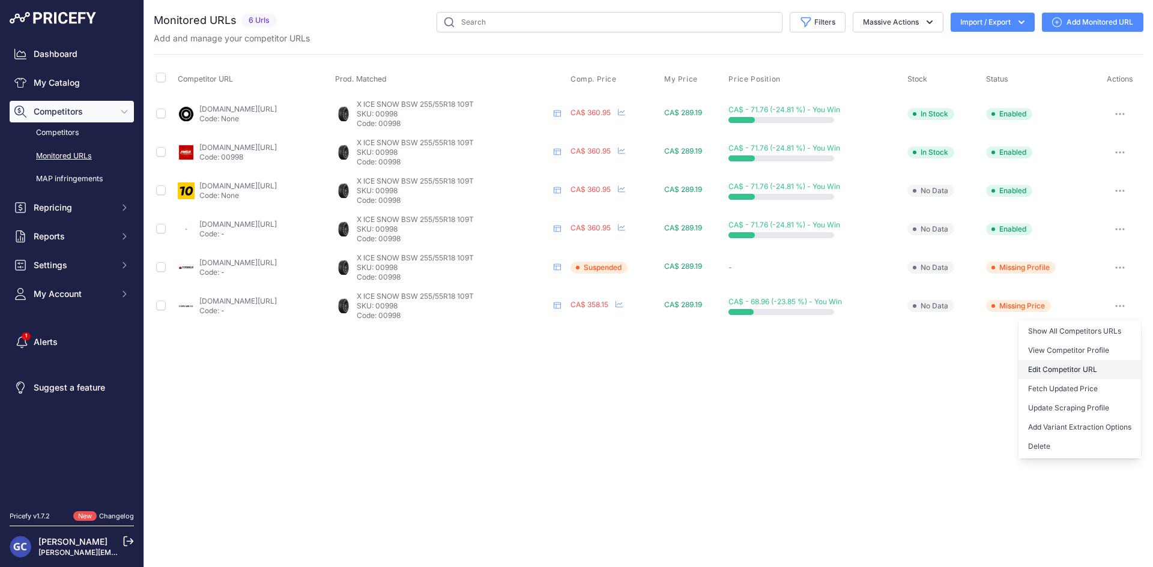
click at [1116, 366] on link "Edit Competitor URL" at bounding box center [1079, 369] width 122 height 19
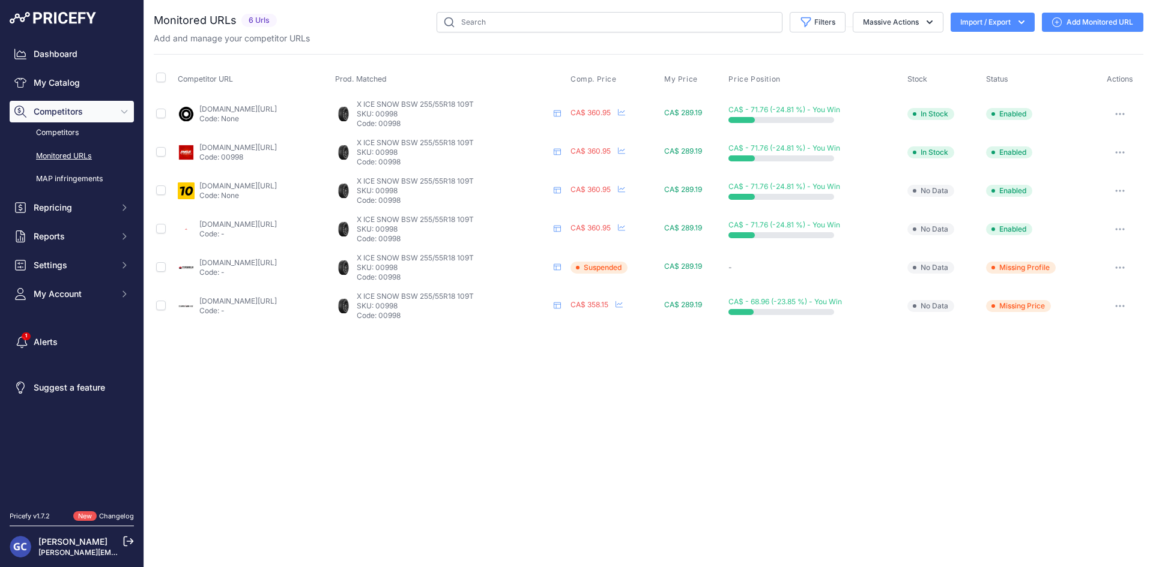
click at [1083, 21] on link "Add Monitored URL" at bounding box center [1092, 22] width 101 height 19
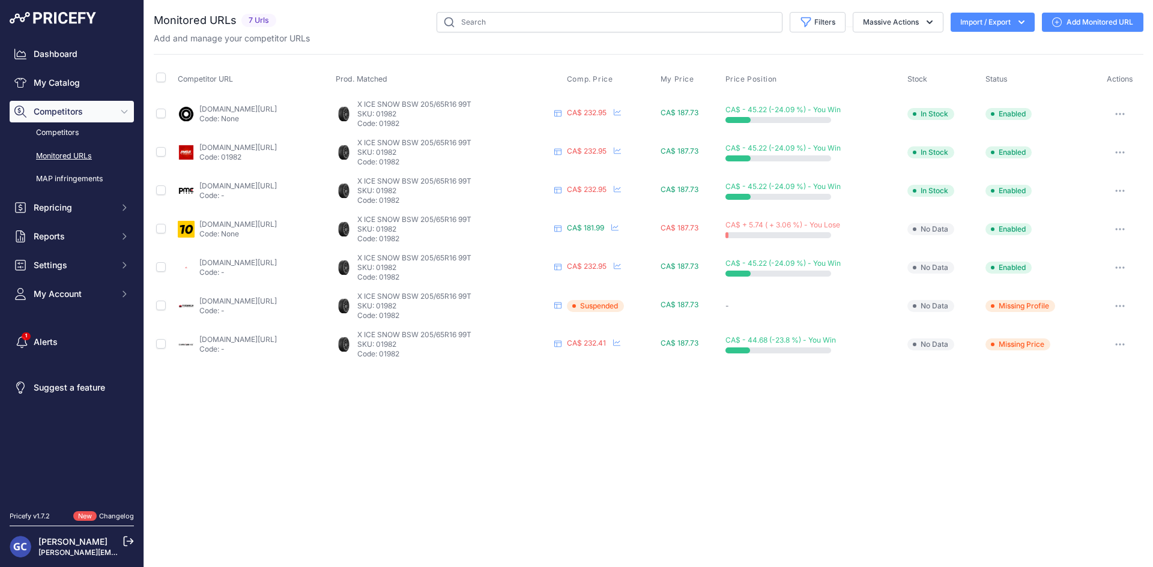
click at [277, 107] on link "[DOMAIN_NAME][URL]" at bounding box center [237, 108] width 77 height 9
click at [250, 150] on link "[DOMAIN_NAME][URL]" at bounding box center [237, 147] width 77 height 9
click at [262, 190] on link "[DOMAIN_NAME][URL]" at bounding box center [237, 185] width 77 height 9
click at [232, 228] on link "1010tires.com/tires/michelin/x-ice+snow/01982?prirule_jdsnikfkfjsd=8125" at bounding box center [237, 224] width 77 height 9
click at [228, 261] on link "4pneus.ca/pneus/michelin-x-ice-snow-hiver/205-65-r16-xl/16790?prirule_jdsnikfkf…" at bounding box center [237, 262] width 77 height 9
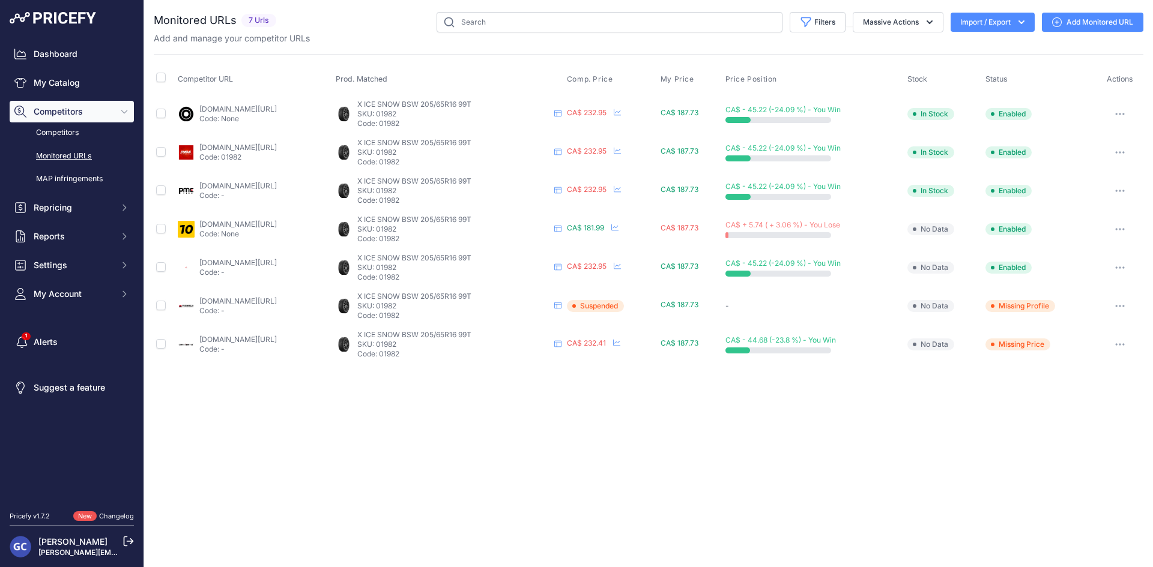
click at [262, 303] on link "partsengine.ca/01982-vp-michelin-327.aspx?prirule_jdsnikfkfjsd=8125" at bounding box center [237, 301] width 77 height 9
click at [251, 340] on link "canadawheels.ca/michelin-tires/x-ice-snow-t197602?prirule_jdsnikfkfjsd=8125" at bounding box center [237, 339] width 77 height 9
click at [258, 107] on link "[DOMAIN_NAME][URL]" at bounding box center [237, 108] width 77 height 9
click at [277, 145] on link "[DOMAIN_NAME][URL]" at bounding box center [237, 147] width 77 height 9
click at [247, 184] on link "[DOMAIN_NAME][URL]" at bounding box center [237, 185] width 77 height 9
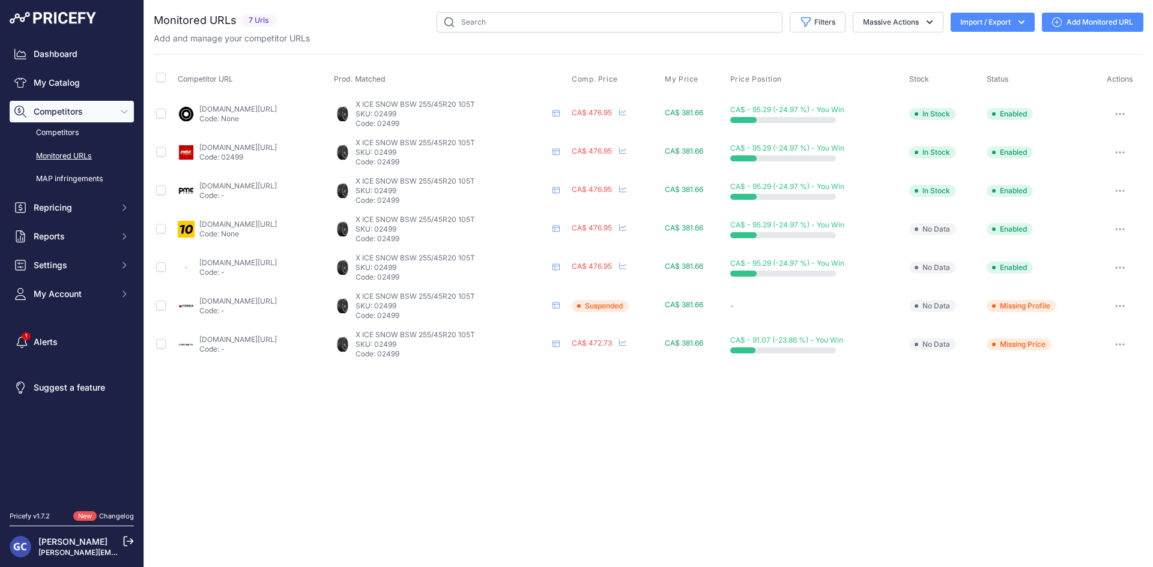
click at [243, 222] on link "1010tires.com/tires/michelin/x-ice+snow+suv/02499?prirule_jdsnikfkfjsd=8125" at bounding box center [237, 224] width 77 height 9
click at [230, 267] on link "4pneus.ca/pneus/michelin-x-ice-snow-suv-hiver/255-45-r20-xl/16828?prirule_jdsni…" at bounding box center [237, 262] width 77 height 9
click at [240, 301] on link "partsengine.ca/02499-vp-michelin-327.aspx?prirule_jdsnikfkfjsd=8125" at bounding box center [237, 301] width 77 height 9
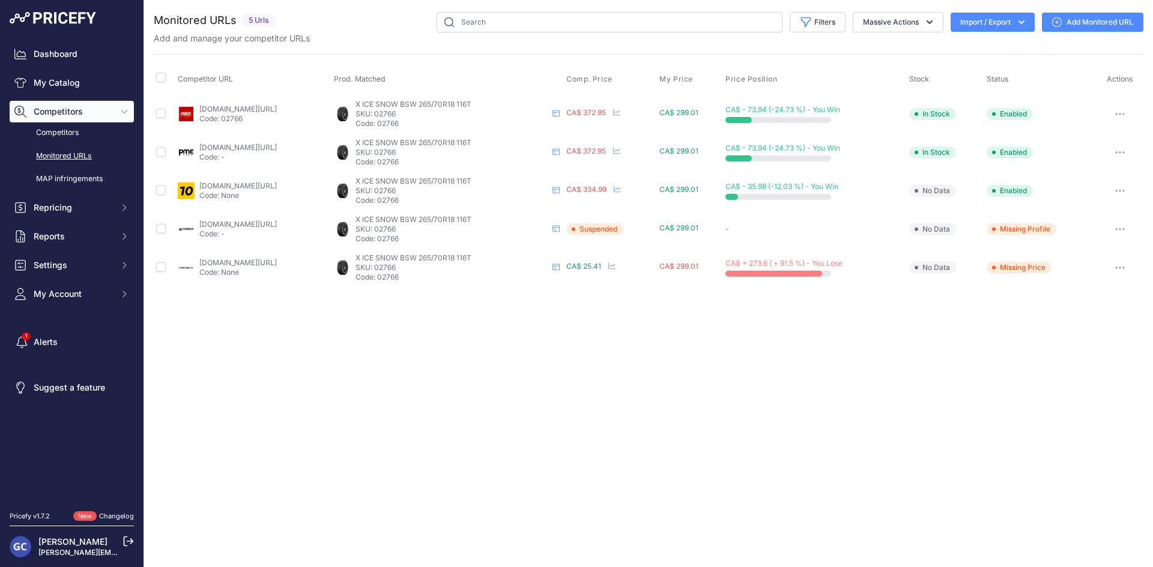
click at [274, 223] on link "partsengine.ca/02766-vp-michelin-327.aspx?prirule_jdsnikfkfjsd=8125" at bounding box center [237, 224] width 77 height 9
click at [257, 187] on link "1010tires.com/tires/michelin/x-ice+snow+suv/02766?prirule_jdsnikfkfjsd=8125" at bounding box center [237, 185] width 77 height 9
click at [262, 148] on link "pmctire.com/fr/tires/michelin-xice-snow-265-70r18-116t-bsw-02766_michelin-pid-7…" at bounding box center [237, 147] width 77 height 9
click at [274, 106] on link "pneusarabais.com/pneus/x-ice-snow-suv/41084?prirule_jdsnikfkfjsd=8125#_p" at bounding box center [237, 108] width 77 height 9
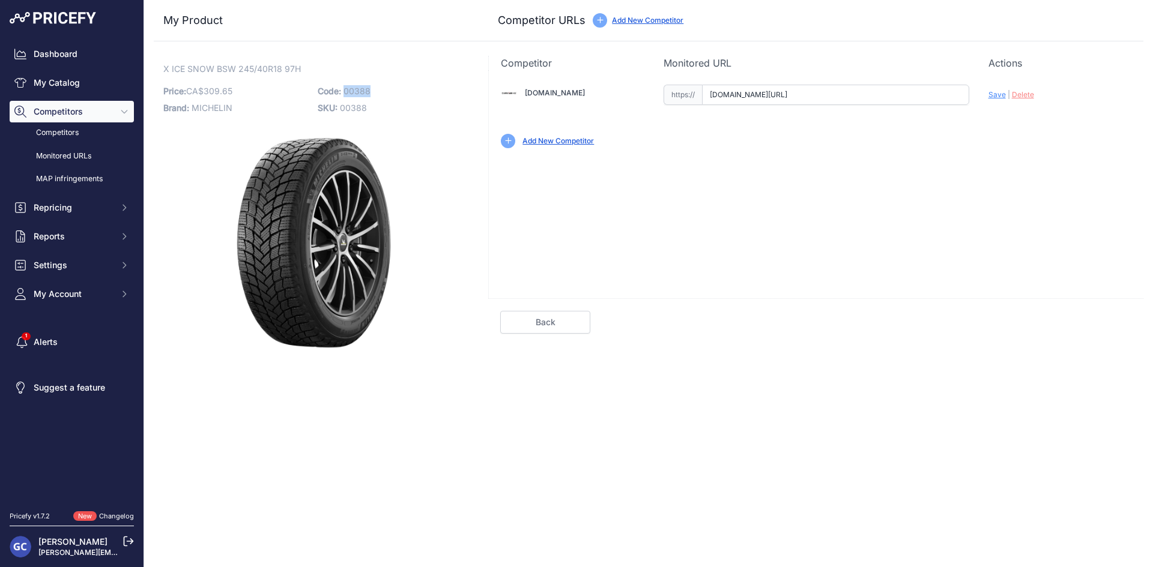
drag, startPoint x: 395, startPoint y: 88, endPoint x: 345, endPoint y: 91, distance: 50.6
click at [345, 91] on p "Code: 00388" at bounding box center [391, 91] width 147 height 17
copy span "00388"
click at [875, 98] on input "canadawheels.ca/michelin-tires/x-ice-snow-t197600?prirule_jdsnikfkfjsd=8125" at bounding box center [835, 95] width 267 height 20
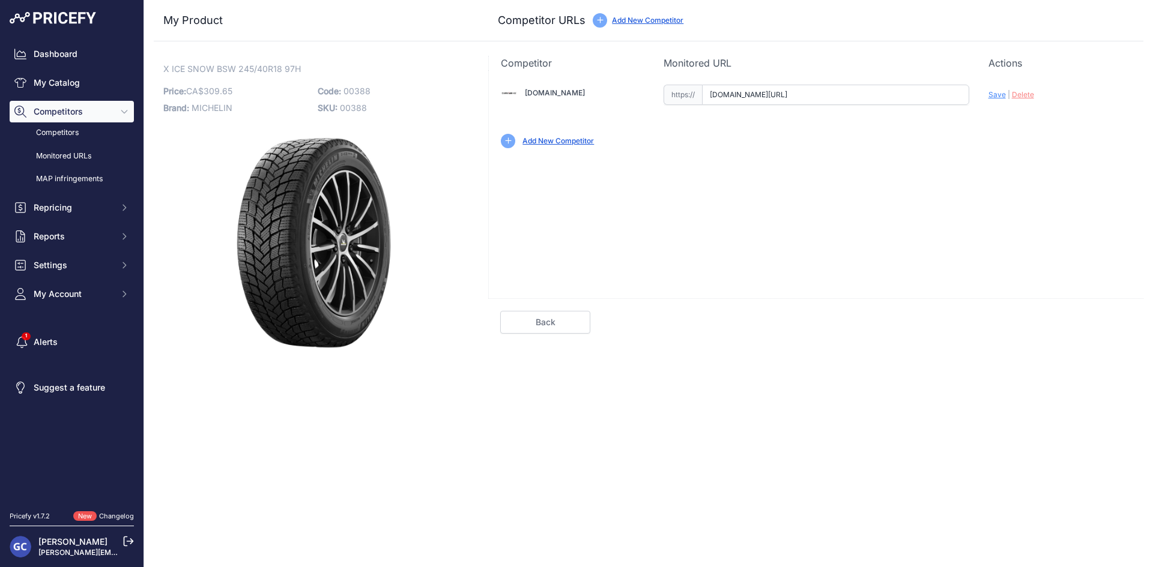
click at [875, 98] on input "canadawheels.ca/michelin-tires/x-ice-snow-t197600?prirule_jdsnikfkfjsd=8125" at bounding box center [835, 95] width 267 height 20
paste input "https://www.canadawheels.ca/michelin-tires-x-ice-snow-00388"
click at [991, 97] on span "Save" at bounding box center [996, 94] width 17 height 9
type input "https://www.canadawheels.ca/michelin-tires-x-ice-snow-00388?prirule_jdsnikfkfjs…"
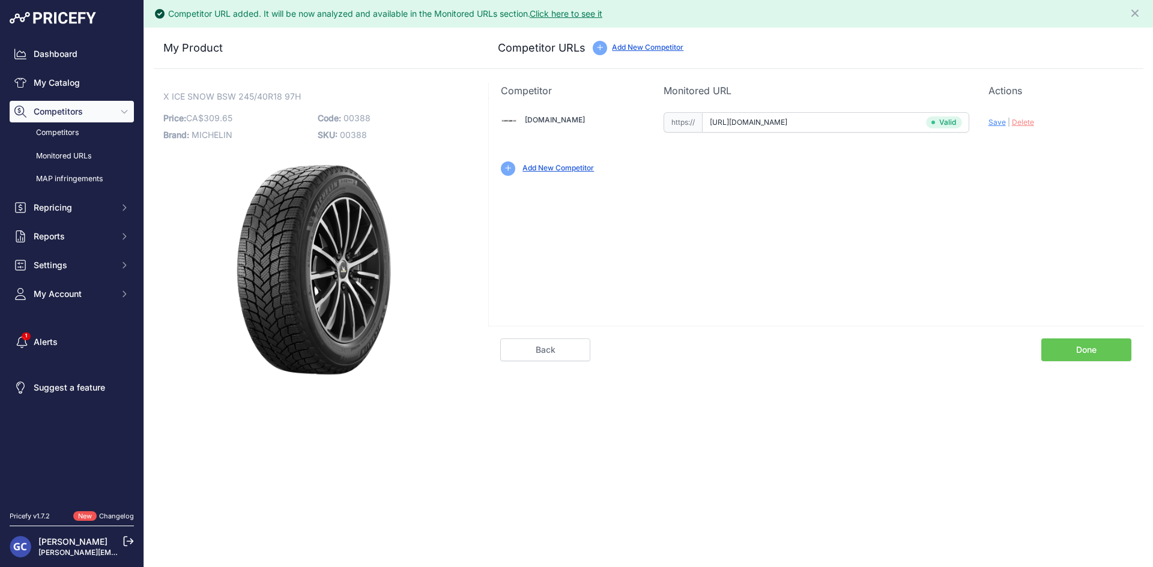
click at [1078, 353] on link "Done" at bounding box center [1086, 350] width 90 height 23
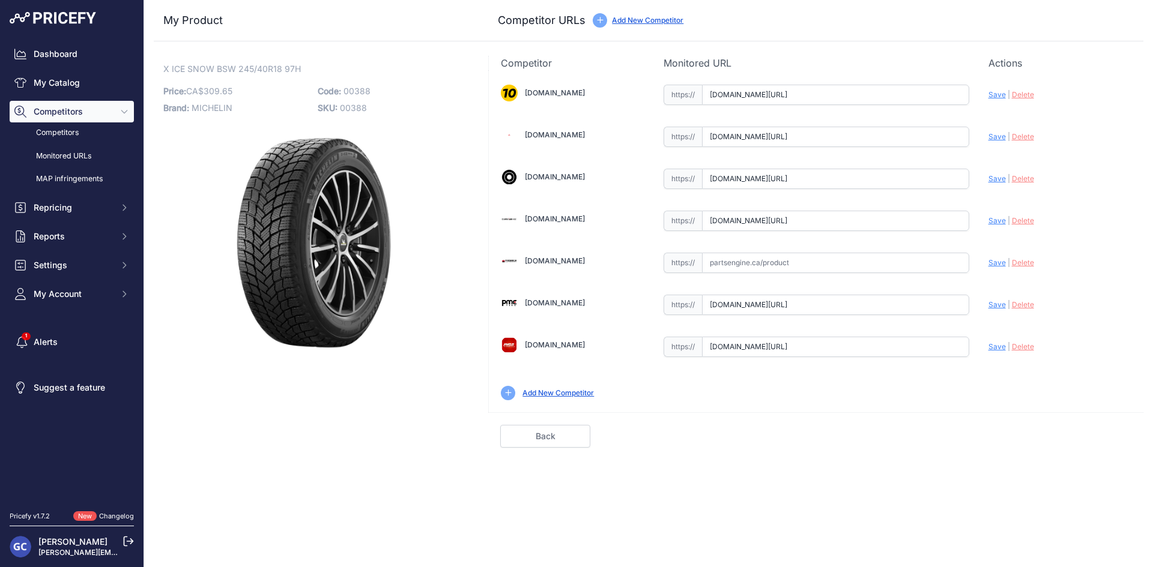
click at [850, 306] on input "pmctire.com/fr/tires/michelin/x-ice-snow/michelin-x-ice-snow-p245-40r18-xl-97h-…" at bounding box center [835, 305] width 267 height 20
drag, startPoint x: 384, startPoint y: 86, endPoint x: 346, endPoint y: 89, distance: 37.9
click at [346, 89] on p "Code: 00388" at bounding box center [391, 91] width 147 height 17
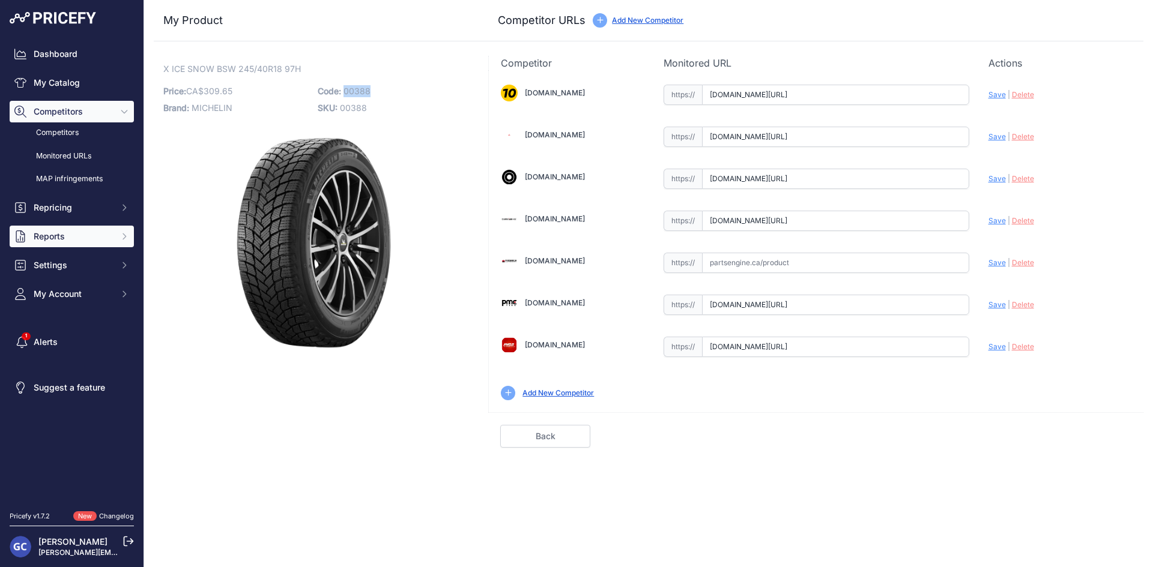
copy span "00388"
drag, startPoint x: 1018, startPoint y: 304, endPoint x: 1012, endPoint y: 306, distance: 6.3
click at [1018, 304] on span "Delete" at bounding box center [1023, 304] width 22 height 9
click at [928, 303] on input "text" at bounding box center [835, 305] width 267 height 20
paste input "https://pmctire.com/fr/tires/michelin-xice-snow-245-40r18-xl-97h-bsw-00388_mich…"
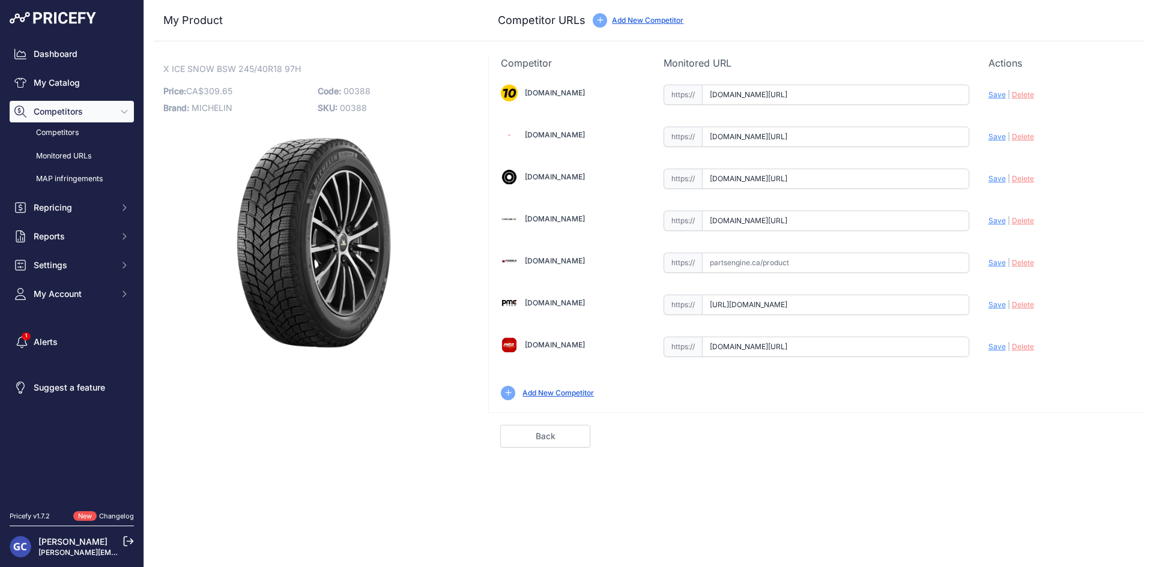
scroll to position [0, 309]
click at [998, 303] on span "Save" at bounding box center [996, 304] width 17 height 9
type input "https://pmctire.com/fr/tires/michelin-xice-snow-245-40r18-xl-97h-bsw-00388_mich…"
click at [1083, 460] on div "Competitor URL added. It will be now analyzed and available in the Monitored UR…" at bounding box center [648, 283] width 1009 height 567
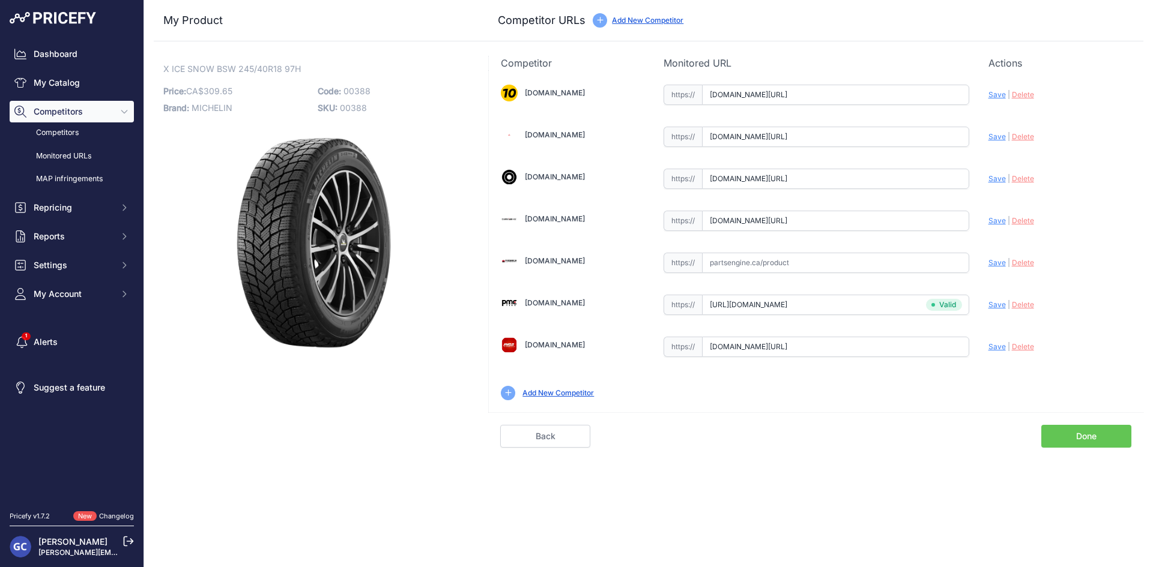
click at [1074, 437] on link "Done" at bounding box center [1086, 436] width 90 height 23
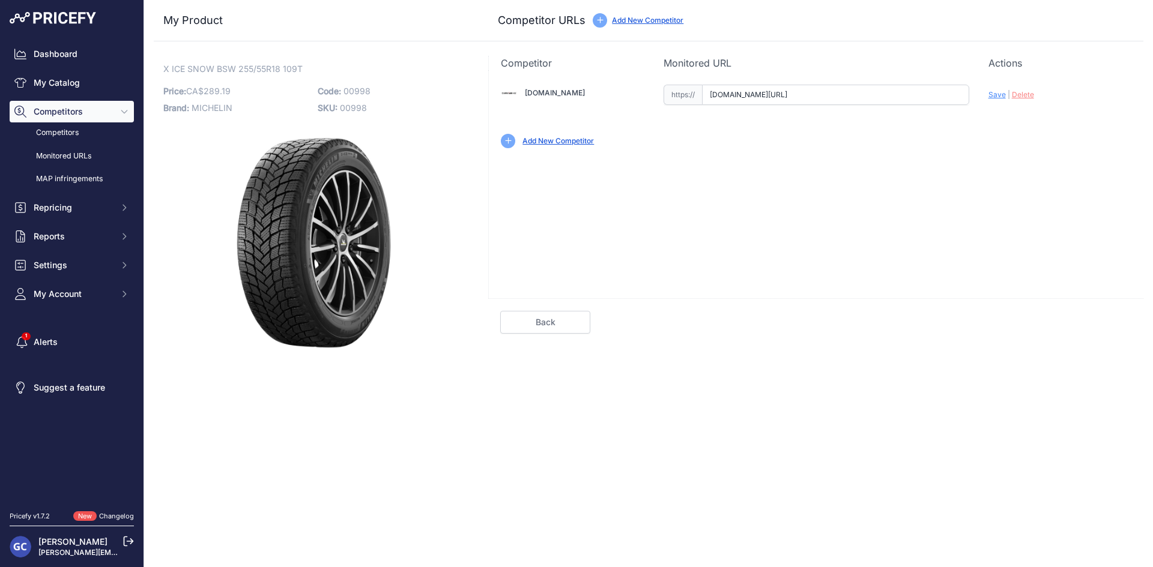
click at [862, 92] on input "canadawheels.ca/michelin-tires/x-ice-snow-t197601?prirule_jdsnikfkfjsd=8125" at bounding box center [835, 95] width 267 height 20
paste input "https://www.canadawheels.ca/michelin-tires-x-ice-snow-suv-00998"
click at [998, 95] on span "Save" at bounding box center [996, 94] width 17 height 9
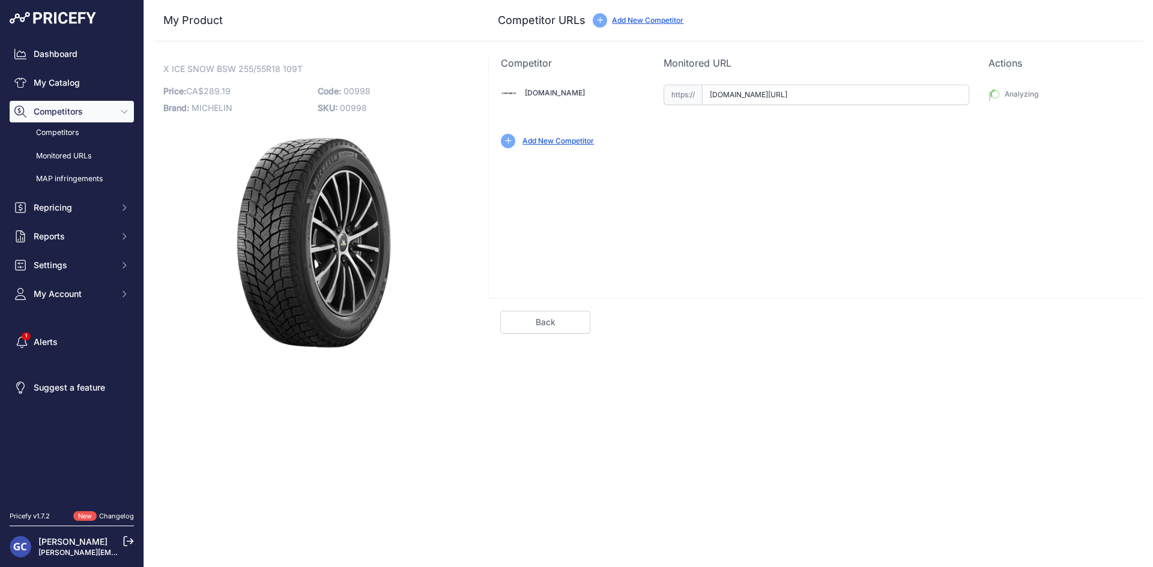
type input "https://www.canadawheels.ca/michelin-tires-x-ice-snow-suv-00998?prirule_jdsnikf…"
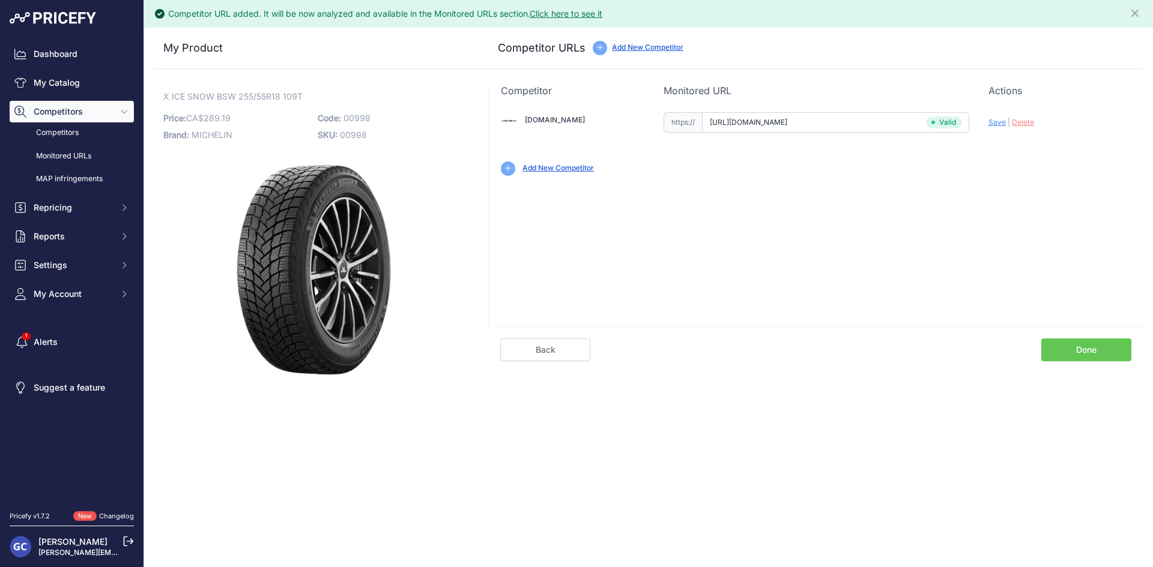
click at [1084, 350] on link "Done" at bounding box center [1086, 350] width 90 height 23
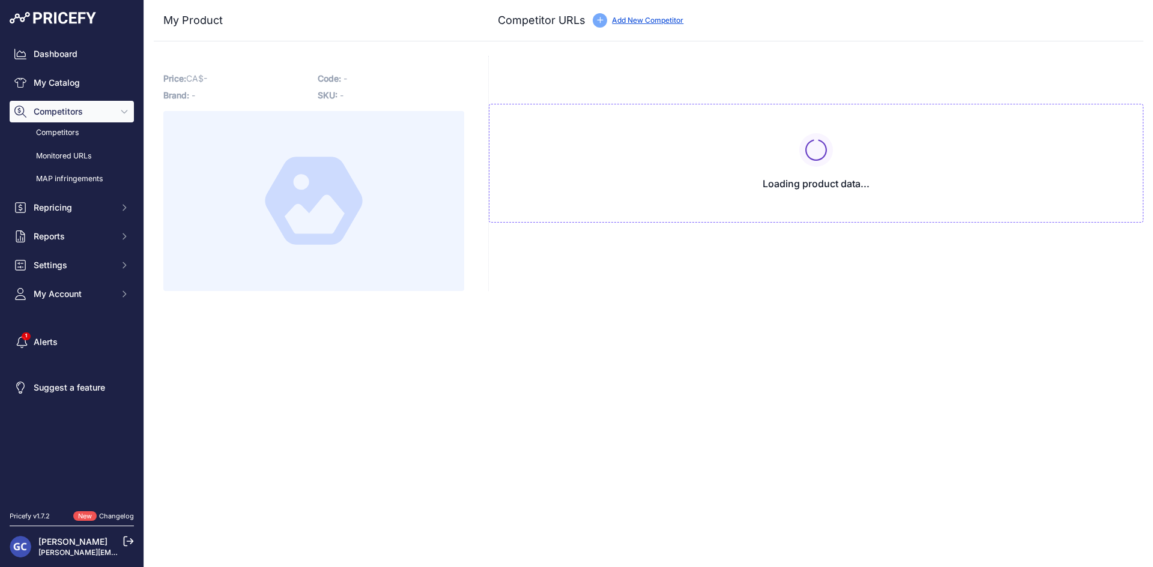
type input "[DOMAIN_NAME][URL]"
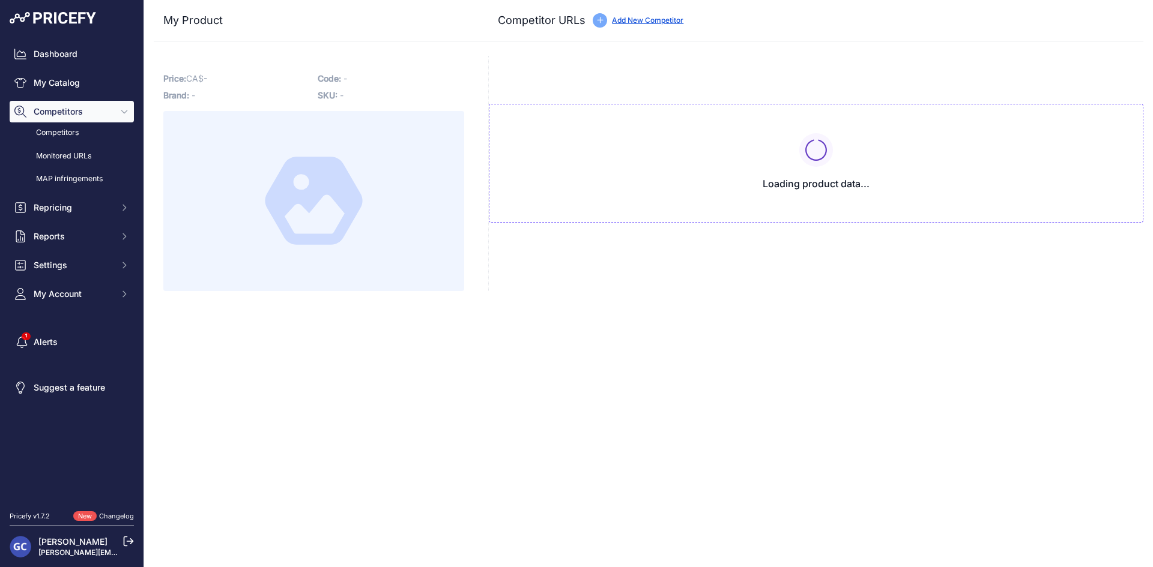
type input "[DOMAIN_NAME][URL]"
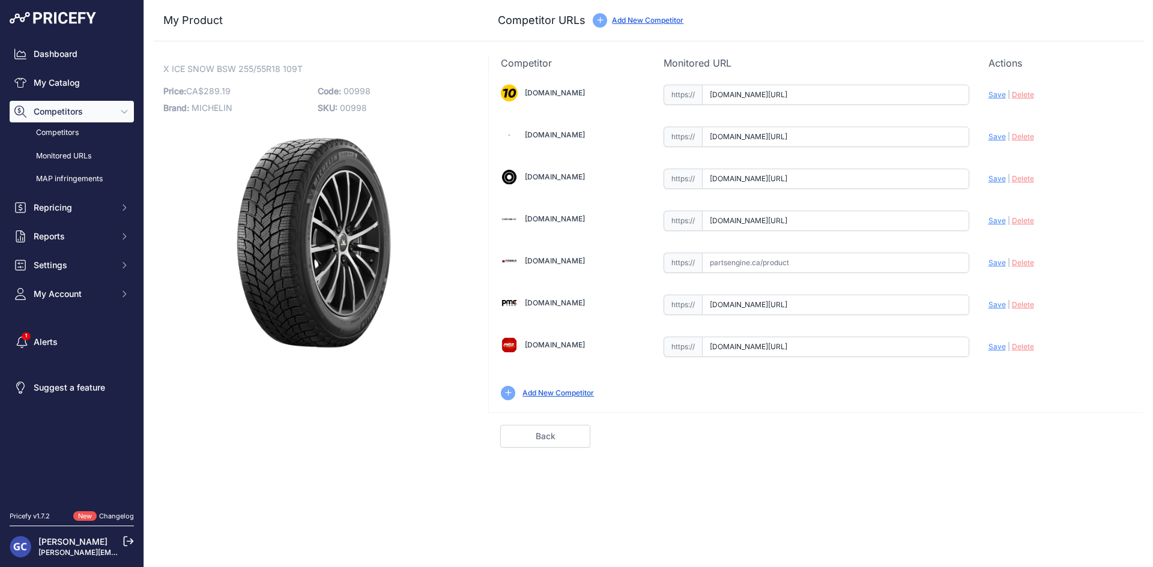
click at [1025, 305] on span "Delete" at bounding box center [1023, 304] width 22 height 9
drag, startPoint x: 390, startPoint y: 86, endPoint x: 345, endPoint y: 88, distance: 45.0
click at [345, 88] on p "Code: 00998" at bounding box center [391, 91] width 147 height 17
copy span "00998"
drag, startPoint x: 828, startPoint y: 310, endPoint x: 881, endPoint y: 300, distance: 54.4
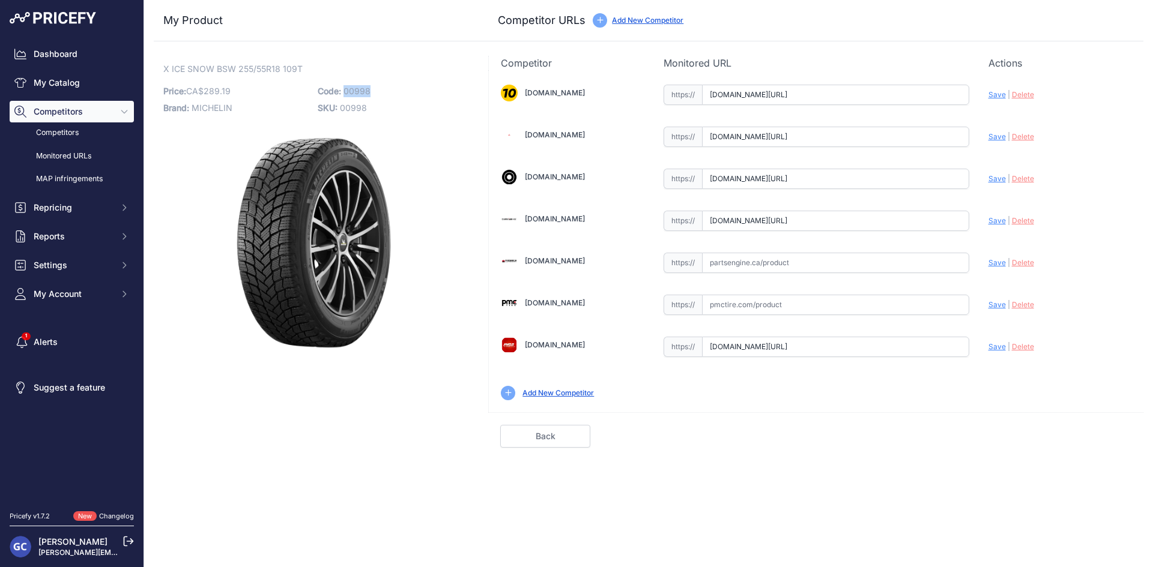
click at [828, 310] on input "text" at bounding box center [835, 305] width 267 height 20
paste input "[URL][DOMAIN_NAME]"
click at [994, 305] on span "Save" at bounding box center [996, 304] width 17 height 9
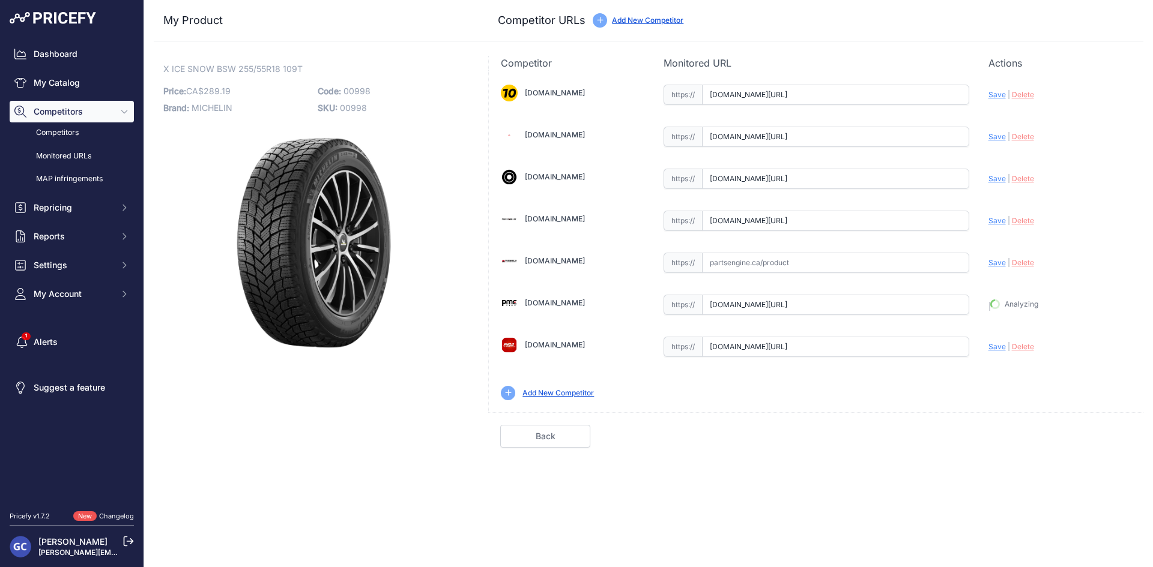
type input "[URL][DOMAIN_NAME]"
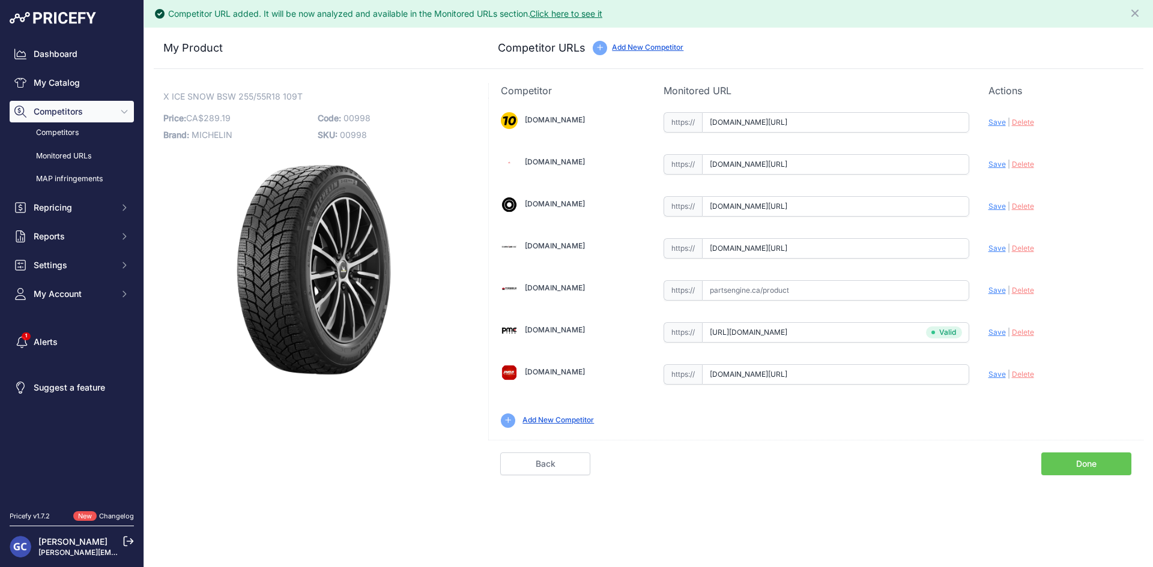
click at [1066, 457] on link "Done" at bounding box center [1086, 464] width 90 height 23
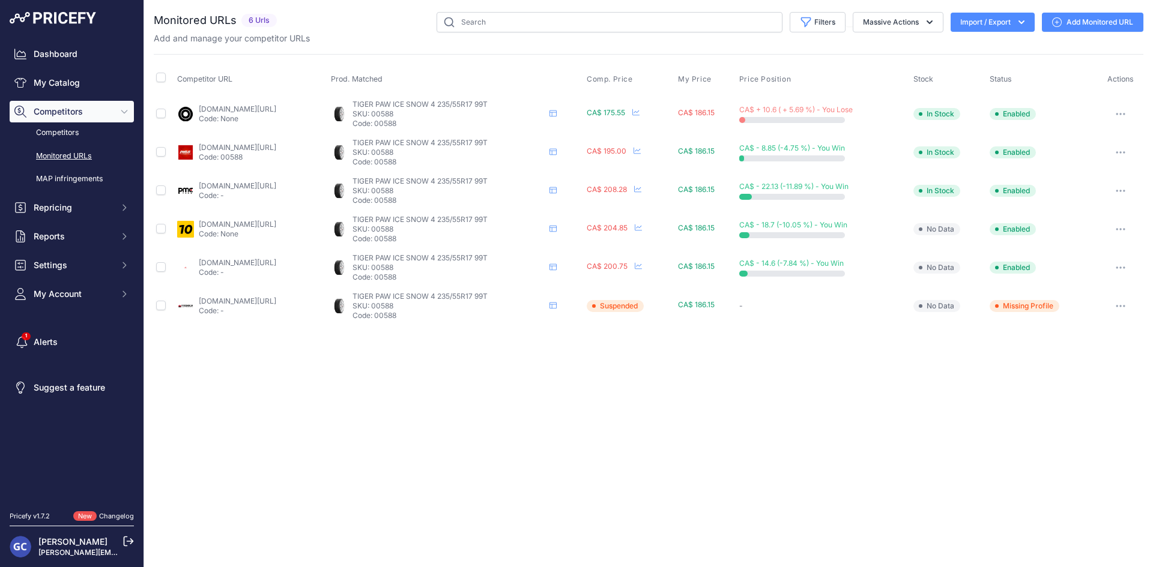
click at [276, 105] on link "blackcircles.ca/en/tire/uniroyal/tiger-paw-ice-snow-4/235-55-r17-99-t?prirule_j…" at bounding box center [237, 108] width 77 height 9
click at [274, 145] on link "pneusarabais.com/pneus/tiger-paw-ice-snow-4/49644?prirule_jdsnikfkfjsd=8125#_p" at bounding box center [237, 147] width 77 height 9
click at [263, 178] on td "pmctire.com/fr/tires/uniroyal-tiger-paw-ice-snow-4-235-55r17-99t-bsw-00588_unir…" at bounding box center [251, 191] width 153 height 38
click at [261, 187] on link "pmctire.com/fr/tires/uniroyal-tiger-paw-ice-snow-4-235-55r17-99t-bsw-00588_unir…" at bounding box center [237, 185] width 77 height 9
click at [247, 224] on link "1010tires.com/tires/uniroyal/tiger+paw+ice+and+snow+4/00588?prirule_jdsnikfkfjs…" at bounding box center [237, 224] width 77 height 9
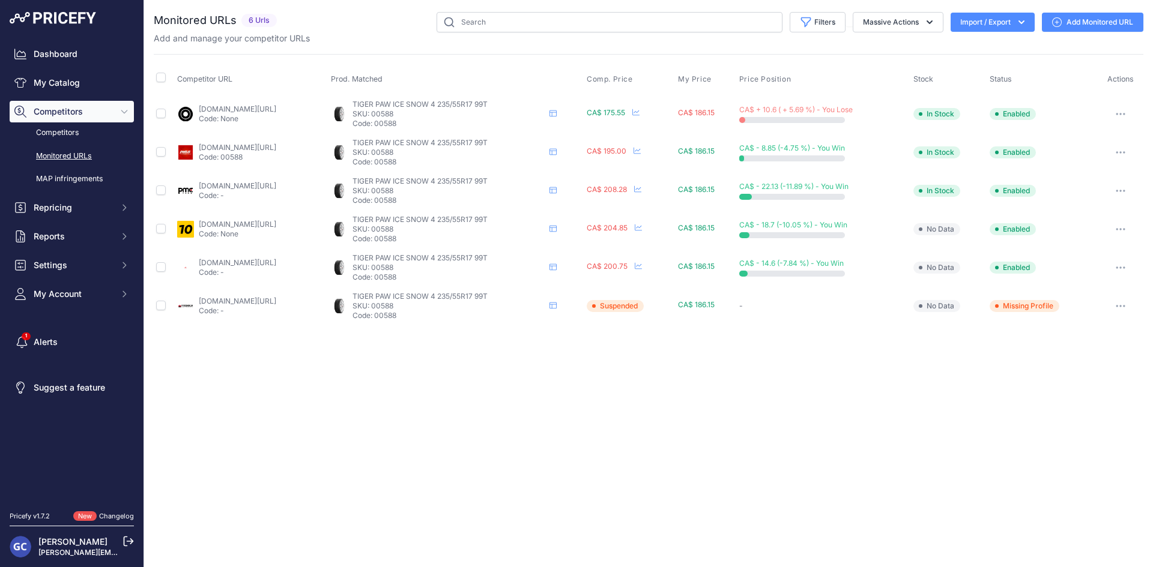
click at [276, 261] on link "4pneus.ca/pneus/uniroyal-tiger-paw-ice-snow-4-hiver/235-55-r17/28530?prirule_jd…" at bounding box center [237, 262] width 77 height 9
click at [265, 307] on p "Code: -" at bounding box center [237, 311] width 77 height 10
click at [266, 294] on td "partsengine.ca/00588-vp-uniroyal-406.aspx?prirule_jdsnikfkfjsd=8125 Code: -" at bounding box center [251, 306] width 153 height 38
click at [267, 304] on link "partsengine.ca/00588-vp-uniroyal-406.aspx?prirule_jdsnikfkfjsd=8125" at bounding box center [237, 301] width 77 height 9
click at [241, 108] on link "blackcircles.ca/en/tire/uniroyal/tiger-paw-ice-snow-4/235-55-r17-99-t?prirule_j…" at bounding box center [237, 108] width 77 height 9
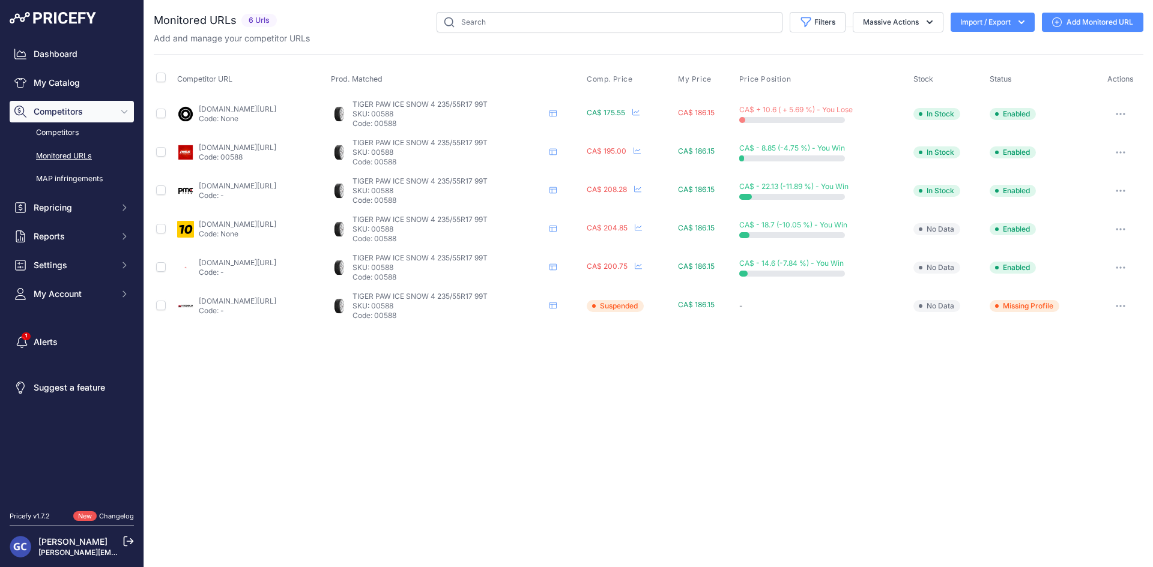
click at [269, 146] on link "pneusarabais.com/pneus/tiger-paw-ice-snow-4/49644?prirule_jdsnikfkfjsd=8125#_p" at bounding box center [237, 147] width 77 height 9
click at [276, 115] on p "Code: None" at bounding box center [237, 119] width 77 height 10
click at [276, 110] on link "[DOMAIN_NAME][URL]" at bounding box center [237, 108] width 77 height 9
click at [276, 146] on link "[DOMAIN_NAME][URL]" at bounding box center [237, 147] width 77 height 9
click at [271, 186] on link "[DOMAIN_NAME][URL]" at bounding box center [237, 185] width 77 height 9
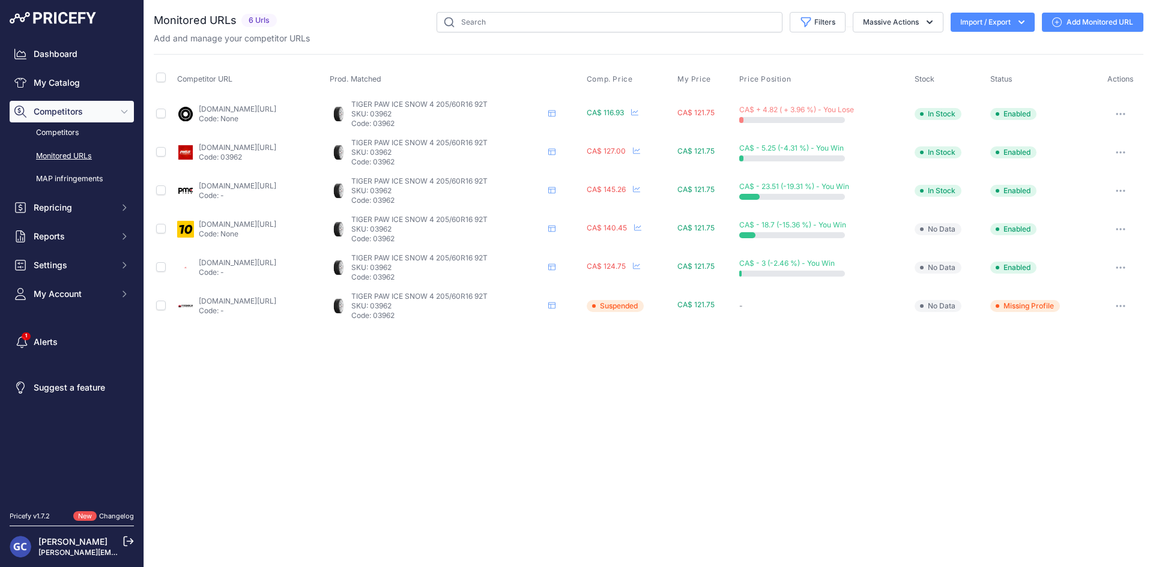
click at [237, 227] on link "1010tires.com/tires/uniroyal/tiger+paw+ice+and+snow+4/03962?prirule_jdsnikfkfjs…" at bounding box center [237, 224] width 77 height 9
click at [244, 265] on link "4pneus.ca/pneus/uniroyal-tiger-paw-ice-snow-4-hiver/205-60-r16/28569?prirule_jd…" at bounding box center [237, 262] width 77 height 9
click at [276, 298] on link "partsengine.ca/03962-vp-uniroyal-406.aspx?prirule_jdsnikfkfjsd=8125" at bounding box center [237, 301] width 77 height 9
click at [256, 107] on link "blackcircles.ca/en/tire/uniroyal/tiger-paw-ice-snow-4/215-60-r17-96-t?prirule_j…" at bounding box center [237, 108] width 77 height 9
click at [276, 152] on p "Code: 00728" at bounding box center [237, 157] width 77 height 10
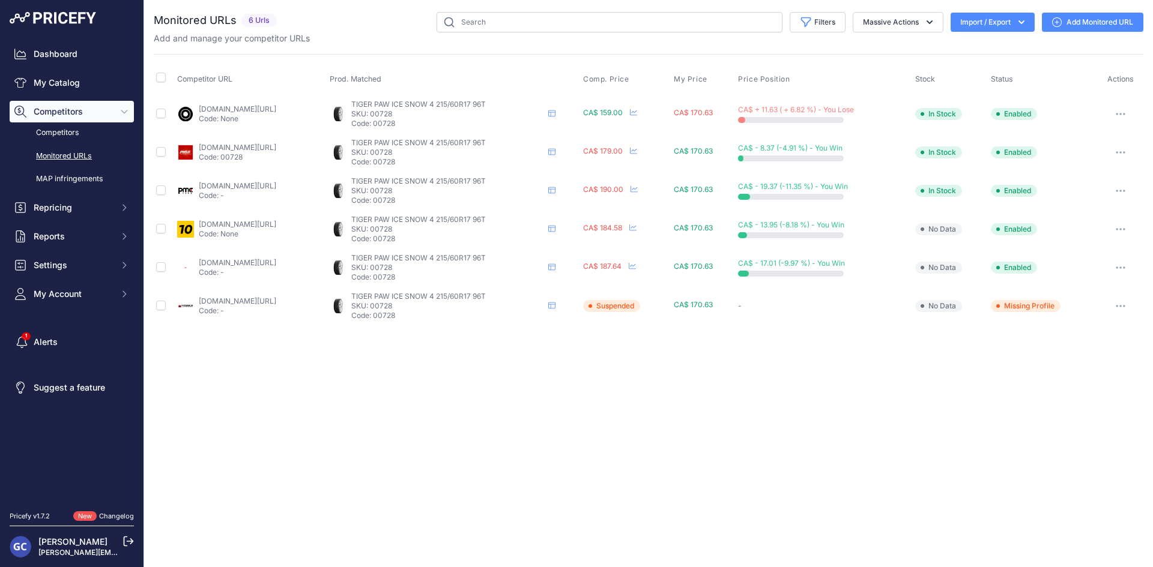
click at [276, 145] on link "pneusarabais.com/pneus/tiger-paw-ice-snow-4/49667?prirule_jdsnikfkfjsd=8125#_p" at bounding box center [237, 147] width 77 height 9
click at [268, 186] on link "pmctire.com/fr/tires/uniroyal-tiger-paw-ice-snow-4-215-60r17-96t-bsw-00728_unir…" at bounding box center [237, 185] width 77 height 9
click at [252, 227] on link "1010tires.com/tires/uniroyal/tiger+paw+ice+and+snow+4/00728?prirule_jdsnikfkfjs…" at bounding box center [237, 224] width 77 height 9
click at [248, 261] on link "4pneus.ca/pneus/uniroyal-tiger-paw-ice-snow-4-hiver/215-60-r17/28562?prirule_jd…" at bounding box center [237, 262] width 77 height 9
click at [267, 301] on link "partsengine.ca/00728-vp-uniroyal-406.aspx?prirule_jdsnikfkfjsd=8125" at bounding box center [237, 301] width 77 height 9
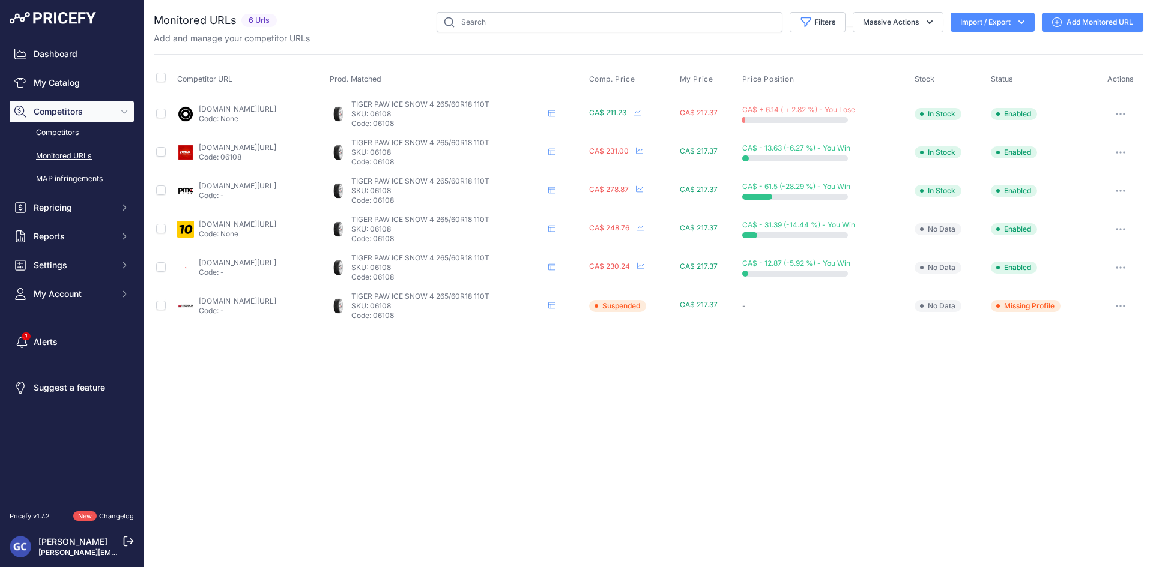
click at [253, 109] on link "[DOMAIN_NAME][URL]" at bounding box center [237, 108] width 77 height 9
click at [276, 150] on link "[DOMAIN_NAME][URL]" at bounding box center [237, 147] width 77 height 9
click at [256, 190] on div "pmctire.com/fr/tires/uniroyal-tiger-paw-ice-snow-4-265-60r18-110t-bsw-06108_uni…" at bounding box center [237, 190] width 77 height 19
click at [258, 184] on link "pmctire.com/fr/tires/uniroyal-tiger-paw-ice-snow-4-265-60r18-110t-bsw-06108_uni…" at bounding box center [237, 185] width 77 height 9
click at [260, 226] on link "1010tires.com/tires/uniroyal/tiger+paw+ice+and+snow+4/06108?prirule_jdsnikfkfjs…" at bounding box center [237, 224] width 77 height 9
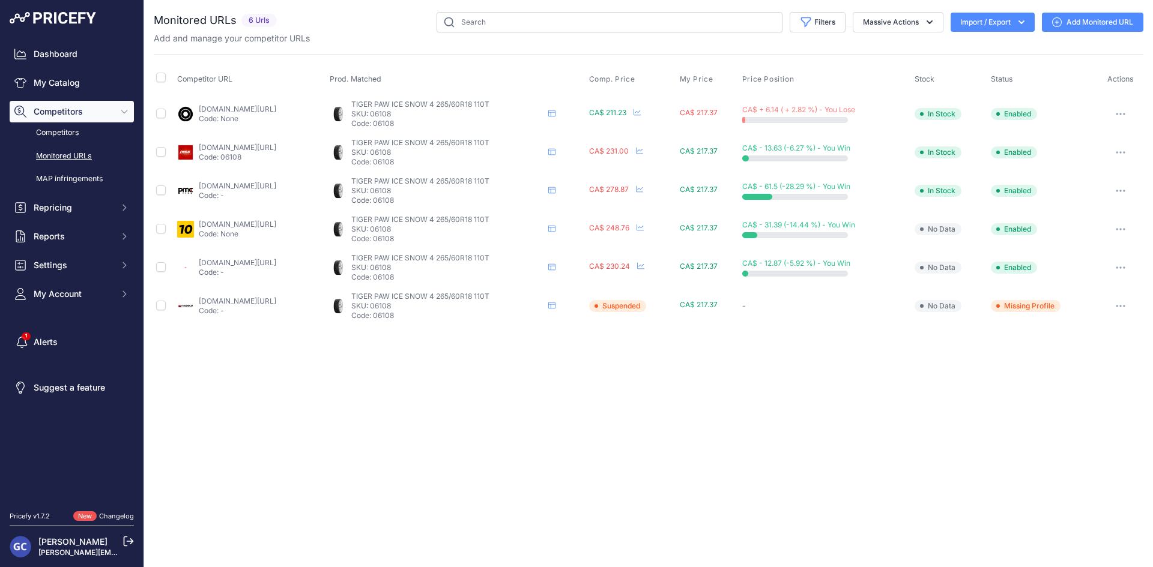
click at [276, 259] on link "4pneus.ca/pneus/uniroyal-tiger-paw-ice-snow-4-hiver/265-60-r18/28533?prirule_jd…" at bounding box center [237, 262] width 77 height 9
click at [273, 300] on link "partsengine.ca/06108-vp-uniroyal-406.aspx?prirule_jdsnikfkfjsd=8125" at bounding box center [237, 301] width 77 height 9
click at [241, 104] on link "[DOMAIN_NAME][URL]" at bounding box center [237, 108] width 77 height 9
click at [260, 151] on link "[DOMAIN_NAME][URL]" at bounding box center [237, 147] width 77 height 9
click at [246, 184] on link "pmctire.com/fr/tires/uniroyal-tiger-paw-ice-snow-4-225-60r17-99t-bsw-03982_unir…" at bounding box center [237, 185] width 77 height 9
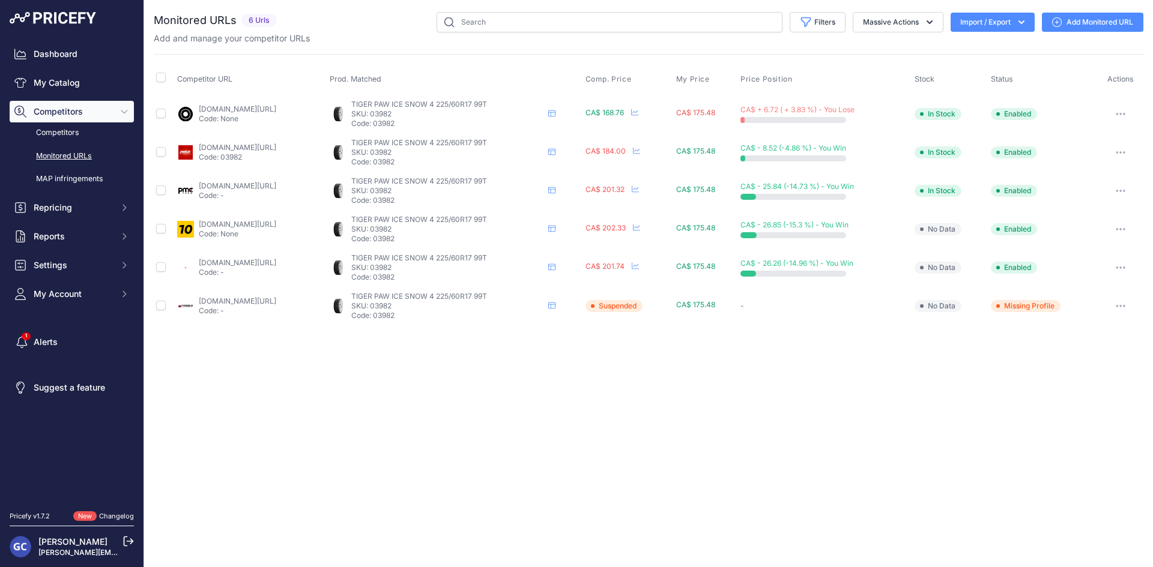
click at [246, 225] on link "1010tires.com/tires/uniroyal/tiger+paw+ice+and+snow+4/03982?prirule_jdsnikfkfjs…" at bounding box center [237, 224] width 77 height 9
click at [225, 261] on link "4pneus.ca/pneus/uniroyal-tiger-paw-ice-snow-4-hiver/225-60-r17/28576?prirule_jd…" at bounding box center [237, 262] width 77 height 9
click at [276, 303] on link "partsengine.ca/03982-vp-uniroyal-406.aspx?prirule_jdsnikfkfjsd=8125" at bounding box center [237, 301] width 77 height 9
click at [276, 261] on link "4pneus.ca/pneus/uniroyal-tiger-paw-ice-snow-4-hiver/225-60-r17/28576?prirule_jd…" at bounding box center [237, 262] width 77 height 9
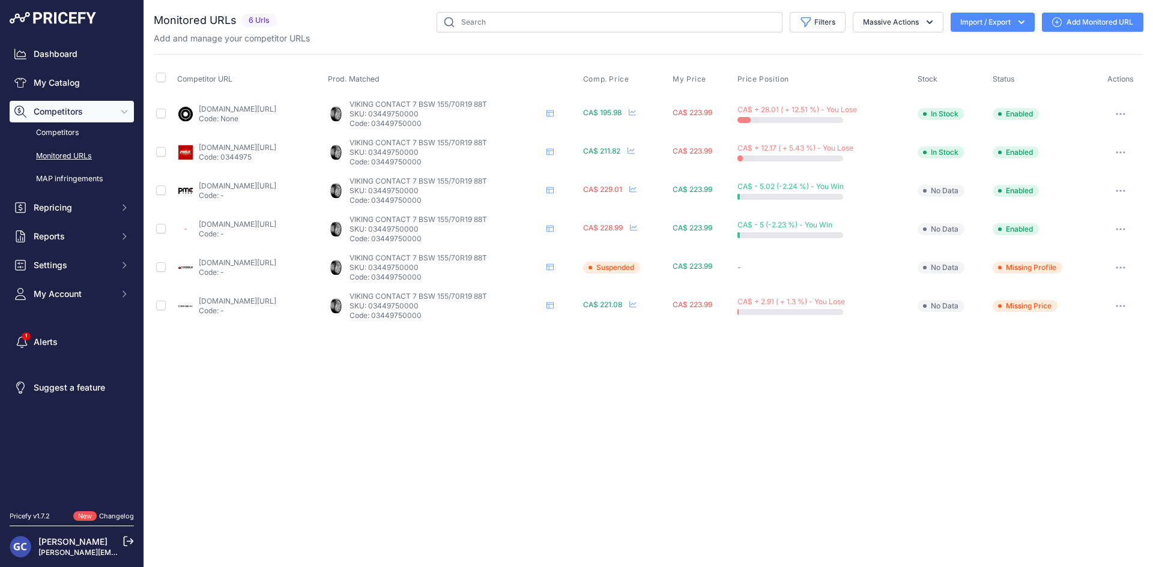
click at [271, 107] on link "[DOMAIN_NAME][URL]" at bounding box center [237, 108] width 77 height 9
click at [276, 146] on link "[DOMAIN_NAME][URL]" at bounding box center [237, 147] width 77 height 9
click at [276, 184] on link "[DOMAIN_NAME][URL]" at bounding box center [237, 185] width 77 height 9
click at [238, 226] on link "[DOMAIN_NAME][URL]" at bounding box center [237, 224] width 77 height 9
click at [259, 262] on link "[DOMAIN_NAME][URL]" at bounding box center [237, 262] width 77 height 9
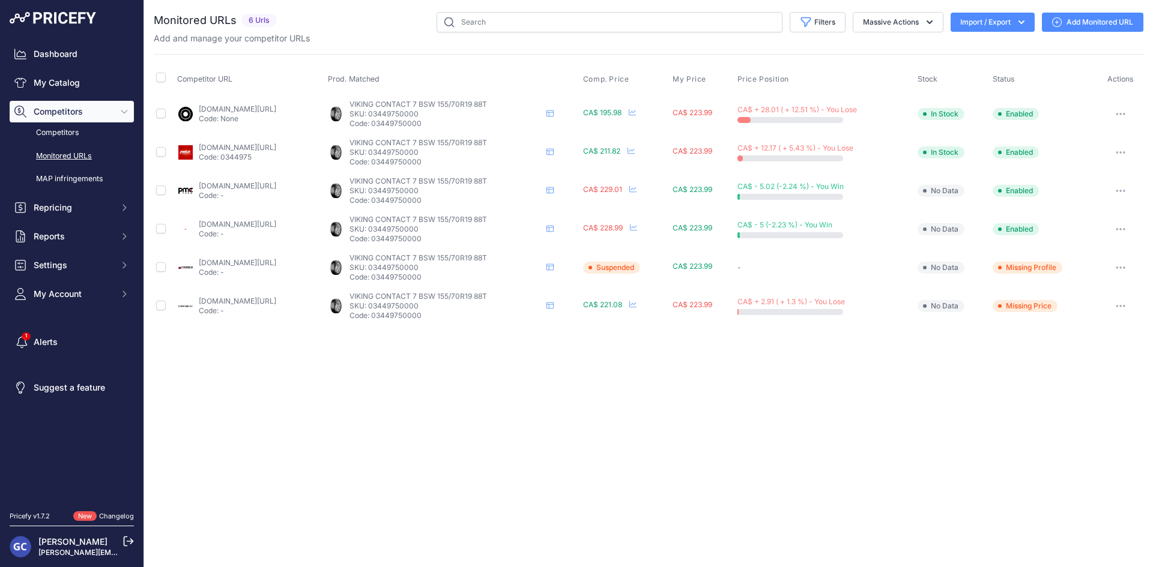
click at [268, 304] on link "[DOMAIN_NAME][URL]" at bounding box center [237, 301] width 77 height 9
drag, startPoint x: 484, startPoint y: 120, endPoint x: 425, endPoint y: 126, distance: 59.7
click at [425, 126] on p "Code: 03449750000" at bounding box center [445, 124] width 192 height 10
copy p "03449750000"
click at [272, 107] on link "[DOMAIN_NAME][URL]" at bounding box center [237, 108] width 77 height 9
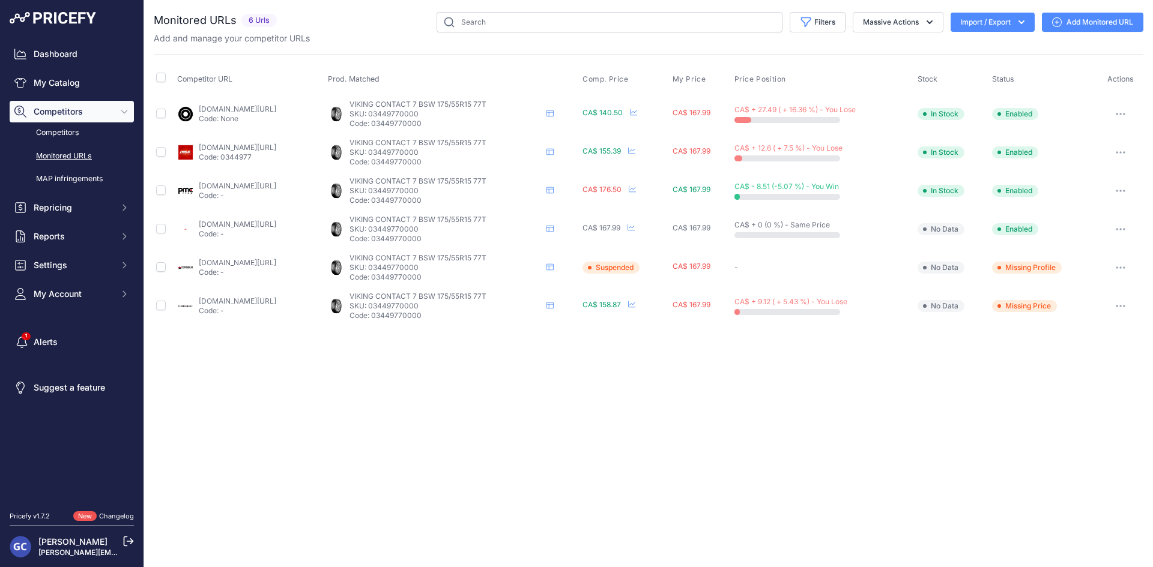
click at [258, 148] on link "[DOMAIN_NAME][URL]" at bounding box center [237, 147] width 77 height 9
click at [252, 187] on link "[DOMAIN_NAME][URL]" at bounding box center [237, 185] width 77 height 9
click at [238, 225] on link "[DOMAIN_NAME][URL]" at bounding box center [237, 224] width 77 height 9
click at [258, 261] on link "partsengine.ca/03449770000-vp-continental-371.aspx?prirule_jdsnikfkfjsd=8125" at bounding box center [237, 262] width 77 height 9
click at [635, 151] on icon at bounding box center [631, 150] width 7 height 7
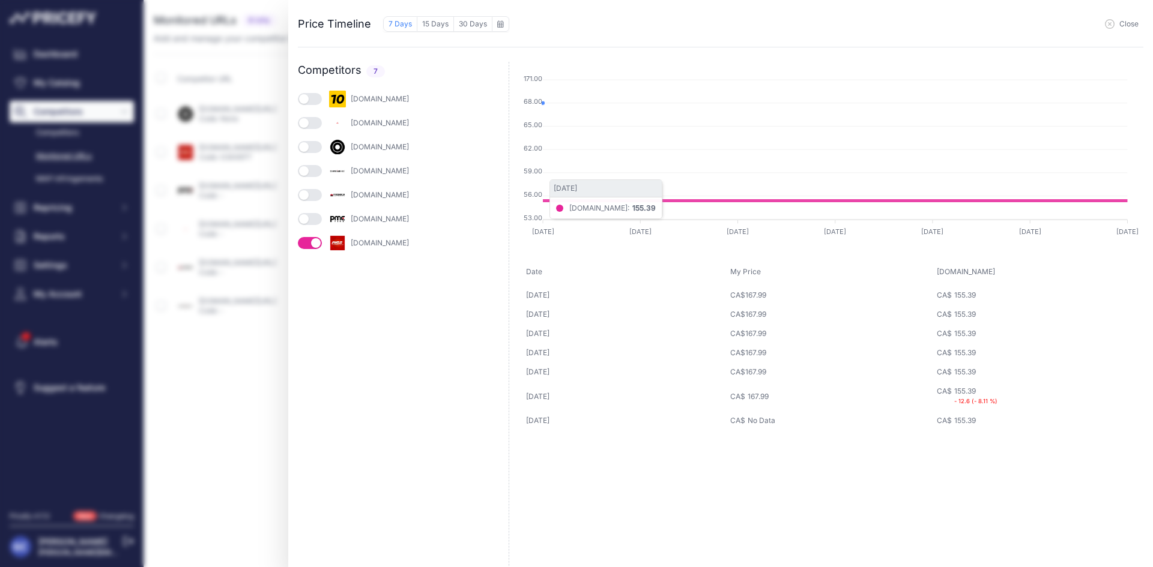
click at [313, 121] on button "button" at bounding box center [310, 123] width 24 height 12
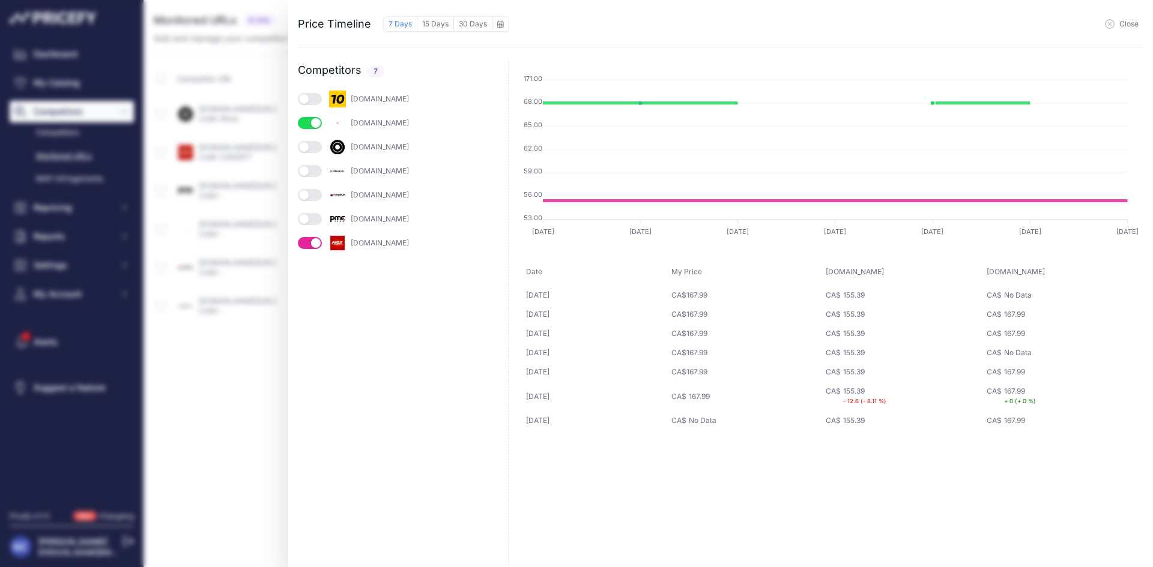
click at [309, 171] on button "button" at bounding box center [310, 171] width 24 height 12
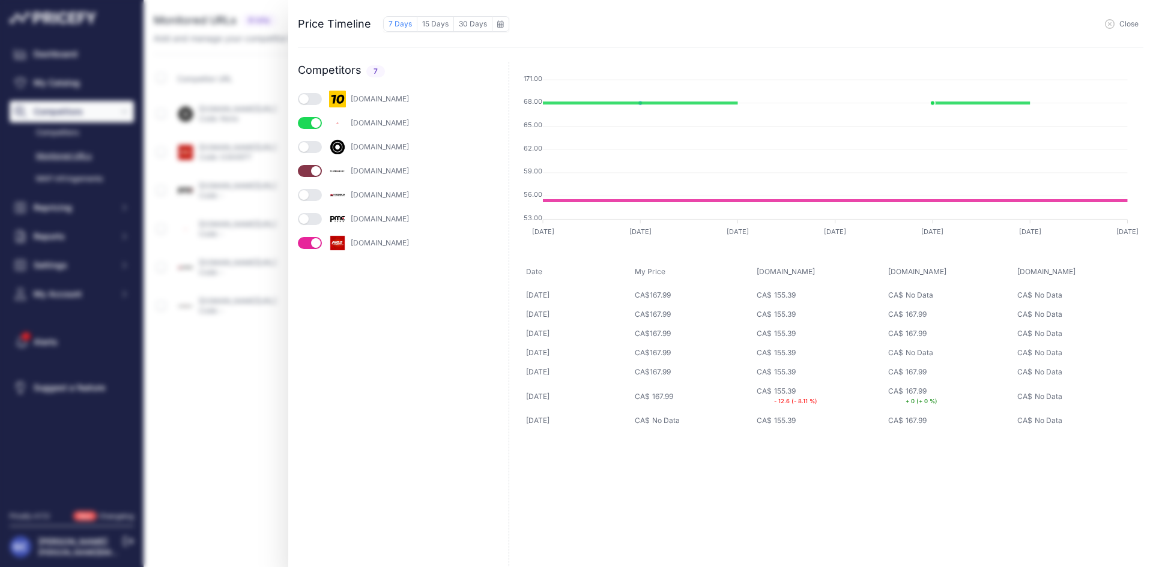
click at [311, 171] on button "button" at bounding box center [310, 171] width 24 height 12
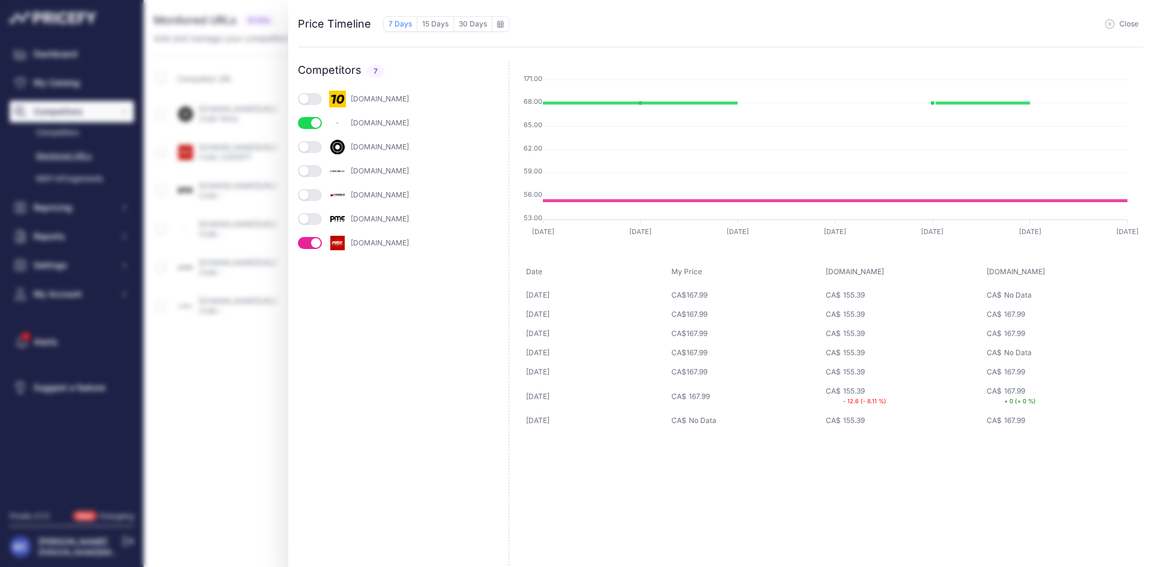
click at [314, 219] on button "button" at bounding box center [310, 219] width 24 height 12
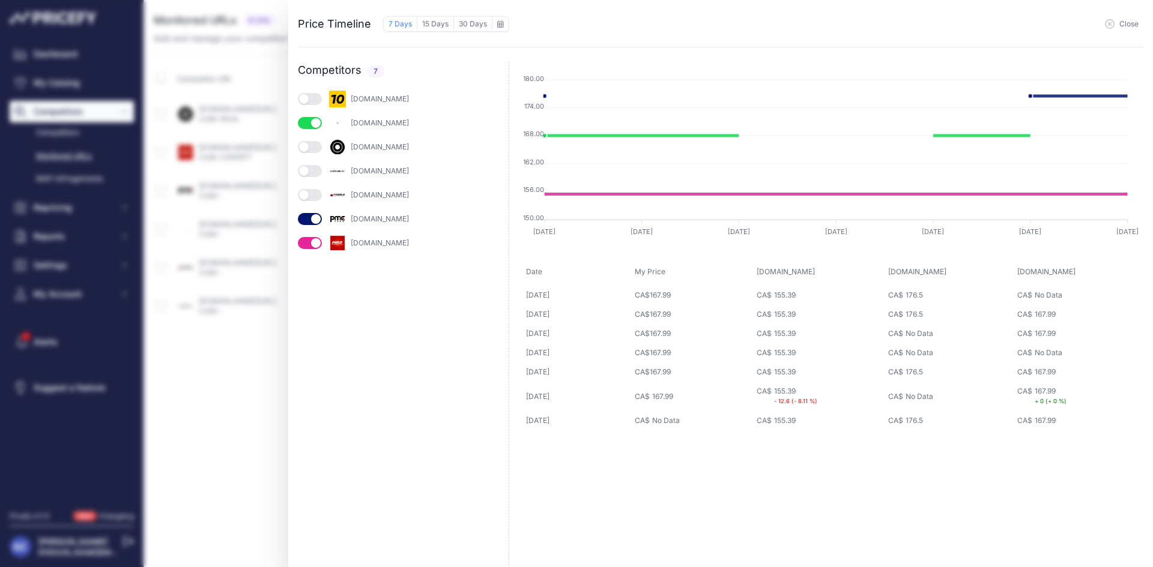
click at [1119, 21] on span "Close" at bounding box center [1128, 24] width 19 height 10
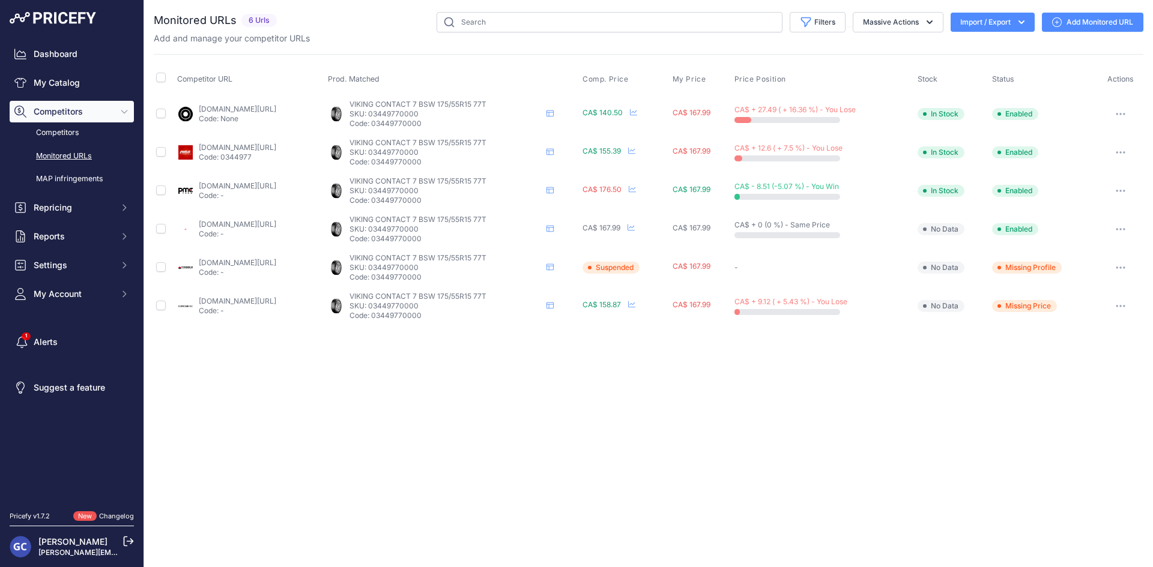
click at [276, 301] on link "canadawheels.ca/continental-tires/vikingcontact-7-t152594?prirule_jdsnikfkfjsd=…" at bounding box center [237, 301] width 77 height 9
drag, startPoint x: 493, startPoint y: 316, endPoint x: 425, endPoint y: 318, distance: 67.9
click at [425, 318] on p "Code: 03449770000" at bounding box center [445, 316] width 192 height 10
copy p "03449770000"
click at [255, 112] on link "blackcircles.ca/en/tire/continental/viking-contact-7/175-55-r15-77-t--mk-bsw?pr…" at bounding box center [237, 108] width 77 height 9
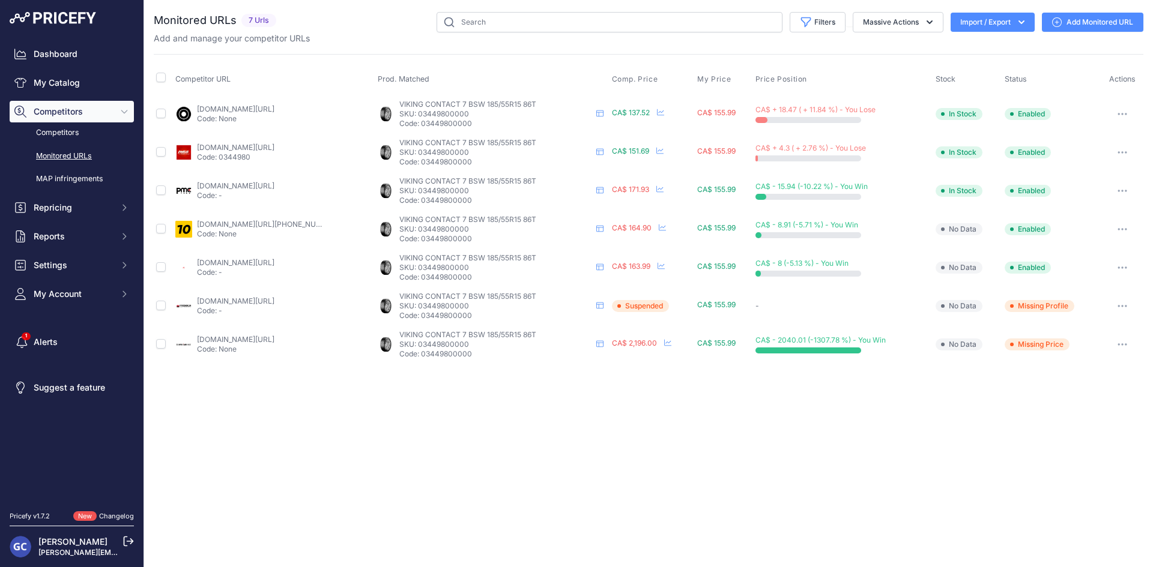
click at [274, 107] on link "[DOMAIN_NAME][URL]" at bounding box center [235, 108] width 77 height 9
click at [274, 146] on link "[DOMAIN_NAME][URL]" at bounding box center [235, 147] width 77 height 9
click at [259, 186] on link "[DOMAIN_NAME][URL]" at bounding box center [235, 185] width 77 height 9
click at [243, 220] on link "[DOMAIN_NAME][URL][PHONE_NUMBER]" at bounding box center [268, 224] width 142 height 9
click at [249, 265] on link "[DOMAIN_NAME][URL]" at bounding box center [235, 262] width 77 height 9
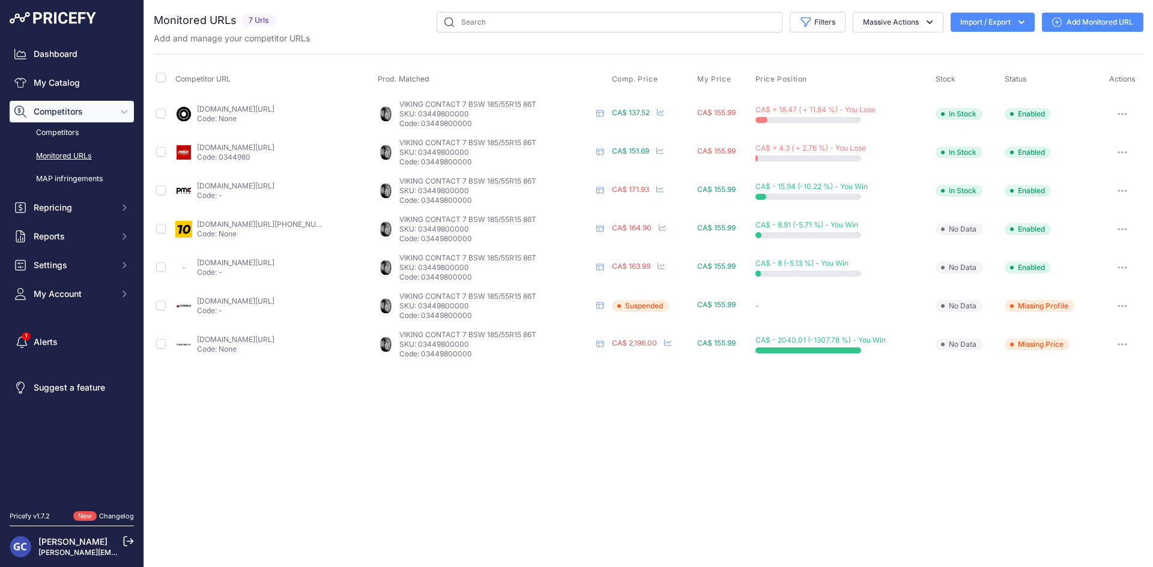
click at [265, 295] on td "partsengine.ca/03449800000-vp-continental-371.aspx?prirule_jdsnikfkfjsd=8125 Co…" at bounding box center [274, 306] width 202 height 38
click at [263, 301] on link "partsengine.ca/03449800000-vp-continental-371.aspx?prirule_jdsnikfkfjsd=8125" at bounding box center [235, 301] width 77 height 9
click at [267, 340] on link "canadawheels.ca/continental-tires/vikingcontact-7-t152595?prirule_jdsnikfkfjsd=…" at bounding box center [235, 339] width 77 height 9
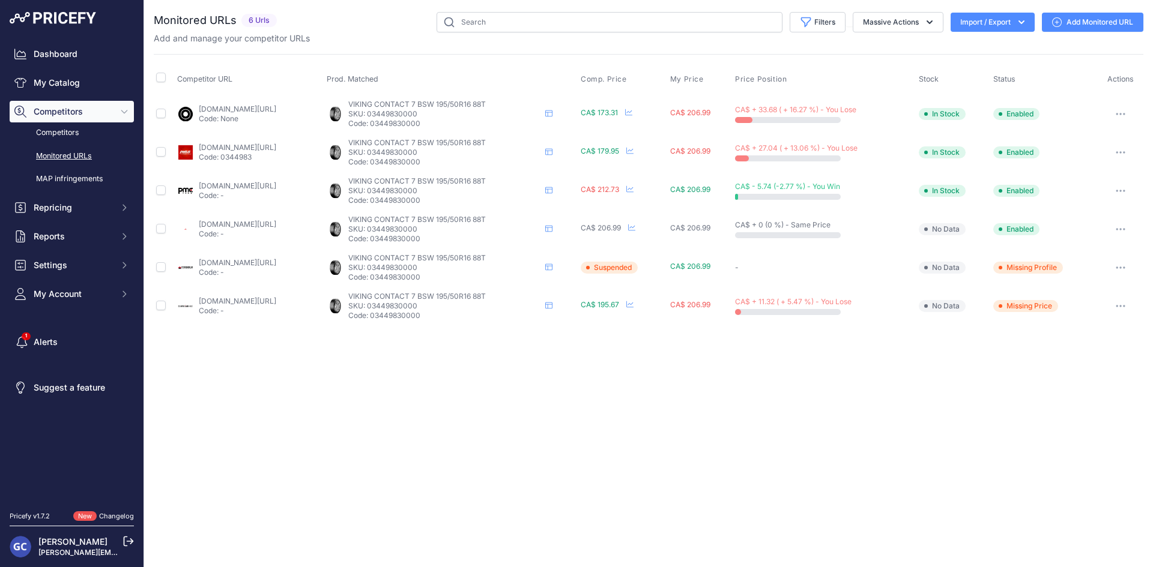
click at [276, 108] on link "blackcircles.ca/en/tire/continental/viking-contact-7/195-50-r16-88-t--mk-bsw?pr…" at bounding box center [237, 108] width 77 height 9
click at [276, 148] on link "pneusarabais.com/pneus/viking-contact-7/30686?prirule_jdsnikfkfjsd=8125#_p" at bounding box center [237, 147] width 77 height 9
click at [268, 184] on link "pmctire.com/tires/7058617008308?prirule_jdsnikfkfjsd=8125" at bounding box center [237, 185] width 77 height 9
click at [263, 225] on link "4pneus.ca/pneus/continental-viking-contact-7-hiver/195-50-r16-xl/21127?prirule_…" at bounding box center [237, 224] width 77 height 9
click at [276, 265] on link "partsengine.ca/03449830000-vp-continental-371.aspx?prirule_jdsnikfkfjsd=8125" at bounding box center [237, 262] width 77 height 9
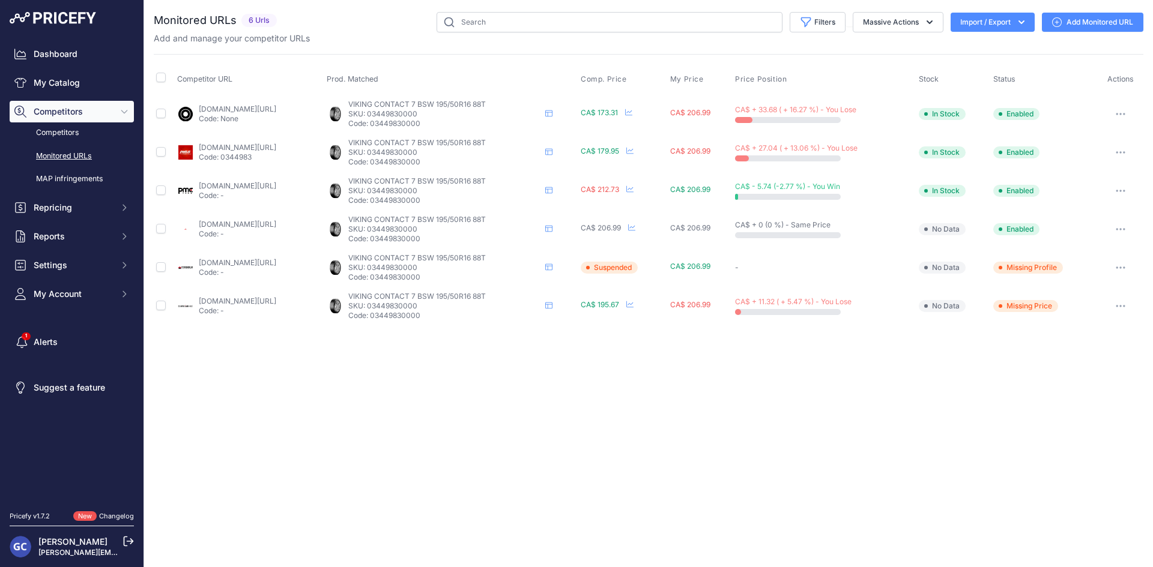
click at [273, 304] on link "canadawheels.ca/continental-tires/vikingcontact-7-t152596?prirule_jdsnikfkfjsd=…" at bounding box center [237, 301] width 77 height 9
click at [582, 22] on input "text" at bounding box center [609, 22] width 346 height 20
type input "dm v2"
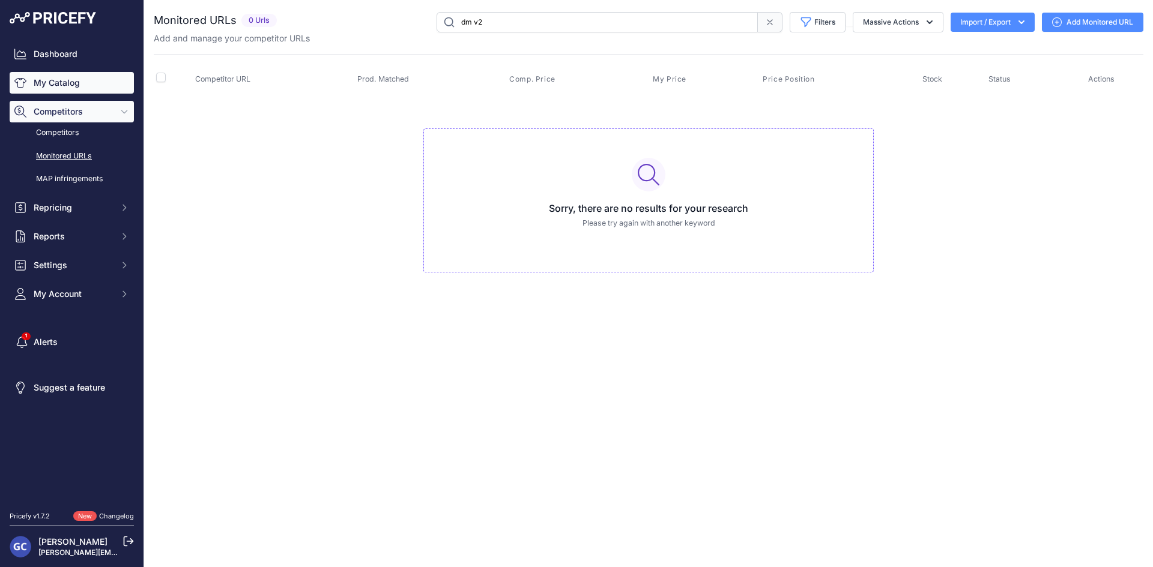
click at [92, 82] on link "My Catalog" at bounding box center [72, 83] width 124 height 22
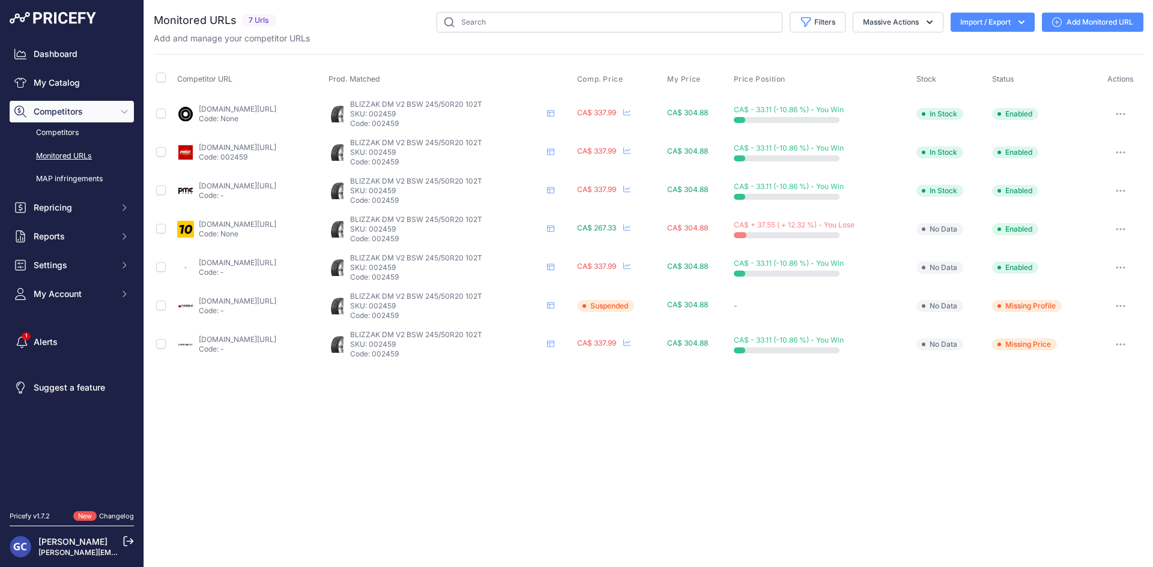
click at [255, 110] on link "[DOMAIN_NAME][URL]" at bounding box center [237, 108] width 77 height 9
click at [265, 144] on link "[DOMAIN_NAME][URL]" at bounding box center [237, 147] width 77 height 9
click at [259, 185] on link "[DOMAIN_NAME][URL]" at bounding box center [237, 185] width 77 height 9
click at [267, 223] on link "1010tires.com/tires/bridgestone/blizzak+dm-v2/002459?prirule_jdsnikfkfjsd=8125" at bounding box center [237, 224] width 77 height 9
click at [262, 263] on link "4pneus.ca/pneus/bridgestone-blizzak-dm-v2-hiver/245-50-r20/18698?prirule_jdsnik…" at bounding box center [237, 262] width 77 height 9
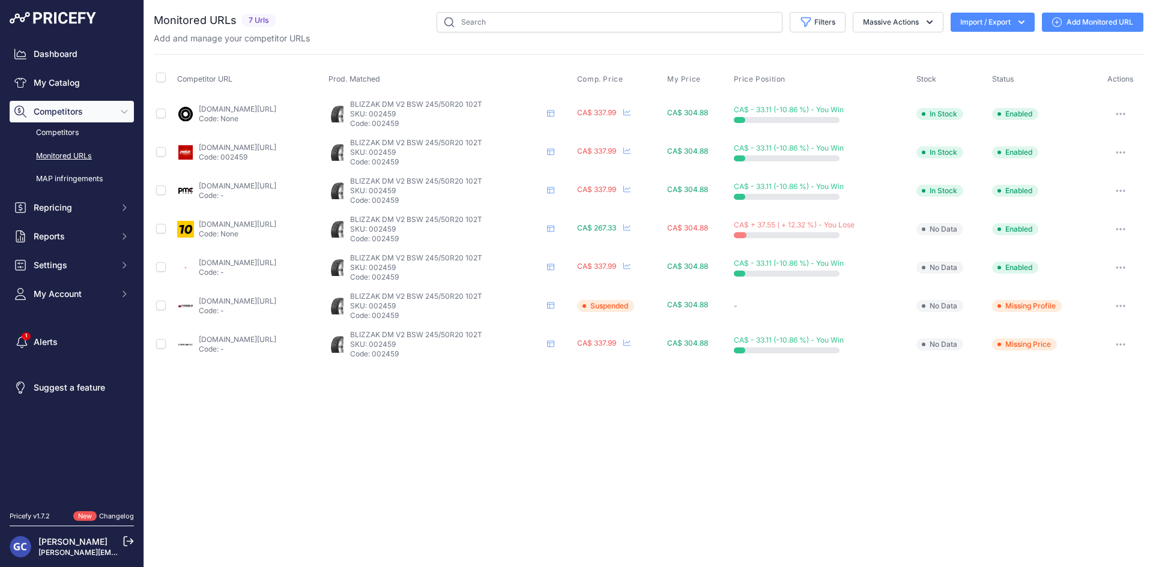
click at [259, 301] on link "partsengine.ca/002459-vp-bridgestone-324.aspx?prirule_jdsnikfkfjsd=8125" at bounding box center [237, 301] width 77 height 9
click at [276, 104] on link "[DOMAIN_NAME][URL]" at bounding box center [237, 108] width 77 height 9
click at [276, 149] on link "[DOMAIN_NAME][URL]" at bounding box center [237, 147] width 77 height 9
click at [257, 189] on link "pmctire.com/fr/tires/bridgestone-blizzak-dmv2-265-50r19-xl-110t-bsw-003636_brid…" at bounding box center [237, 185] width 77 height 9
click at [256, 225] on link "1010tires.com/tires/bridgestone/blizzak+dm-v2/003636?prirule_jdsnikfkfjsd=8125" at bounding box center [237, 224] width 77 height 9
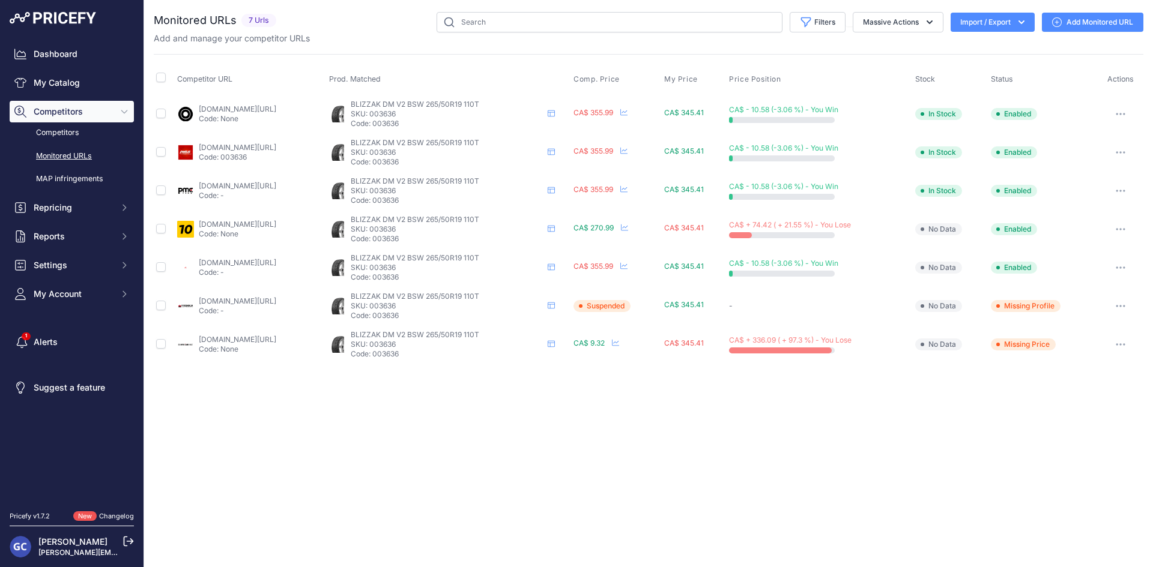
click at [276, 260] on link "4pneus.ca/pneus/bridgestone-blizzak-dm-v2-hiver/265-50-r19-xl/18703?prirule_jds…" at bounding box center [237, 262] width 77 height 9
click at [255, 292] on td "partsengine.ca/003636-vp-bridgestone-324.aspx?prirule_jdsnikfkfjsd=8125 Code: -" at bounding box center [251, 306] width 152 height 38
click at [254, 294] on td "partsengine.ca/003636-vp-bridgestone-324.aspx?prirule_jdsnikfkfjsd=8125 Code: -" at bounding box center [251, 306] width 152 height 38
click at [252, 300] on link "partsengine.ca/003636-vp-bridgestone-324.aspx?prirule_jdsnikfkfjsd=8125" at bounding box center [237, 301] width 77 height 9
click at [276, 337] on link "canadawheels.ca/bridgestone-tires/blizzak-dm-v2-t32541?prirule_jdsnikfkfjsd=8125" at bounding box center [237, 339] width 77 height 9
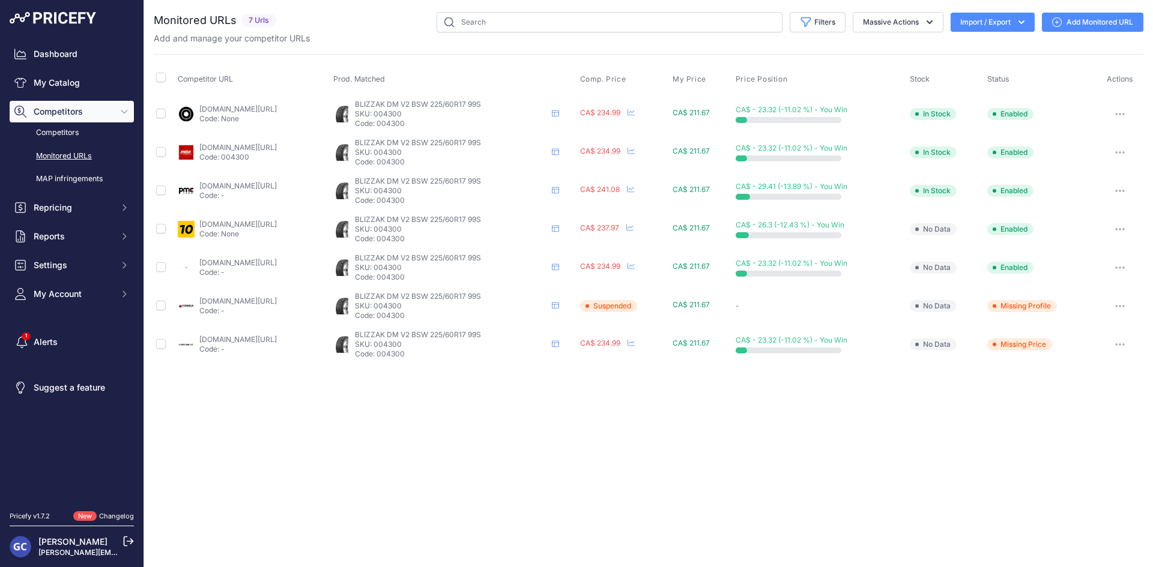
click at [257, 107] on link "[DOMAIN_NAME][URL]" at bounding box center [237, 108] width 77 height 9
click at [277, 143] on link "[DOMAIN_NAME][URL]" at bounding box center [237, 147] width 77 height 9
click at [260, 184] on link "[DOMAIN_NAME][URL]" at bounding box center [237, 185] width 77 height 9
click at [250, 220] on link "[DOMAIN_NAME][URL]" at bounding box center [237, 224] width 77 height 9
click at [264, 262] on link "[DOMAIN_NAME][URL]" at bounding box center [237, 262] width 77 height 9
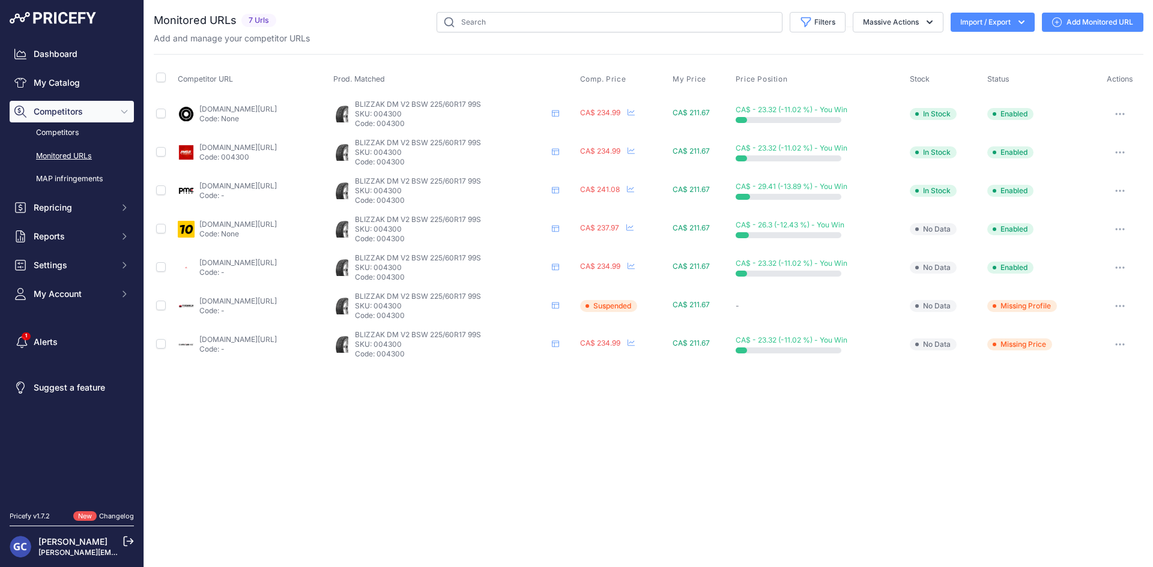
click at [265, 300] on link "partsengine.ca/004300-vp-bridgestone-324.aspx?prirule_jdsnikfkfjsd=8125" at bounding box center [237, 301] width 77 height 9
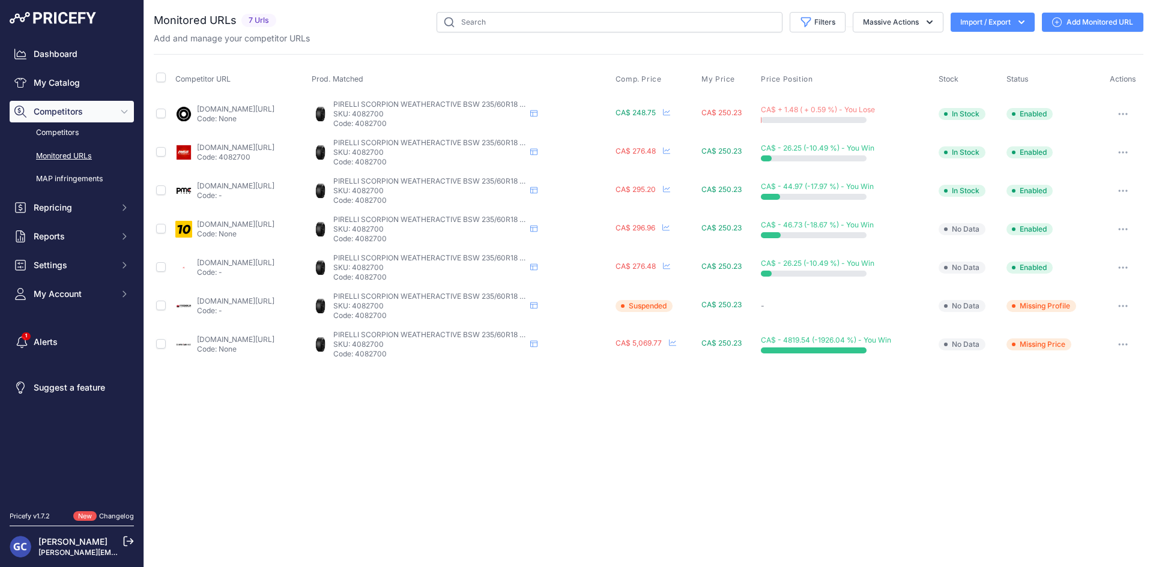
click at [274, 107] on link "blackcircles.ca/en/tire/pirelli/pirelli-scorpion-weatheractive/235-60-r18-107-v…" at bounding box center [235, 108] width 77 height 9
click at [237, 148] on link "pneusarabais.com/pneus/scorpion-weatheractive-4-saisons-homologue-hiver/44955?p…" at bounding box center [235, 147] width 77 height 9
click at [263, 186] on link "pmctire.com/fr/tires/pirelli-scorpion-weatheractive-235-60r18-xl-107v-bsw-40827…" at bounding box center [235, 185] width 77 height 9
click at [253, 223] on link "1010tires.com/tires/pirelli/scorpion+weatheractive/4082700?prirule_jdsnikfkfjsd…" at bounding box center [235, 224] width 77 height 9
click at [246, 264] on link "4pneus.ca/pneus/pirelli-scorpion-weatheractive-ete/235-60-r18/26225?prirule_jds…" at bounding box center [235, 262] width 77 height 9
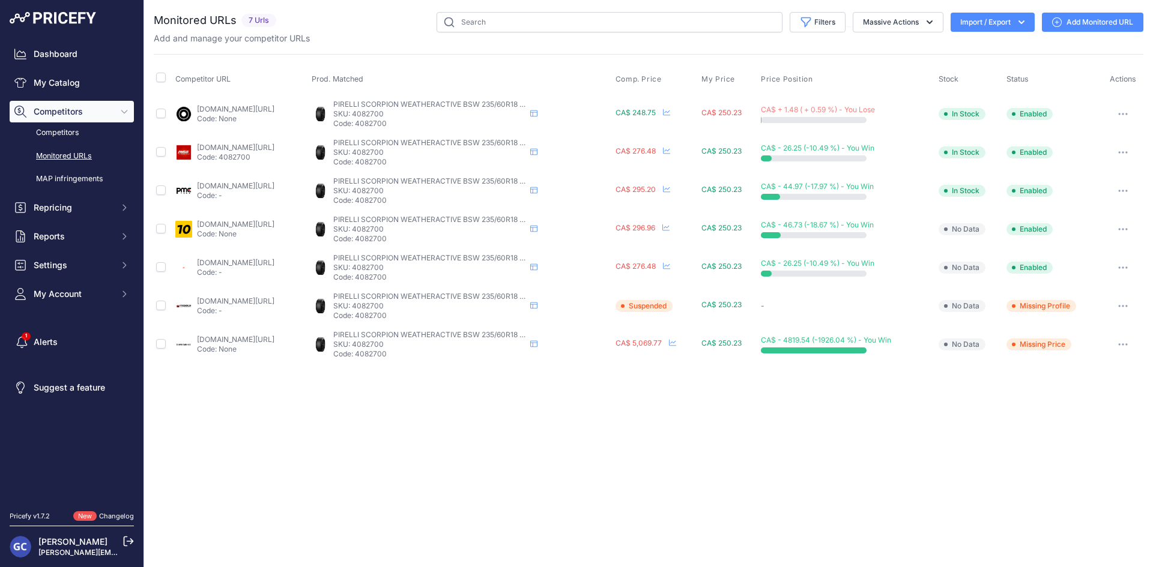
click at [274, 298] on link "partsengine.ca/4082700-vp-pirelli-329.aspx?prirule_jdsnikfkfjsd=8125" at bounding box center [235, 301] width 77 height 9
click at [254, 337] on link "canadawheels.ca/pirelli-tires/scorpion-weatheractive-t1270458?prirule_jdsnikfkf…" at bounding box center [235, 339] width 77 height 9
drag, startPoint x: 440, startPoint y: 162, endPoint x: 405, endPoint y: 164, distance: 34.9
click at [405, 164] on p "Code: 4082700" at bounding box center [429, 162] width 192 height 10
copy p "4082700"
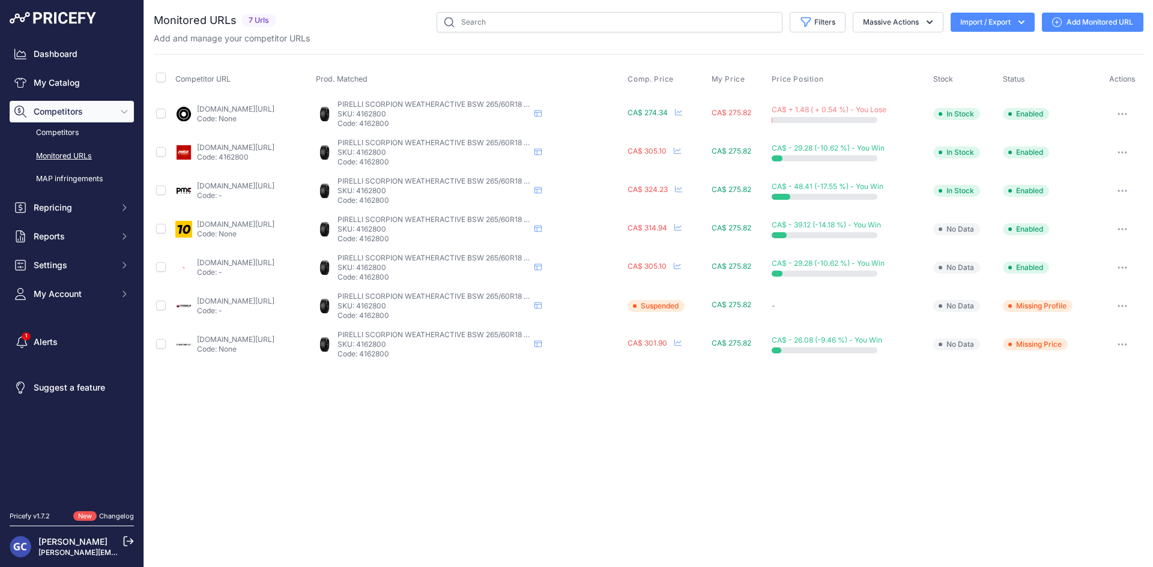
click at [274, 107] on link "blackcircles.ca/en/tire/pirelli/pirelli-scorpion-weatheractive/265-60-r18-110-v…" at bounding box center [235, 108] width 77 height 9
click at [274, 149] on link "pneusarabais.com/pneus/scorpion-weatheractive-4-saisons-homologue-hiver/44967?p…" at bounding box center [235, 147] width 77 height 9
click at [250, 183] on link "pmctire.com/fr/tires/pirelli-scorpion-weatheractive-265-60r18-110v-bsw-4162800_…" at bounding box center [235, 185] width 77 height 9
click at [259, 221] on link "1010tires.com/tires/pirelli/scorpion+weatheractive/4162800?prirule_jdsnikfkfjsd…" at bounding box center [235, 224] width 77 height 9
click at [244, 263] on link "4pneus.ca/pneus/pirelli-scorpion-weatheractive-ete/265-60-r18/26238?prirule_jds…" at bounding box center [235, 262] width 77 height 9
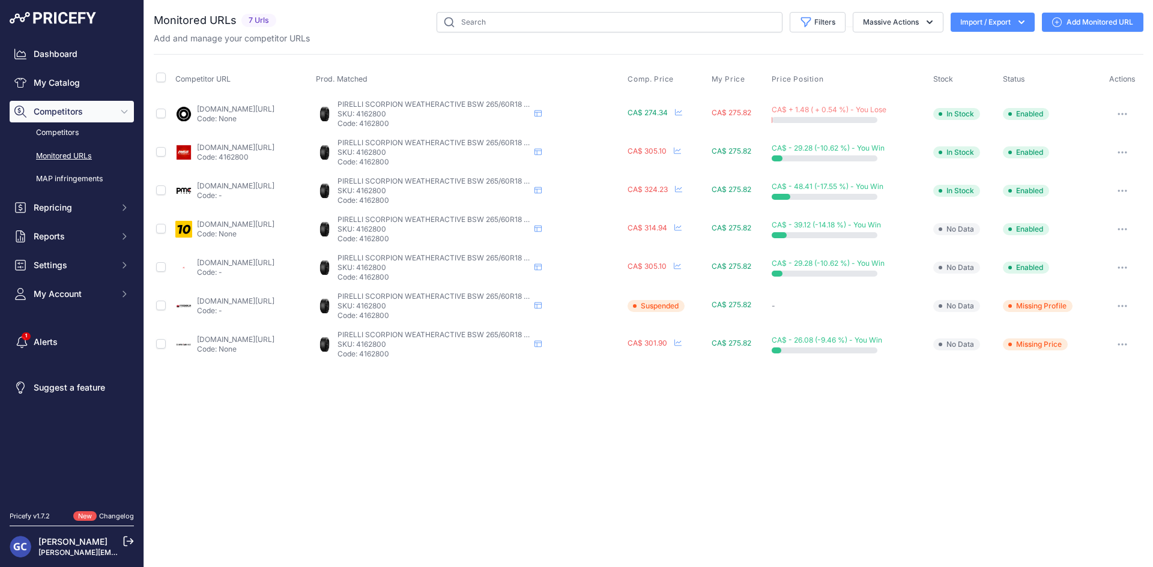
click at [232, 298] on link "partsengine.ca/4162800-vp-pirelli-329.aspx?prirule_jdsnikfkfjsd=8125" at bounding box center [235, 301] width 77 height 9
click at [236, 337] on link "canadawheels.ca/pirelli-tires/scorpion-weatheractive-t1270462?prirule_jdsnikfkf…" at bounding box center [235, 339] width 77 height 9
click at [261, 106] on link "blackcircles.ca/en/tire/pirelli/pirelli-scorpion-weatheractive/235-55-r18-100-h…" at bounding box center [236, 108] width 77 height 9
click at [275, 146] on link "pneusarabais.com/pneus/scorpion-weatheractive-4-saisons-homologue-hiver/44952?p…" at bounding box center [236, 147] width 77 height 9
click at [263, 184] on link "pmctire.com/fr/tires/pirelli-scorpion-weatheractive-235-55r18-100h-bsw-4163000_…" at bounding box center [236, 185] width 77 height 9
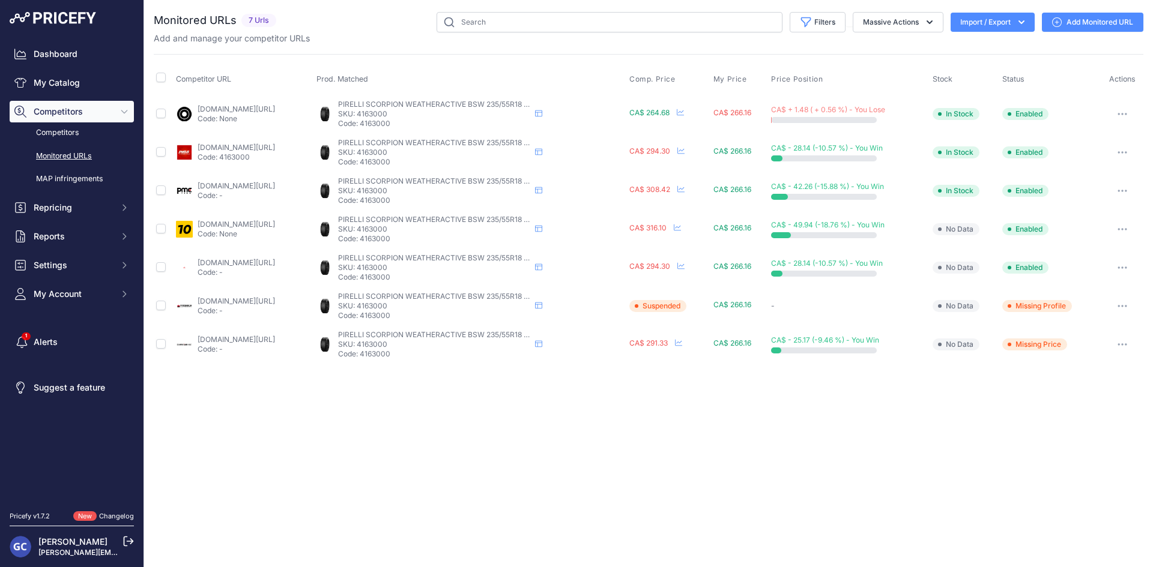
click at [260, 226] on link "1010tires.com/tires/pirelli/scorpion+weatheractive/4163000?prirule_jdsnikfkfjsd…" at bounding box center [236, 224] width 77 height 9
click at [247, 262] on link "4pneus.ca/pneus/pirelli-scorpion-weatheractive-ete/235-55-r18/26222?prirule_jds…" at bounding box center [236, 262] width 77 height 9
click at [253, 298] on link "partsengine.ca/4163000-vp-pirelli-329.aspx?prirule_jdsnikfkfjsd=8125" at bounding box center [236, 301] width 77 height 9
click at [274, 109] on link "[DOMAIN_NAME][URL]" at bounding box center [235, 108] width 77 height 9
click at [284, 139] on td "[DOMAIN_NAME][URL] Code: 4163100" at bounding box center [242, 152] width 139 height 38
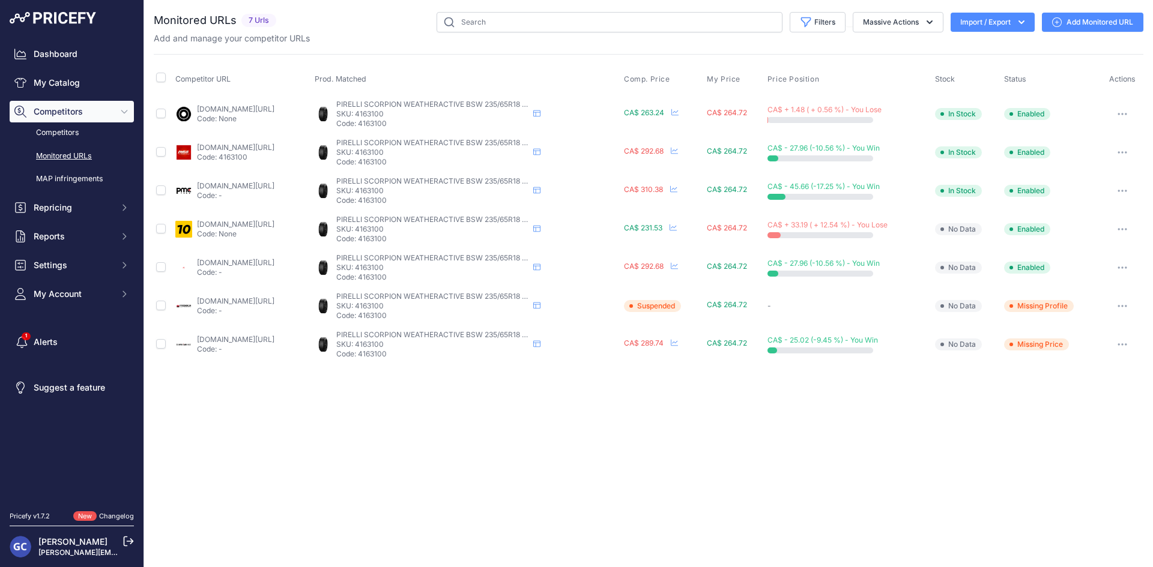
click at [274, 145] on link "[DOMAIN_NAME][URL]" at bounding box center [235, 147] width 77 height 9
click at [264, 184] on link "[DOMAIN_NAME][URL]" at bounding box center [235, 185] width 77 height 9
click at [264, 228] on link "1010tires.com/tires/pirelli/scorpion+weatheractive/4163100?prirule_jdsnikfkfjsd…" at bounding box center [235, 224] width 77 height 9
click at [274, 261] on link "4pneus.ca/pneus/pirelli-scorpion-weatheractive-ete/235-65-r18/26226?prirule_jds…" at bounding box center [235, 262] width 77 height 9
click at [265, 297] on link "partsengine.ca/4163100-vp-pirelli-329.aspx?prirule_jdsnikfkfjsd=8125" at bounding box center [235, 301] width 77 height 9
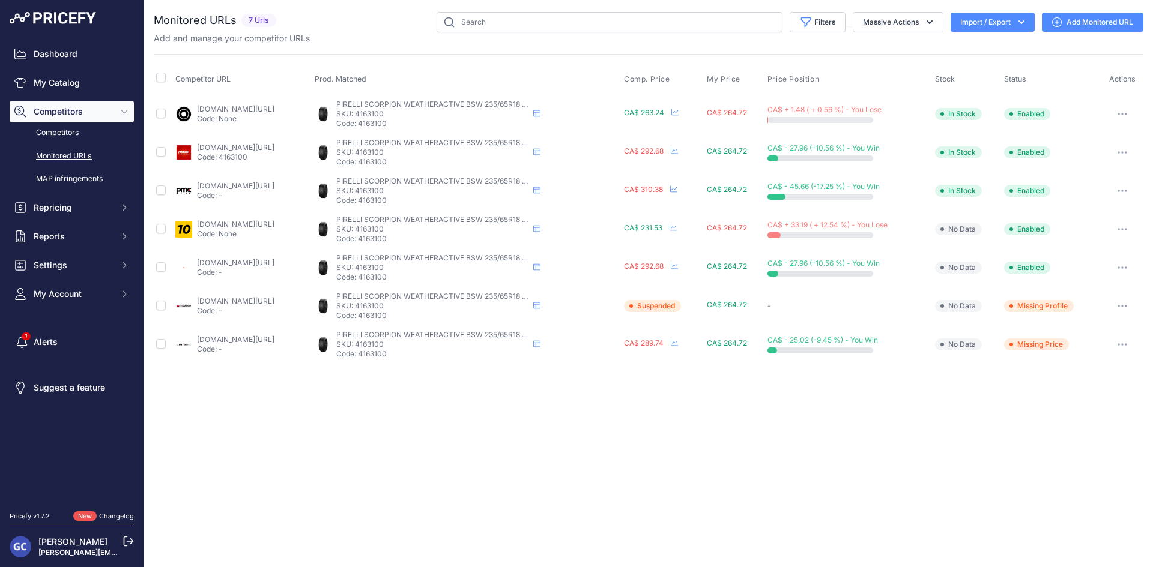
click at [274, 339] on link "canadawheels.ca/pirelli-tires/scorpion-weatheractive-t1270465?prirule_jdsnikfkf…" at bounding box center [235, 339] width 77 height 9
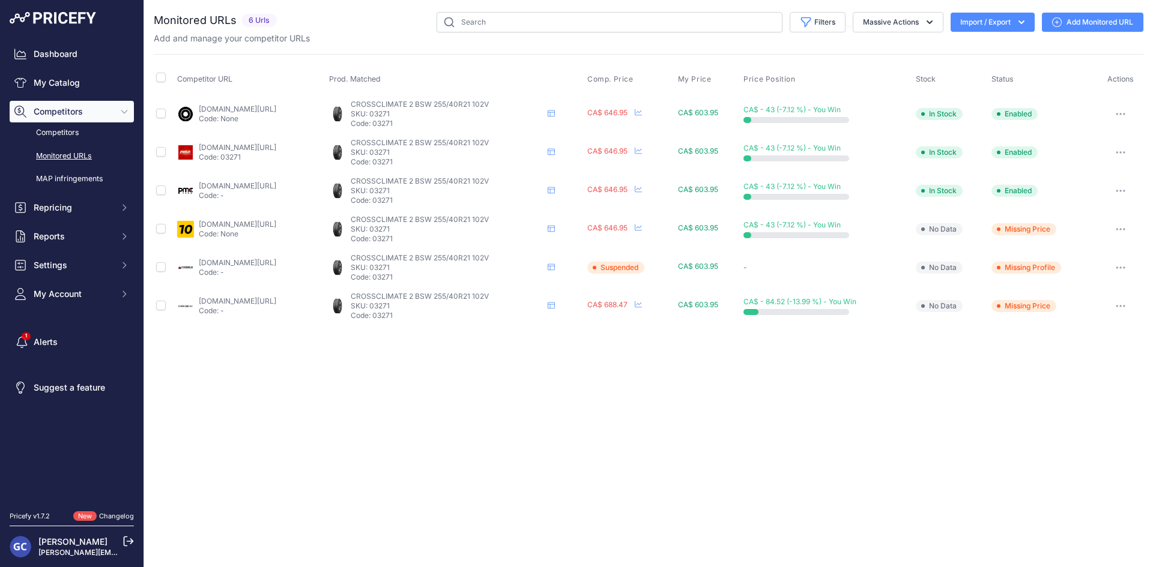
click at [276, 110] on link "[DOMAIN_NAME][URL]" at bounding box center [237, 108] width 77 height 9
click at [276, 147] on link "[DOMAIN_NAME][URL]" at bounding box center [237, 147] width 77 height 9
click at [273, 184] on link "[DOMAIN_NAME][URL]" at bounding box center [237, 185] width 77 height 9
click at [256, 225] on link "[DOMAIN_NAME][URL]" at bounding box center [237, 224] width 77 height 9
click at [246, 261] on link "[DOMAIN_NAME][URL]" at bounding box center [237, 262] width 77 height 9
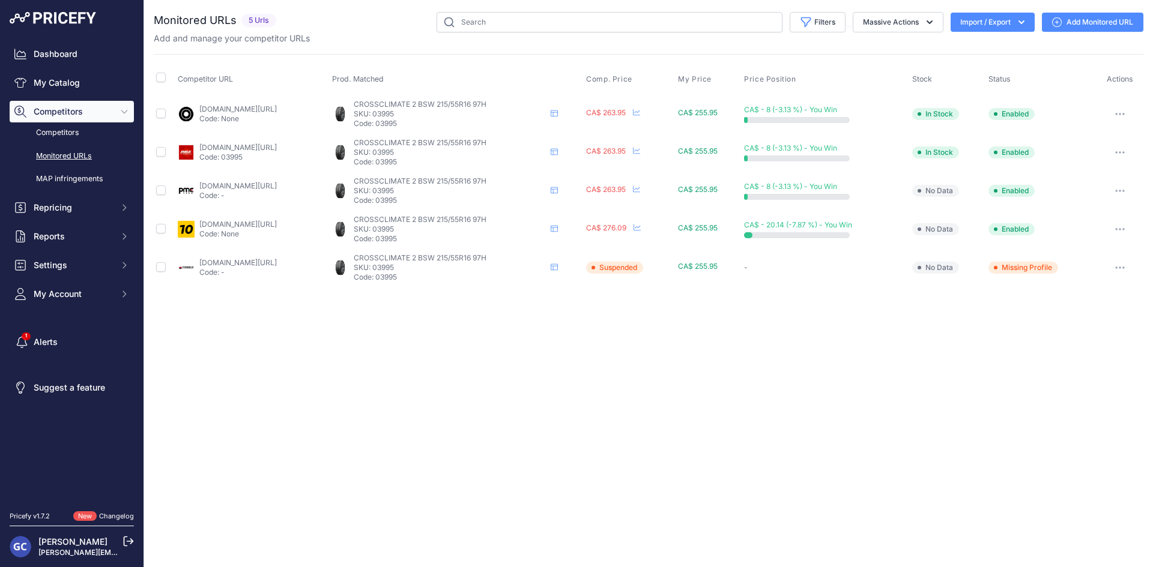
click at [259, 109] on link "[DOMAIN_NAME][URL]" at bounding box center [237, 108] width 77 height 9
click at [277, 144] on link "[DOMAIN_NAME][URL]" at bounding box center [237, 147] width 77 height 9
click at [268, 182] on link "[DOMAIN_NAME][URL]" at bounding box center [237, 185] width 77 height 9
click at [250, 223] on link "[DOMAIN_NAME][URL]" at bounding box center [237, 224] width 77 height 9
click at [268, 261] on link "[DOMAIN_NAME][URL]" at bounding box center [237, 262] width 77 height 9
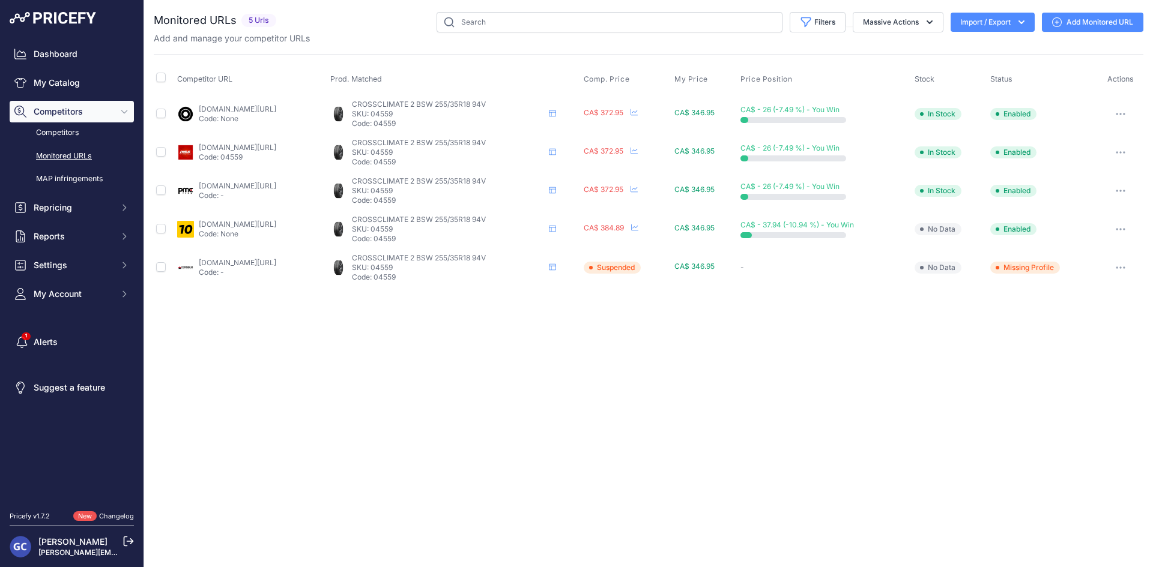
click at [256, 107] on link "[DOMAIN_NAME][URL]" at bounding box center [237, 108] width 77 height 9
click at [259, 145] on link "[DOMAIN_NAME][URL]" at bounding box center [237, 147] width 77 height 9
click at [248, 185] on link "pmctire.com/tires/7070648336564?prirule_jdsnikfkfjsd=8125" at bounding box center [237, 185] width 77 height 9
click at [238, 223] on link "1010tires.com/tires/michelin/crossclimate2/04559?prirule_jdsnikfkfjsd=8125" at bounding box center [237, 224] width 77 height 9
click at [247, 266] on link "partsengine.ca/04559-vp-michelin-327.aspx?prirule_jdsnikfkfjsd=8125" at bounding box center [237, 262] width 77 height 9
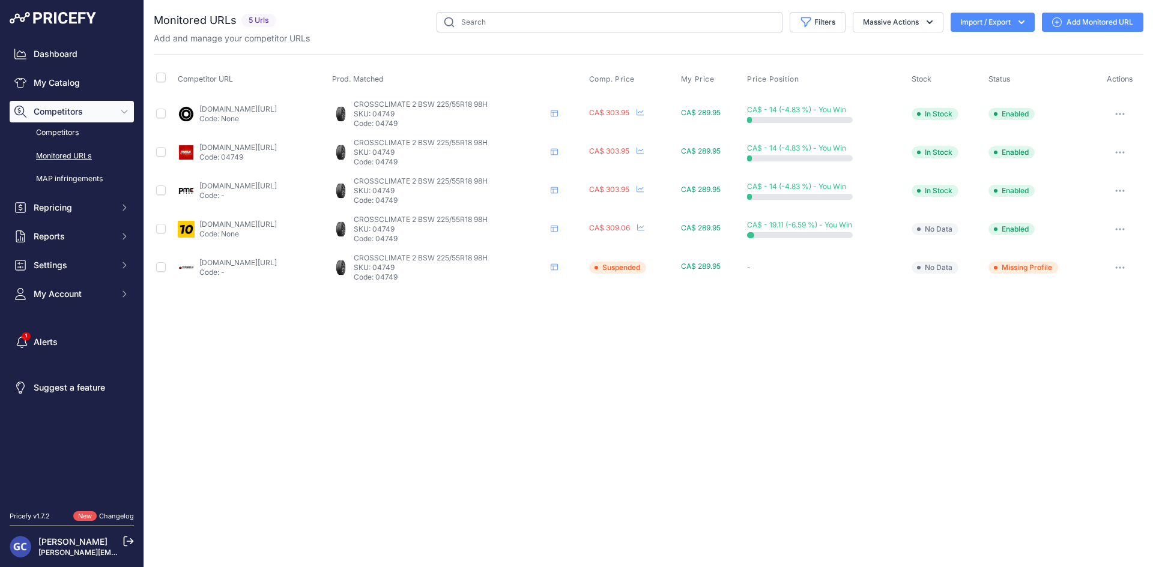
click at [277, 104] on link "blackcircles.ca/en/tire/michelin/crossclimate-2/225-55-r18-98-h?prirule_jdsnikf…" at bounding box center [237, 108] width 77 height 9
click at [277, 149] on link "pneusarabais.com/pneus/michelin-crossclimate2-cuv-homologue/35995?prirule_jdsni…" at bounding box center [237, 147] width 77 height 9
click at [263, 186] on link "pmctire.com/tires/7058658525364?prirule_jdsnikfkfjsd=8125" at bounding box center [237, 185] width 77 height 9
click at [277, 225] on link "1010tires.com/tires/michelin/crossclimate2+cuv/04749?prirule_jdsnikfkfjsd=8125" at bounding box center [237, 224] width 77 height 9
click at [277, 264] on link "partsengine.ca/04749-vp-michelin-327.aspx?prirule_jdsnikfkfjsd=8125" at bounding box center [237, 262] width 77 height 9
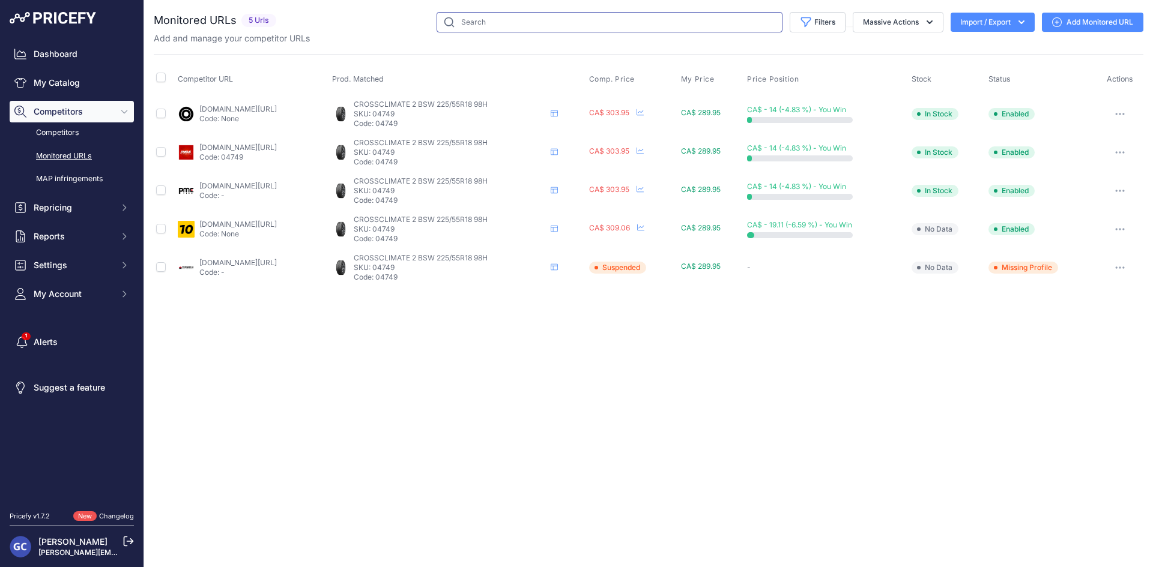
click at [522, 20] on input "text" at bounding box center [609, 22] width 346 height 20
type input "ws 90"
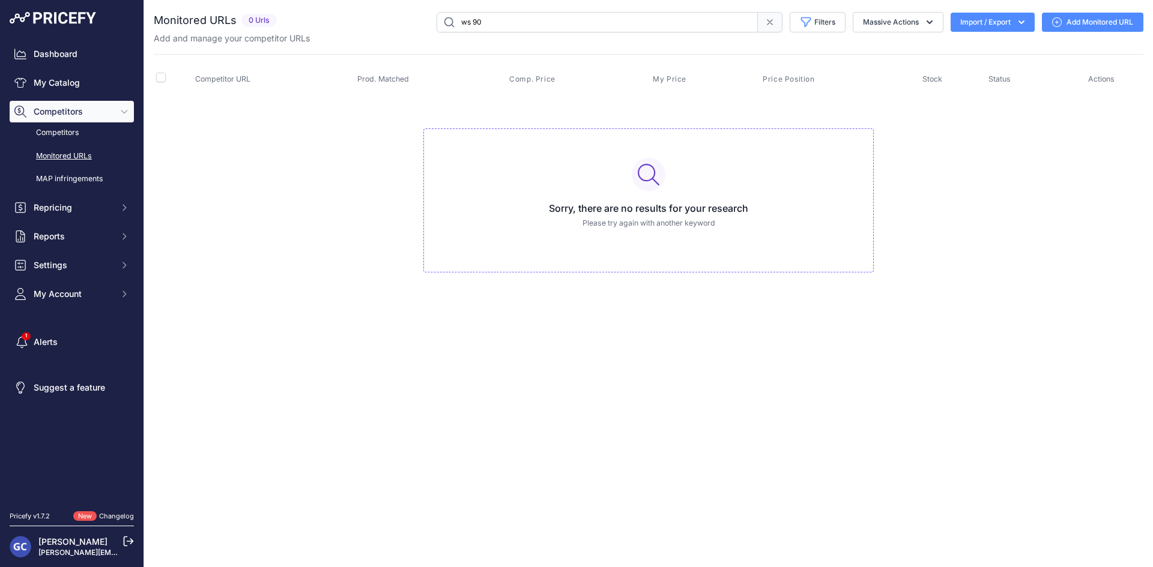
click at [522, 20] on input "ws 90" at bounding box center [596, 22] width 321 height 20
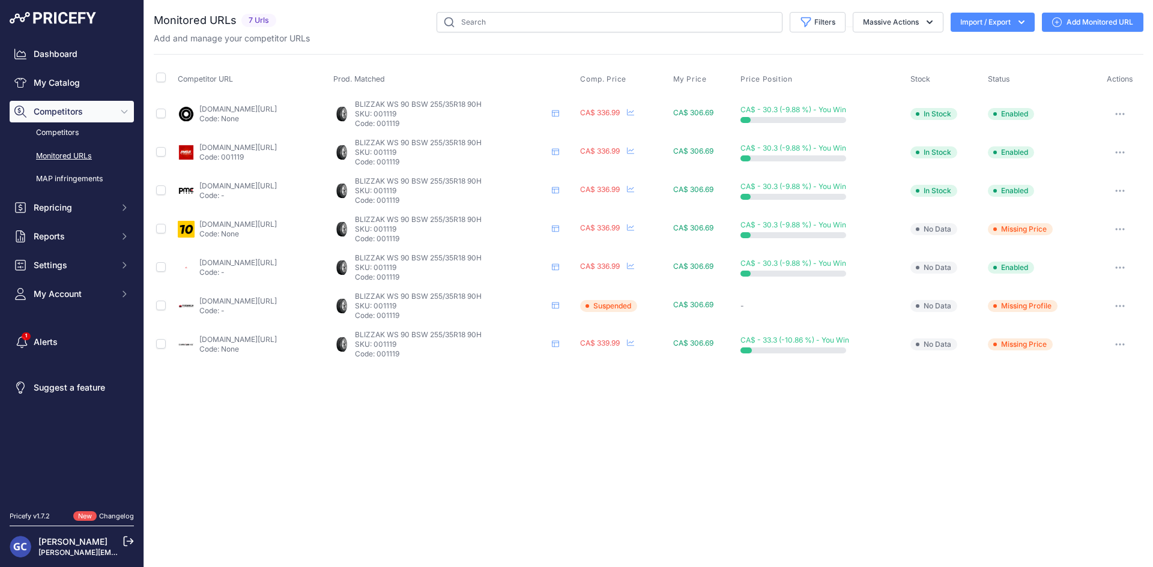
click at [277, 110] on link "blackcircles.ca/en/tire/bridgestone/blizzak-ws-90/255-35-r18-90-h--mk-bsw?priru…" at bounding box center [237, 108] width 77 height 9
click at [277, 144] on link "pneusarabais.com/pneus/blizzak-ws90/30296?prirule_jdsnikfkfjsd=8125#_p" at bounding box center [237, 147] width 77 height 9
click at [236, 182] on link "pmctire.com/tires/7058558353588?prirule_jdsnikfkfjsd=8125" at bounding box center [237, 185] width 77 height 9
click at [239, 222] on link "1010tires.com/tires/bridgestone/blizzak+ws-90/001119?prirule_jdsnikfkfjsd=8125" at bounding box center [237, 224] width 77 height 9
click at [262, 264] on link "4pneus.ca/pneus/bridgestone-blizzak-ws90-hiver/255-35-r18/18800?prirule_jdsnikf…" at bounding box center [237, 262] width 77 height 9
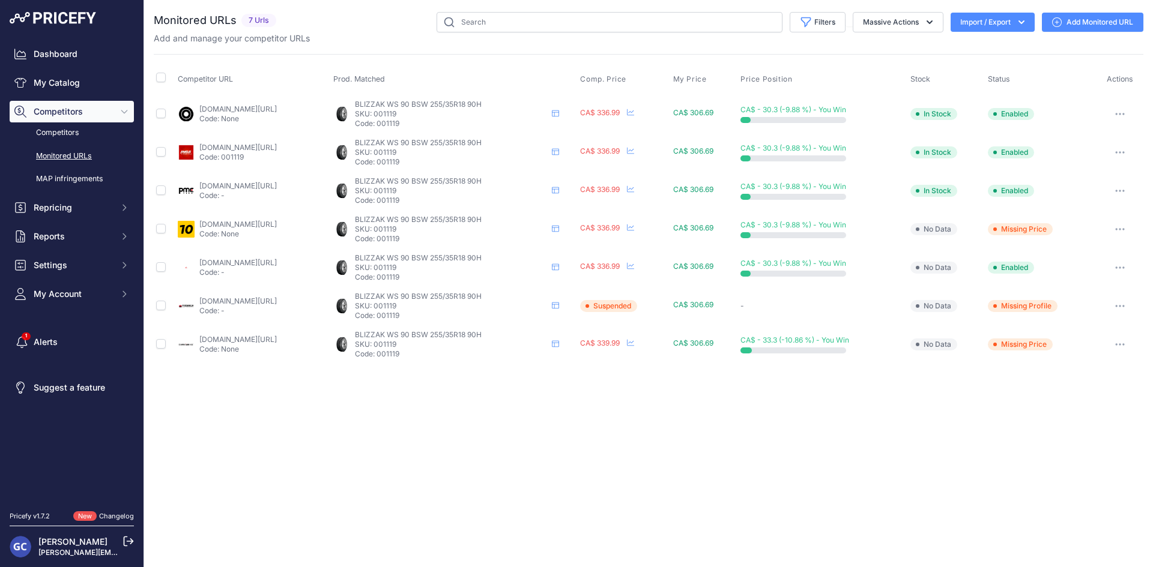
click at [253, 303] on link "partsengine.ca/001119-vp-bridgestone-324.aspx?prirule_jdsnikfkfjsd=8125" at bounding box center [237, 301] width 77 height 9
click at [277, 339] on link "canadawheels.ca/bridgestone-tires/blizzak-ws90-t153488?prirule_jdsnikfkfjsd=8125" at bounding box center [237, 339] width 77 height 9
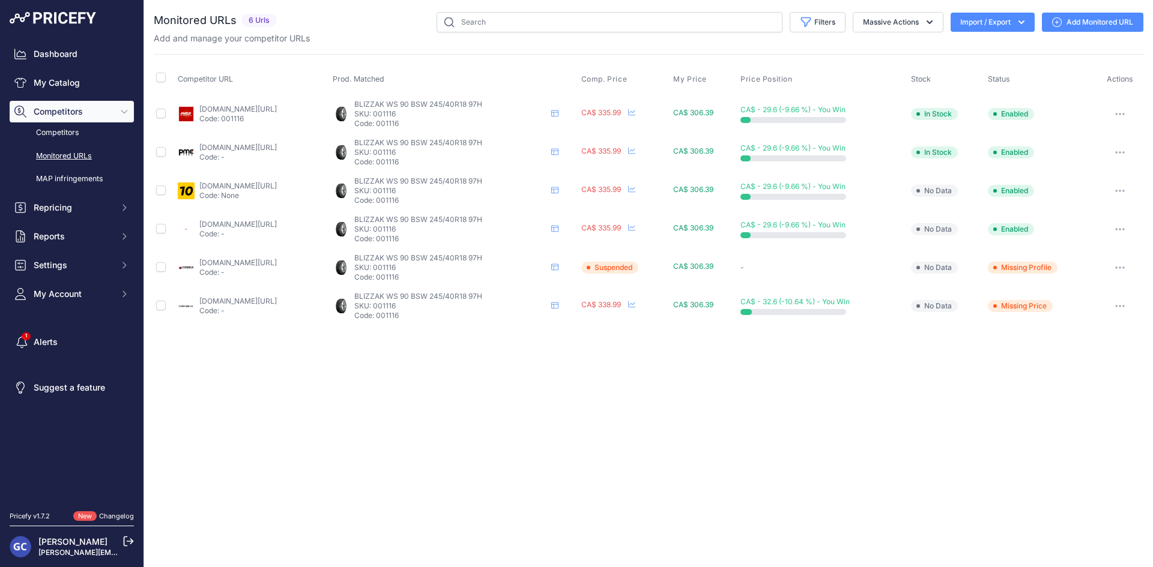
click at [1088, 16] on link "Add Monitored URL" at bounding box center [1092, 22] width 101 height 19
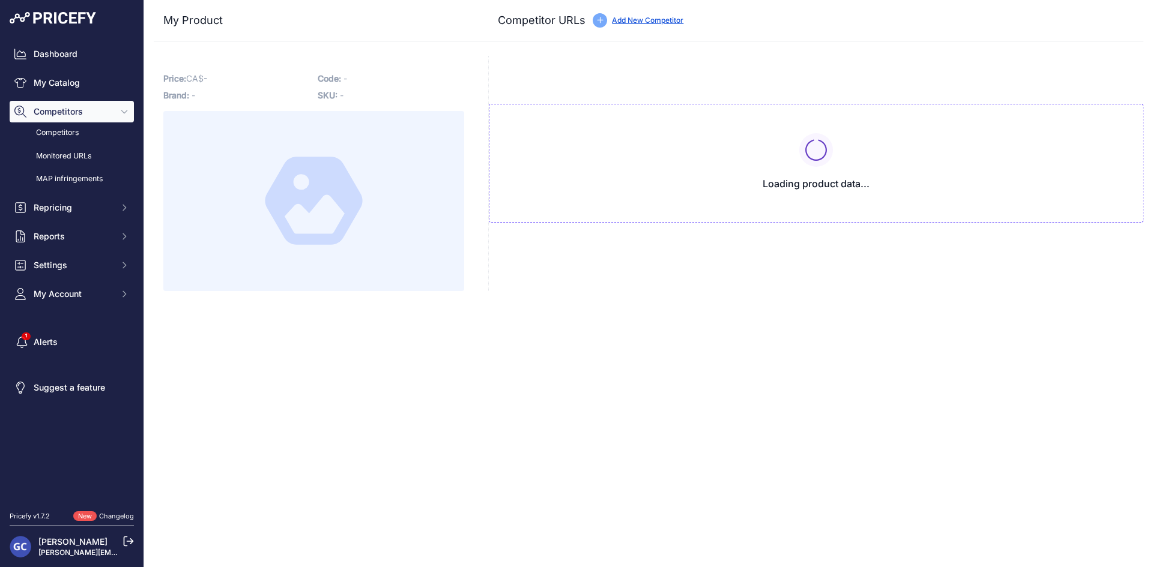
type input "[DOMAIN_NAME][URL]"
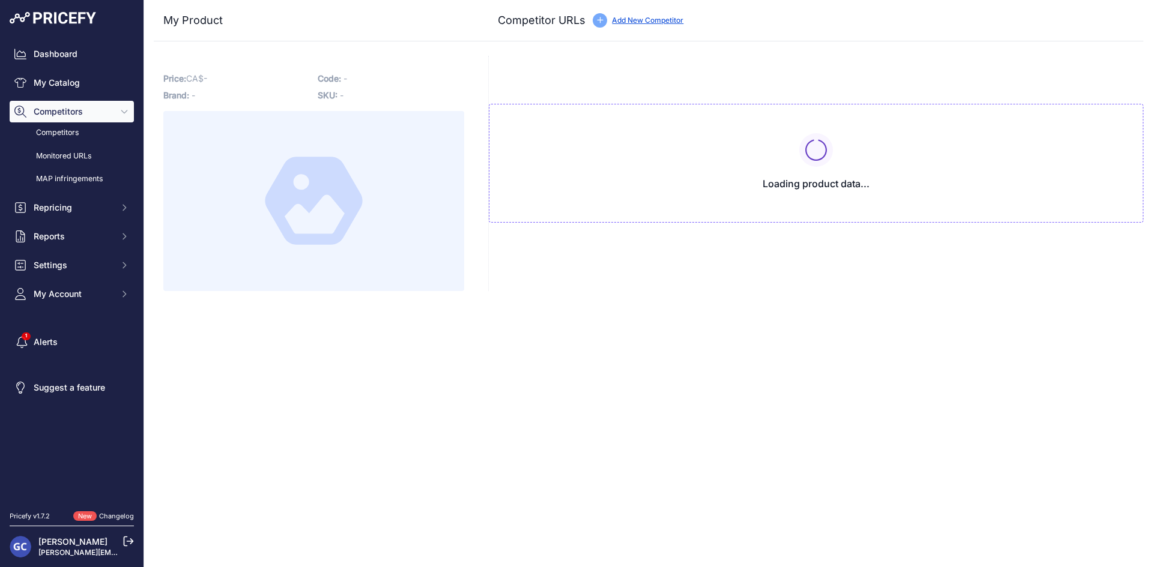
type input "[DOMAIN_NAME][URL]"
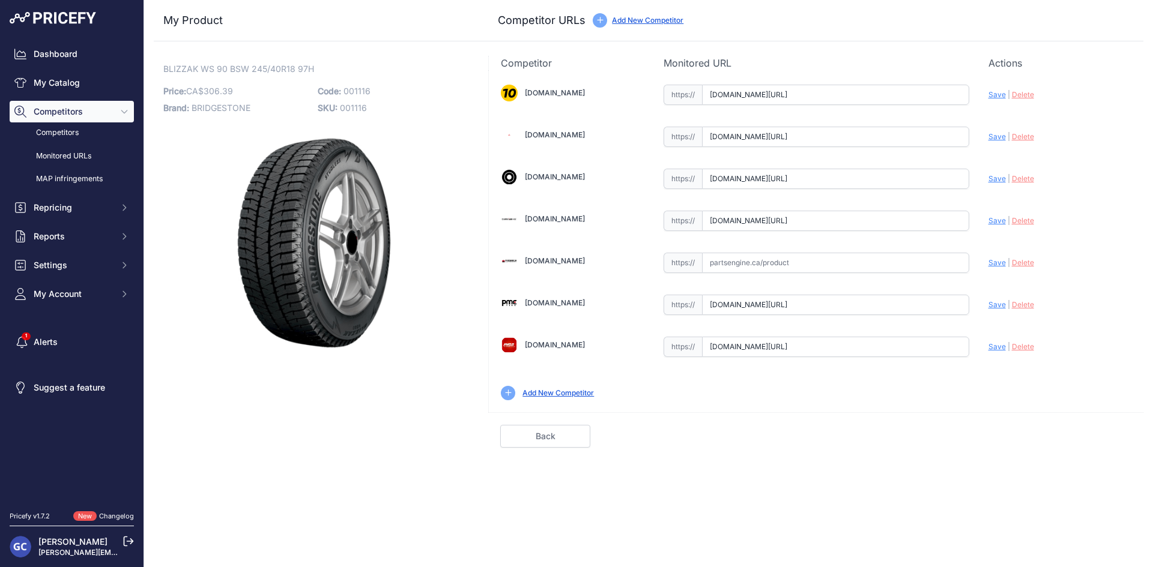
click at [902, 182] on input "[DOMAIN_NAME][URL]" at bounding box center [835, 179] width 267 height 20
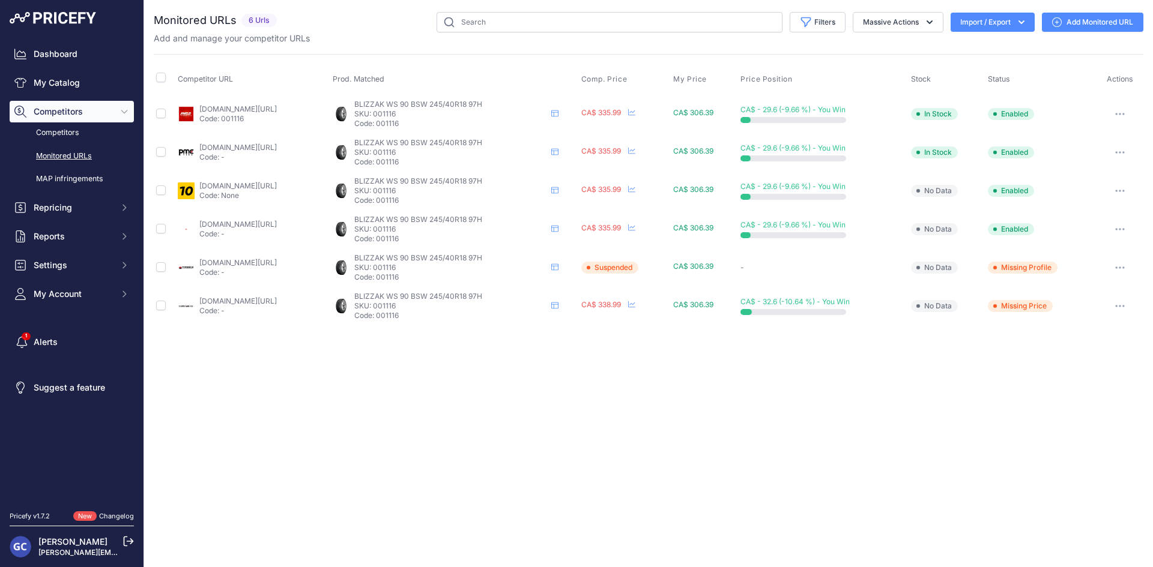
drag, startPoint x: 255, startPoint y: 106, endPoint x: 277, endPoint y: 112, distance: 22.6
click at [277, 112] on link "[DOMAIN_NAME][URL]" at bounding box center [237, 108] width 77 height 9
drag, startPoint x: 273, startPoint y: 269, endPoint x: 269, endPoint y: 264, distance: 6.4
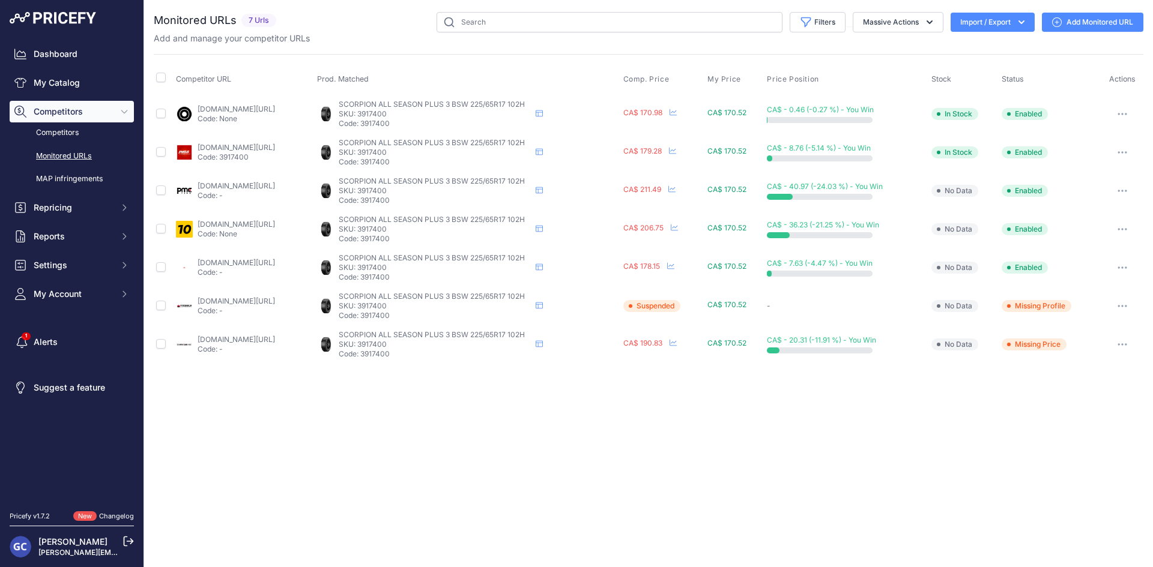
click at [260, 107] on link "blackcircles.ca/en/tire/pirelli/scorpion-all-season-plus-3/225-65-r17-102-h--bs…" at bounding box center [236, 108] width 77 height 9
click at [259, 151] on link "pneusarabais.com/pneus/scorpion-as-plus-3/41571?prirule_jdsnikfkfjsd=8125#_p" at bounding box center [236, 147] width 77 height 9
click at [257, 187] on link "pmctire.com/tires/7073154302132?prirule_jdsnikfkfjsd=8125" at bounding box center [236, 185] width 77 height 9
click at [235, 224] on link "1010tires.com/tires/pirelli/scorpion+all+season+plus+3/3917400?prirule_jdsnikfk…" at bounding box center [236, 224] width 77 height 9
click at [264, 261] on link "4pneus.ca/pneus/pirelli-scorpion-all-season-plus-3-ete/225-65-r17/23879?prirule…" at bounding box center [236, 262] width 77 height 9
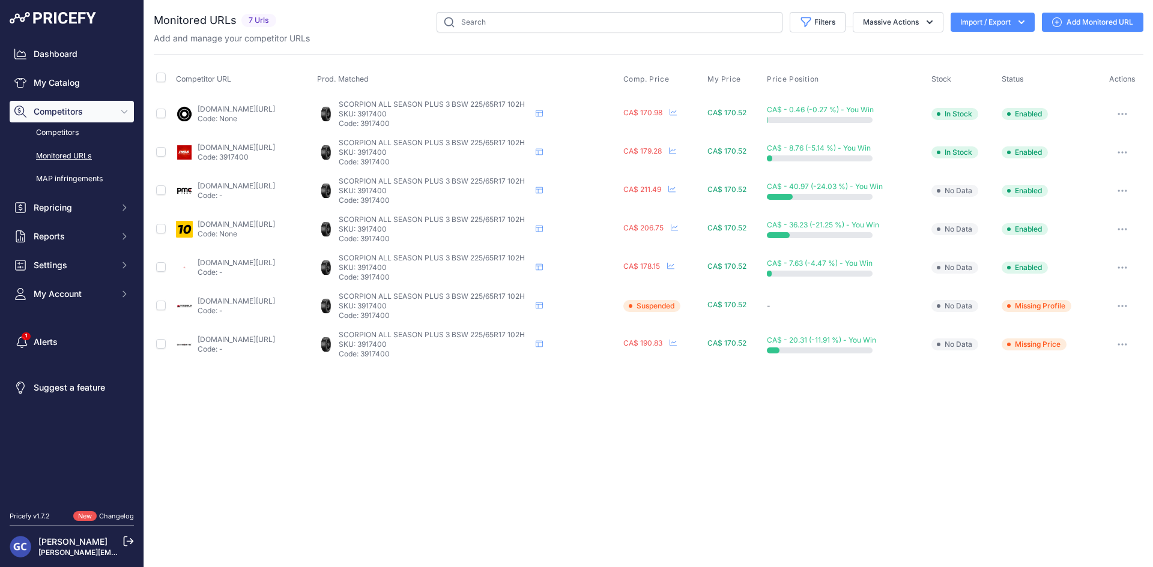
click at [271, 302] on link "partsengine.ca/3917400-vp-pirelli-329.aspx?prirule_jdsnikfkfjsd=8125" at bounding box center [236, 301] width 77 height 9
drag, startPoint x: 240, startPoint y: 103, endPoint x: 217, endPoint y: 109, distance: 23.6
drag, startPoint x: 261, startPoint y: 257, endPoint x: 251, endPoint y: 262, distance: 11.5
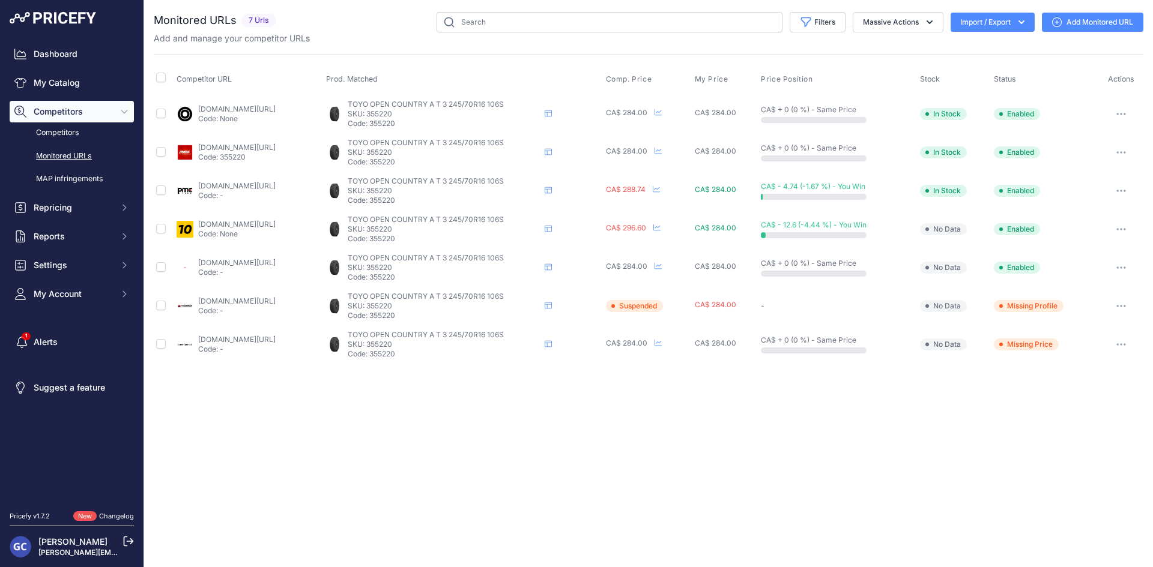
click at [276, 109] on link "[DOMAIN_NAME][URL]" at bounding box center [236, 108] width 77 height 9
click at [276, 148] on link "[DOMAIN_NAME][URL]" at bounding box center [236, 147] width 77 height 9
click at [268, 186] on link "pmctire.com/tires/7059066552500?prirule_jdsnikfkfjsd=8125" at bounding box center [236, 185] width 77 height 9
click at [263, 223] on link "1010tires.com/tires/toyo/open+country+at+iii/355220?prirule_jdsnikfkfjsd=8125" at bounding box center [236, 224] width 77 height 9
click at [254, 260] on link "4pneus.ca/pneus/toyo-open-country-a-t-iii-ete/245-70-r16/17957?prirule_jdsnikfk…" at bounding box center [236, 262] width 77 height 9
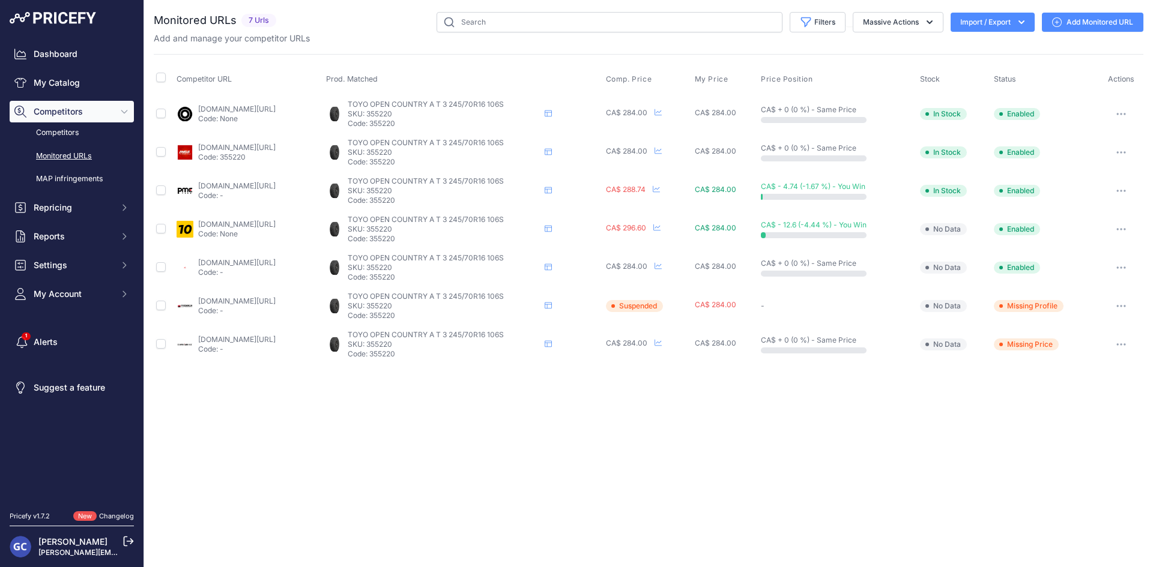
click at [247, 304] on link "partsengine.ca/355220-vp-toyo-326.aspx?prirule_jdsnikfkfjsd=8125" at bounding box center [236, 301] width 77 height 9
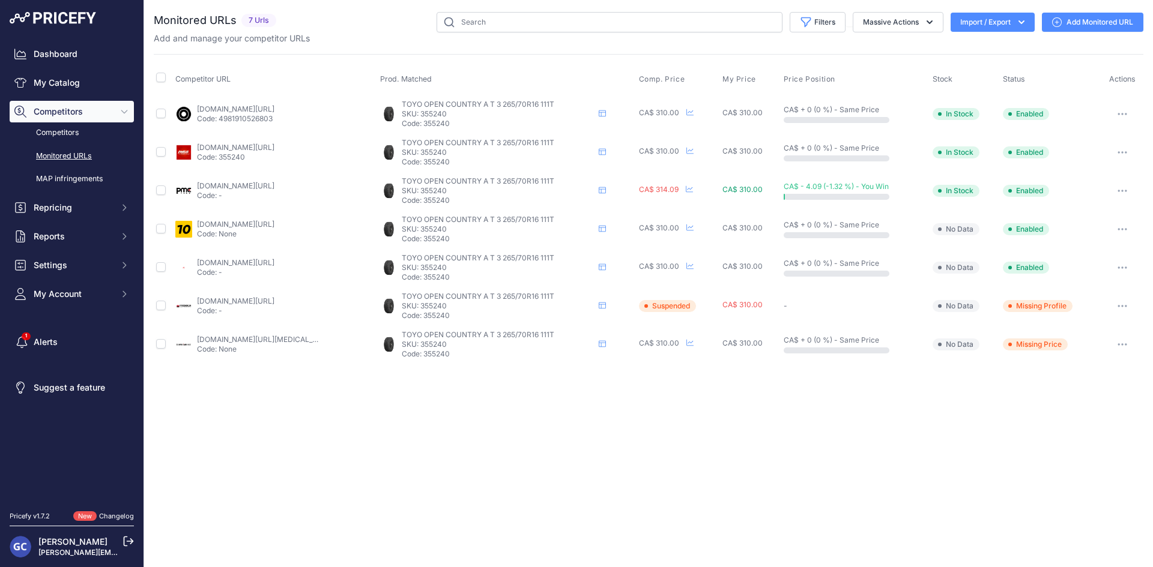
click at [272, 107] on link "[DOMAIN_NAME][URL]" at bounding box center [235, 108] width 77 height 9
click at [274, 143] on link "[DOMAIN_NAME][URL]" at bounding box center [235, 147] width 77 height 9
click at [271, 184] on link "[DOMAIN_NAME][URL]" at bounding box center [235, 185] width 77 height 9
click at [263, 228] on link "[DOMAIN_NAME][URL]" at bounding box center [235, 224] width 77 height 9
click at [257, 262] on link "[DOMAIN_NAME][URL]" at bounding box center [235, 262] width 77 height 9
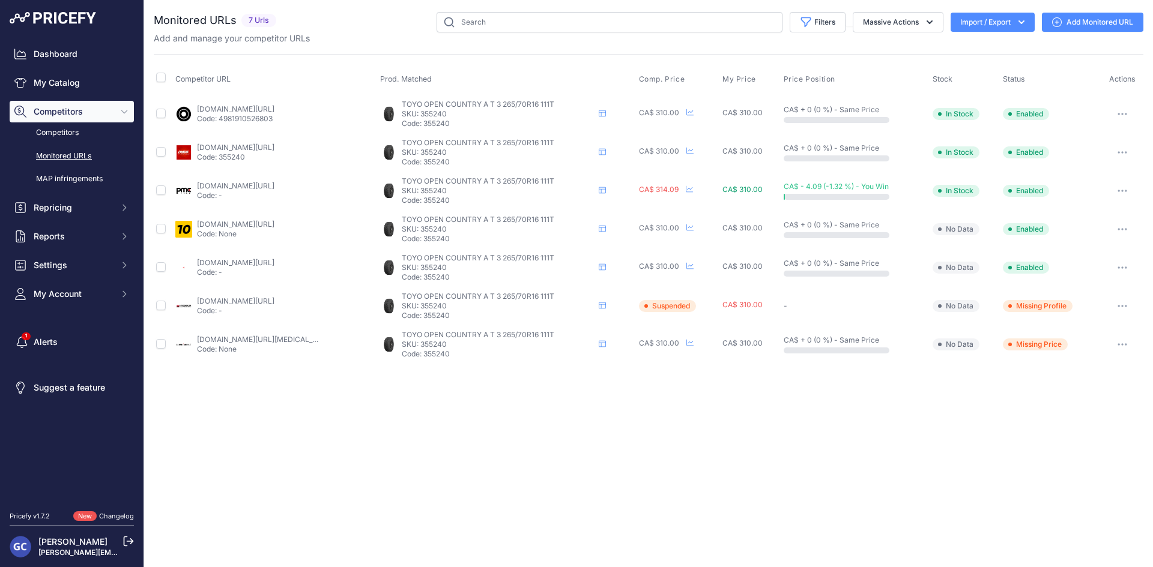
click at [259, 298] on link "[DOMAIN_NAME][URL]" at bounding box center [235, 301] width 77 height 9
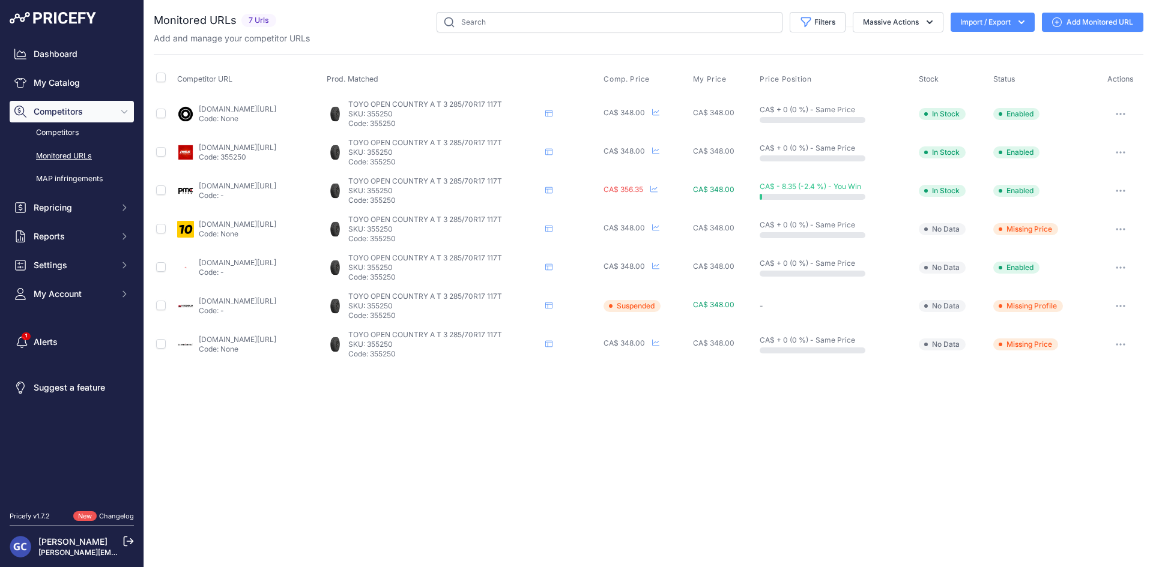
click at [276, 109] on link "[DOMAIN_NAME][URL]" at bounding box center [237, 108] width 77 height 9
click at [276, 149] on link "pneusarabais.com/pneus/open-country-at-iii/36302?prirule_jdsnikfkfjsd=8125#_p" at bounding box center [237, 147] width 77 height 9
click at [239, 185] on link "pmctire.com/fr/tires/7059066683572?type=tire&objectid=7059066683572&queryid=b1f…" at bounding box center [237, 185] width 77 height 9
click at [265, 223] on link "1010tires.com/tires/toyo/open+country+at+iii/355250?prirule_jdsnikfkfjsd=8125" at bounding box center [237, 224] width 77 height 9
click at [245, 263] on link "4pneus.ca/pneus/toyo-open-country-a-t-iii-ete/285-70-r17/17998?prirule_jdsnikfk…" at bounding box center [237, 262] width 77 height 9
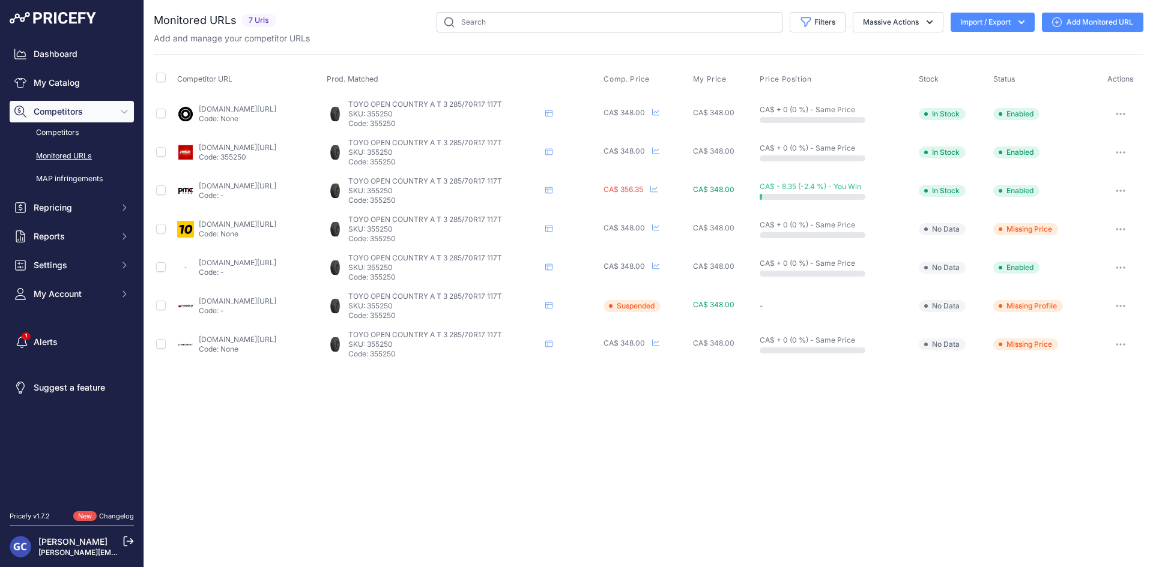
click at [276, 298] on link "partsengine.ca/355250-vp-toyo-326.aspx?prirule_jdsnikfkfjsd=8125" at bounding box center [237, 301] width 77 height 9
click at [258, 109] on link "[DOMAIN_NAME][URL]" at bounding box center [236, 108] width 77 height 9
click at [276, 143] on link "[DOMAIN_NAME][URL]" at bounding box center [236, 147] width 77 height 9
click at [276, 181] on link "pmctire.com/tires/7059066781876?prirule_jdsnikfkfjsd=8125" at bounding box center [236, 185] width 77 height 9
click at [265, 222] on link "1010tires.com/tires/toyo/open+country+at+iii/355270?prirule_jdsnikfkfjsd=8125" at bounding box center [236, 224] width 77 height 9
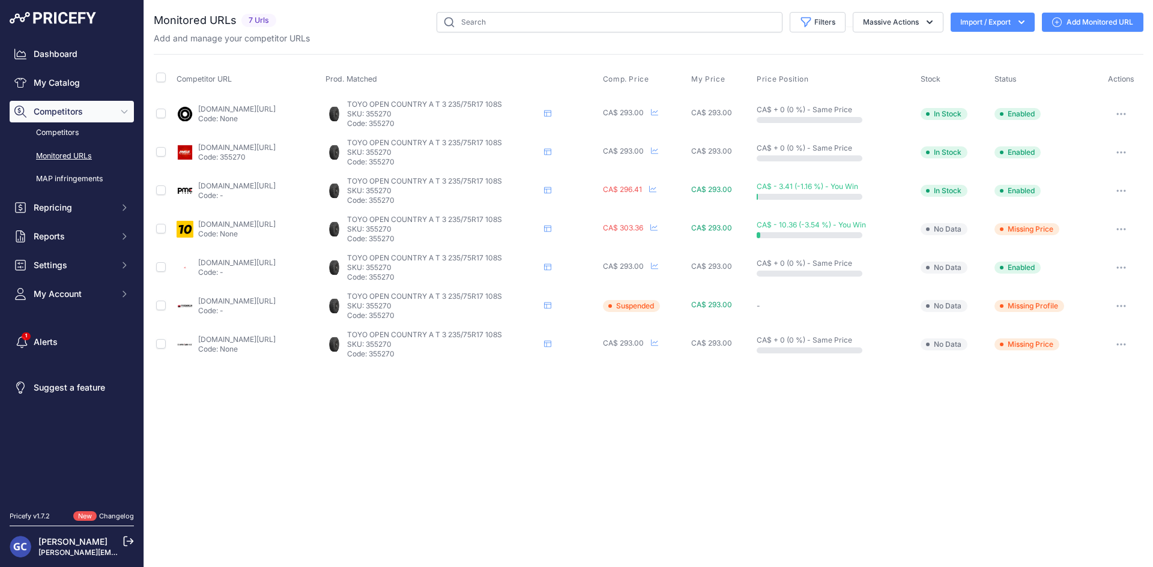
click at [240, 260] on link "4pneus.ca/pneus/toyo-open-country-a-t-iii-ete/235-75-r17/17983?prirule_jdsnikfk…" at bounding box center [236, 262] width 77 height 9
click at [262, 300] on link "partsengine.ca/355270-vp-toyo-326.aspx?prirule_jdsnikfkfjsd=8125" at bounding box center [236, 301] width 77 height 9
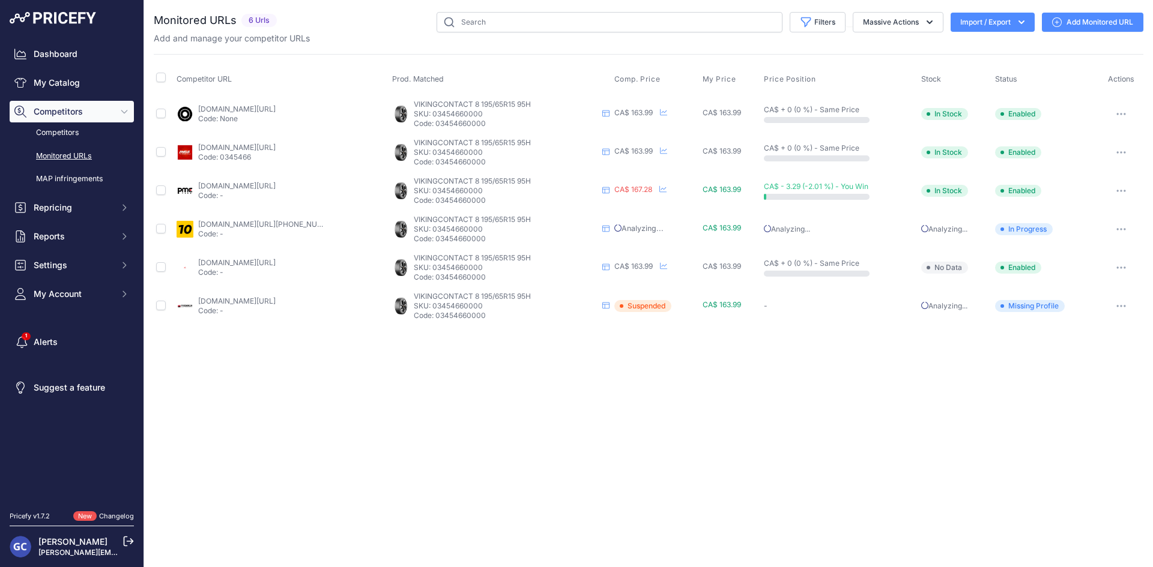
click at [276, 108] on link "blackcircles.ca/en/tire/continental/vikingcontact-8/195-65-r15-95-h?prirule_jds…" at bounding box center [236, 108] width 77 height 9
click at [276, 148] on link "pneusarabais.com/pneus/continental-vikingcontact-8/52351?prirule_jdsnikfkfjsd=8…" at bounding box center [236, 147] width 77 height 9
click at [249, 186] on link "pmctire.com/fr/tires/continental-vikingcontact-8-195-65r15-xl-95h-bsw-034546600…" at bounding box center [236, 185] width 77 height 9
click at [255, 214] on td "1010tires.com/tires/continental/viking+contact+8/03454660000?prirule_jdsnikfkfj…" at bounding box center [282, 229] width 216 height 38
click at [248, 221] on link "1010tires.com/tires/continental/viking+contact+8/03454660000?prirule_jdsnikfkfj…" at bounding box center [269, 224] width 142 height 9
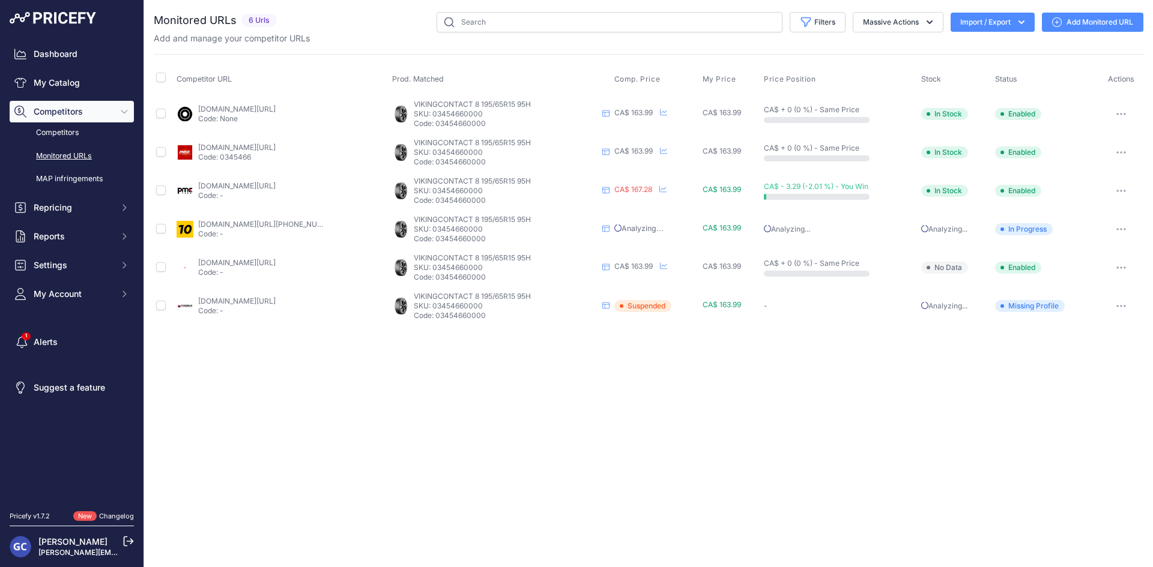
click at [276, 262] on link "4pneus.ca/pneus/continental-viking-contact-8-hiver/195-65-r15-xl/29406?prirule_…" at bounding box center [236, 262] width 77 height 9
click at [273, 300] on link "partsengine.ca/03454660000-vp-continental-371.aspx?prirule_jdsnikfkfjsd=8125" at bounding box center [236, 301] width 77 height 9
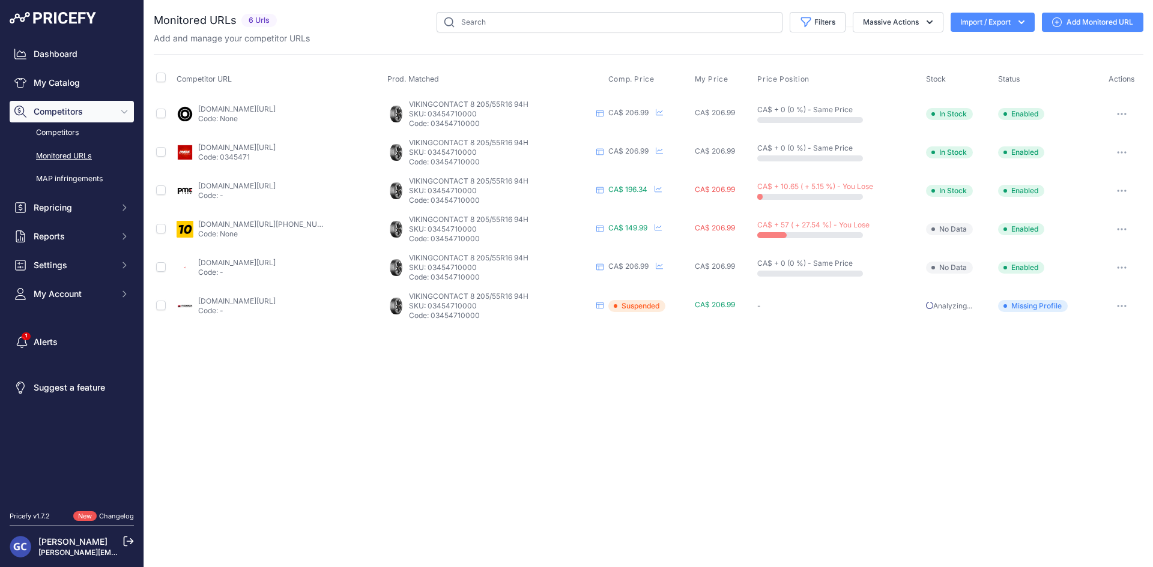
click at [270, 106] on link "[DOMAIN_NAME][URL]" at bounding box center [236, 108] width 77 height 9
click at [276, 148] on link "[DOMAIN_NAME][URL]" at bounding box center [236, 147] width 77 height 9
click at [276, 184] on link "[DOMAIN_NAME][URL]" at bounding box center [236, 185] width 77 height 9
click at [282, 229] on div "[DOMAIN_NAME][URL][PHONE_NUMBER] Code: None" at bounding box center [260, 229] width 125 height 19
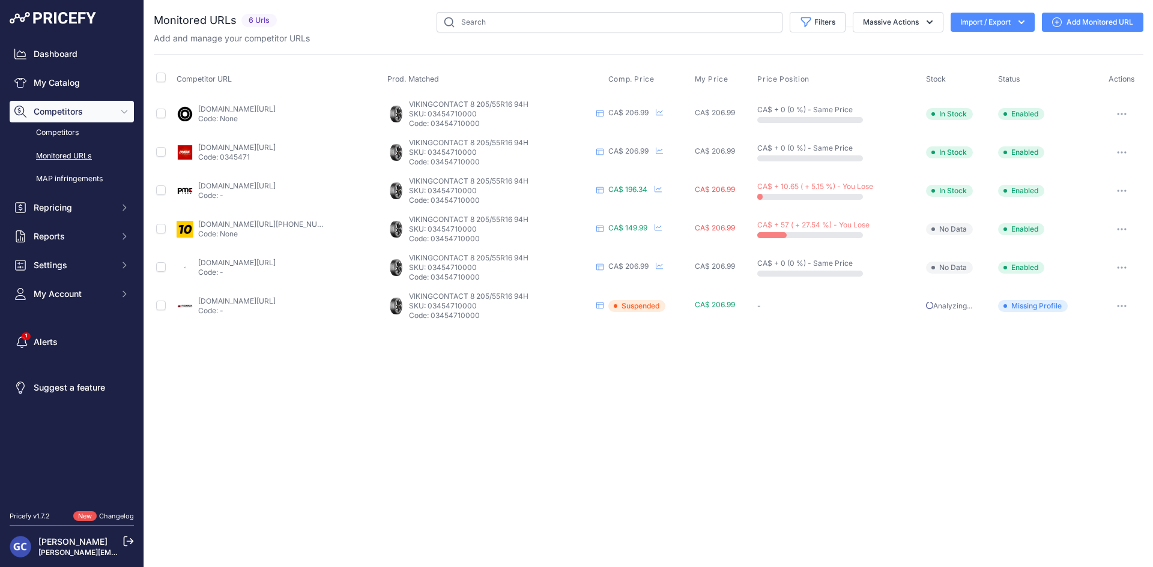
click at [287, 226] on link "[DOMAIN_NAME][URL][PHONE_NUMBER]" at bounding box center [269, 224] width 142 height 9
click at [274, 262] on link "[DOMAIN_NAME][URL]" at bounding box center [236, 262] width 77 height 9
click at [264, 301] on link "partsengine.ca/03454710000-vp-continental-371.aspx?prirule_jdsnikfkfjsd=8125" at bounding box center [236, 301] width 77 height 9
click at [267, 107] on link "[DOMAIN_NAME][URL]" at bounding box center [236, 108] width 77 height 9
click at [276, 151] on link "pneusarabais.com/pneus/continental-vikingcontact-8/52353?prirule_jdsnikfkfjsd=8…" at bounding box center [236, 147] width 77 height 9
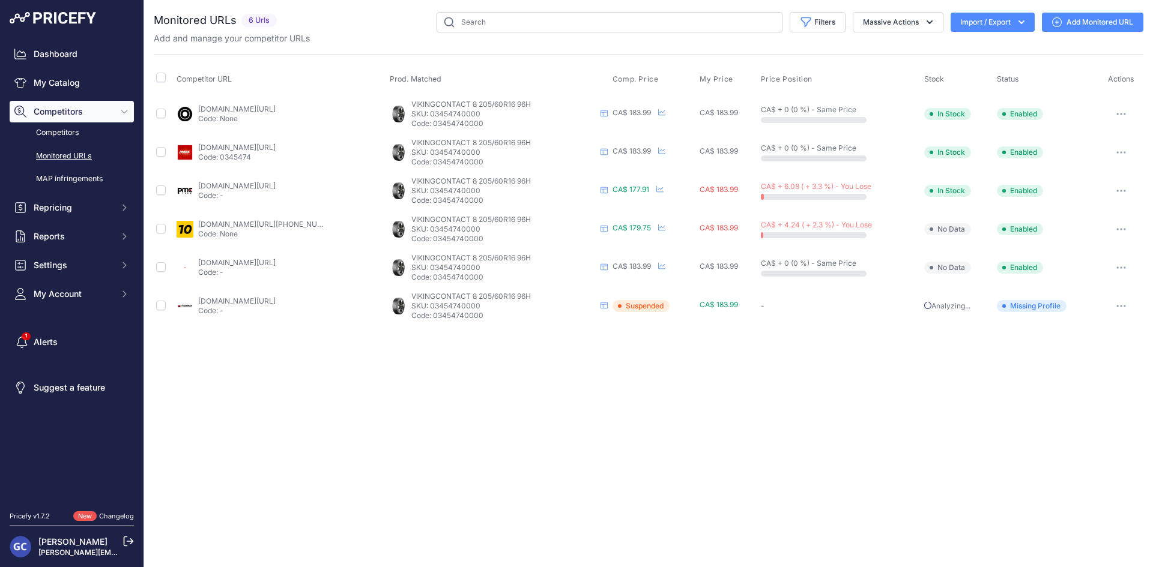
click at [276, 183] on link "pmctire.com/fr/tires/continental-vikingcontact-8-205-60r16-xl-96h-bsw-034547400…" at bounding box center [236, 185] width 77 height 9
click at [288, 226] on link "1010tires.com/tires/continental/viking+contact+8/03454740000?prirule_jdsnikfkfj…" at bounding box center [269, 224] width 142 height 9
click at [273, 262] on link "4pneus.ca/pneus/continental-viking-contact-8-hiver/205-60-r16-xl/29408?prirule_…" at bounding box center [236, 262] width 77 height 9
click at [274, 302] on link "partsengine.ca/03454740000-vp-continental-371.aspx?prirule_jdsnikfkfjsd=8125" at bounding box center [236, 301] width 77 height 9
click at [261, 186] on link "[DOMAIN_NAME][URL]" at bounding box center [236, 185] width 77 height 9
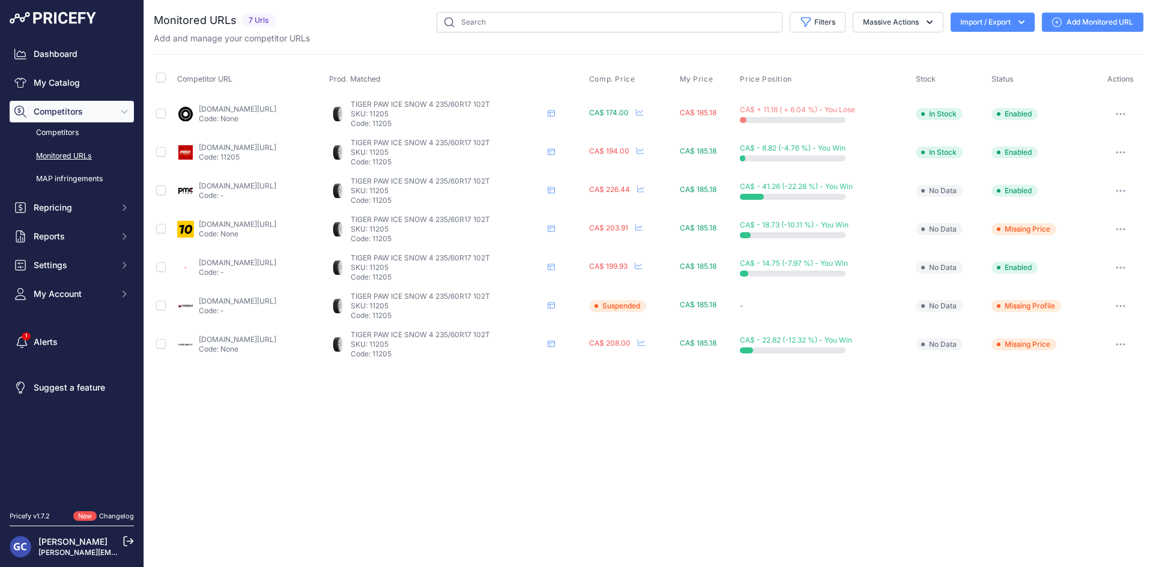
click at [276, 337] on link "canadawheels.ca/uniroyal-tires/tiger-paw-ice-amp-snow-4-t1733283?prirule_jdsnik…" at bounding box center [237, 339] width 77 height 9
click at [1127, 341] on button "button" at bounding box center [1120, 344] width 24 height 17
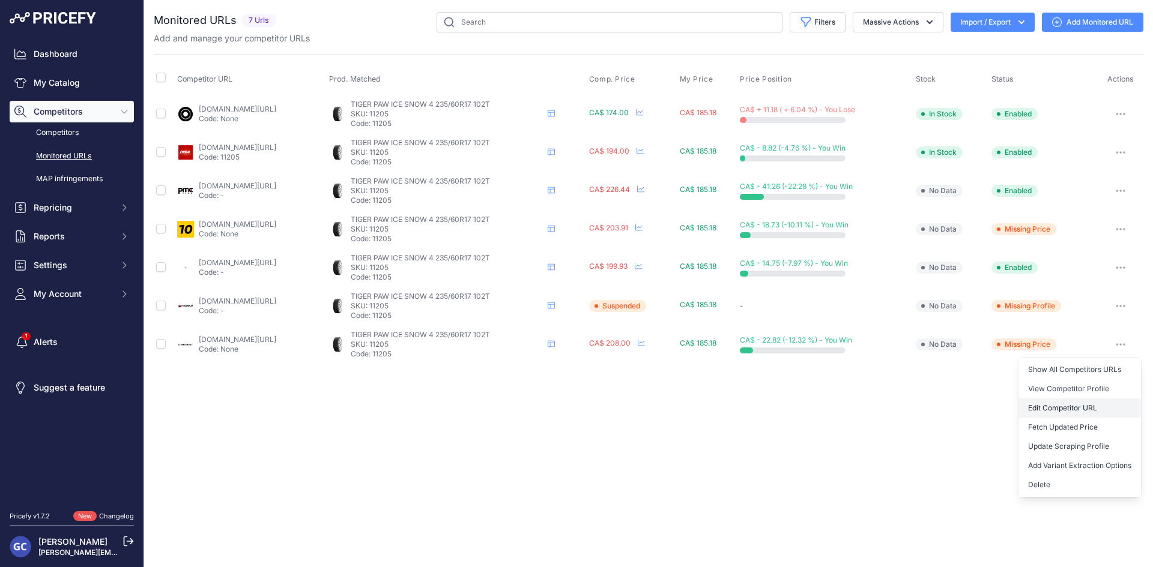
click at [1062, 406] on link "Edit Competitor URL" at bounding box center [1079, 408] width 122 height 19
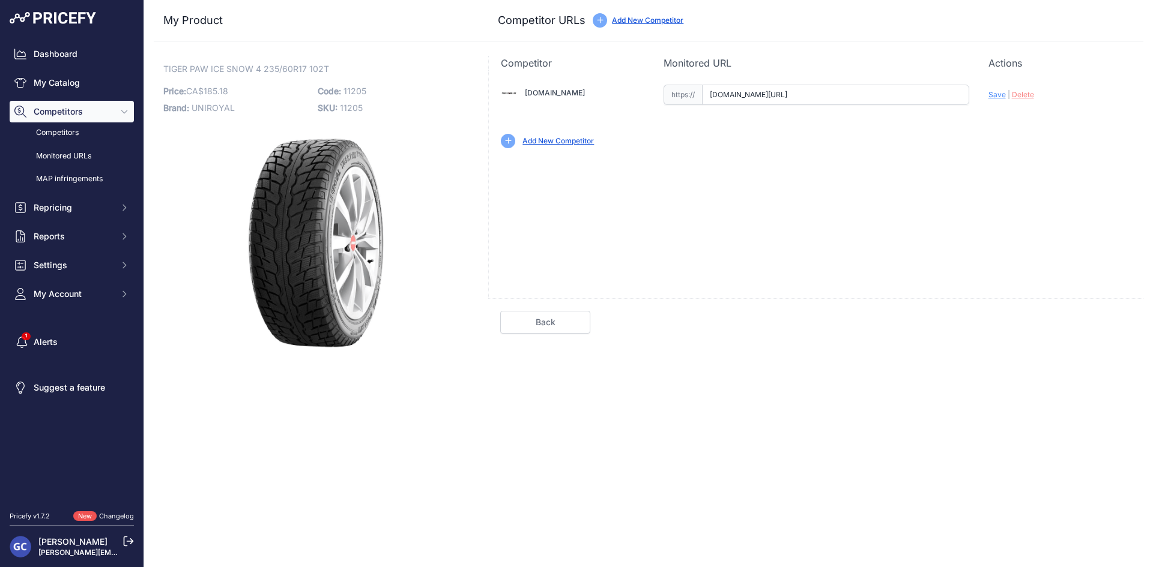
click at [832, 97] on input "www.canadawheels.ca/uniroyal-tires/tiger-paw-ice-amp-snow-4-t1733283?prirule_jd…" at bounding box center [835, 95] width 267 height 20
drag, startPoint x: 371, startPoint y: 88, endPoint x: 345, endPoint y: 88, distance: 26.4
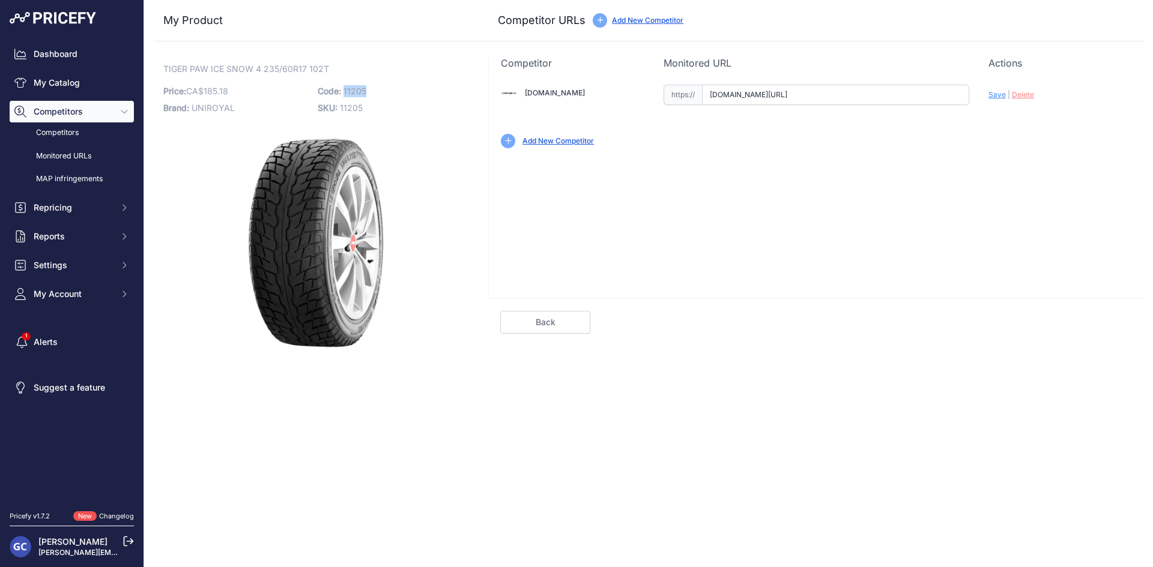
click at [345, 88] on p "Code: 11205" at bounding box center [391, 91] width 147 height 17
copy span "11205"
